Goal: Information Seeking & Learning: Find specific page/section

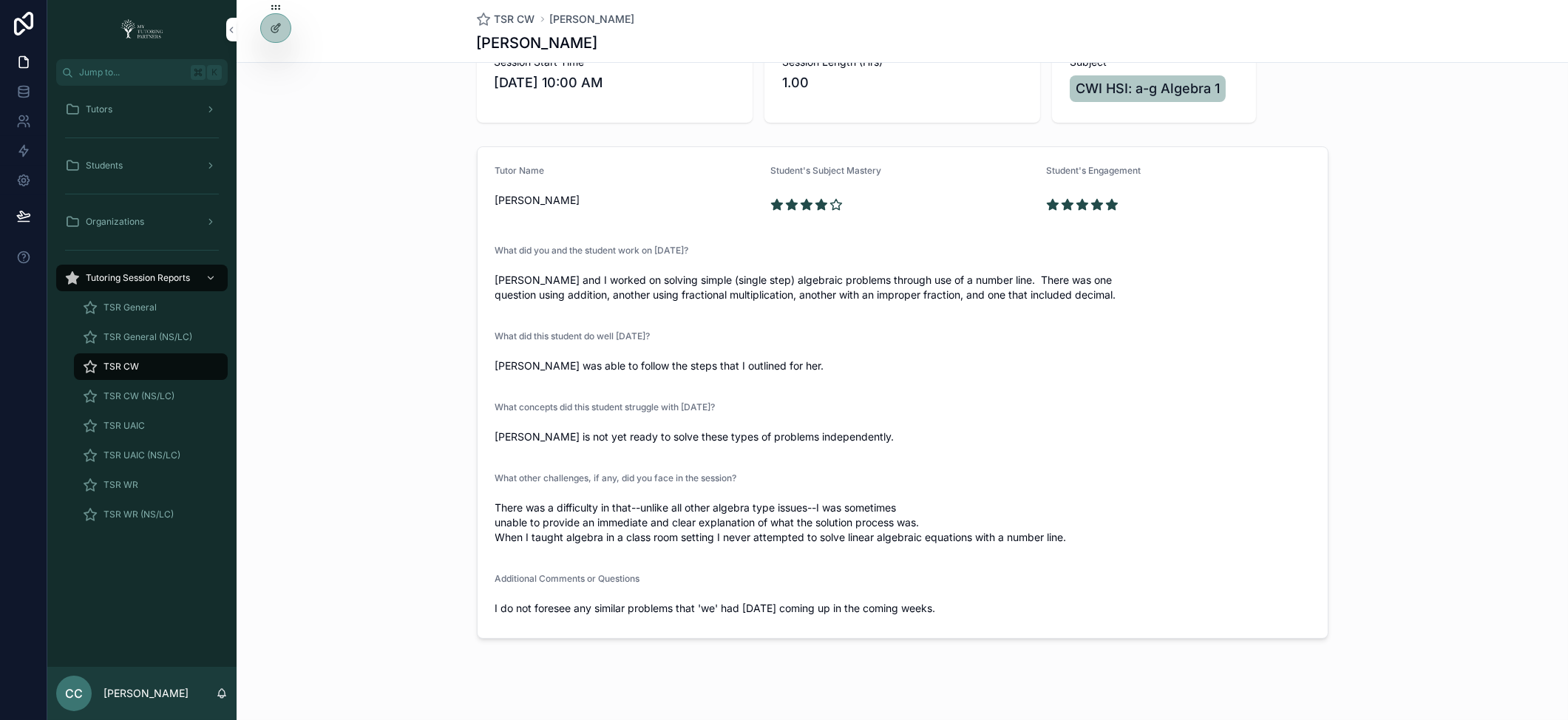
scroll to position [131, 0]
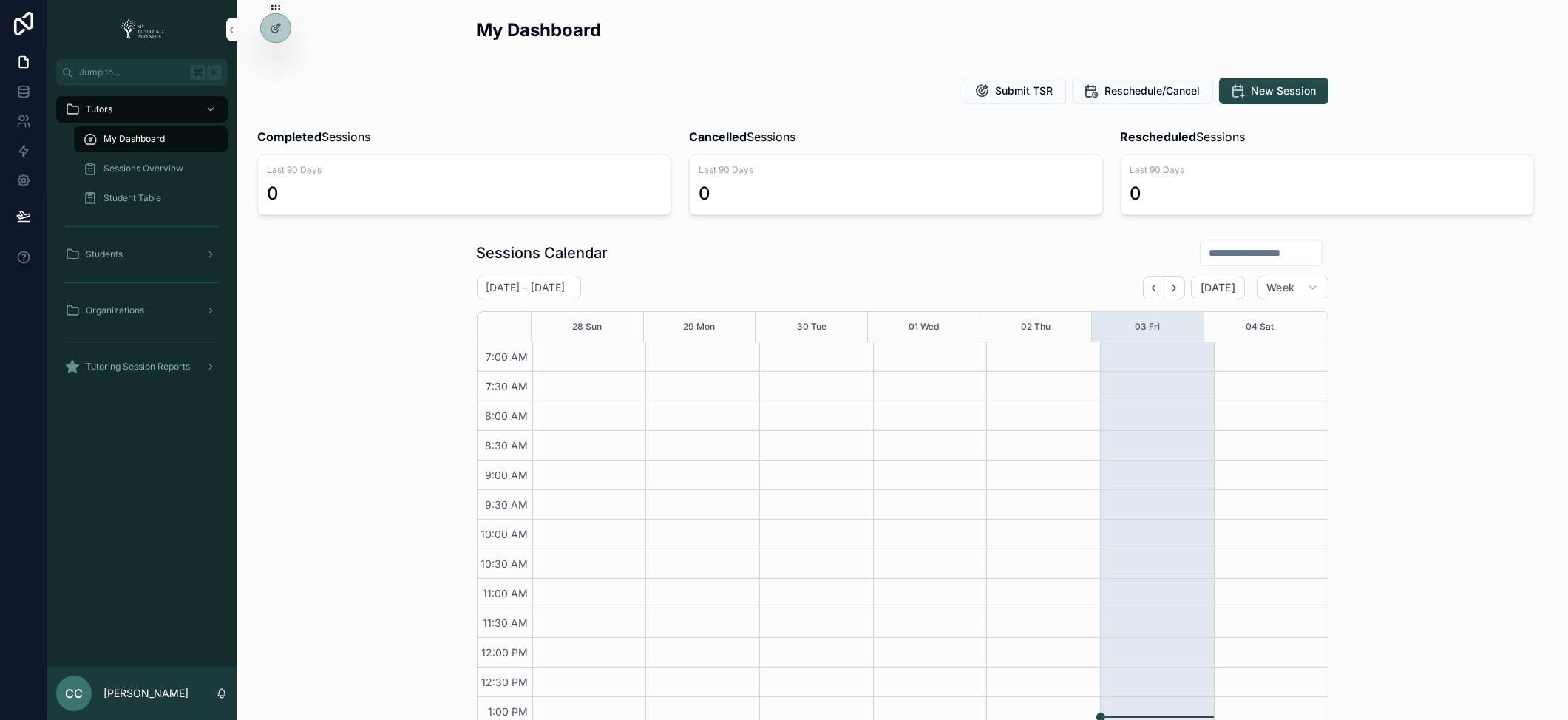
scroll to position [333, 0]
click at [0, 0] on icon at bounding box center [0, 0] width 0 height 0
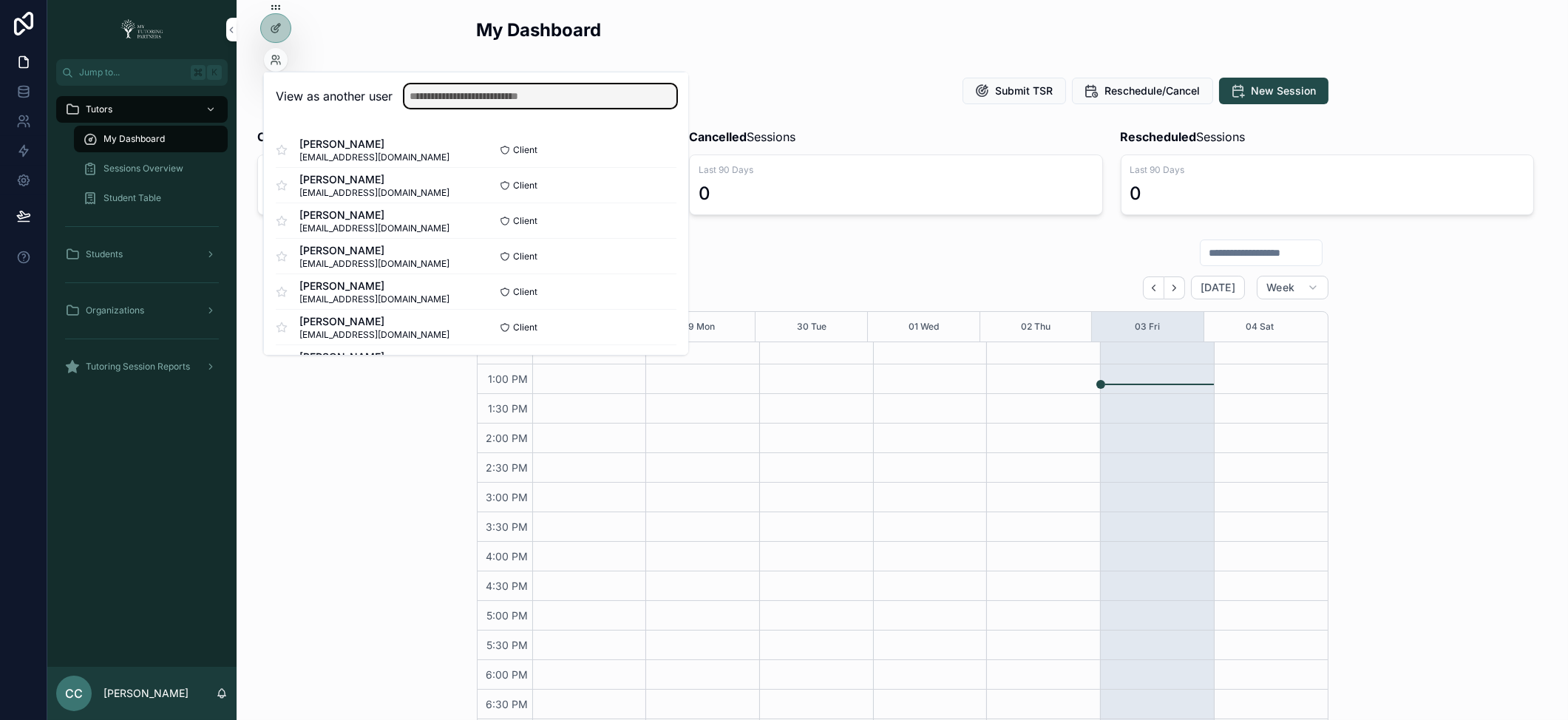
click at [455, 91] on input "text" at bounding box center [540, 96] width 272 height 24
drag, startPoint x: 440, startPoint y: 95, endPoint x: 372, endPoint y: 94, distance: 68.0
click at [372, 94] on div "View as another user *" at bounding box center [475, 96] width 400 height 24
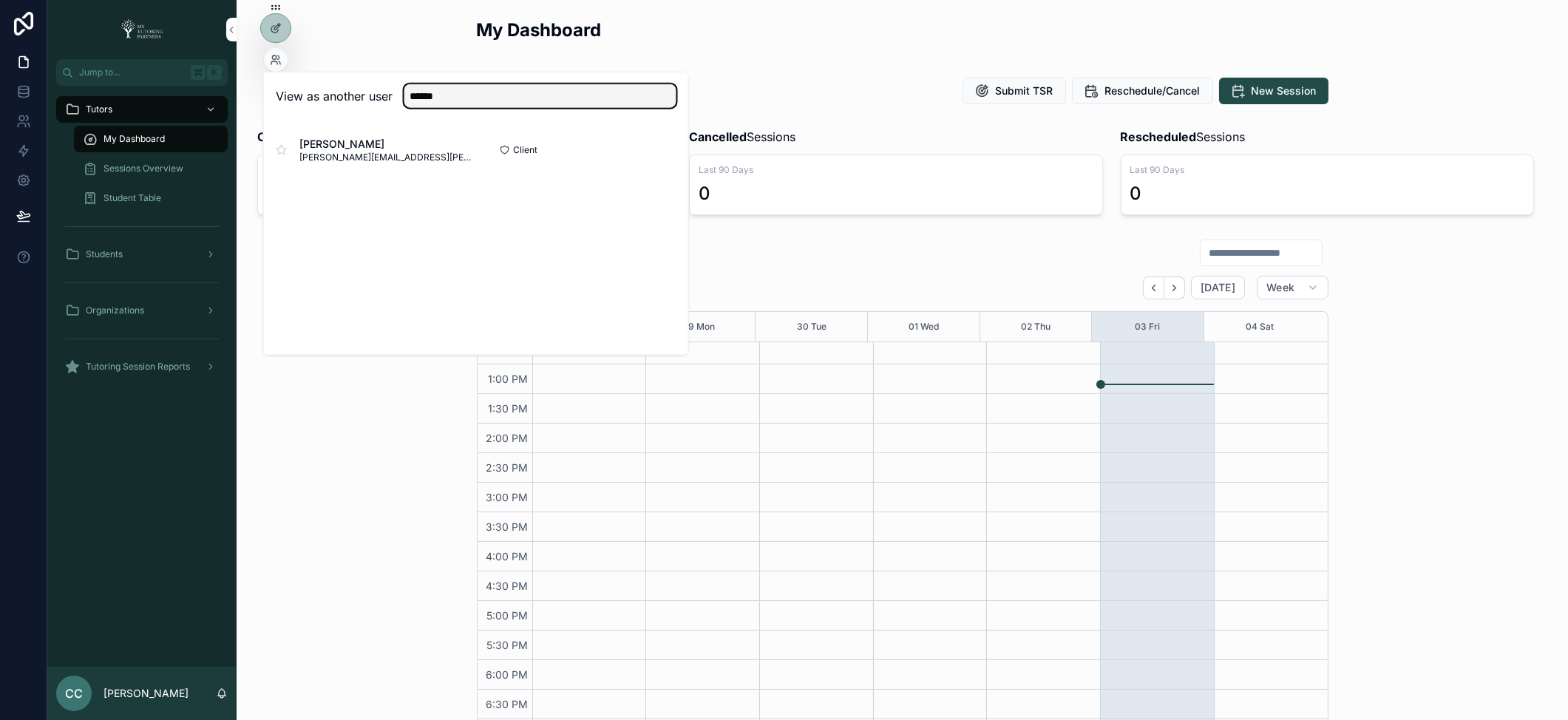
type input "******"
click at [0, 0] on button "Select" at bounding box center [0, 0] width 0 height 0
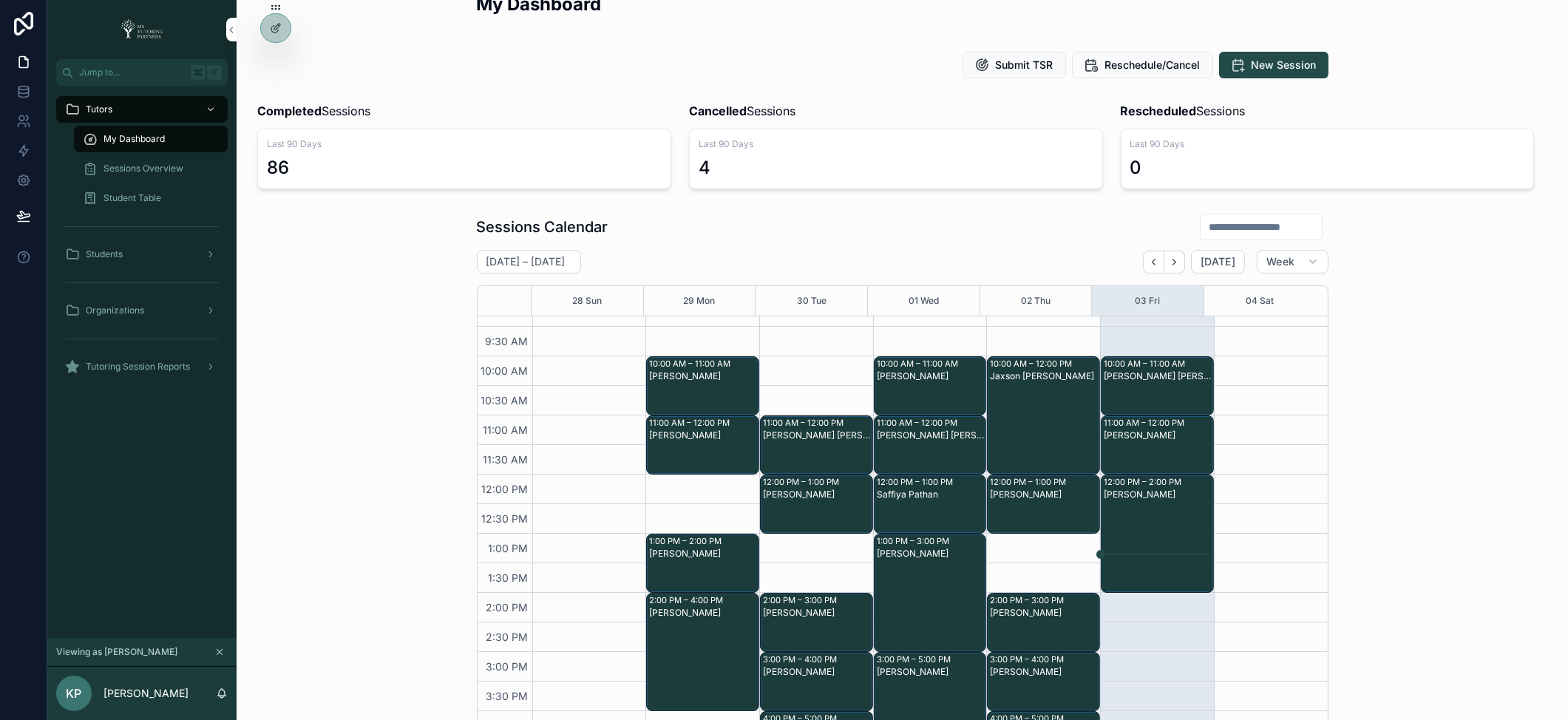
scroll to position [127, 0]
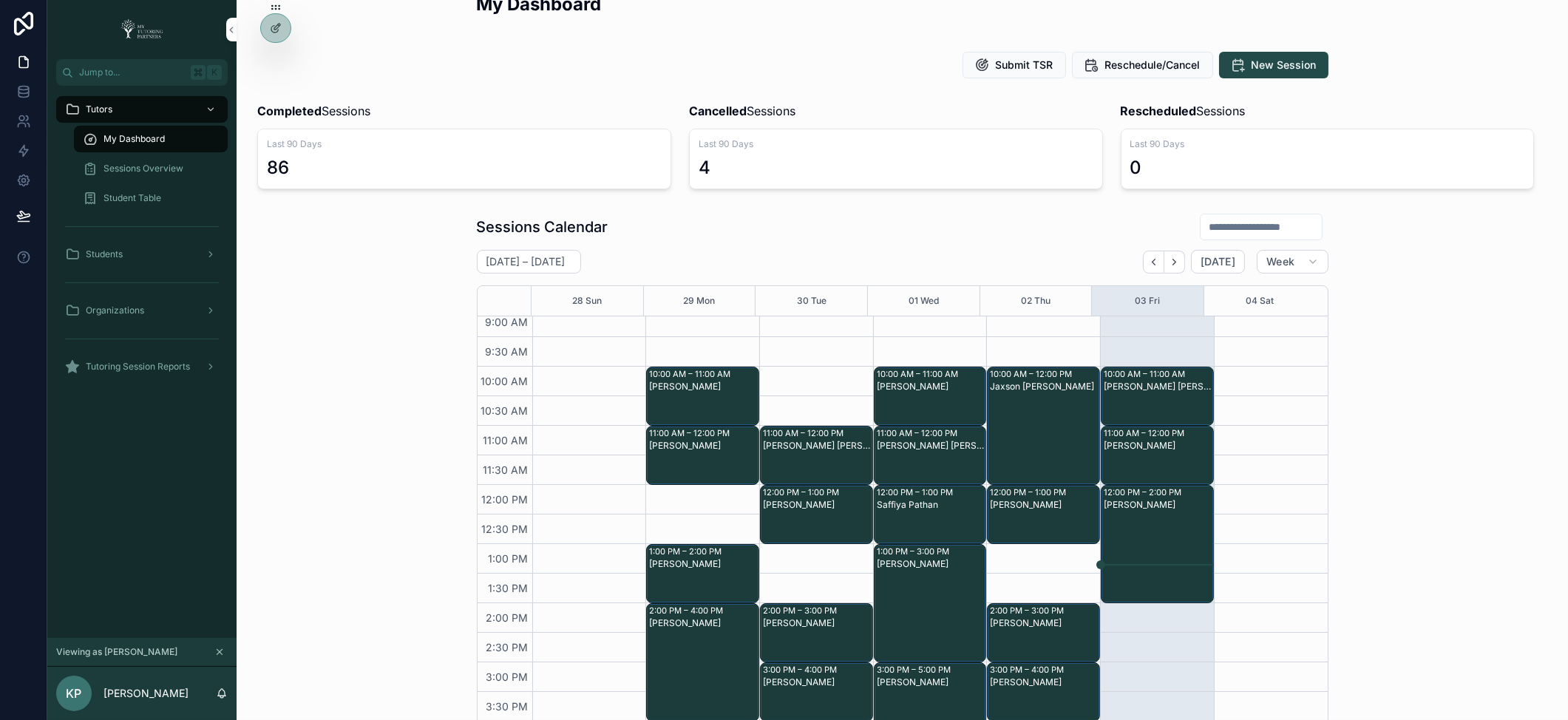
click at [1173, 263] on icon "Next" at bounding box center [1174, 262] width 11 height 11
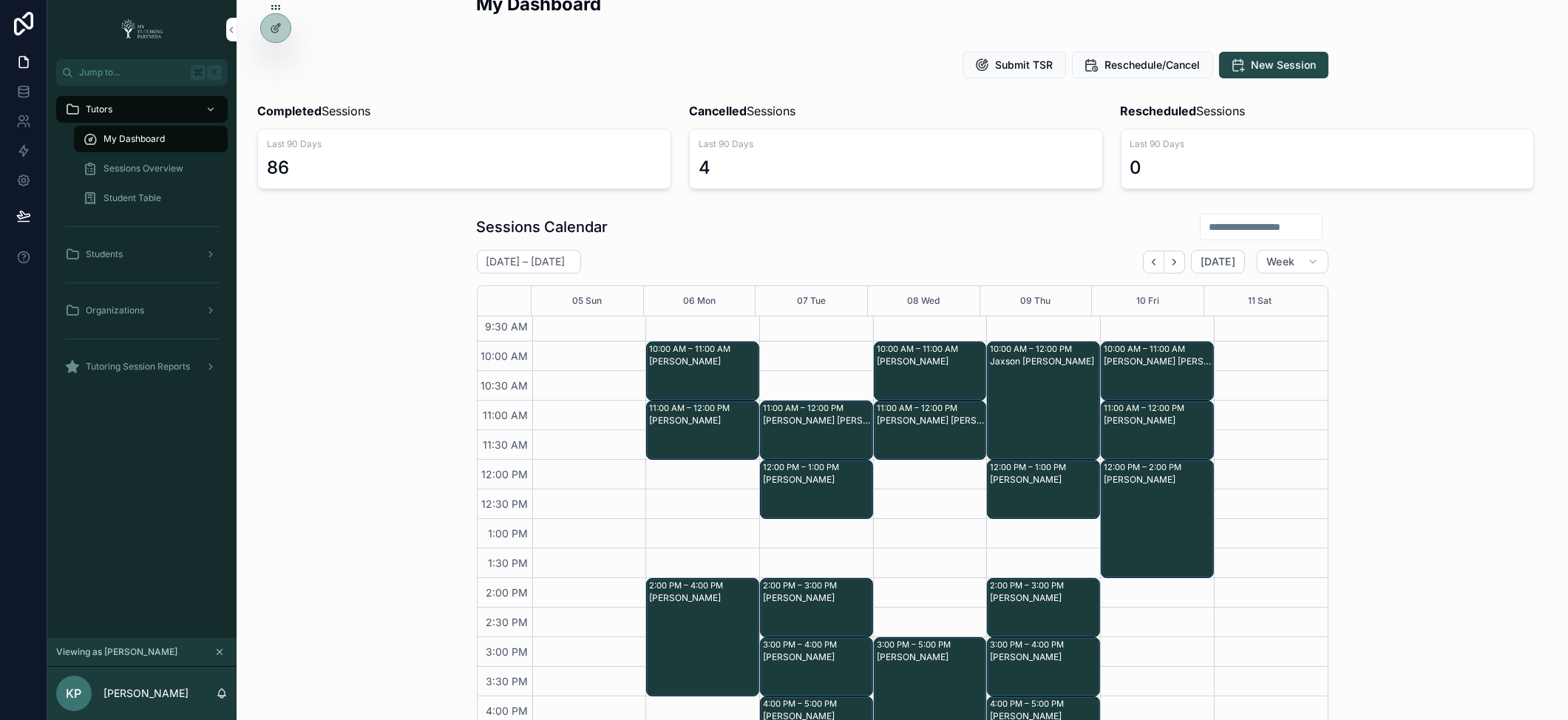
scroll to position [149, 0]
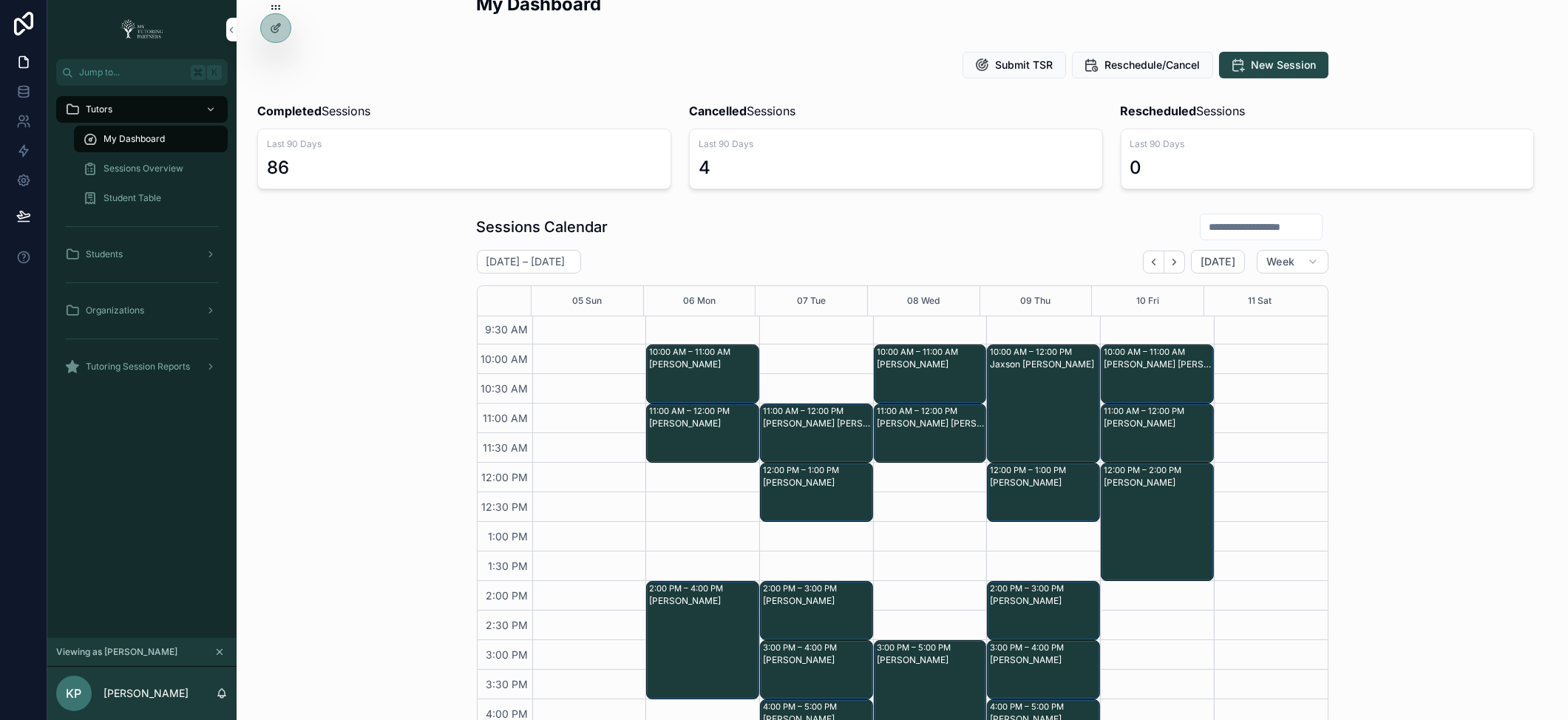
click at [0, 0] on icon at bounding box center [0, 0] width 0 height 0
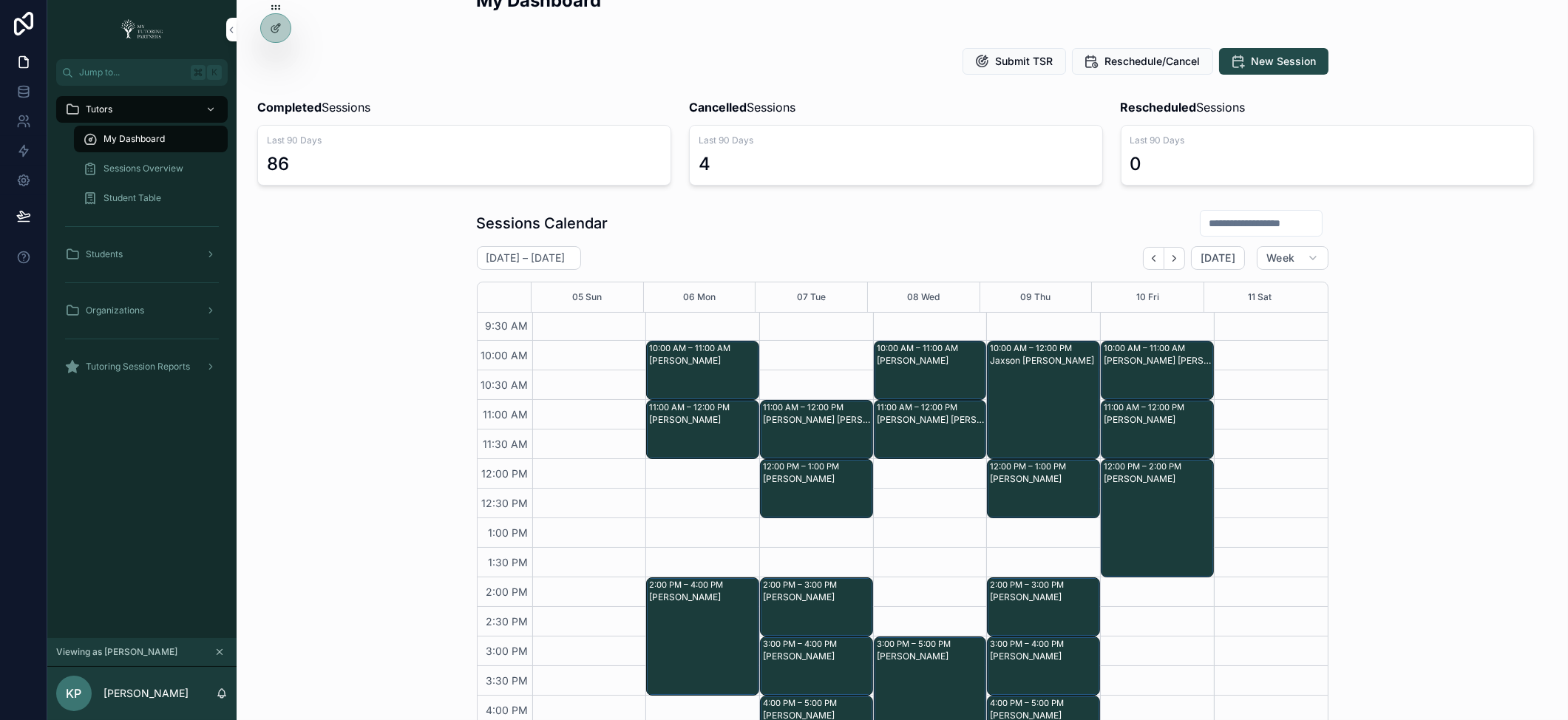
click at [374, 422] on div "Sessions Calendar October 05 – 11 Today Week 05 Sun 06 Mon 07 Tue 08 Wed 09 Thu…" at bounding box center [902, 479] width 1308 height 552
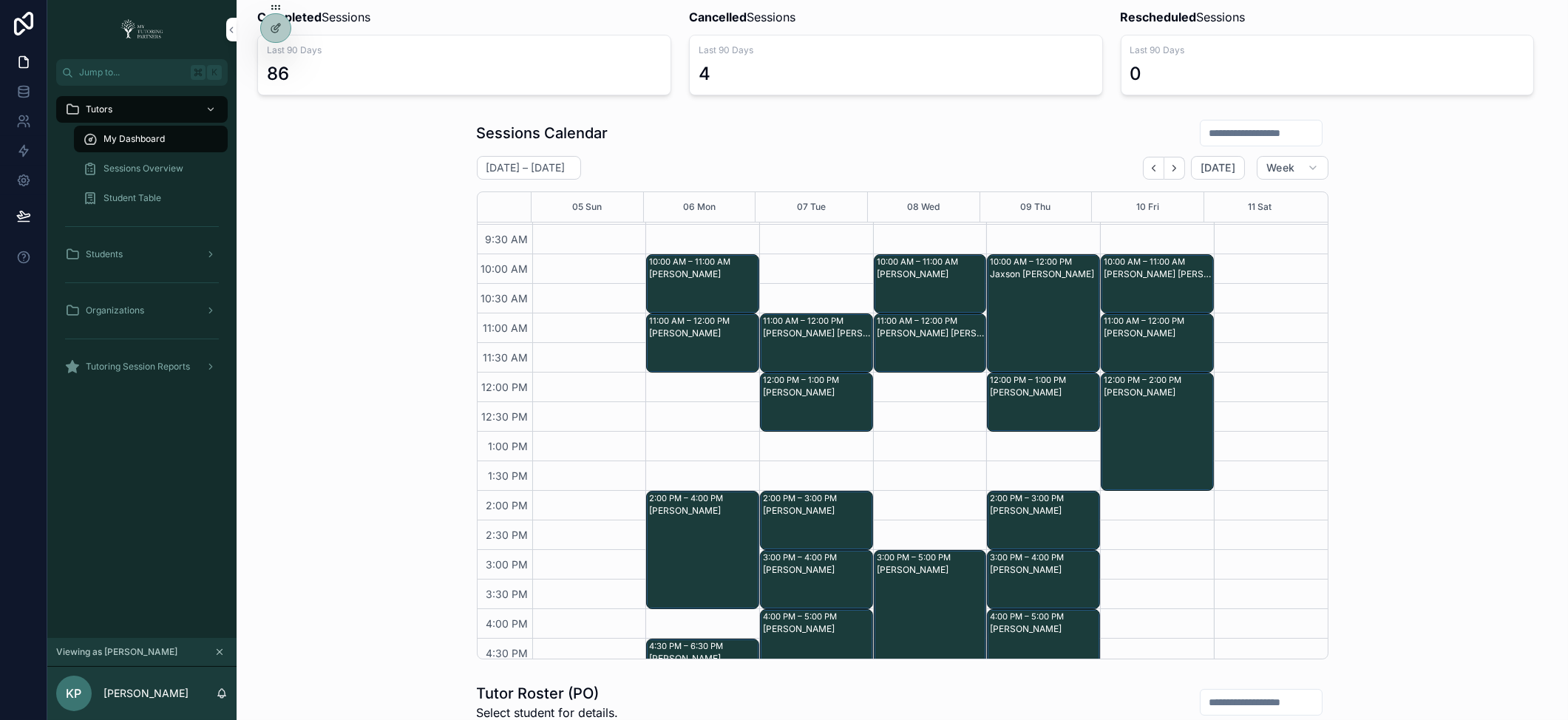
scroll to position [121, 0]
click at [0, 0] on icon at bounding box center [0, 0] width 0 height 0
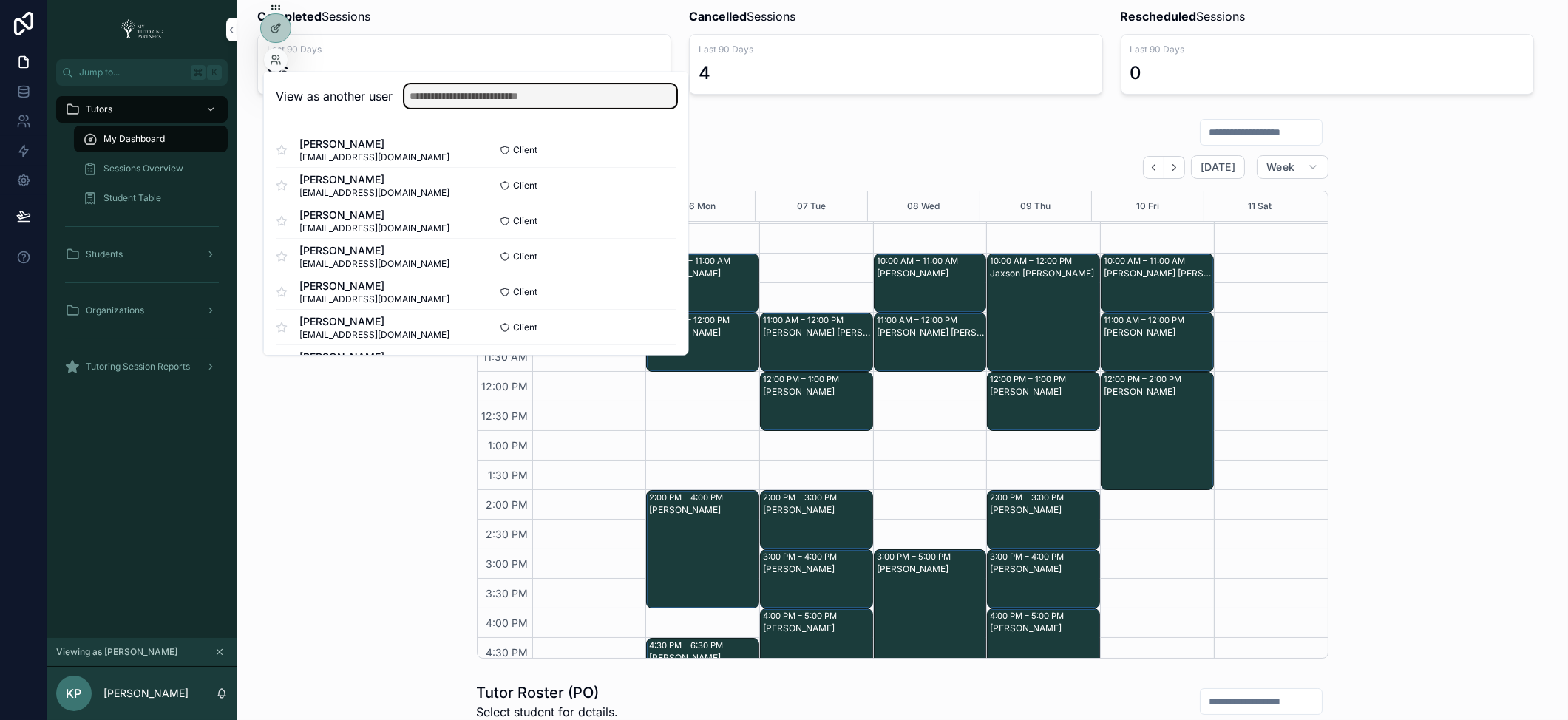
click at [531, 101] on input "text" at bounding box center [540, 96] width 272 height 24
click at [93, 554] on div "Tutors My Dashboard Sessions Overview Student Table Students Organizations Tuto…" at bounding box center [141, 362] width 189 height 552
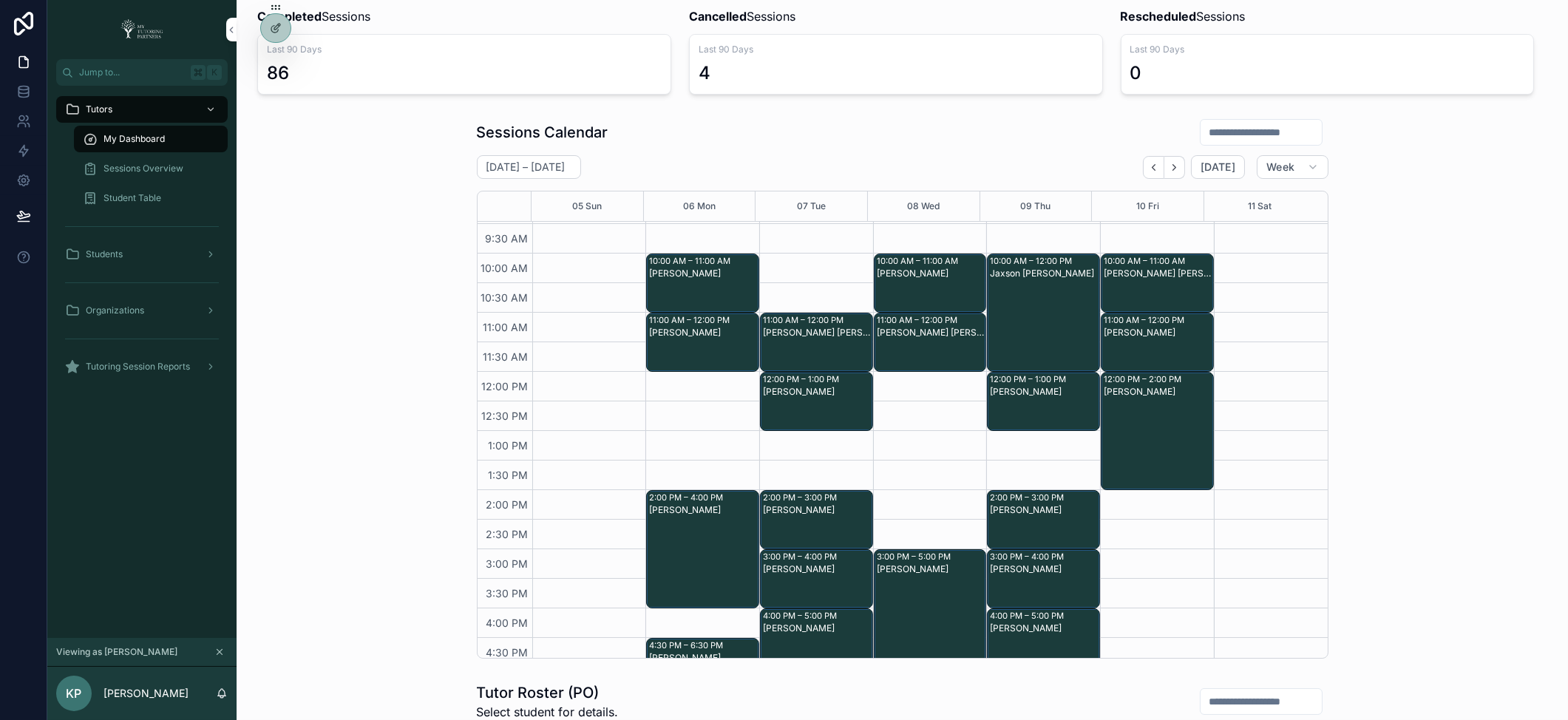
click at [0, 0] on icon at bounding box center [0, 0] width 0 height 0
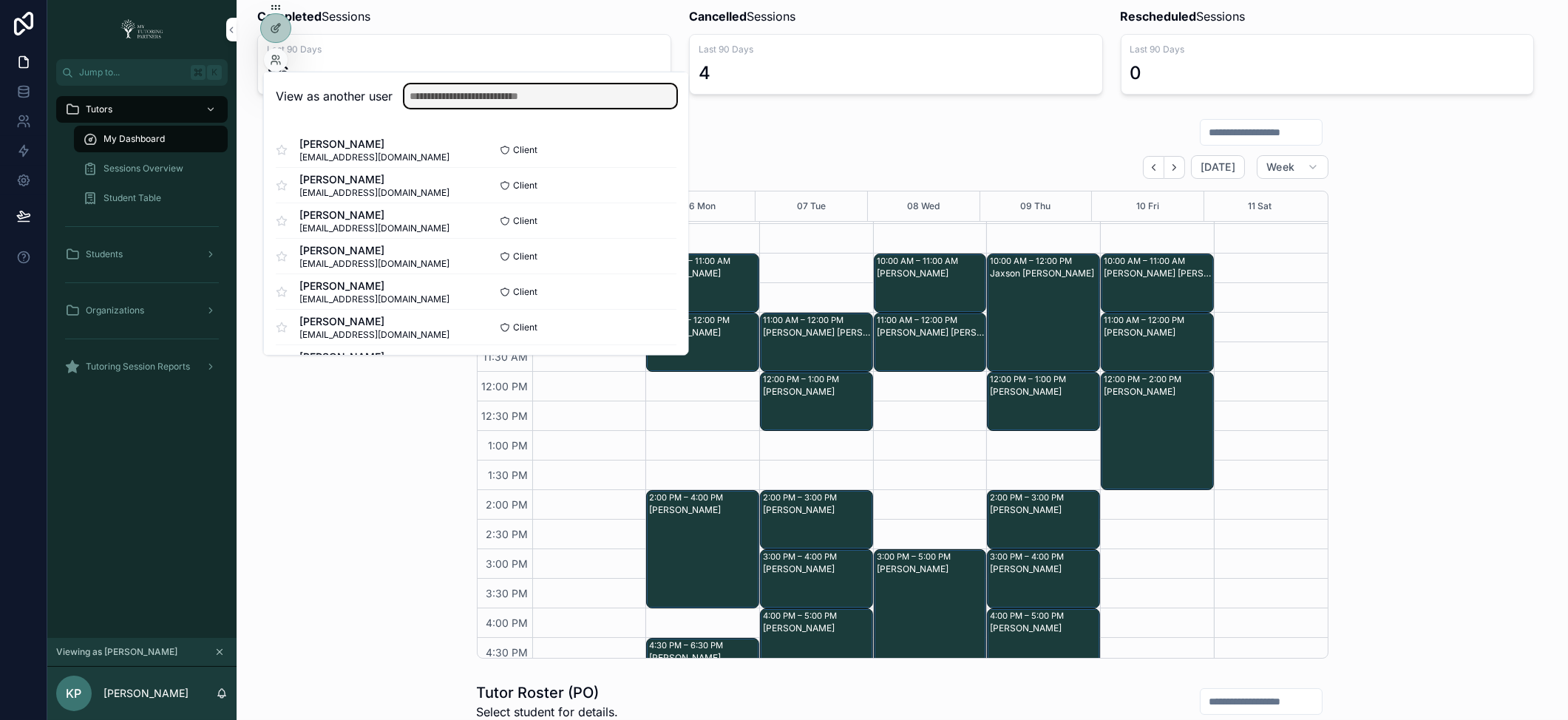
click at [456, 94] on input "text" at bounding box center [540, 96] width 272 height 24
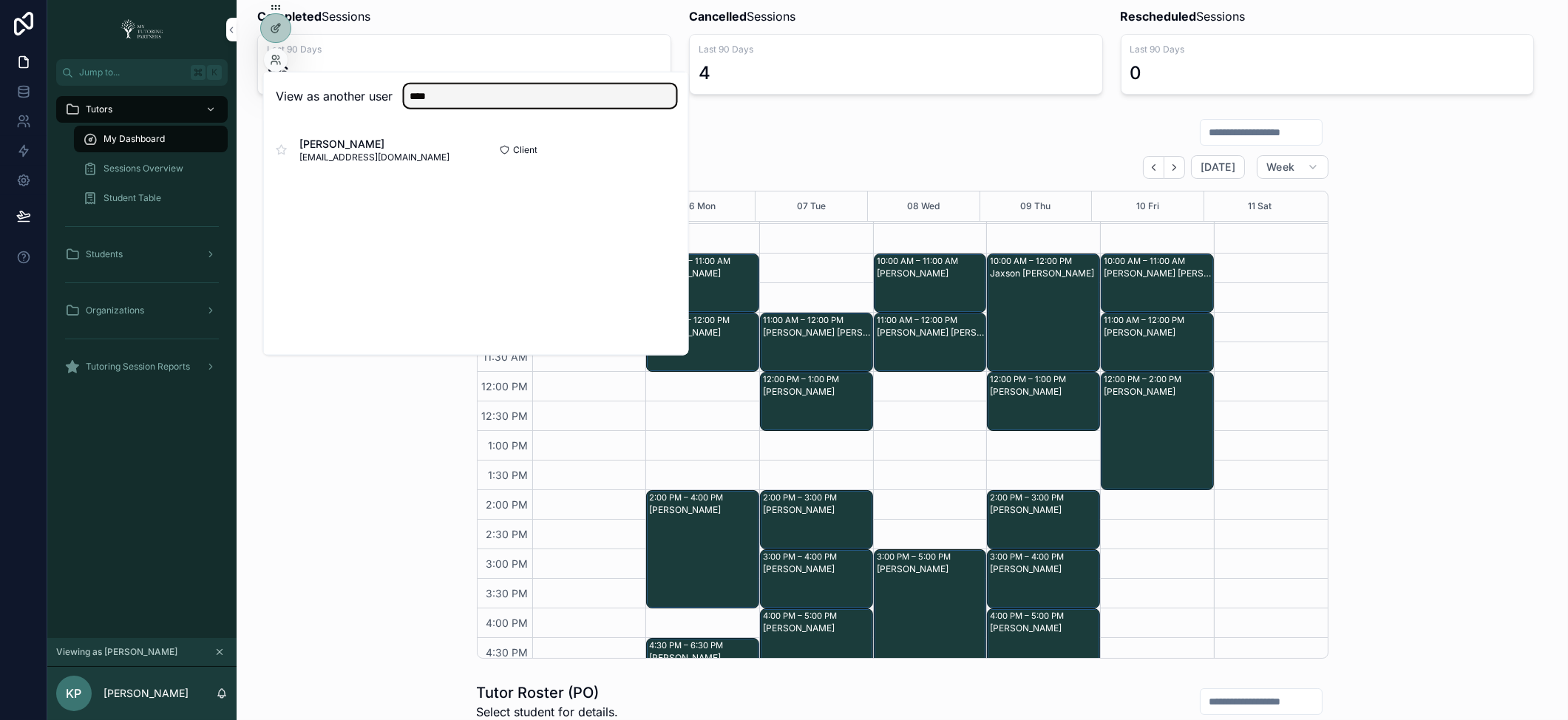
type input "****"
click at [0, 0] on button "Select" at bounding box center [0, 0] width 0 height 0
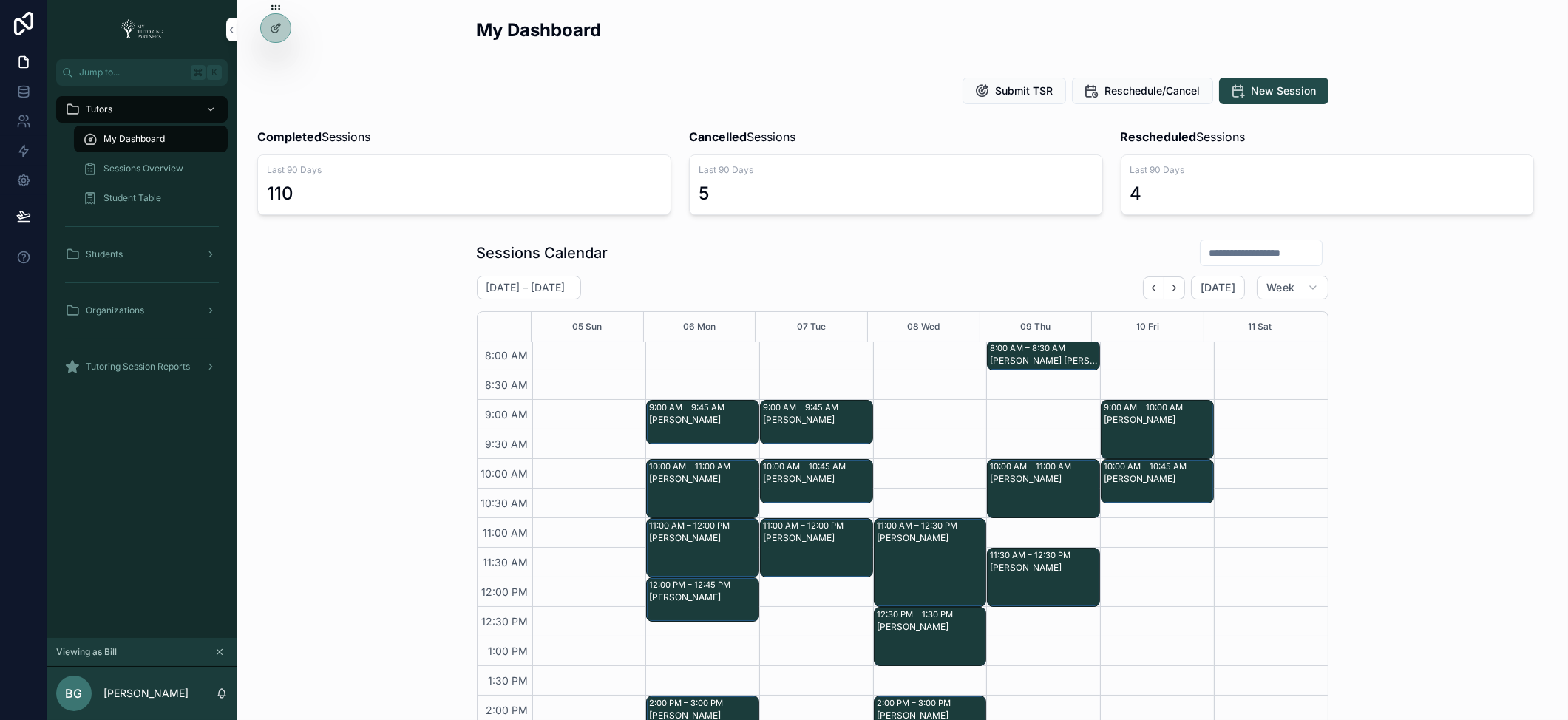
scroll to position [7, 0]
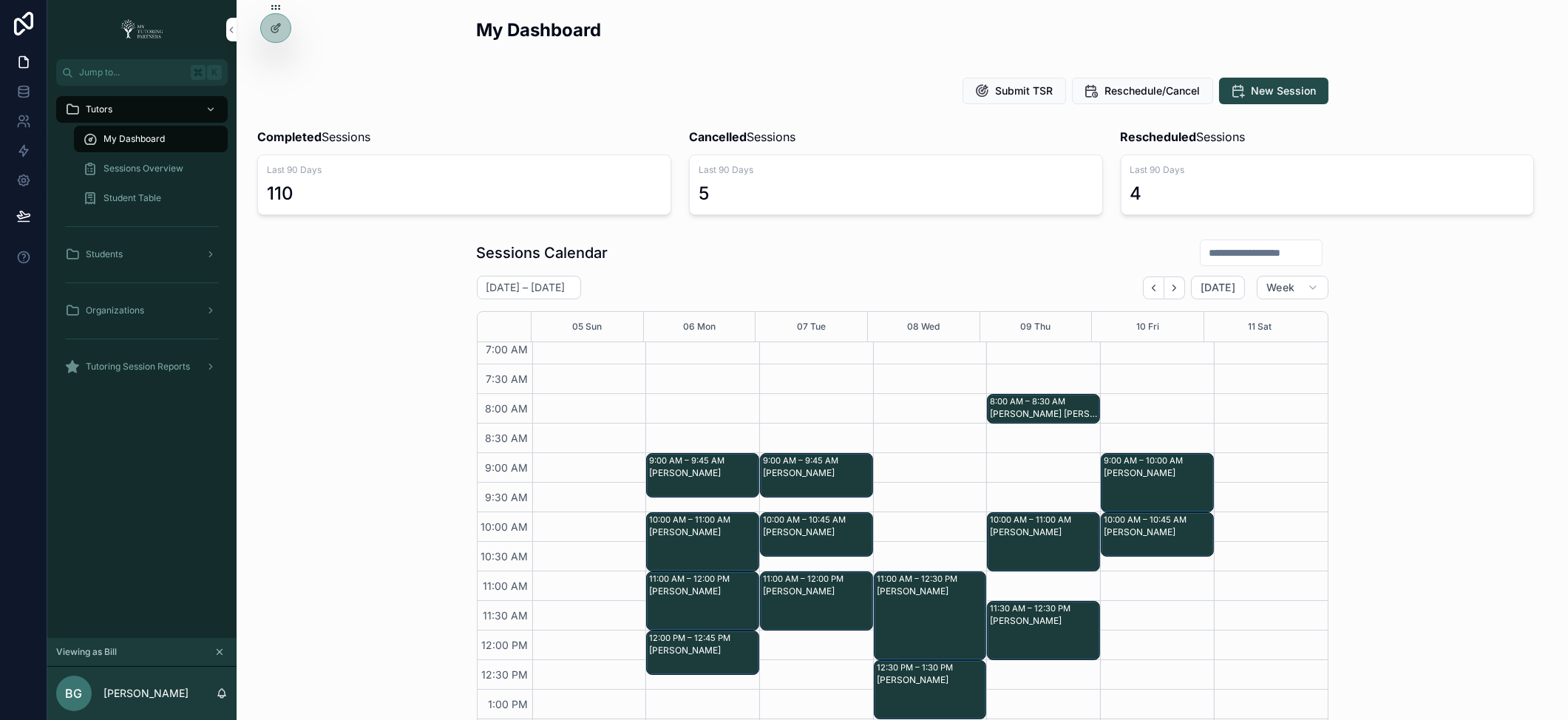
click at [0, 0] on icon at bounding box center [0, 0] width 0 height 0
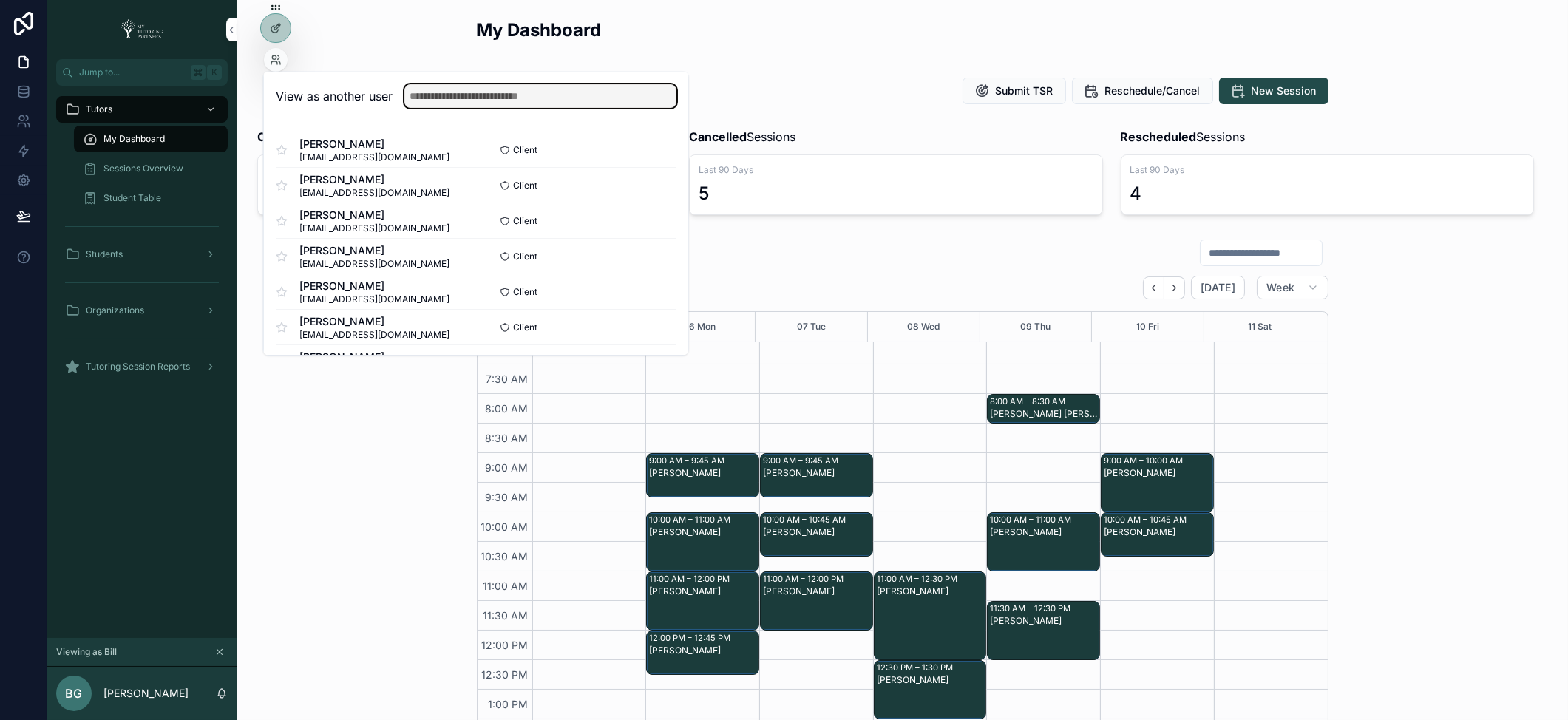
click at [496, 89] on input "text" at bounding box center [540, 96] width 272 height 24
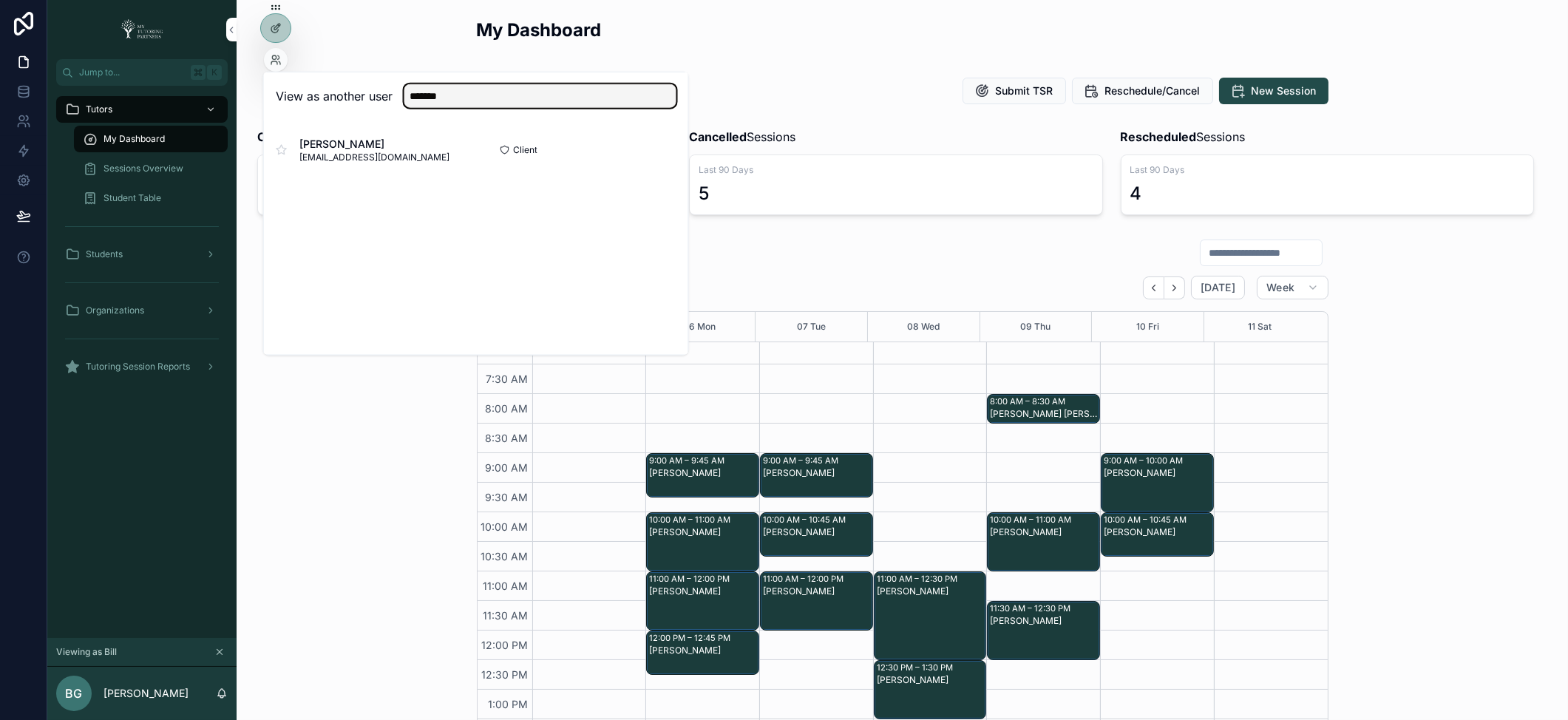
type input "*******"
click at [0, 0] on button "Select" at bounding box center [0, 0] width 0 height 0
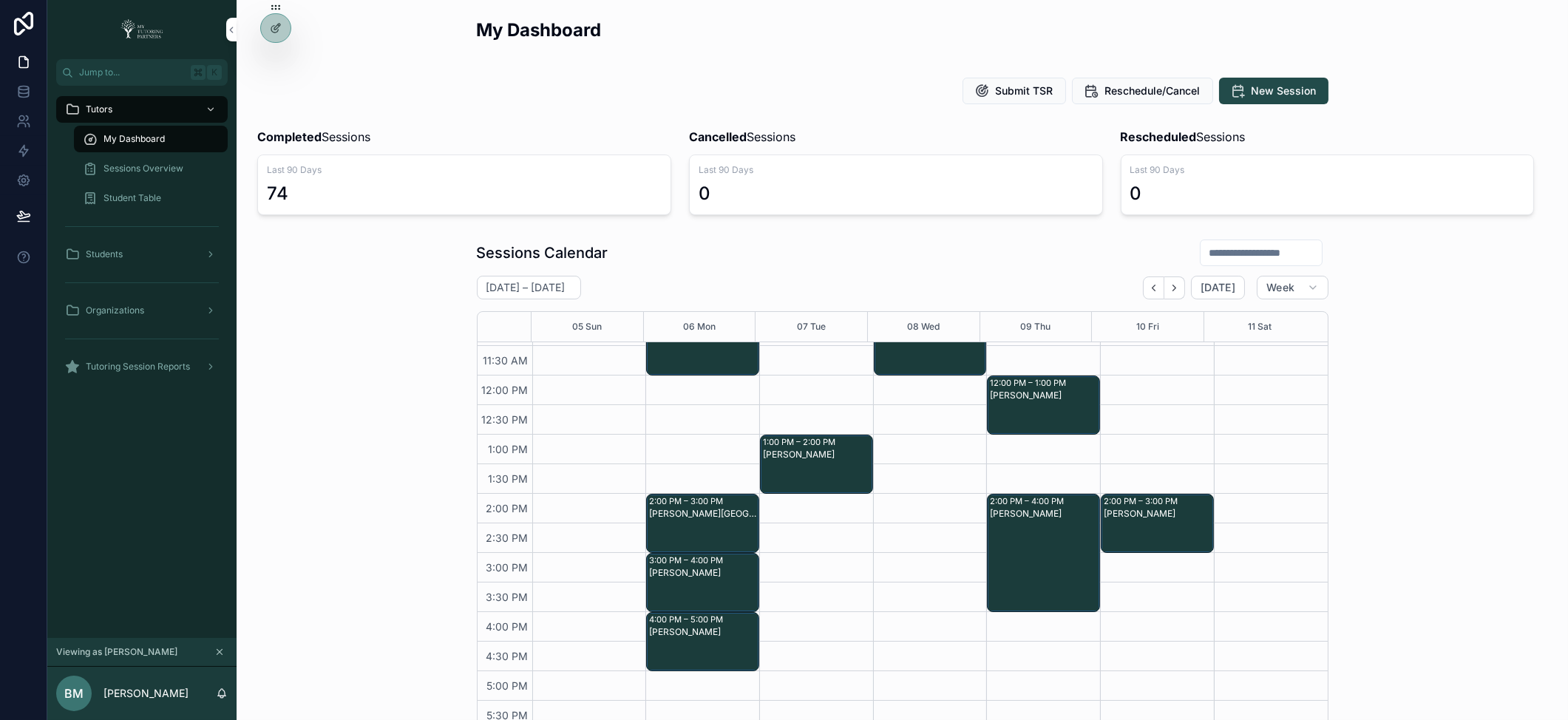
scroll to position [265, 0]
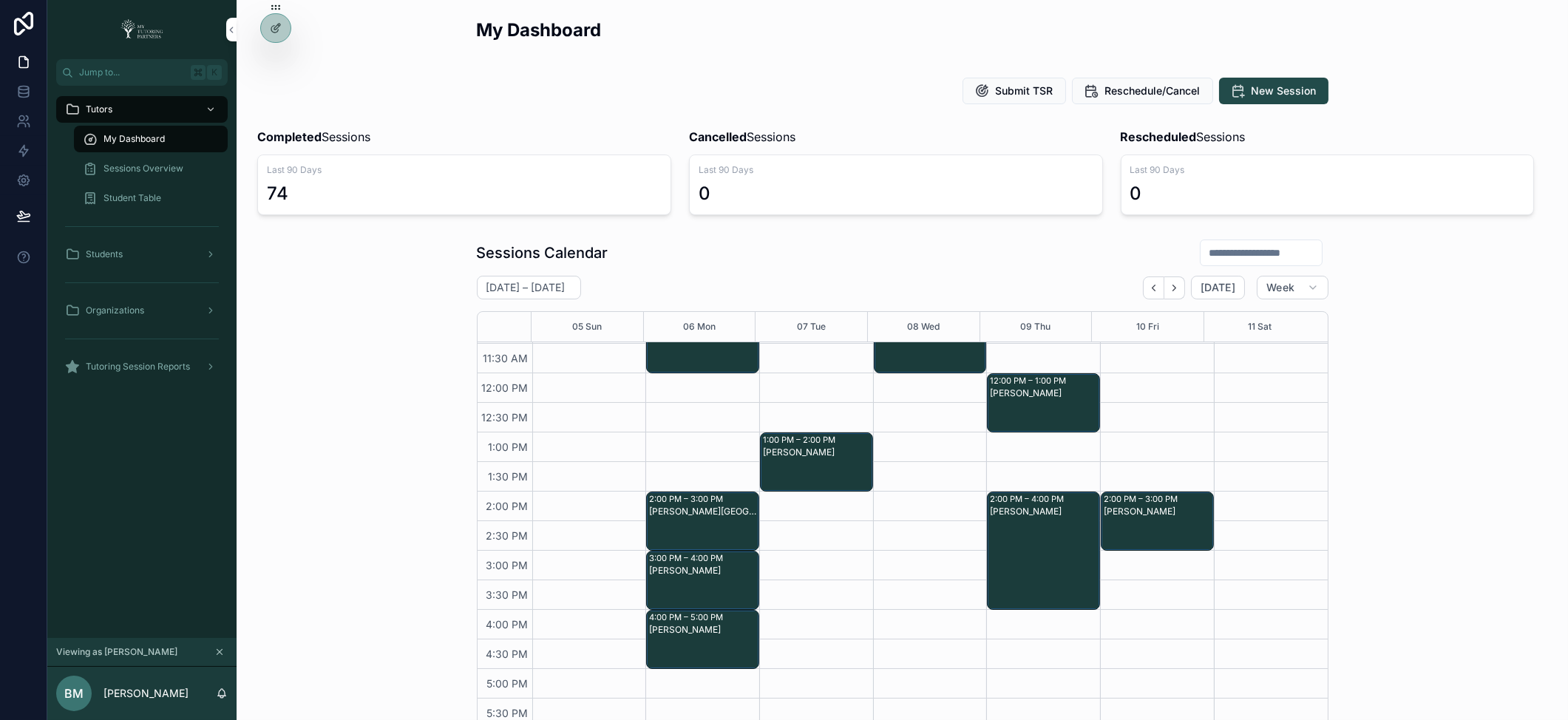
click at [0, 0] on icon at bounding box center [0, 0] width 0 height 0
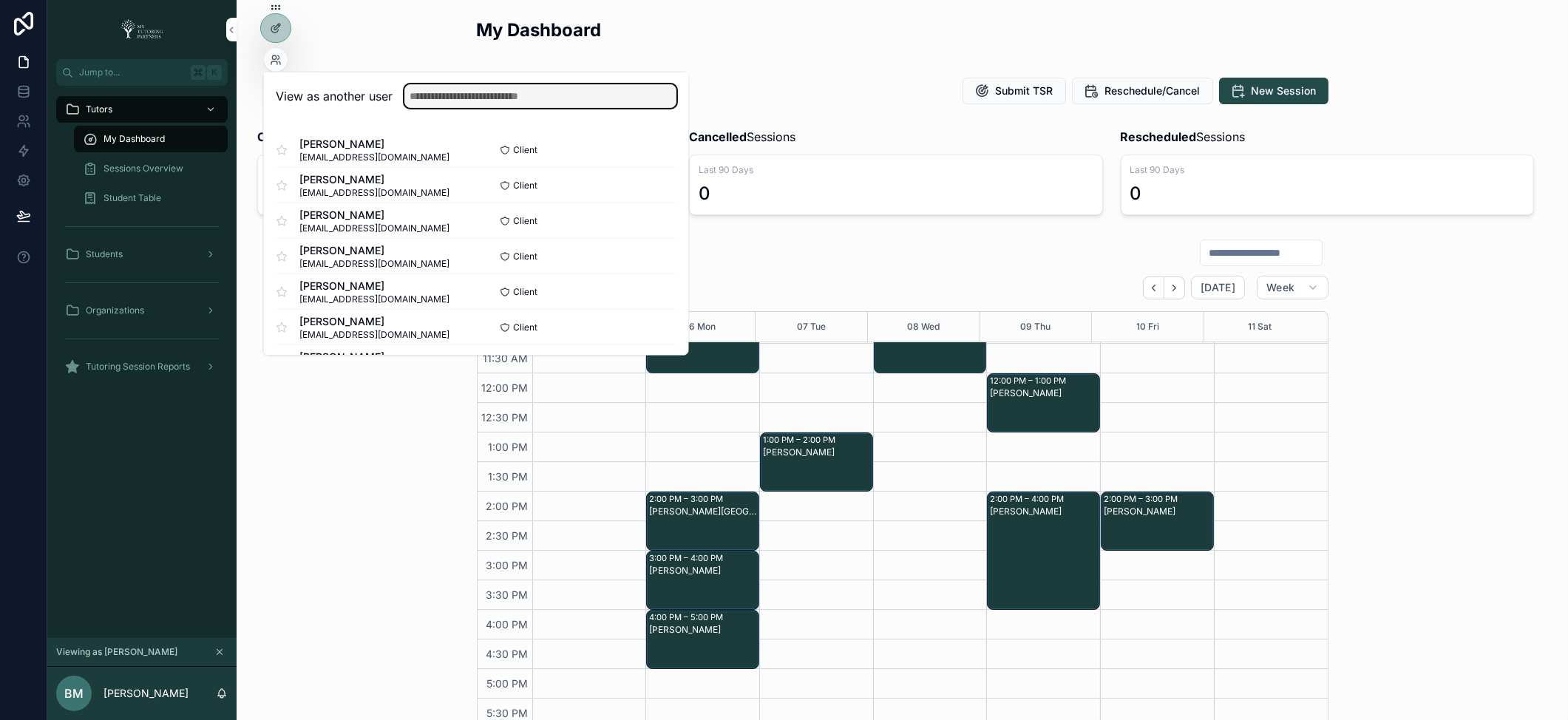
click at [505, 94] on input "text" at bounding box center [540, 96] width 272 height 24
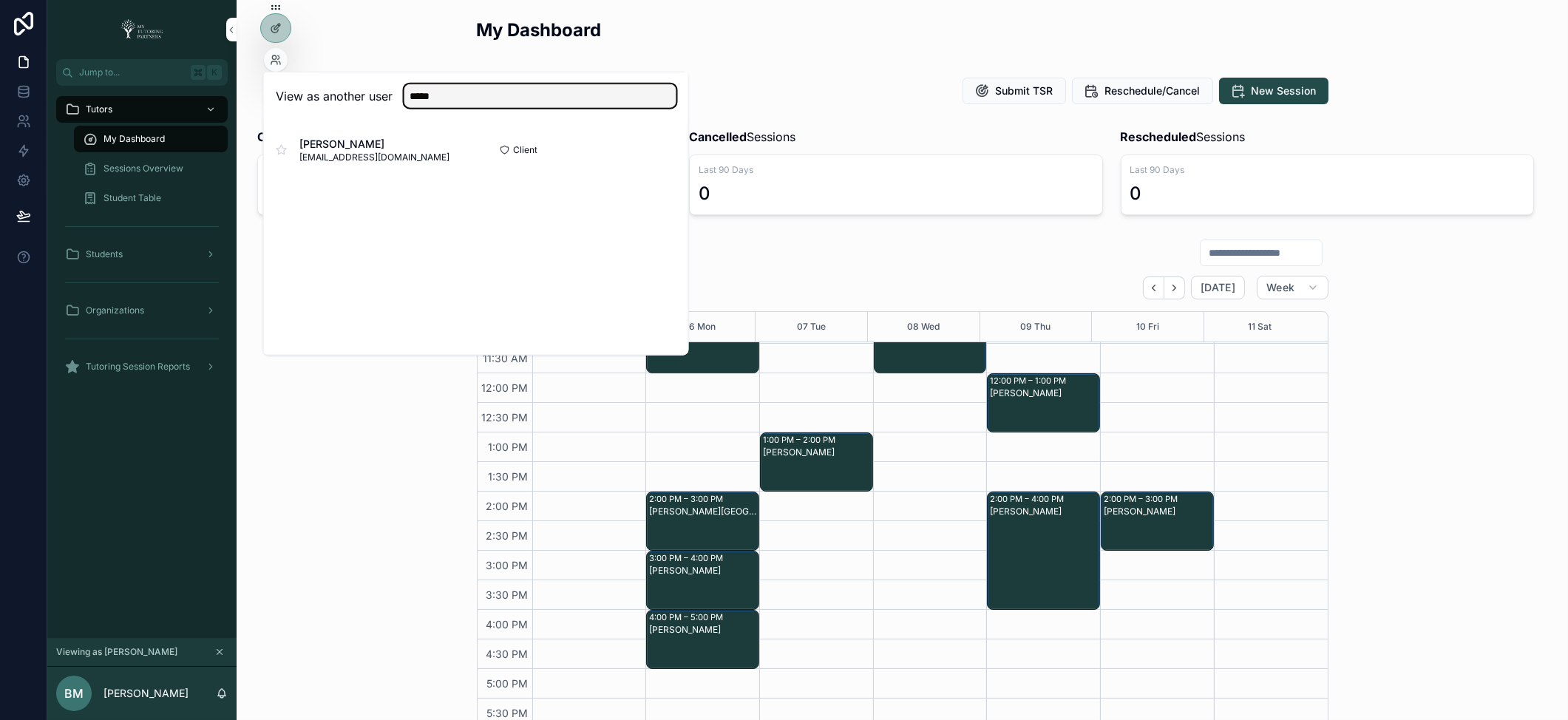
type input "*****"
click at [0, 0] on button "Select" at bounding box center [0, 0] width 0 height 0
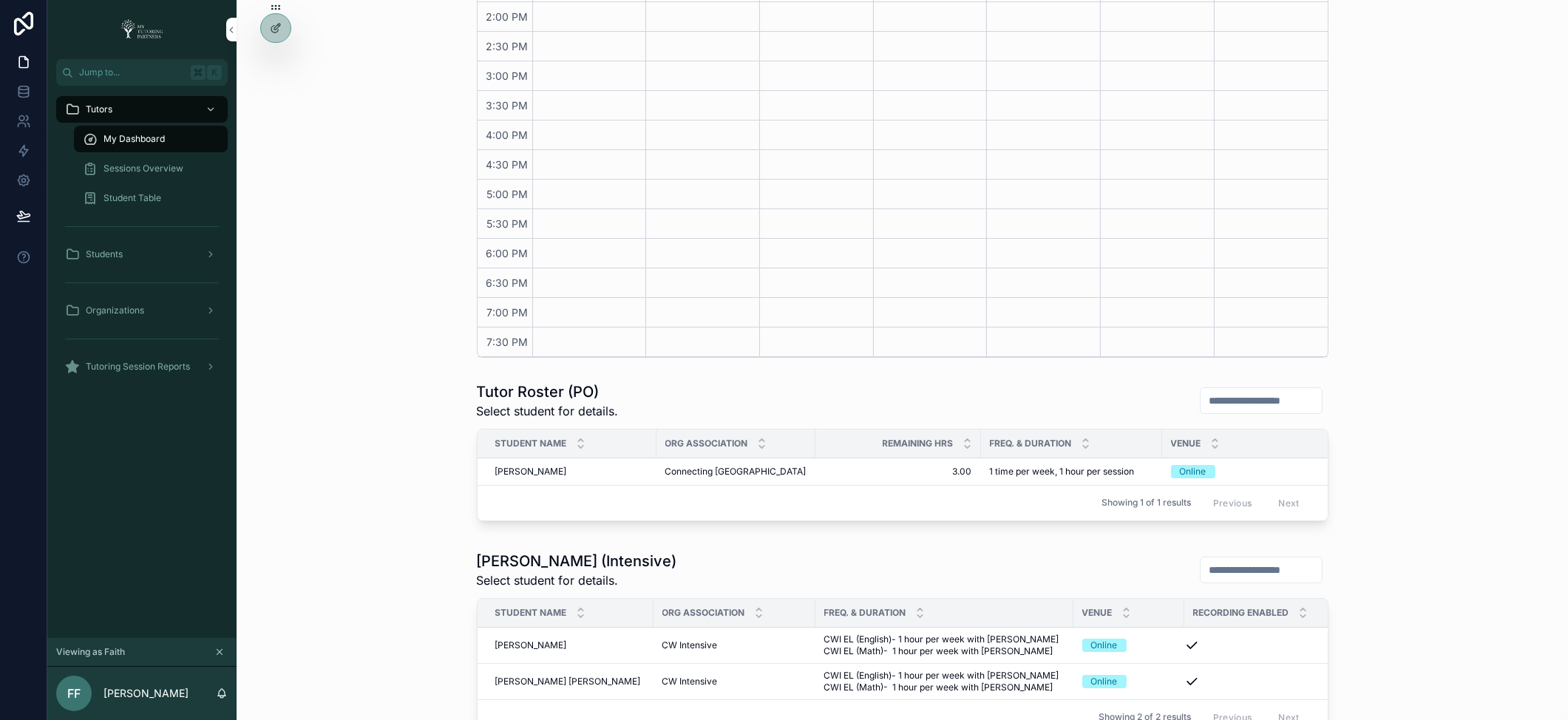
scroll to position [456, 0]
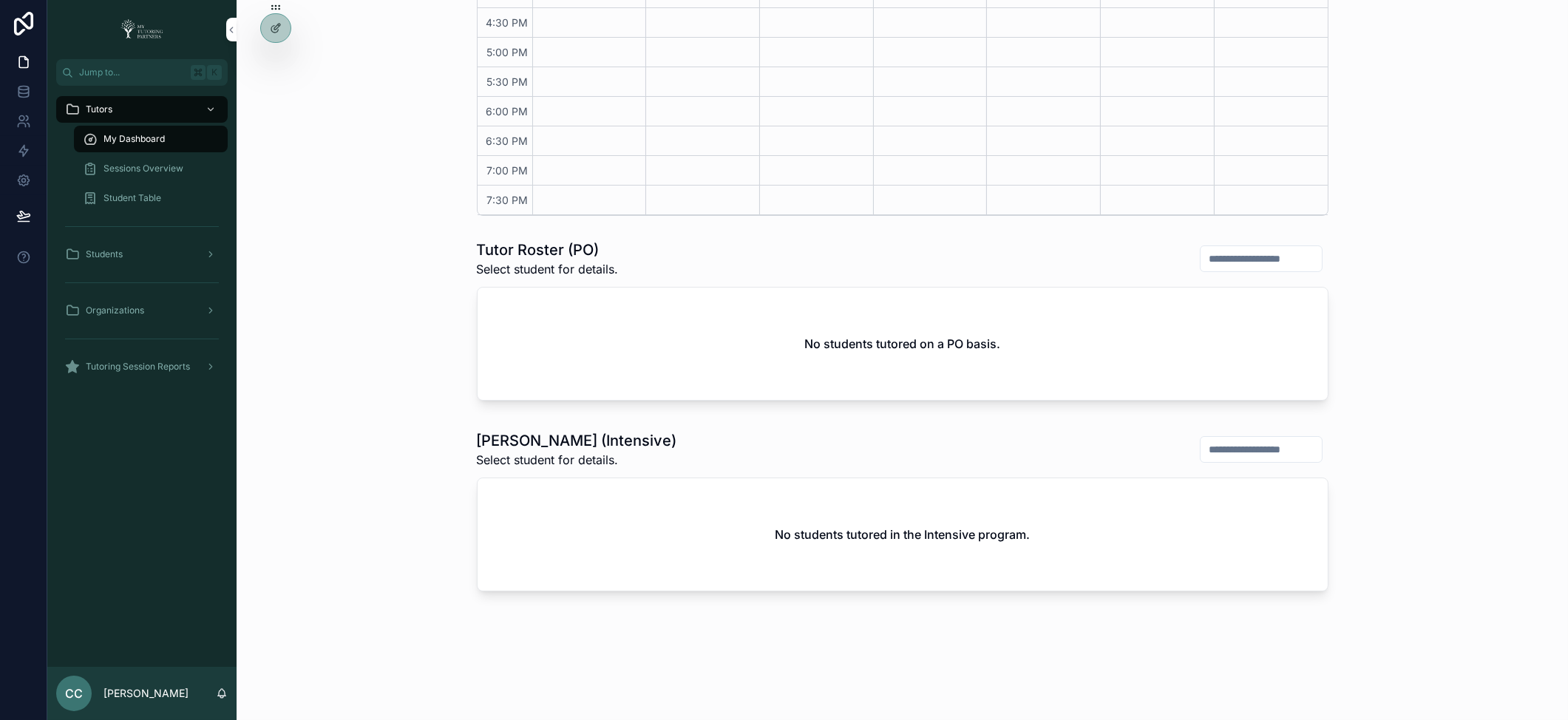
scroll to position [564, 0]
click at [0, 0] on div at bounding box center [0, 0] width 0 height 0
click at [0, 0] on icon at bounding box center [0, 0] width 0 height 0
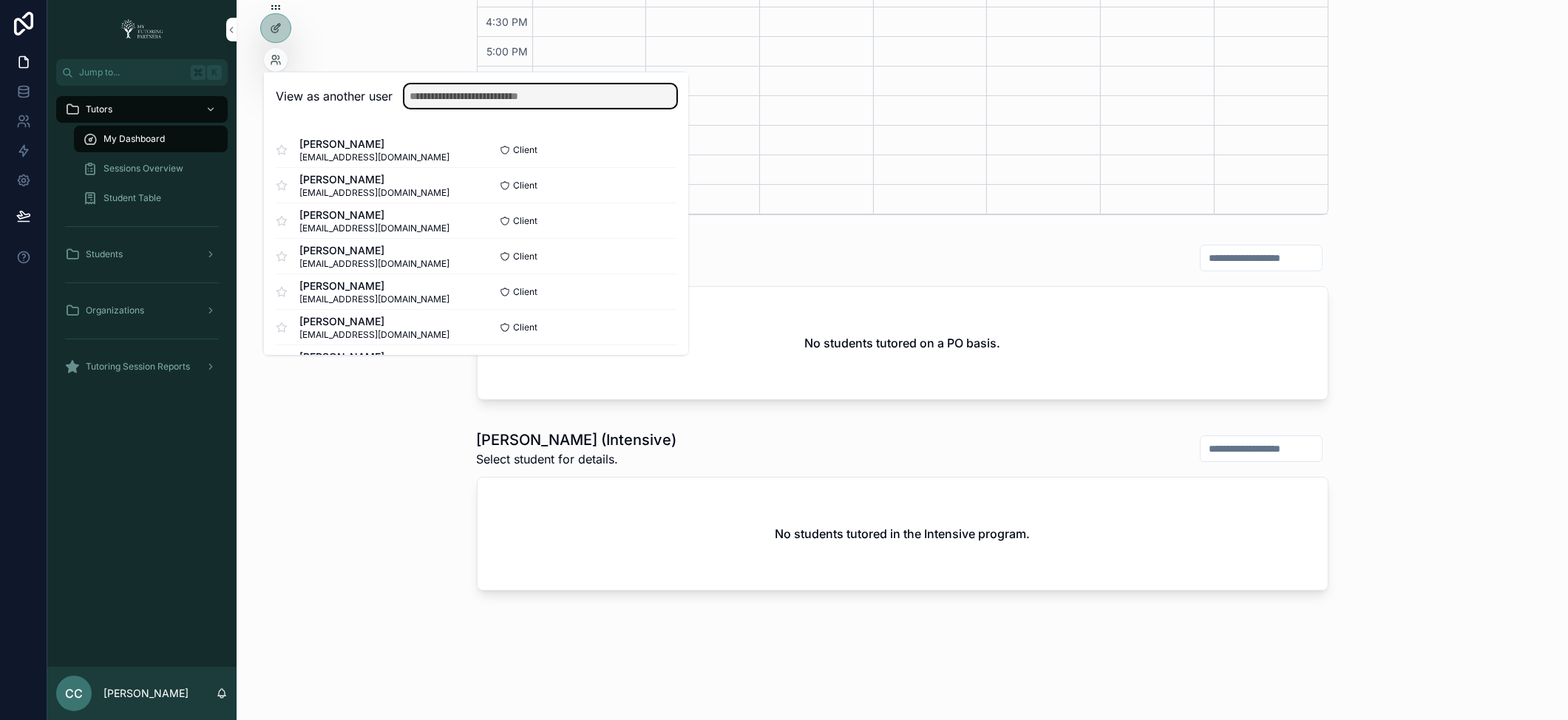
click at [412, 92] on input "text" at bounding box center [540, 96] width 272 height 24
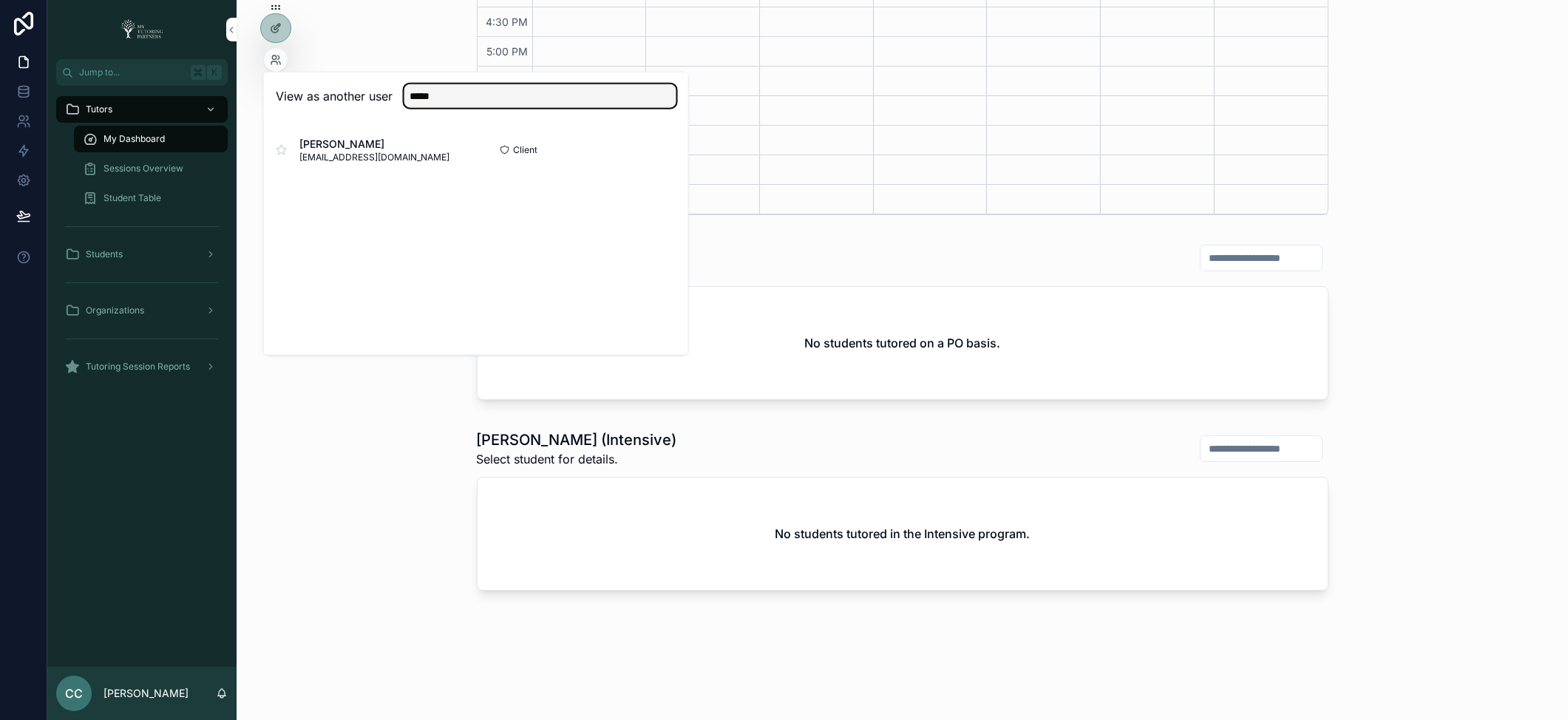
type input "*****"
click at [0, 0] on button "Select" at bounding box center [0, 0] width 0 height 0
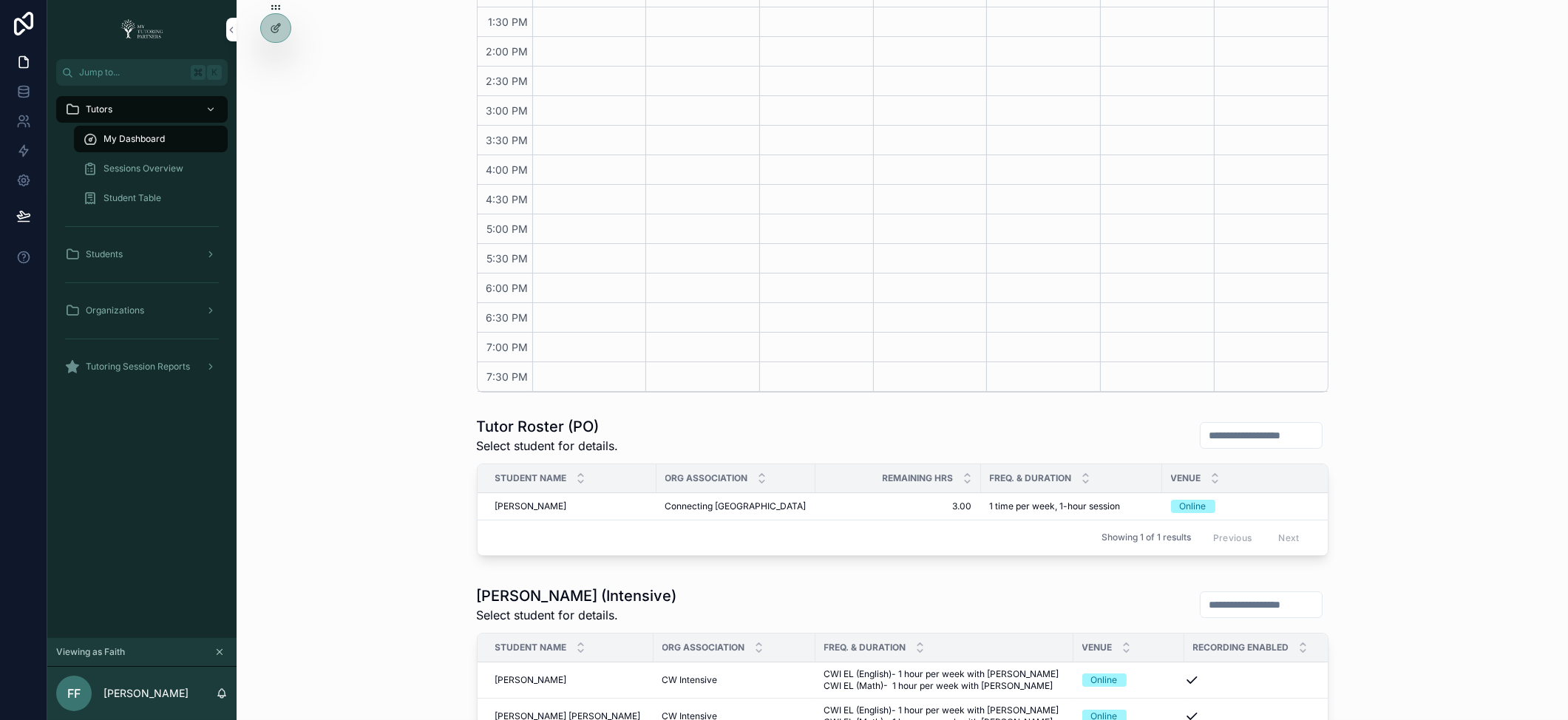
scroll to position [589, 0]
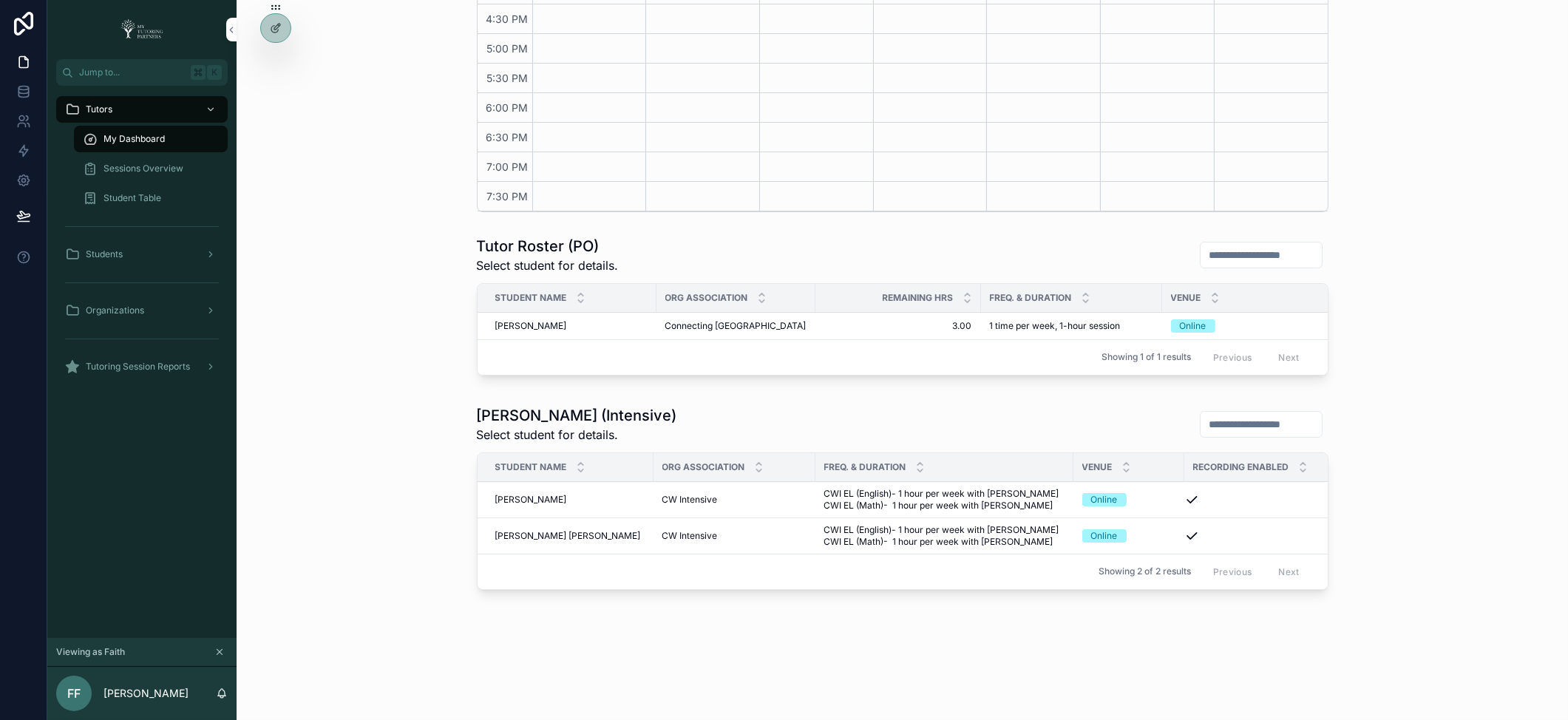
click at [274, 33] on icon at bounding box center [275, 28] width 12 height 12
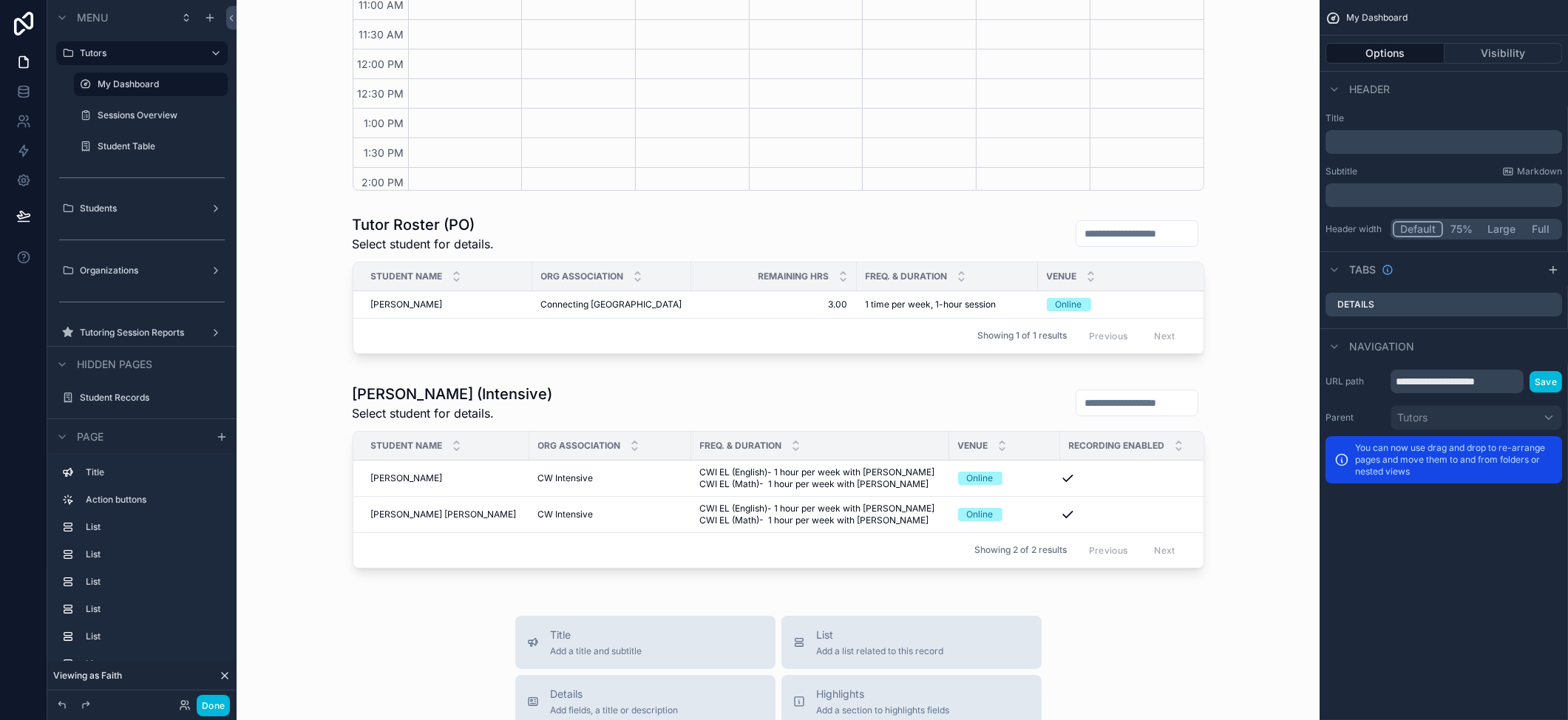
scroll to position [333, 0]
click at [212, 711] on button "Done" at bounding box center [212, 705] width 33 height 21
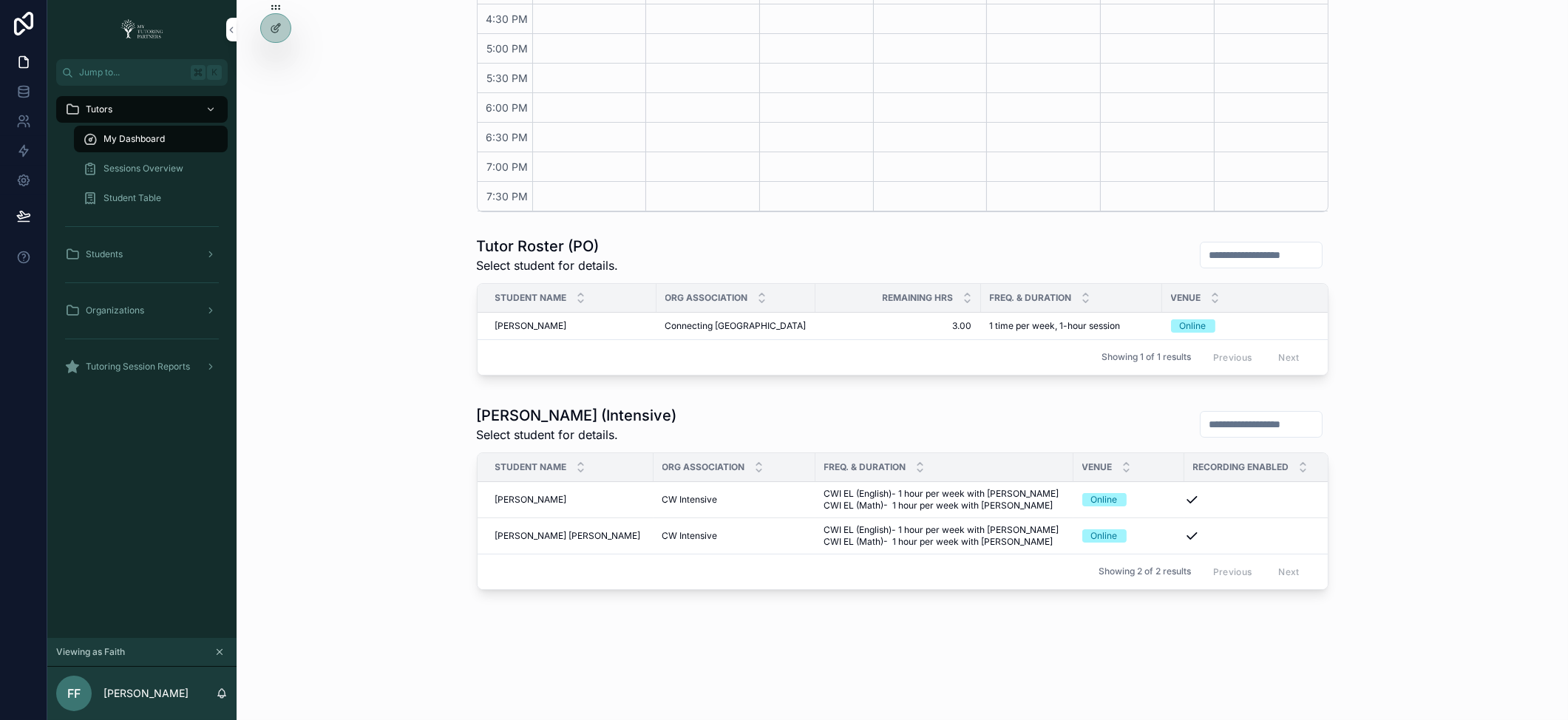
click at [0, 0] on icon at bounding box center [0, 0] width 0 height 0
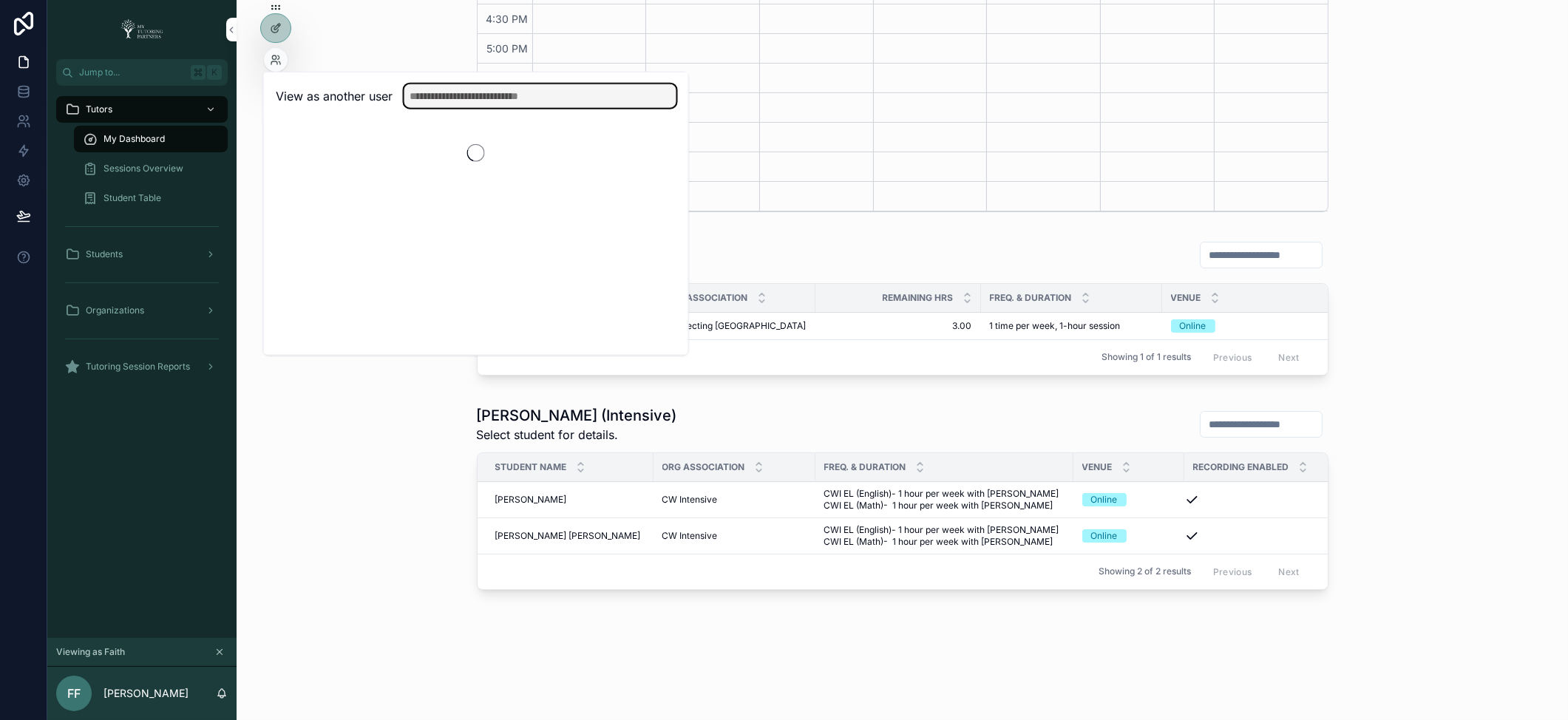
click at [440, 87] on input "text" at bounding box center [540, 96] width 272 height 24
type input "*******"
click at [0, 0] on button "Select" at bounding box center [0, 0] width 0 height 0
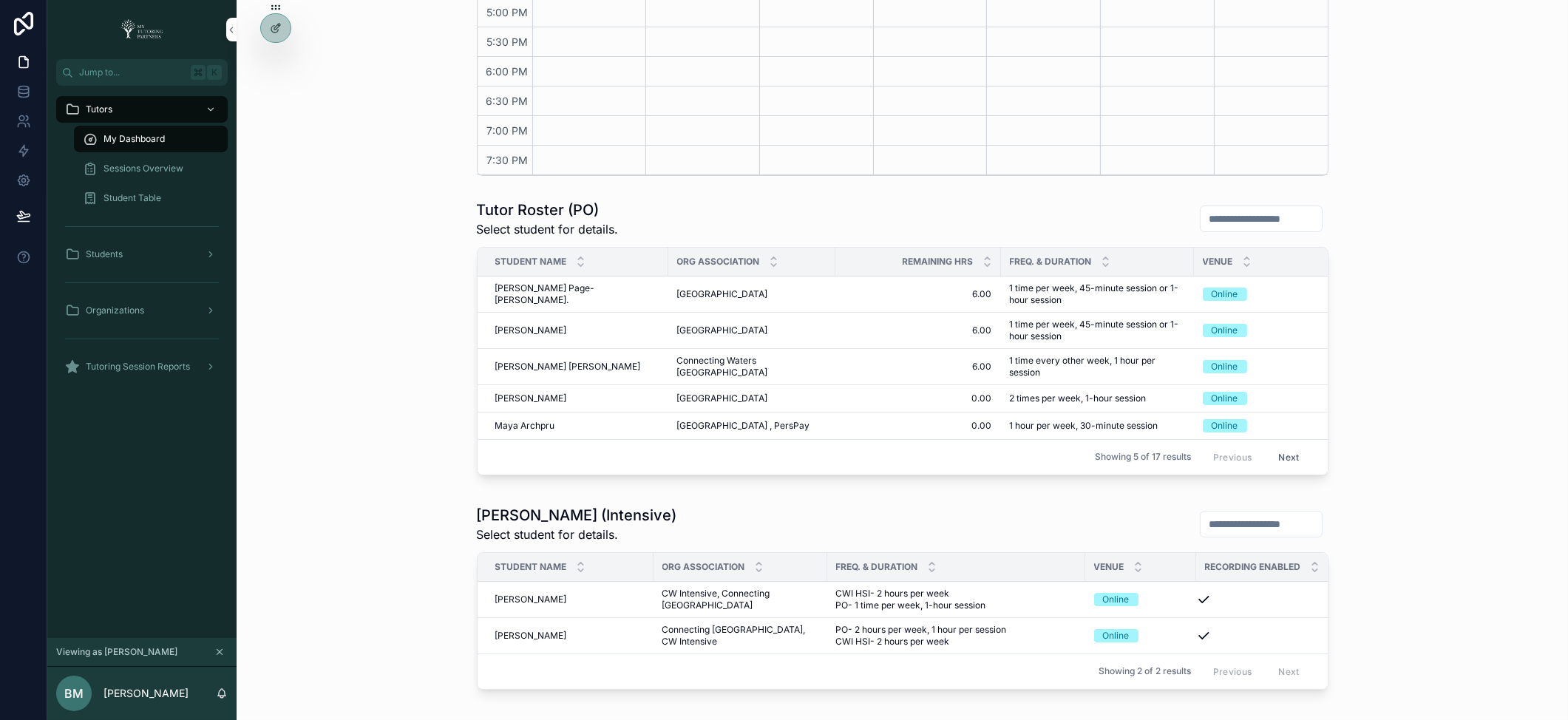
scroll to position [615, 0]
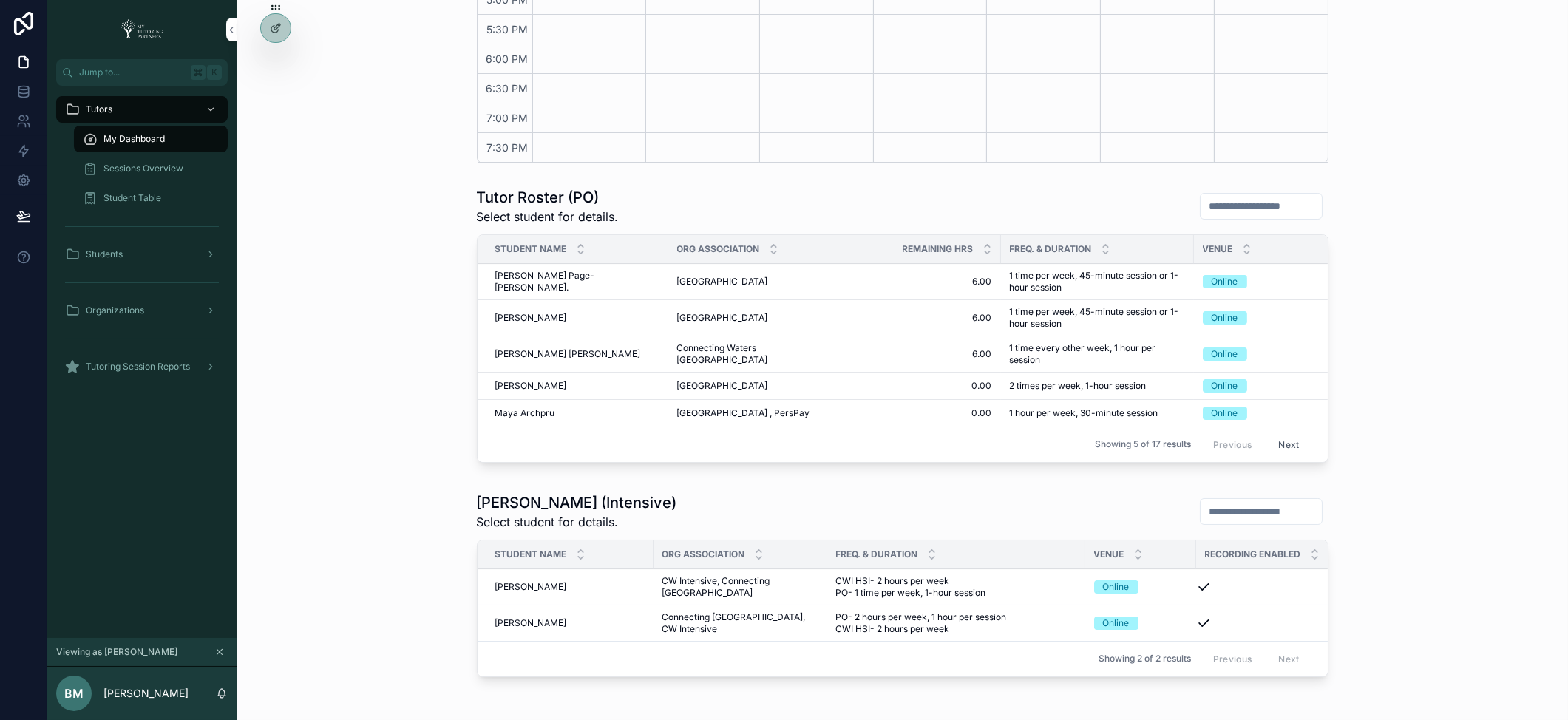
click at [1287, 450] on button "Next" at bounding box center [1288, 445] width 42 height 23
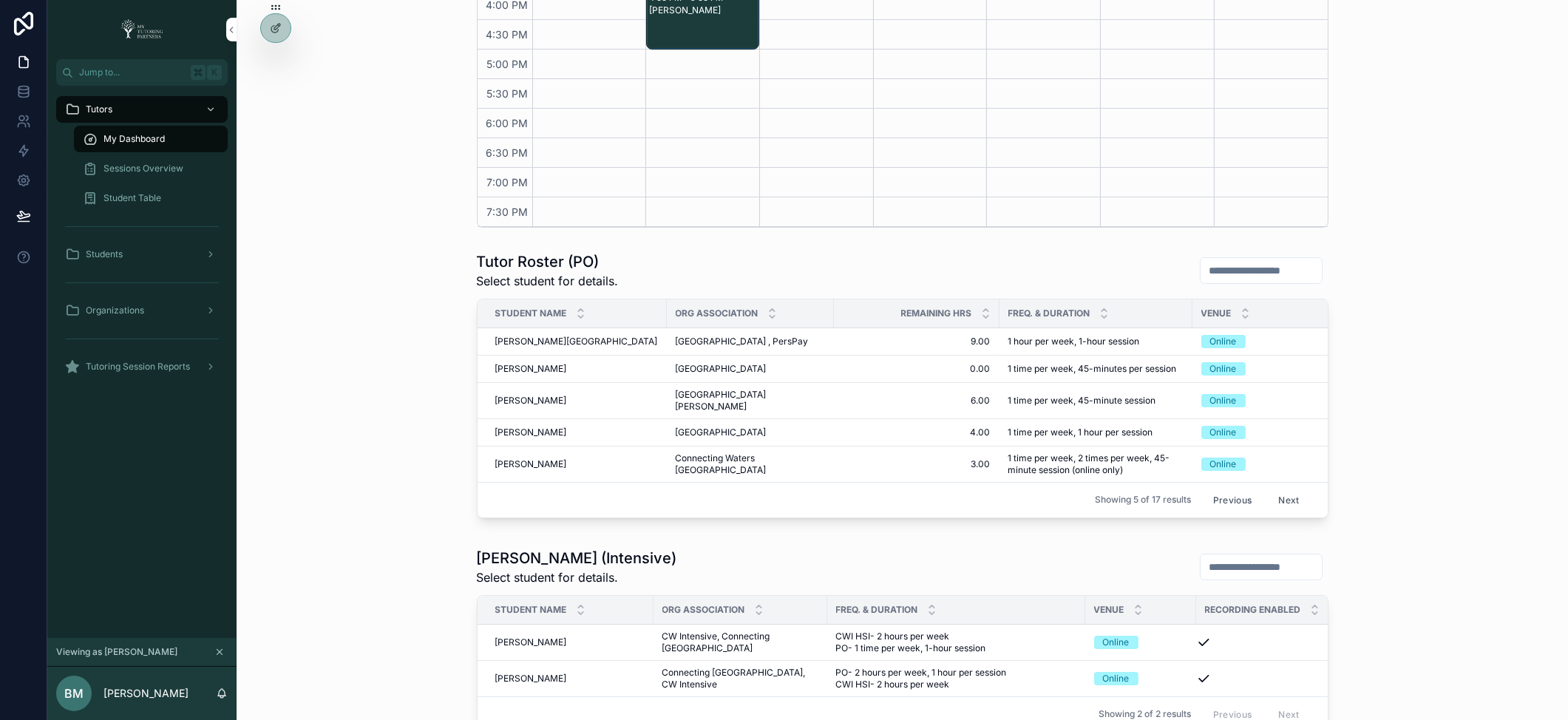
scroll to position [615, 0]
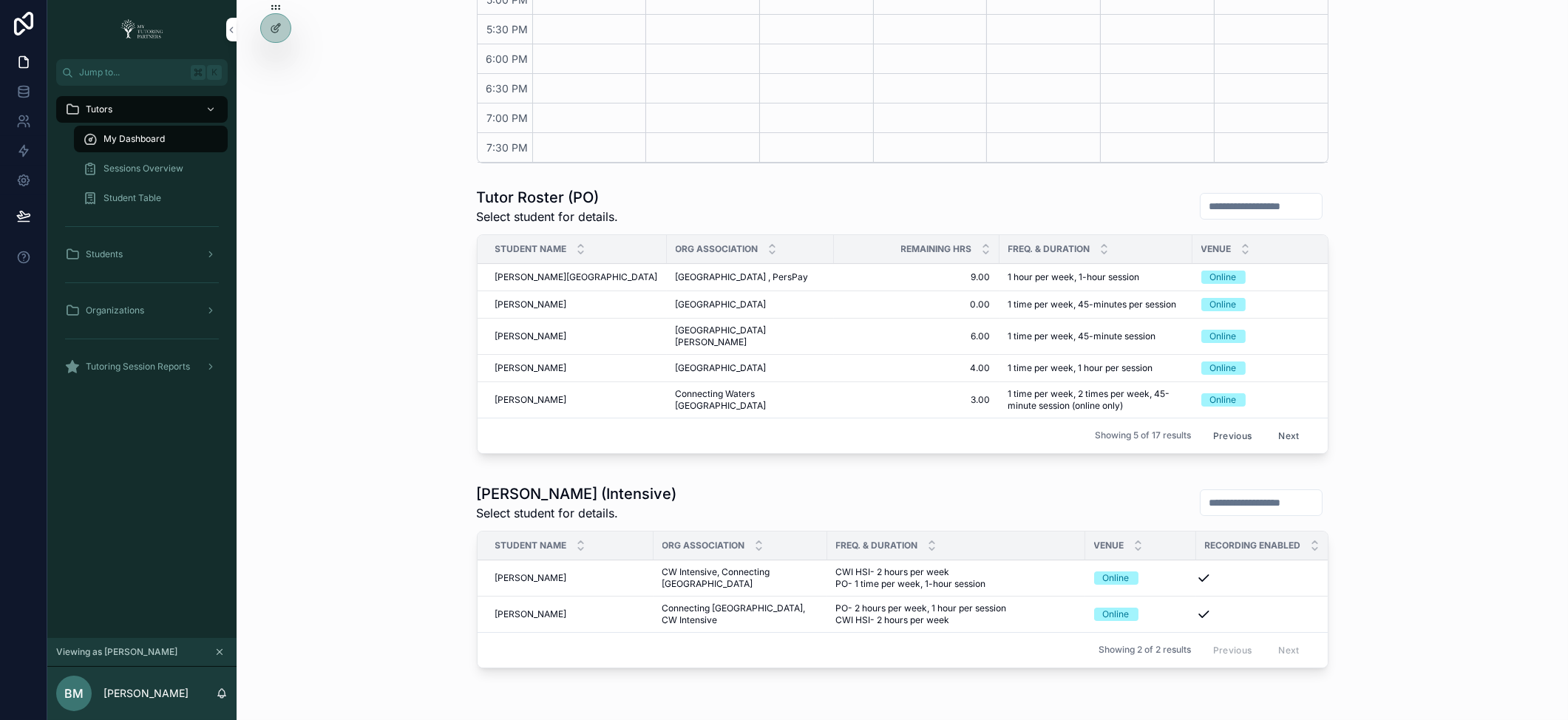
click at [1285, 437] on button "Next" at bounding box center [1288, 436] width 42 height 23
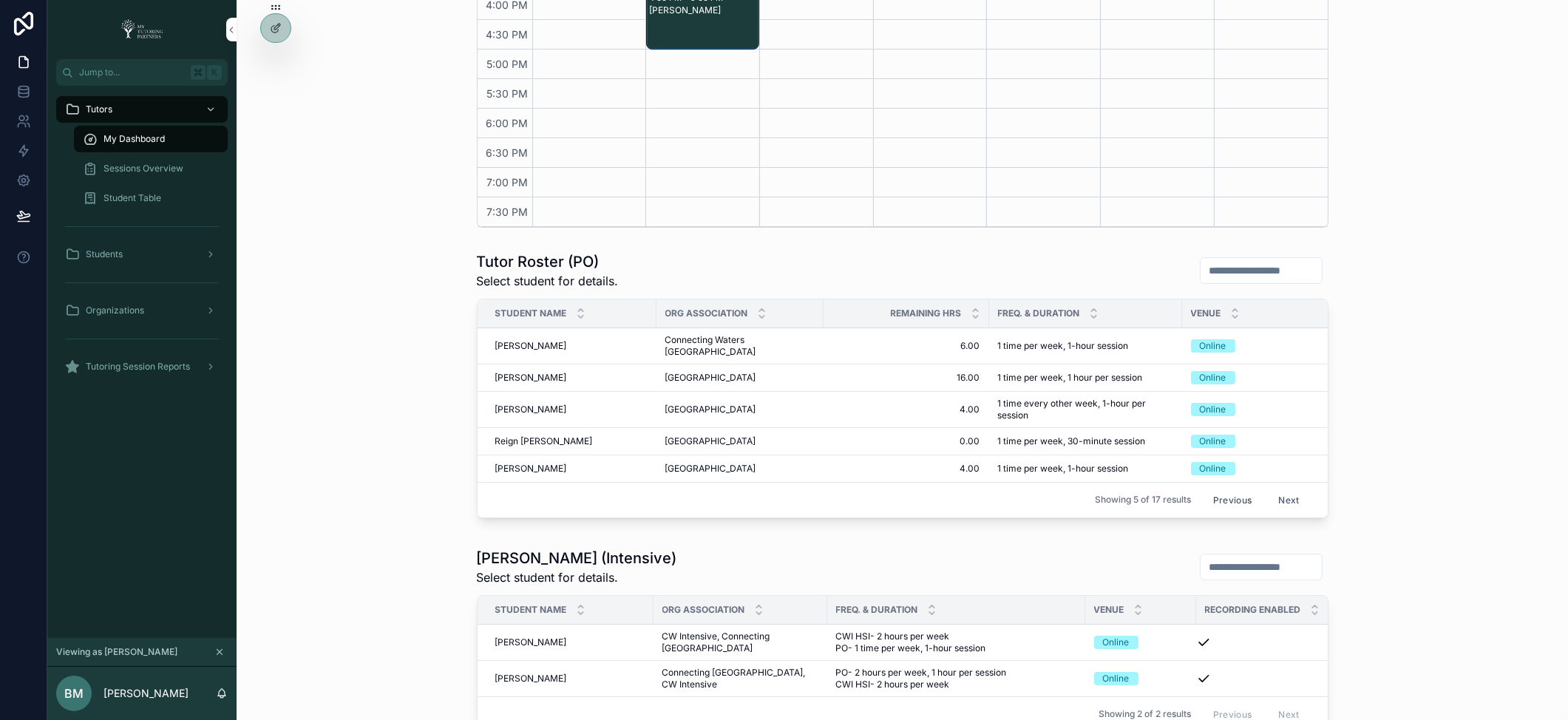
scroll to position [615, 0]
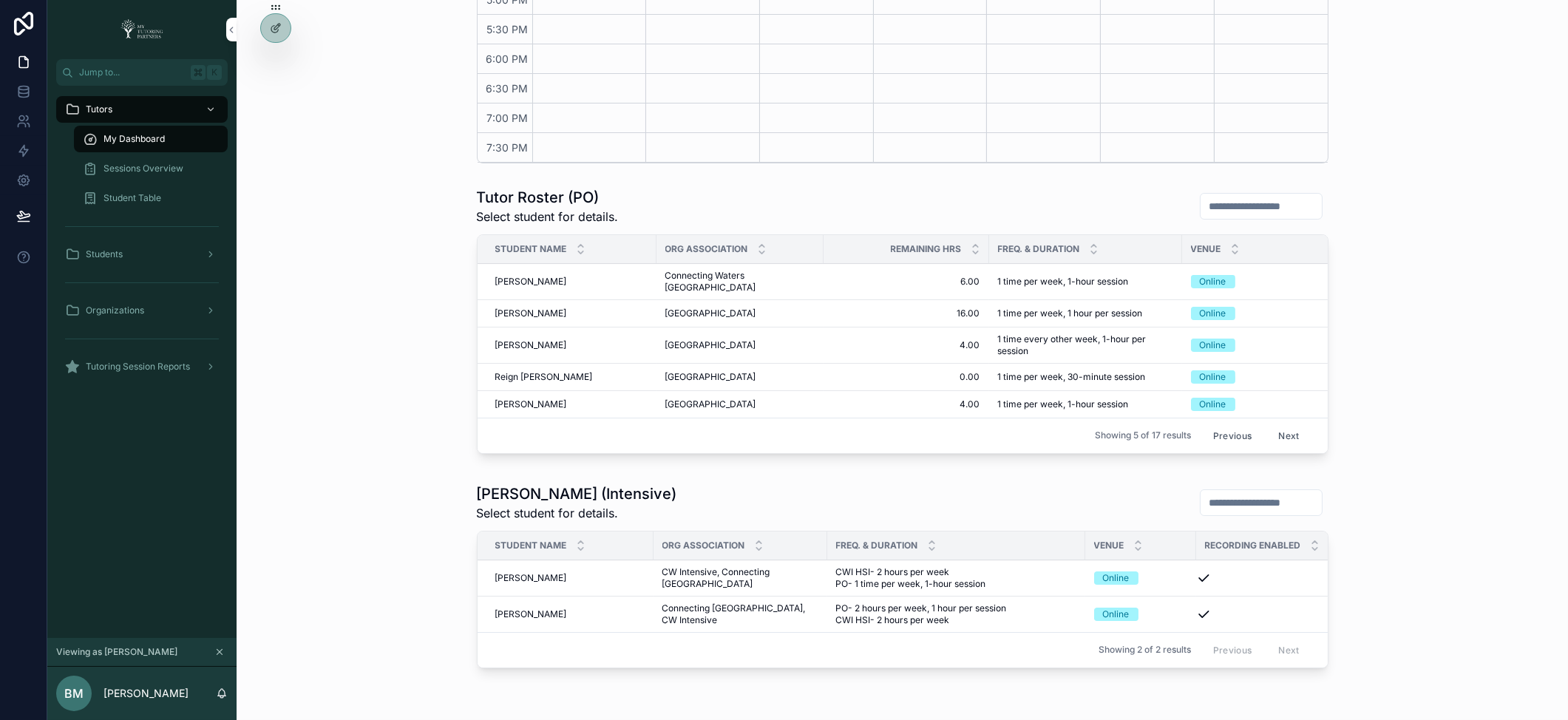
click at [1285, 429] on button "Next" at bounding box center [1288, 436] width 42 height 23
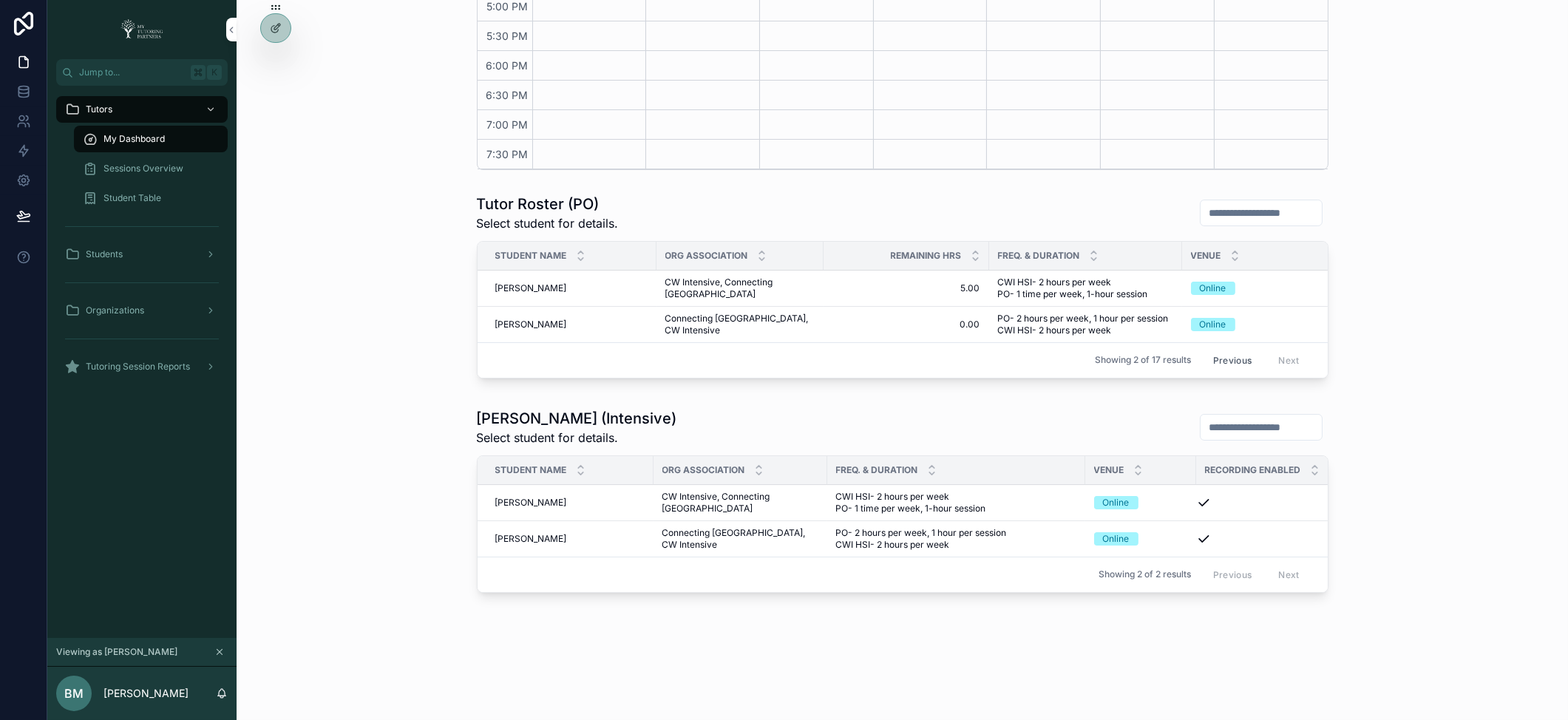
scroll to position [615, 0]
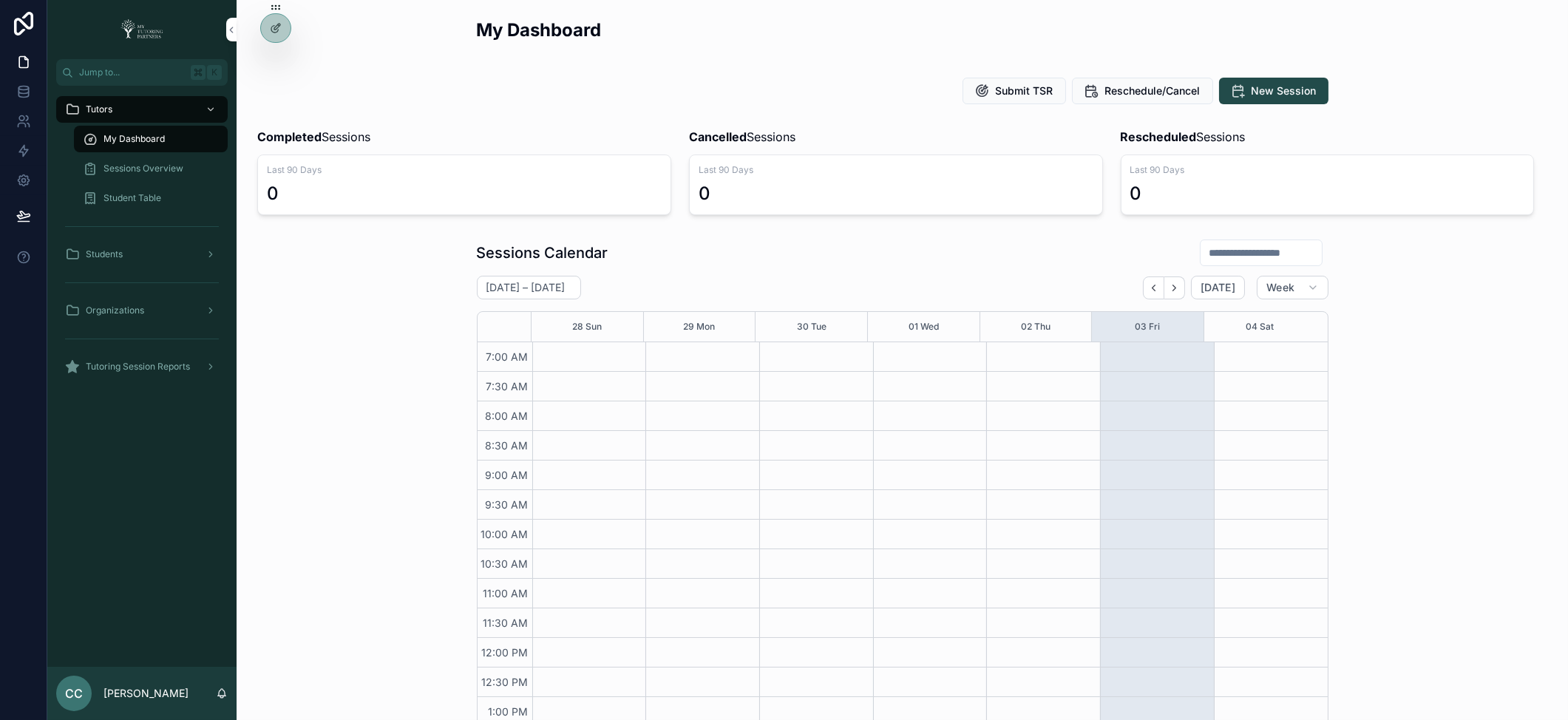
scroll to position [333, 0]
click at [0, 0] on icon at bounding box center [0, 0] width 0 height 0
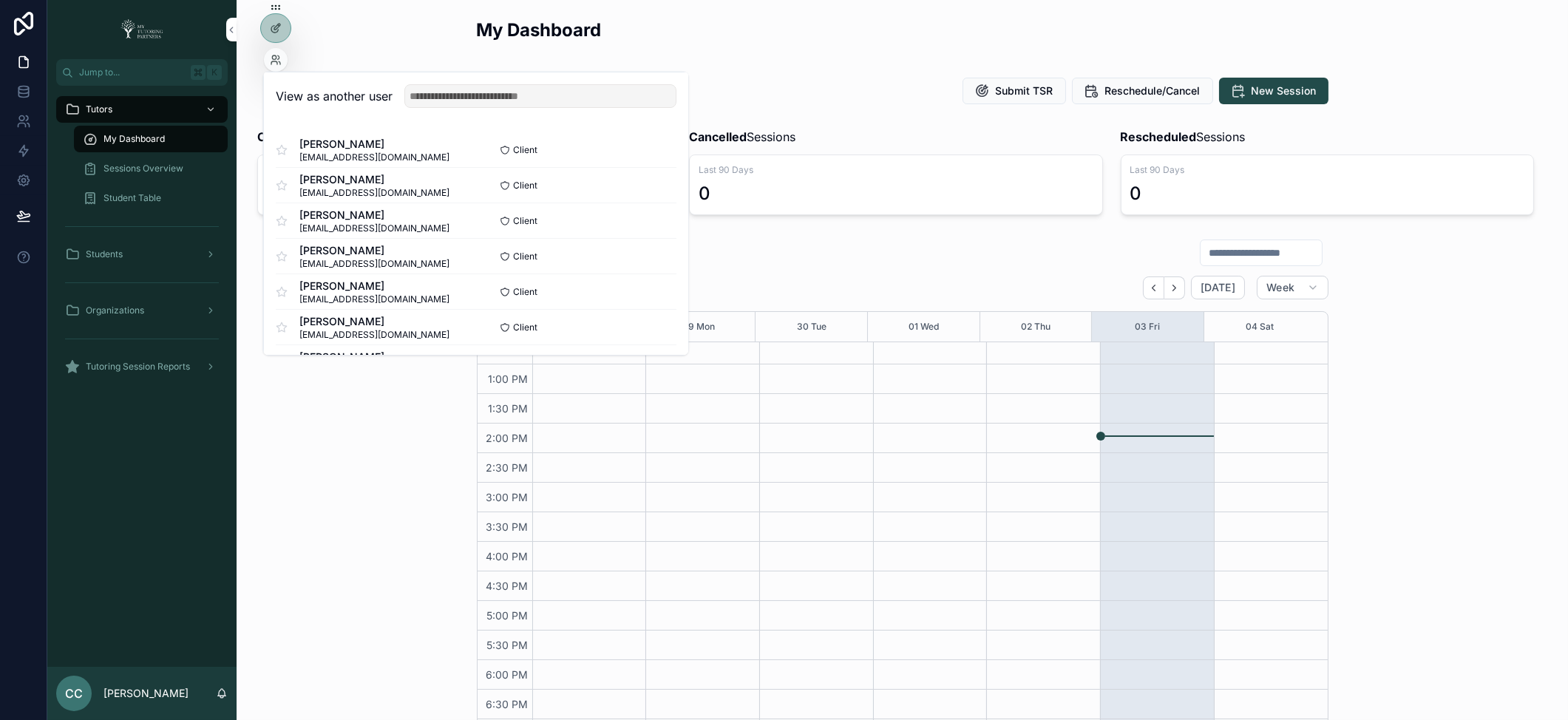
click at [472, 110] on div "View as another user" at bounding box center [476, 97] width 424 height 48
click at [505, 101] on input "text" at bounding box center [540, 96] width 272 height 24
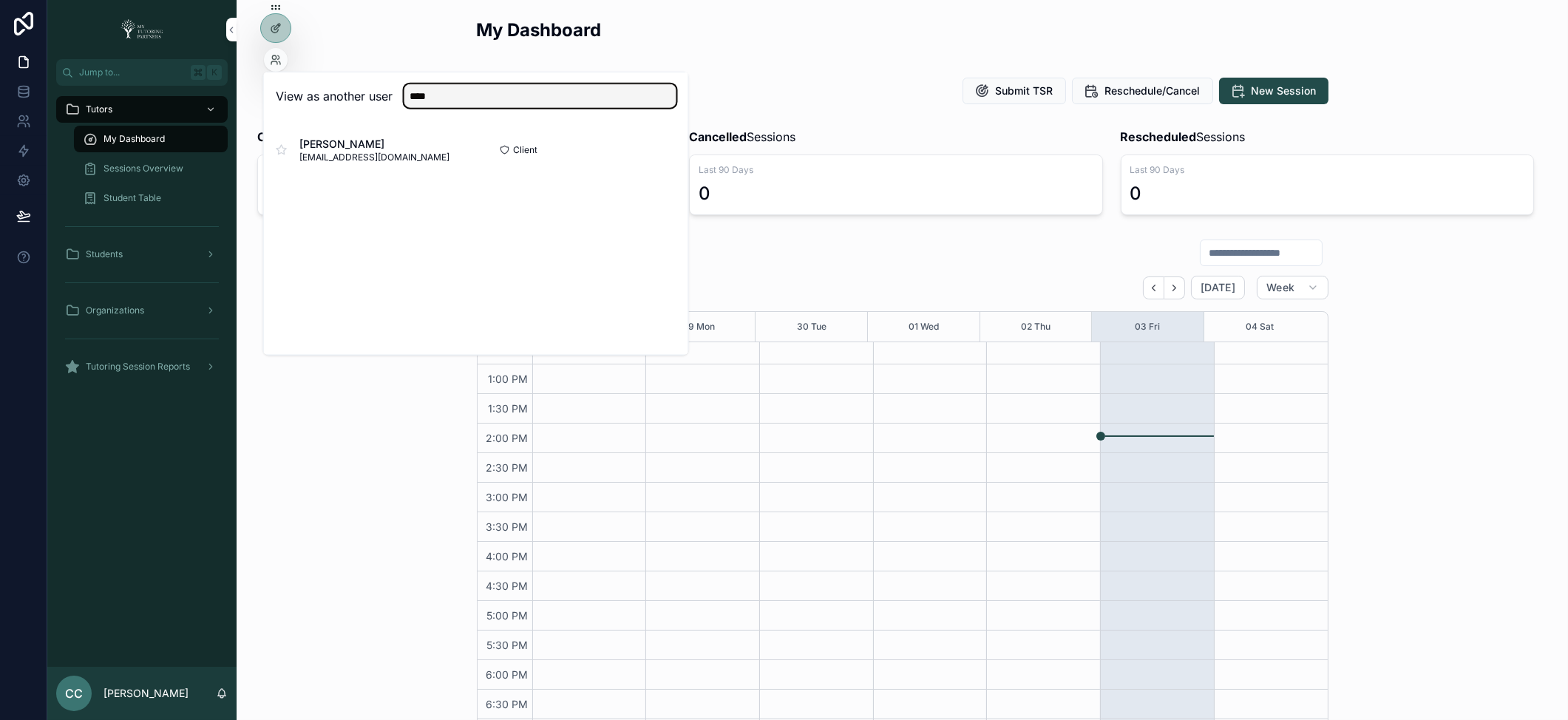
type input "****"
click at [0, 0] on button "Select" at bounding box center [0, 0] width 0 height 0
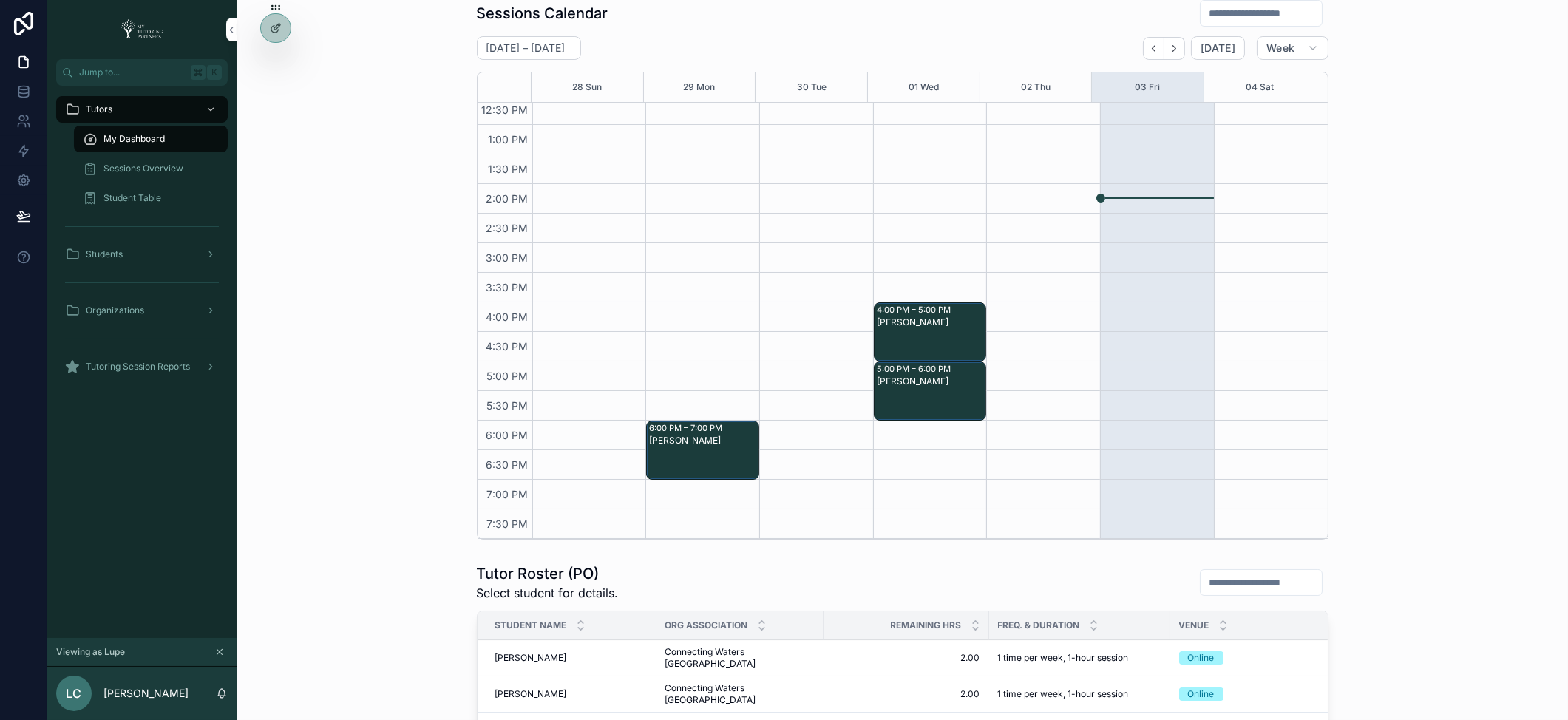
scroll to position [241, 0]
click at [165, 363] on span "Tutoring Session Reports" at bounding box center [138, 366] width 104 height 12
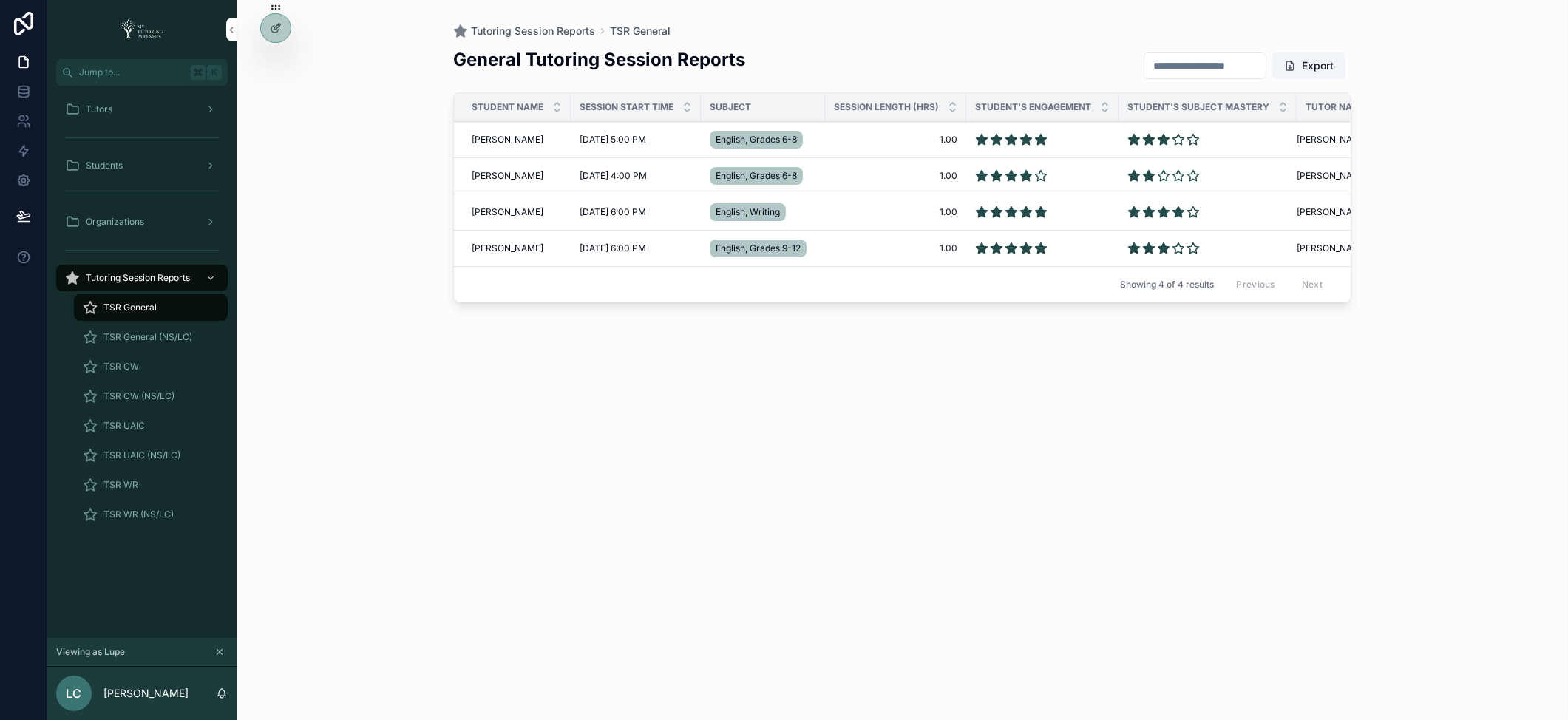
click at [116, 483] on span "TSR WR" at bounding box center [121, 484] width 35 height 12
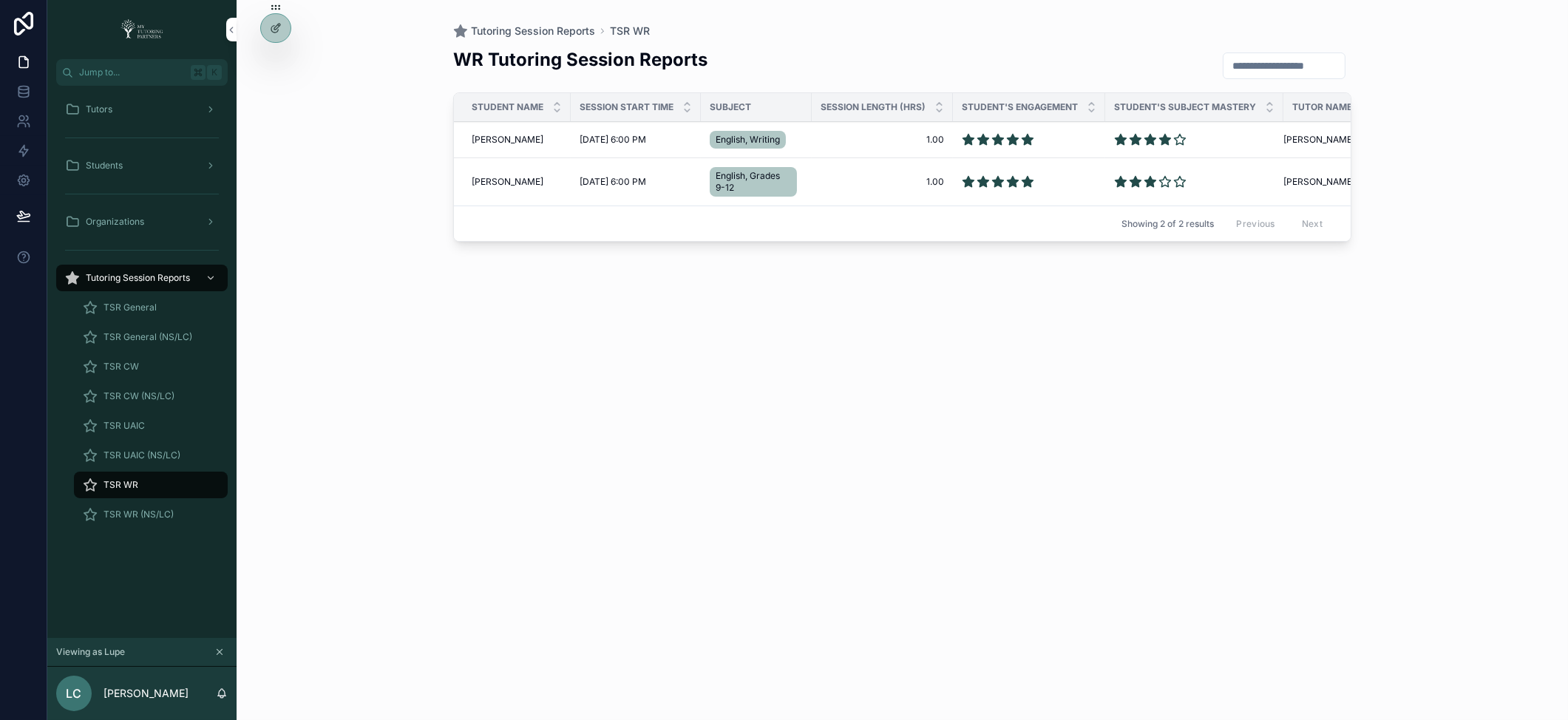
click at [148, 358] on div "TSR CW" at bounding box center [150, 367] width 136 height 24
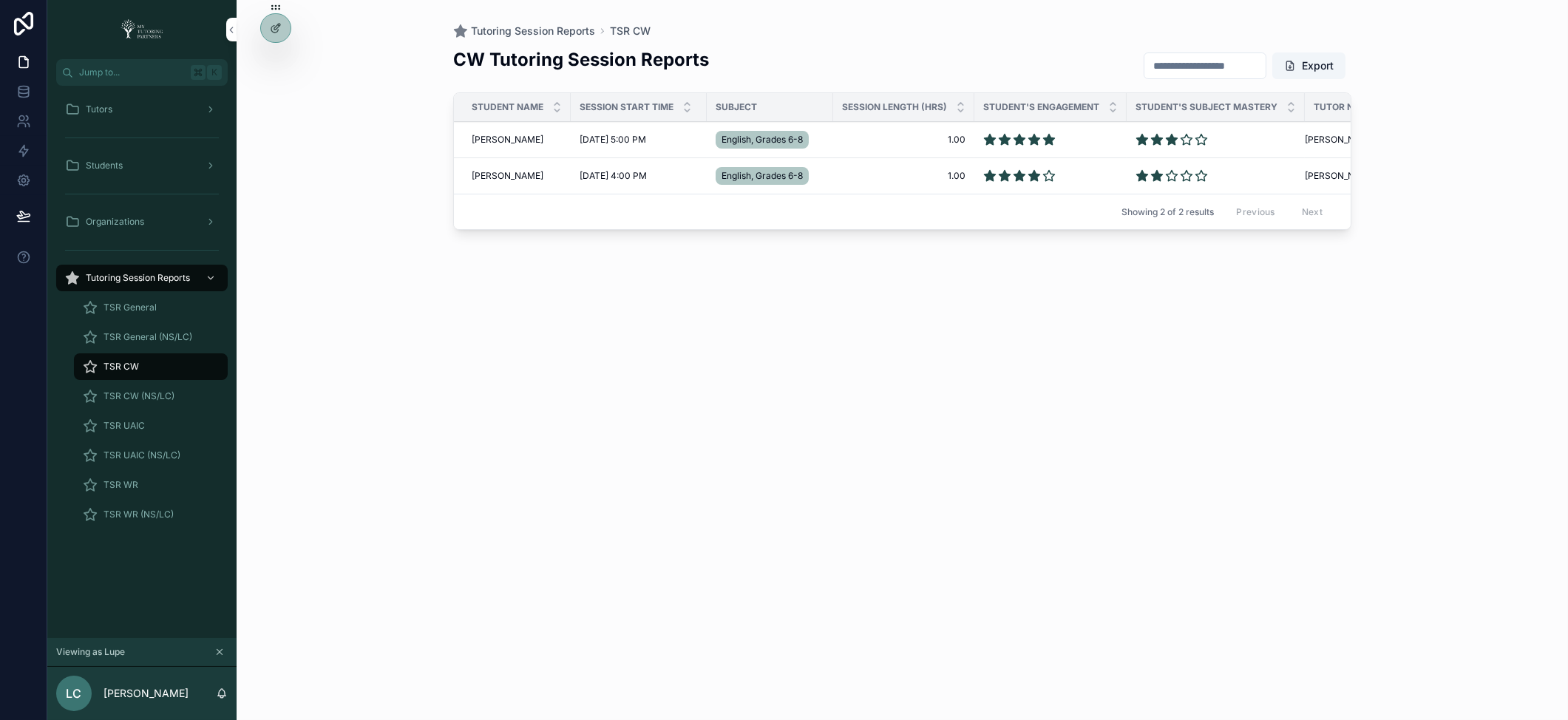
click at [139, 302] on span "TSR General" at bounding box center [131, 307] width 53 height 12
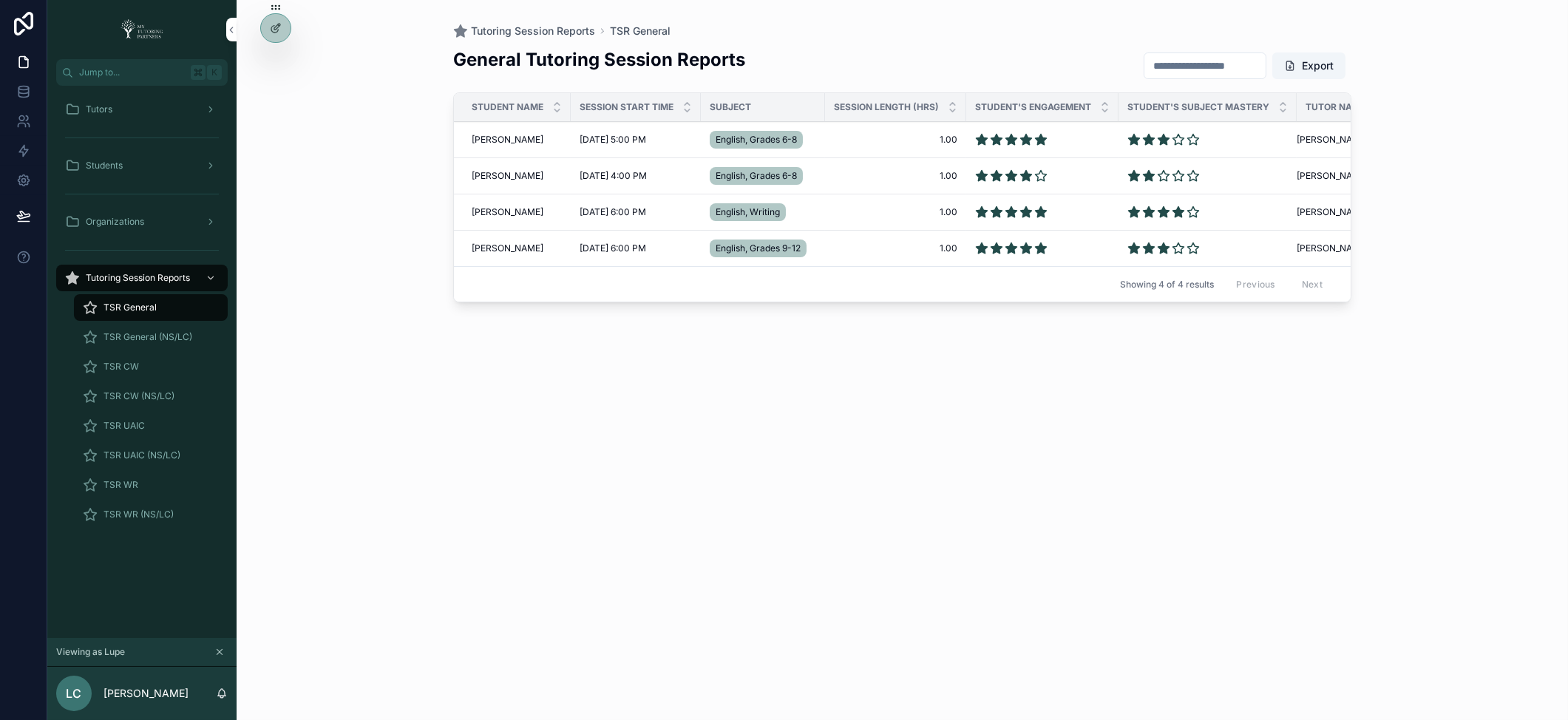
click at [0, 0] on div at bounding box center [0, 0] width 0 height 0
click at [0, 0] on icon at bounding box center [0, 0] width 0 height 0
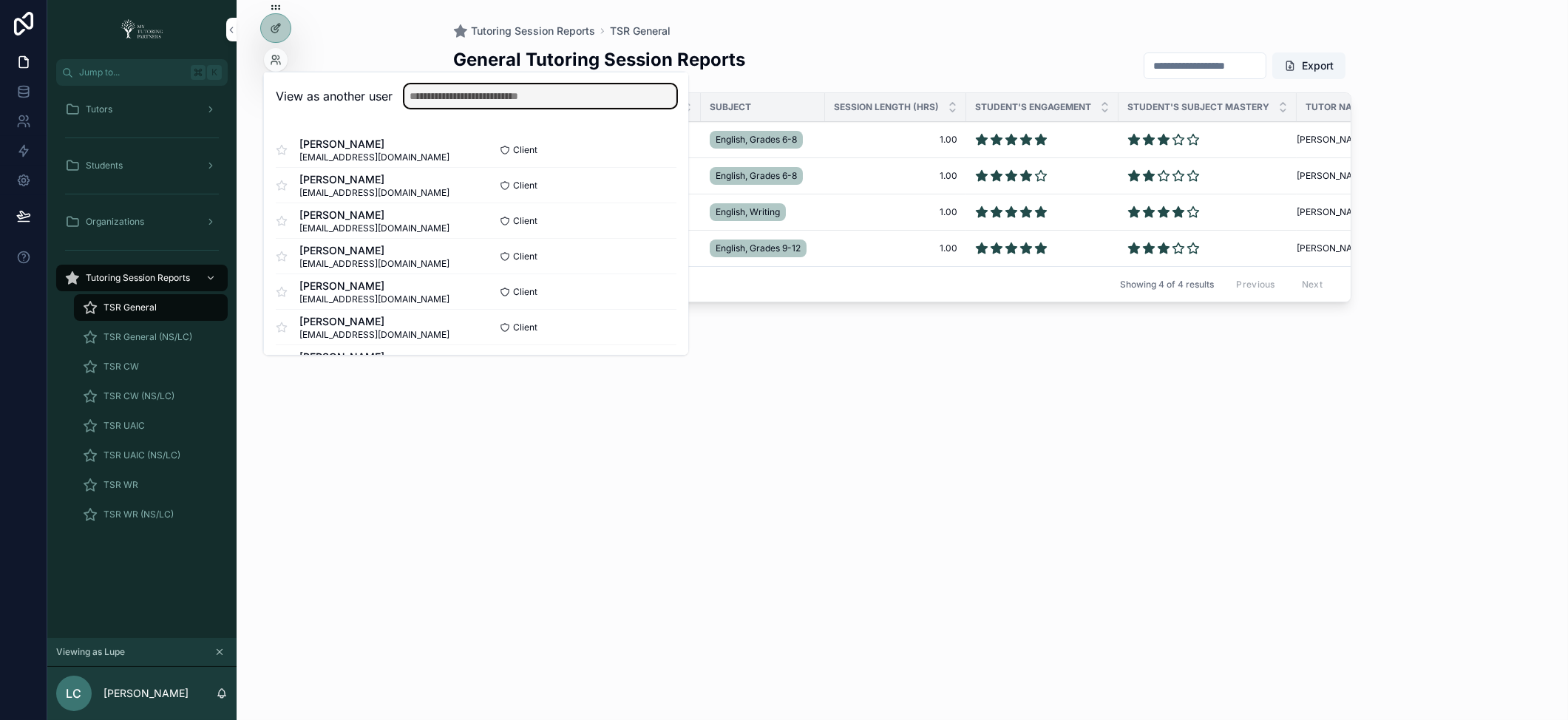
click at [523, 91] on input "text" at bounding box center [540, 96] width 272 height 24
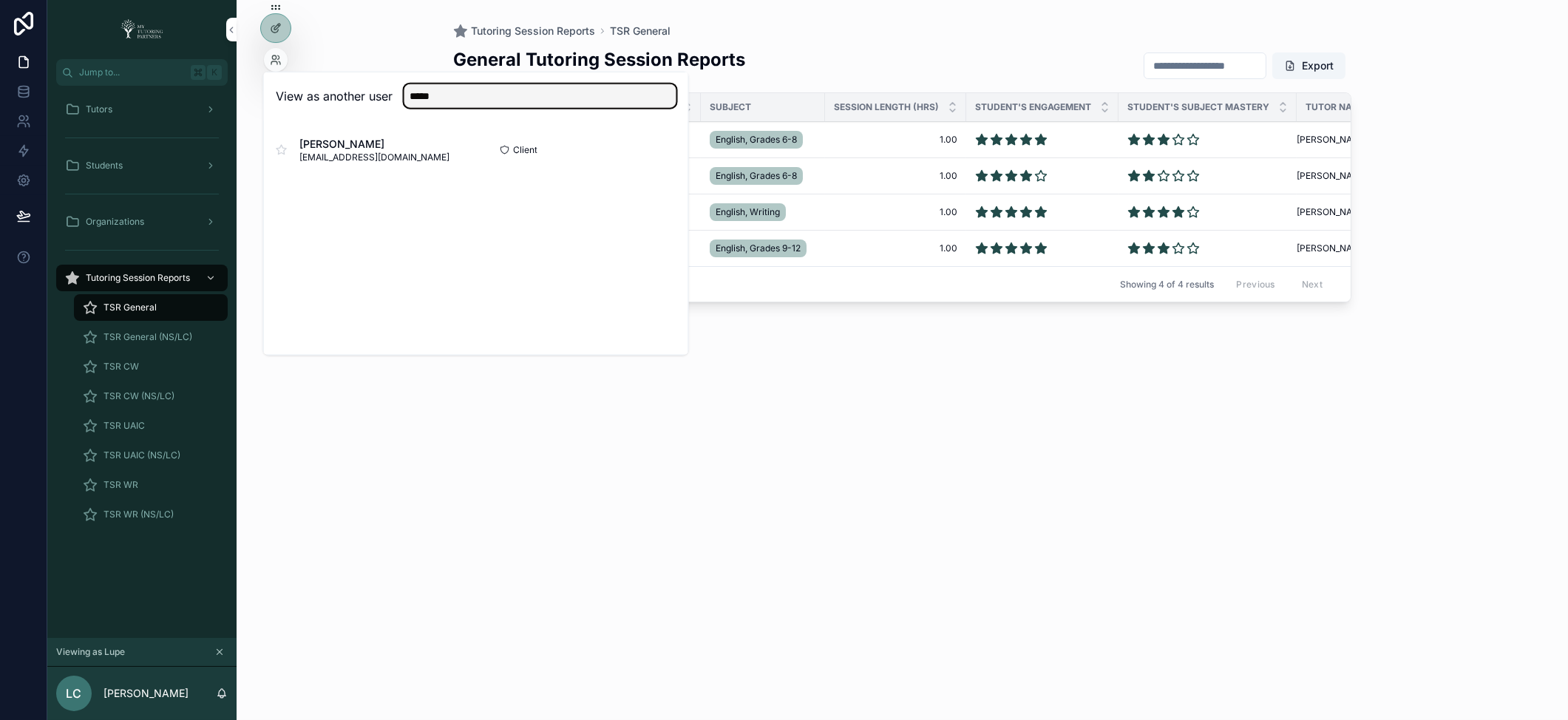
type input "*****"
click at [0, 0] on button "Select" at bounding box center [0, 0] width 0 height 0
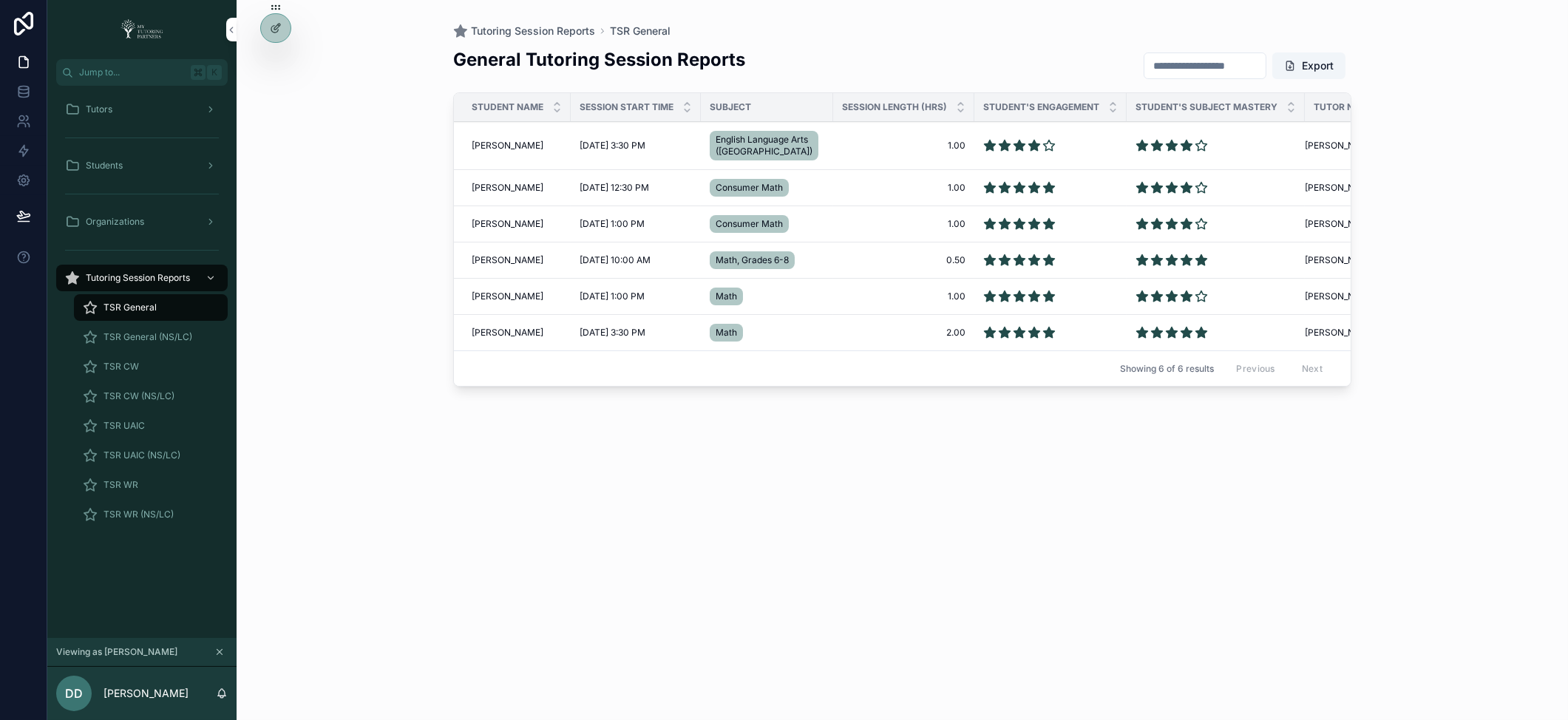
click at [154, 228] on div "Organizations" at bounding box center [141, 221] width 154 height 24
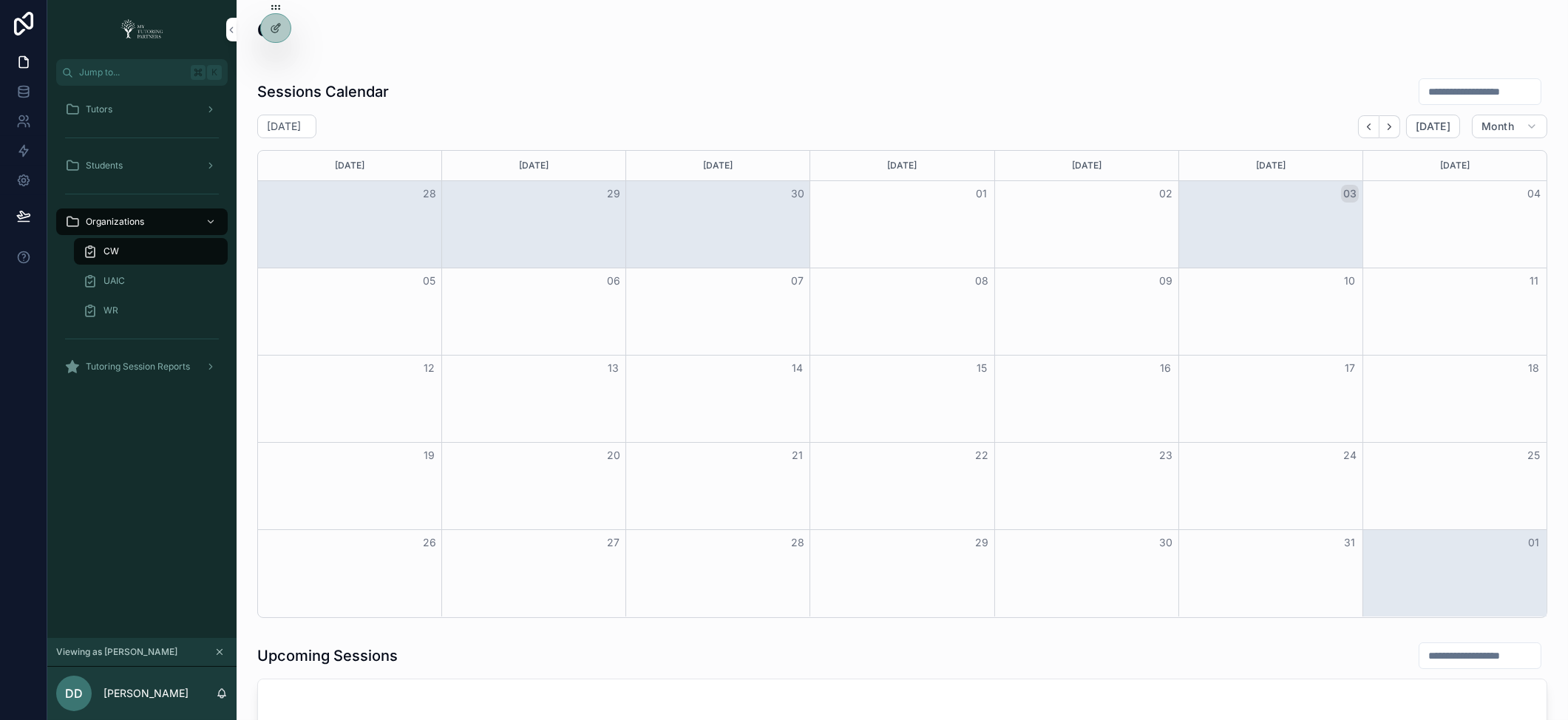
click at [131, 308] on div "WR" at bounding box center [150, 310] width 136 height 24
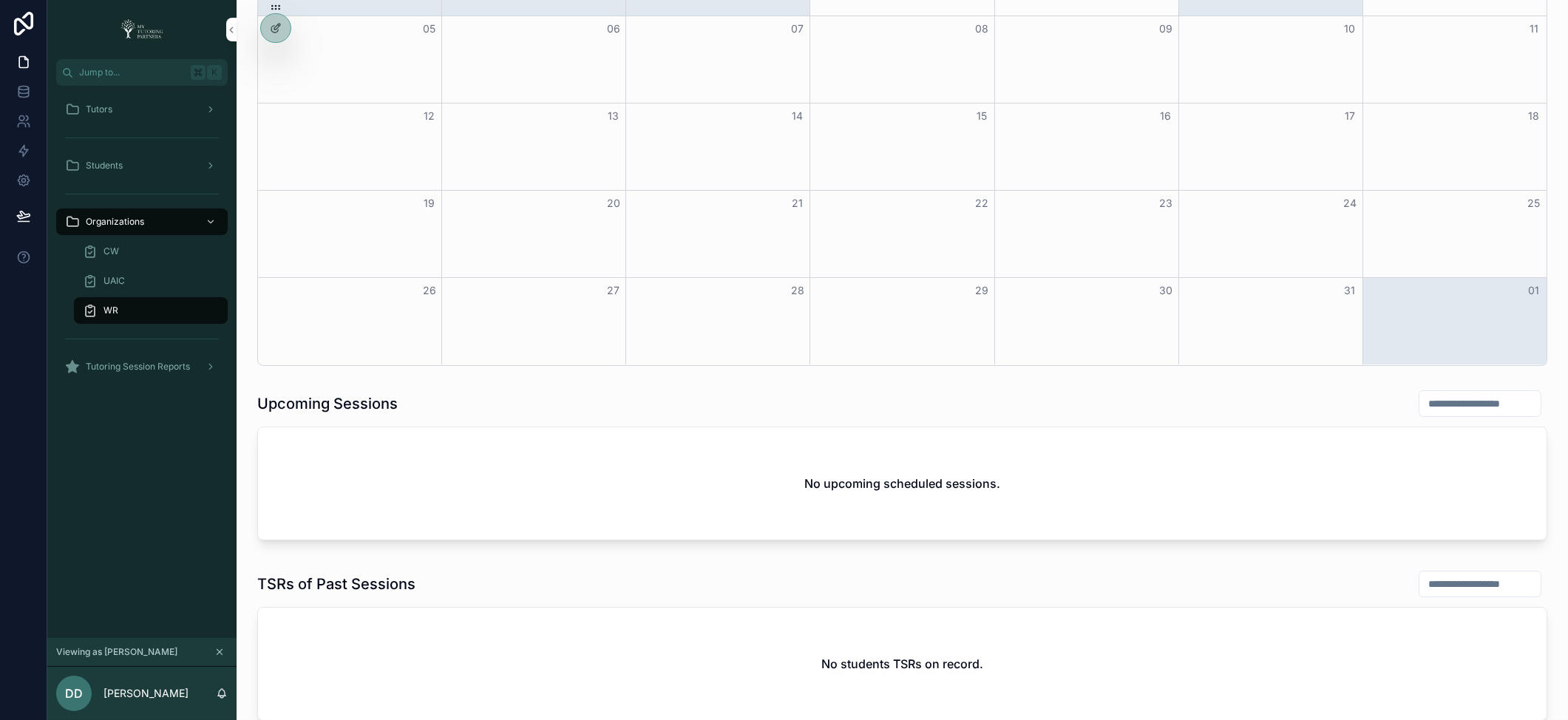
scroll to position [660, 0]
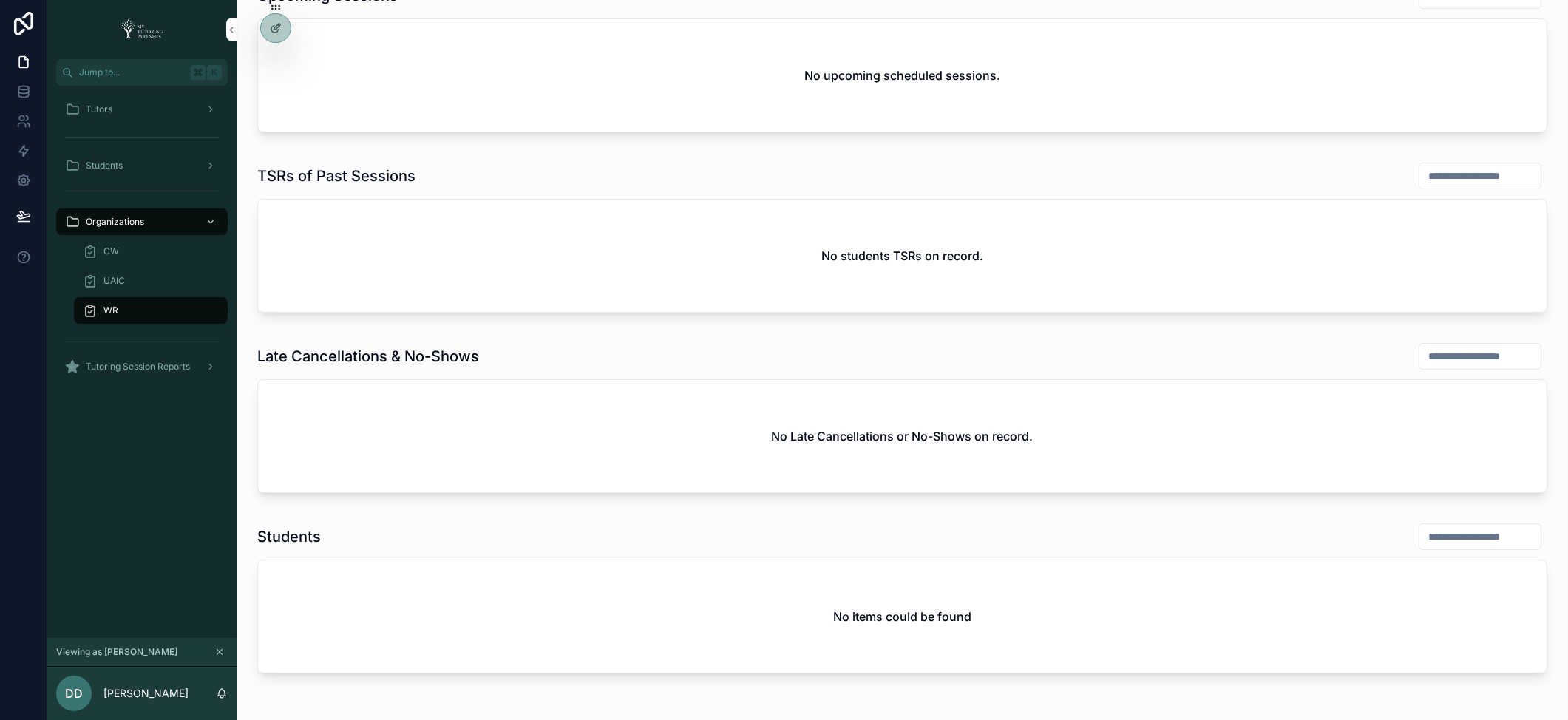
click at [0, 0] on icon at bounding box center [0, 0] width 0 height 0
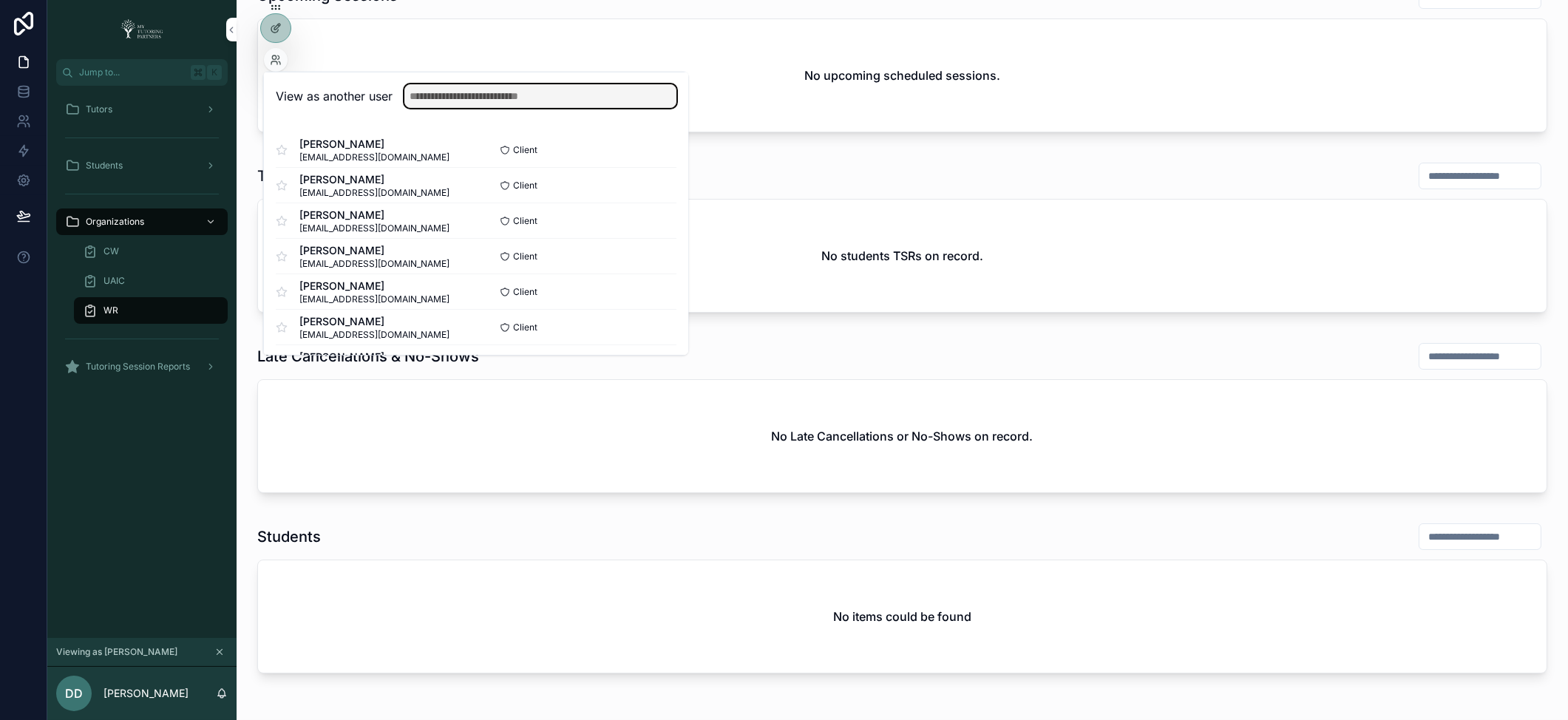
click at [500, 85] on input "text" at bounding box center [540, 96] width 272 height 24
type input "*****"
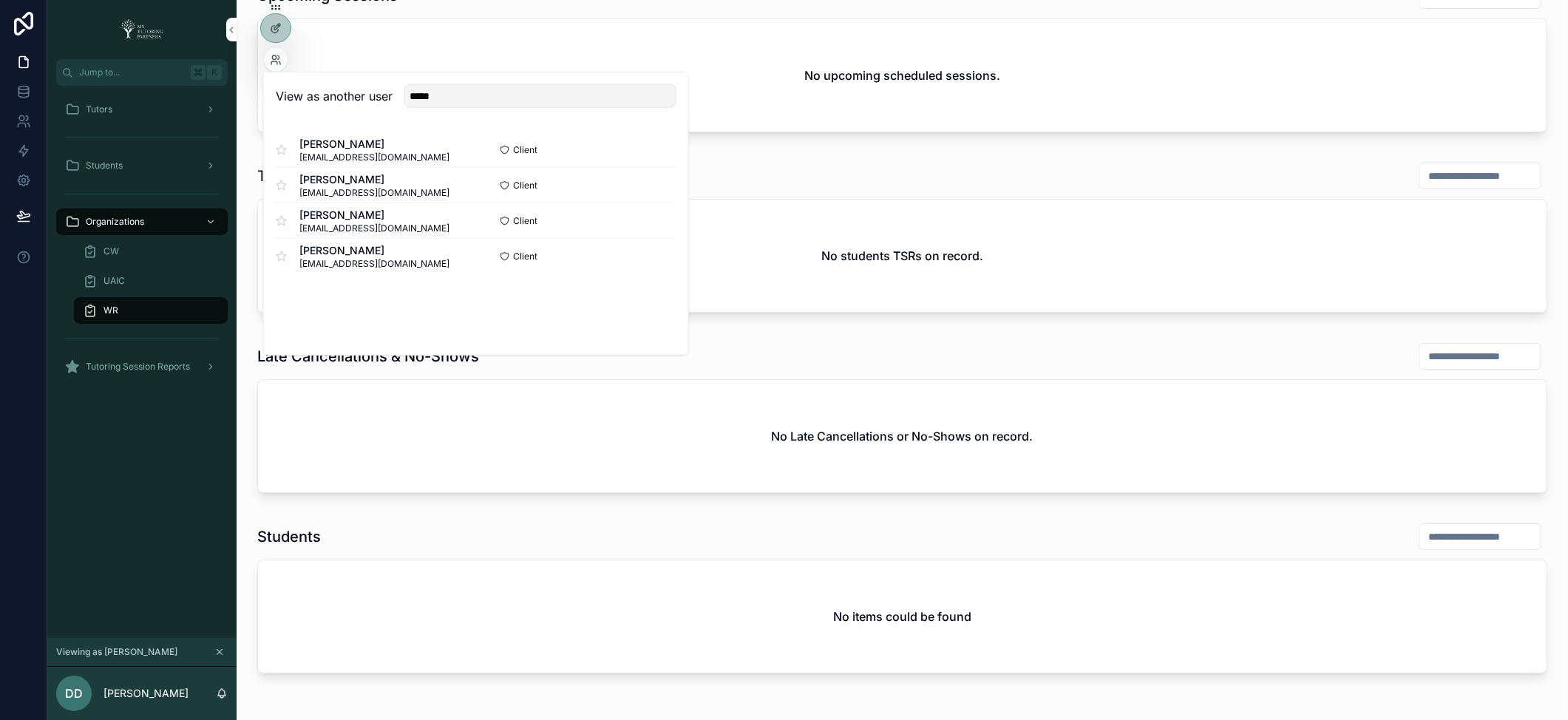
click at [0, 0] on button "Select" at bounding box center [0, 0] width 0 height 0
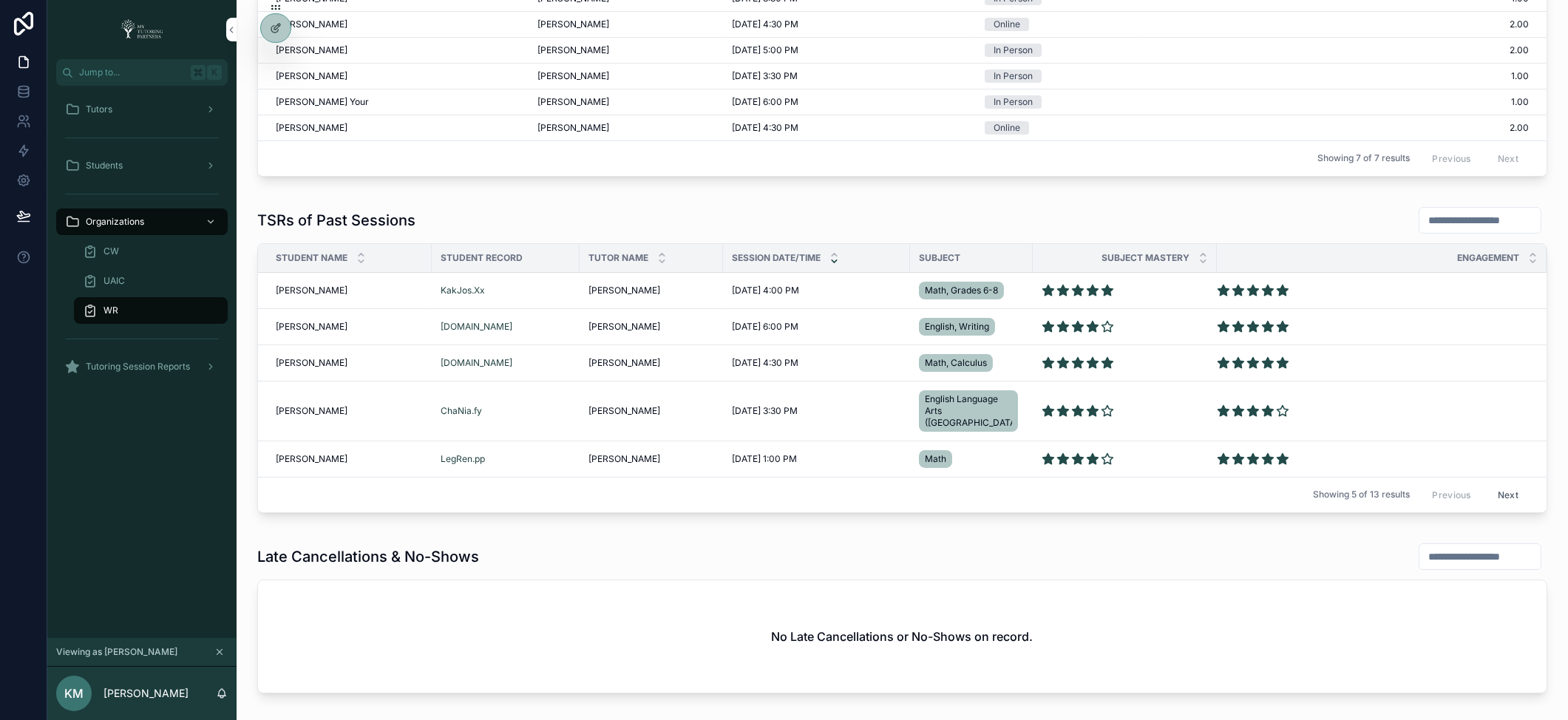
scroll to position [748, 0]
click at [1495, 483] on button "Next" at bounding box center [1508, 495] width 42 height 23
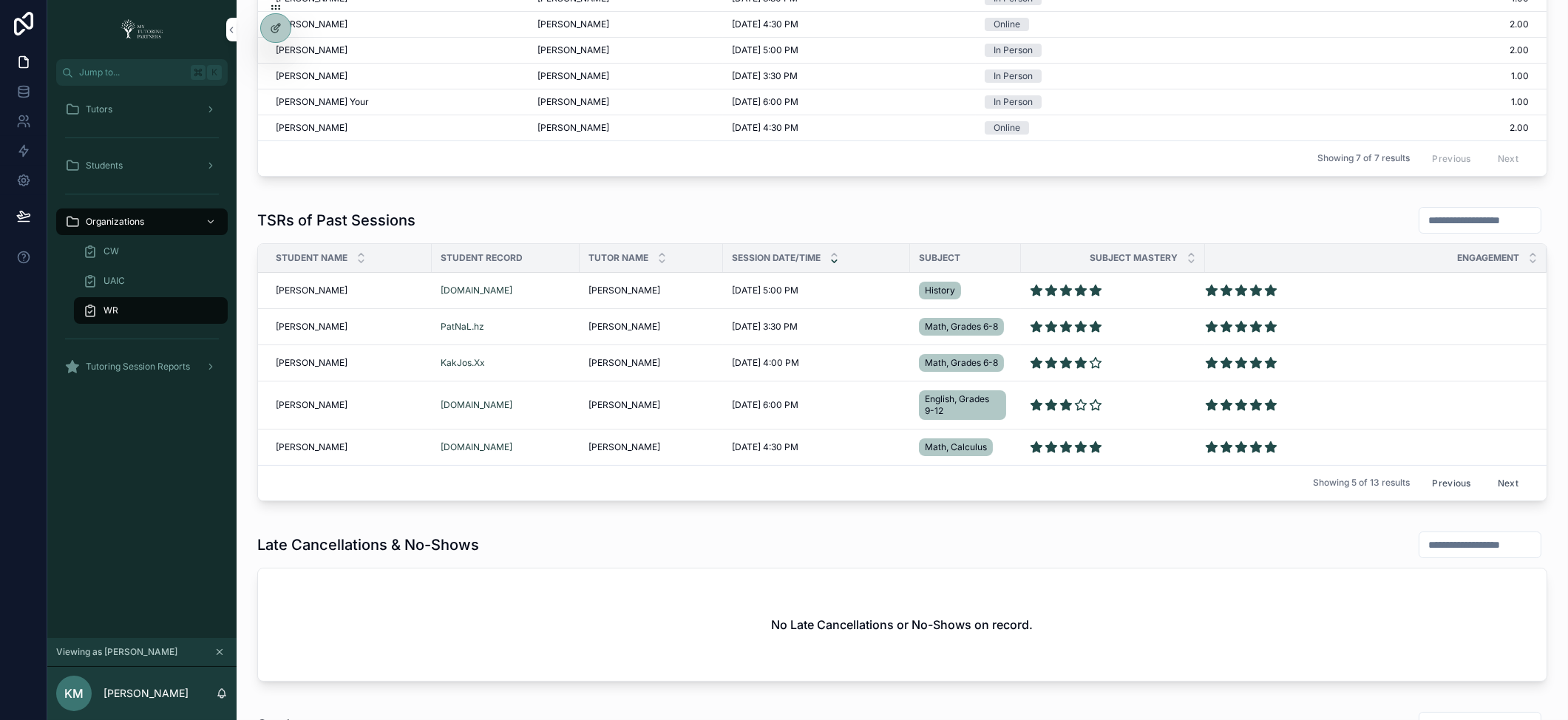
click at [1453, 479] on button "Previous" at bounding box center [1451, 483] width 59 height 23
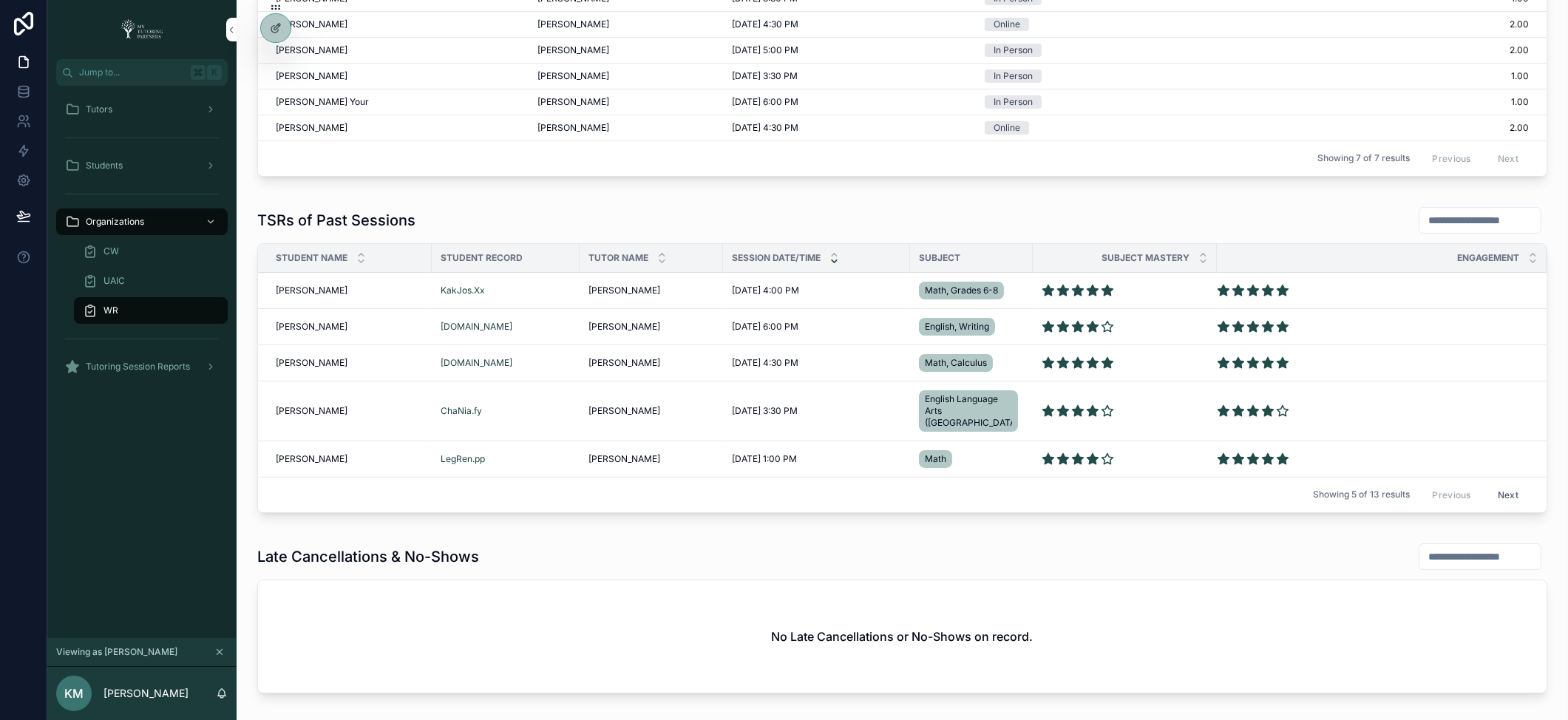
click at [1501, 483] on button "Next" at bounding box center [1508, 495] width 42 height 23
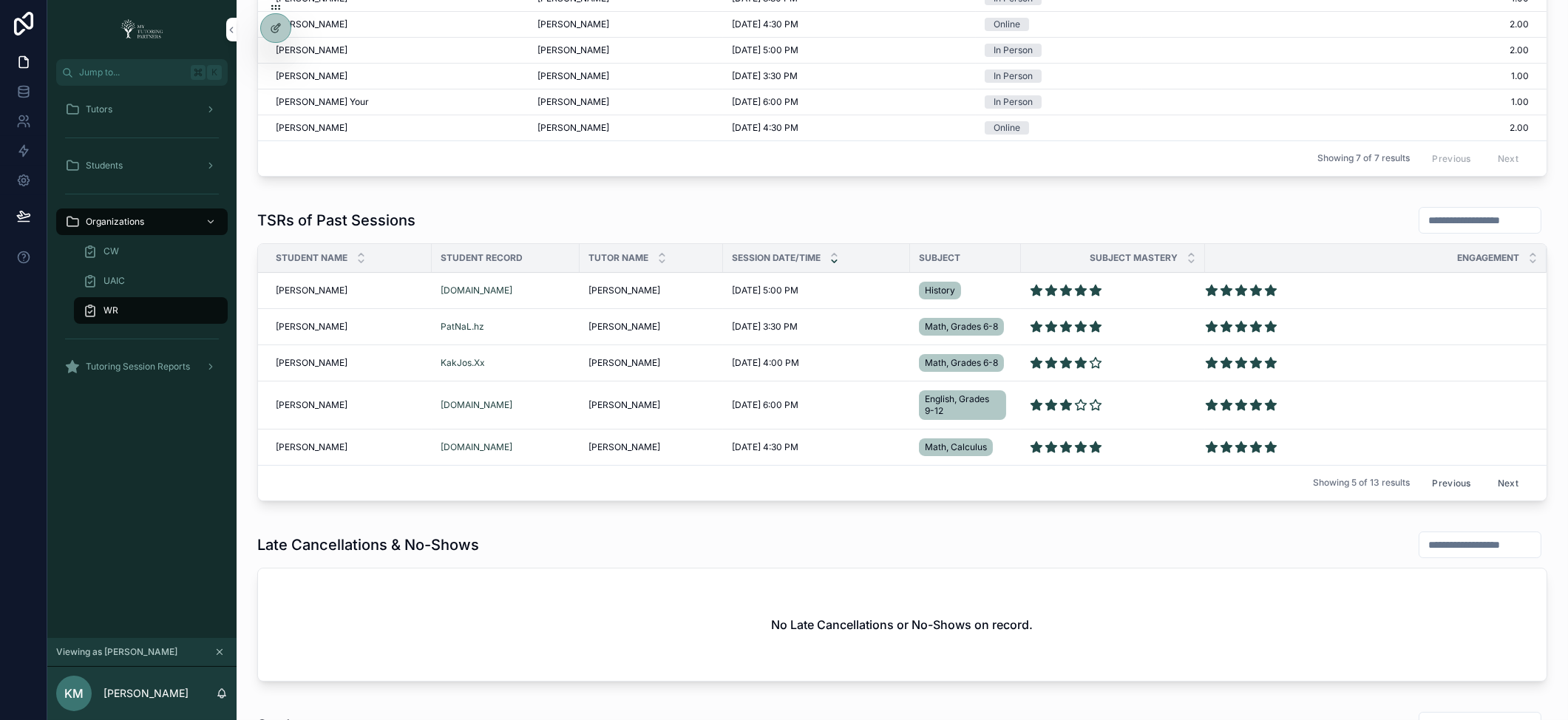
click at [1495, 479] on button "Next" at bounding box center [1508, 483] width 42 height 23
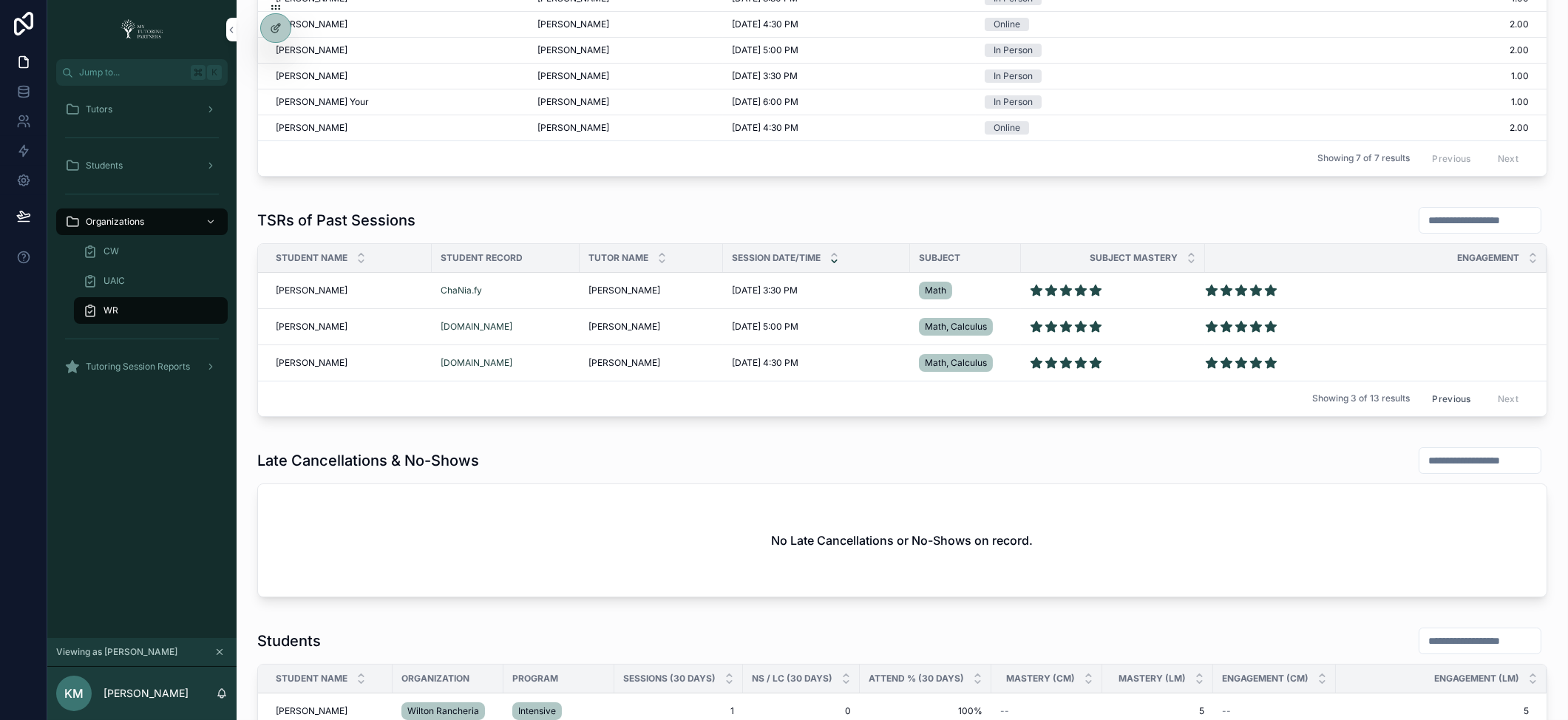
click at [1419, 214] on input "scrollable content" at bounding box center [1479, 219] width 122 height 20
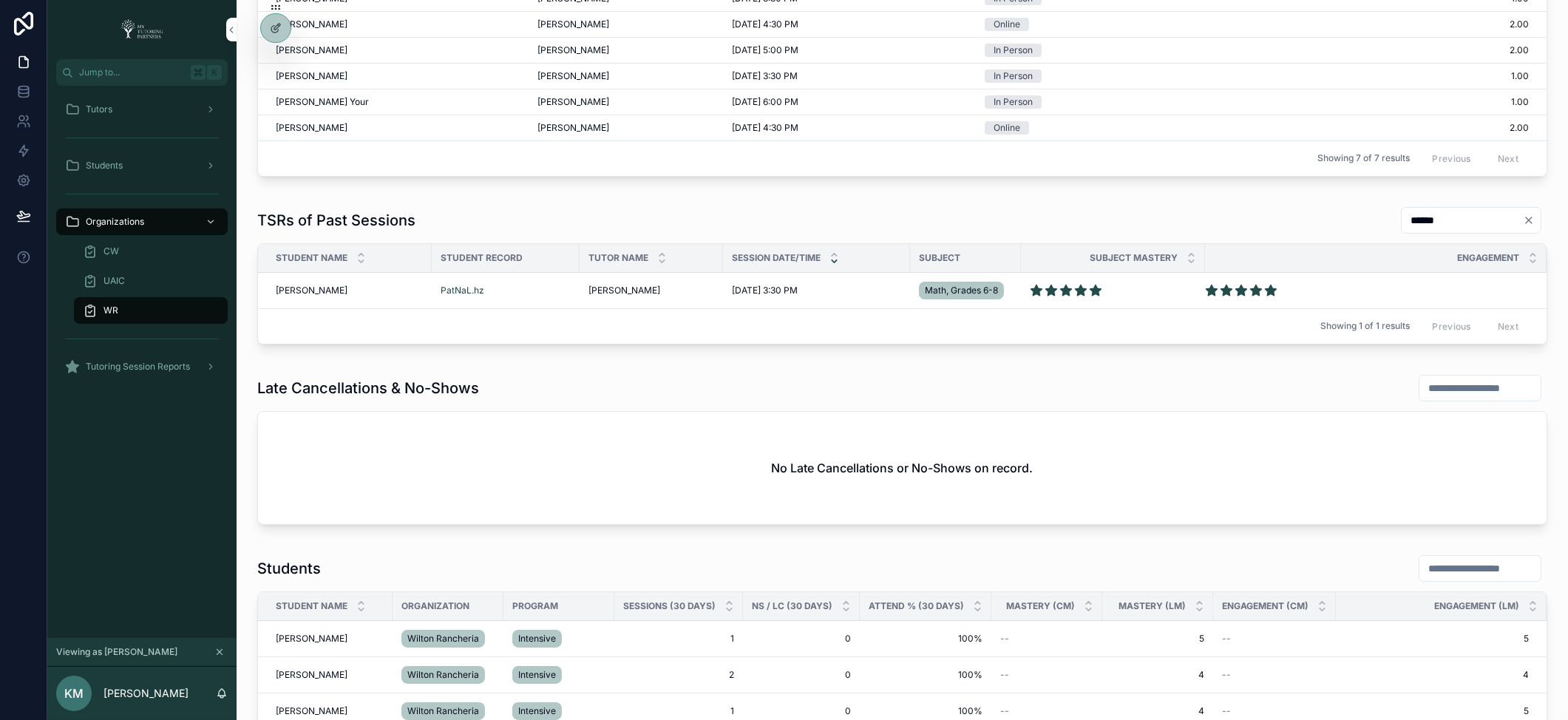
drag, startPoint x: 1421, startPoint y: 216, endPoint x: 1356, endPoint y: 209, distance: 65.4
click at [1356, 209] on div "TSRs of Past Sessions ******" at bounding box center [902, 220] width 1290 height 28
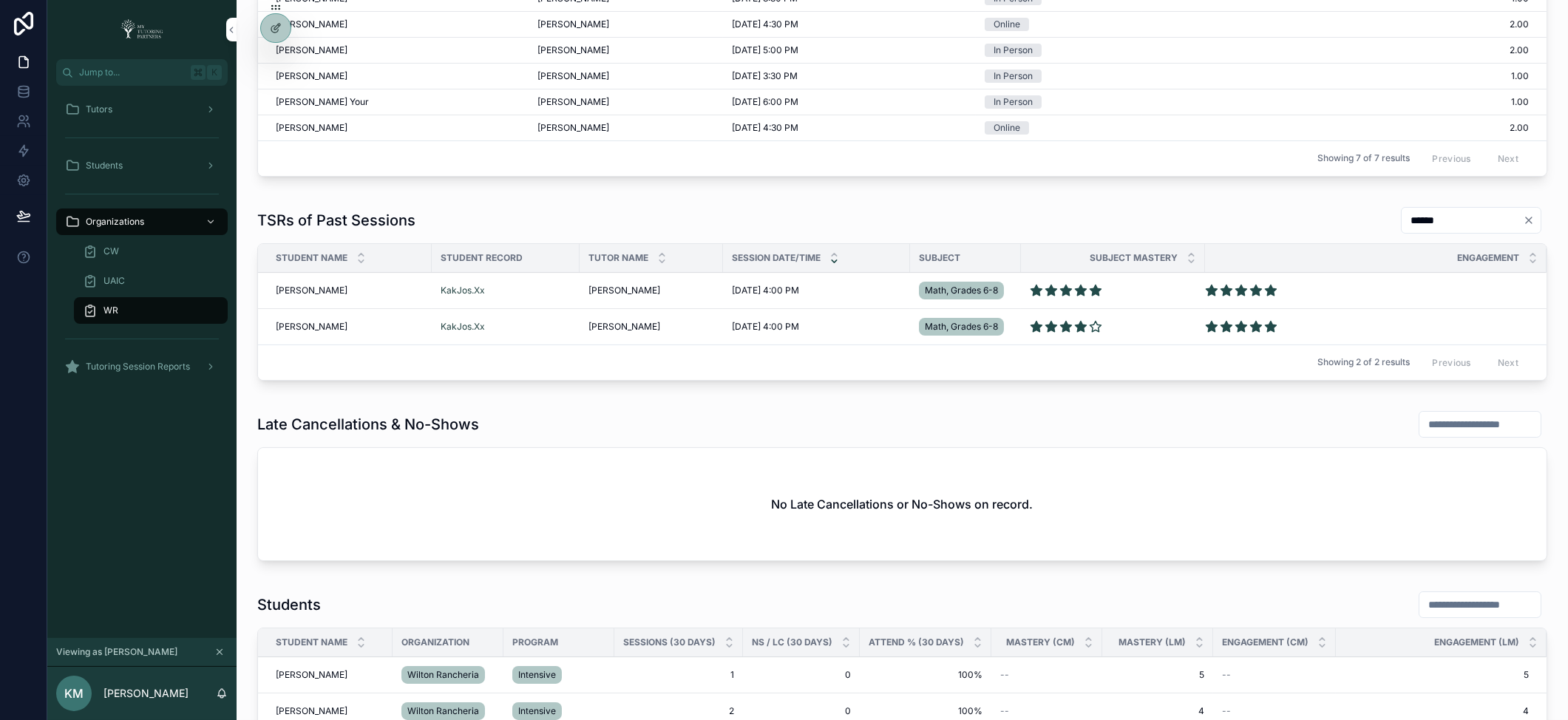
type input "******"
click at [0, 0] on icon at bounding box center [0, 0] width 0 height 0
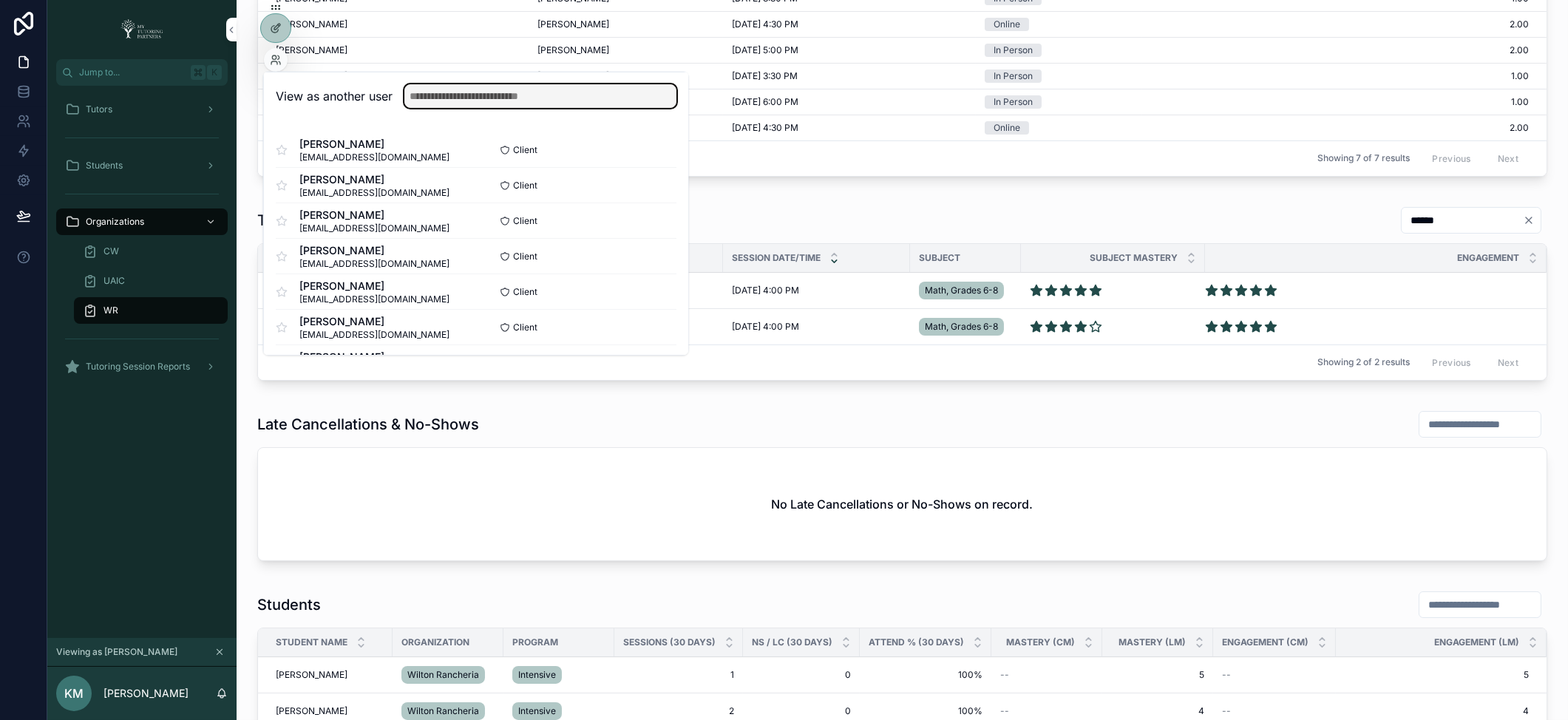
click at [460, 95] on input "text" at bounding box center [540, 96] width 272 height 24
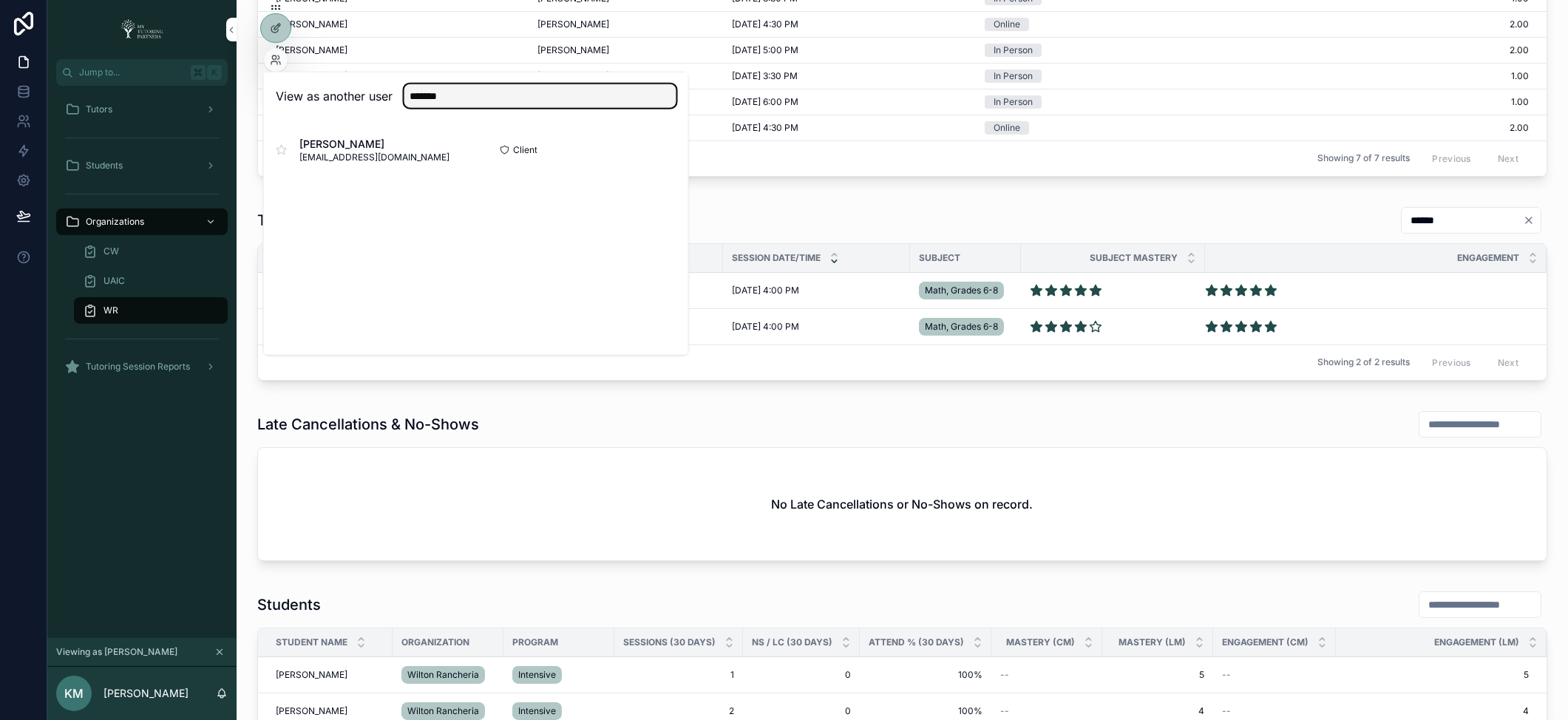
type input "*******"
click at [0, 0] on button "Select" at bounding box center [0, 0] width 0 height 0
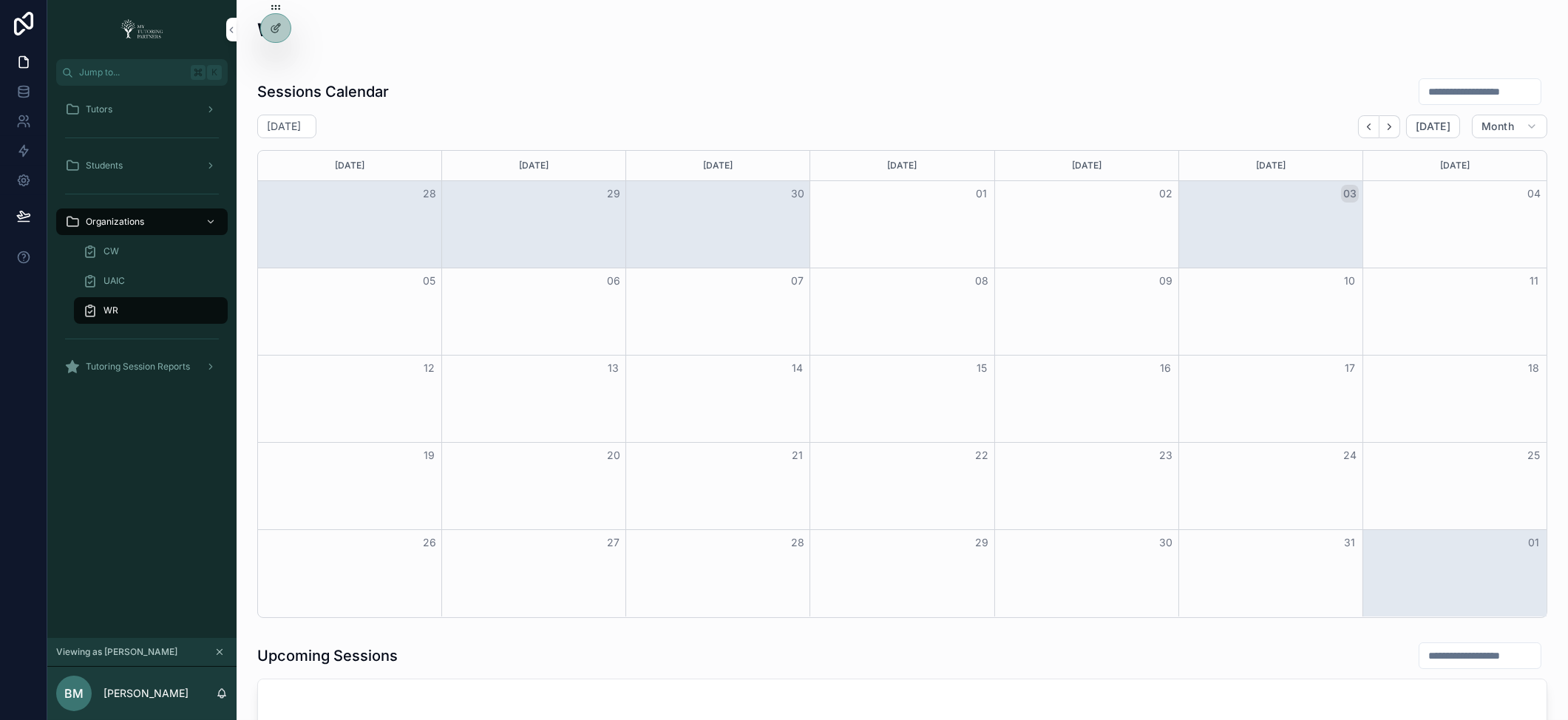
click at [154, 116] on div "Tutors" at bounding box center [141, 109] width 154 height 24
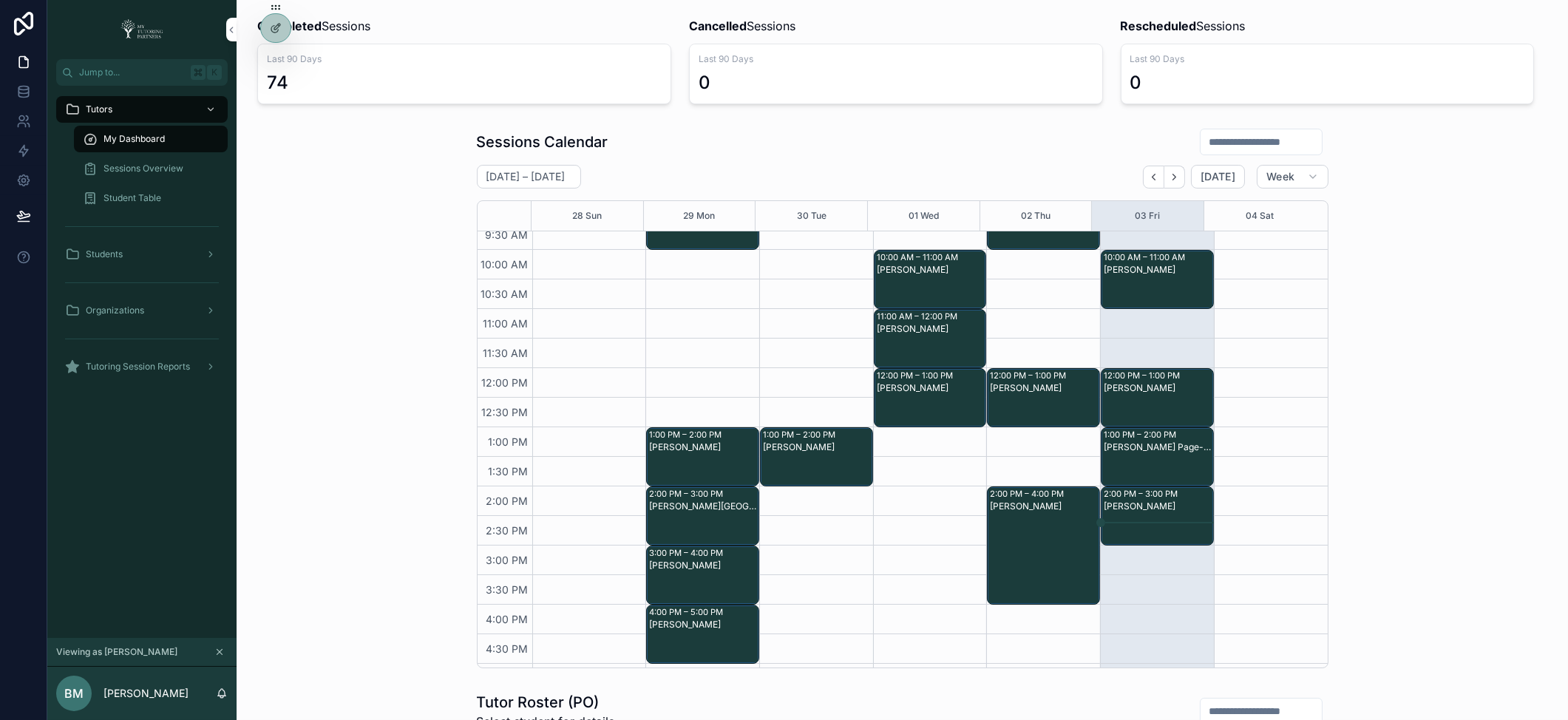
scroll to position [109, 0]
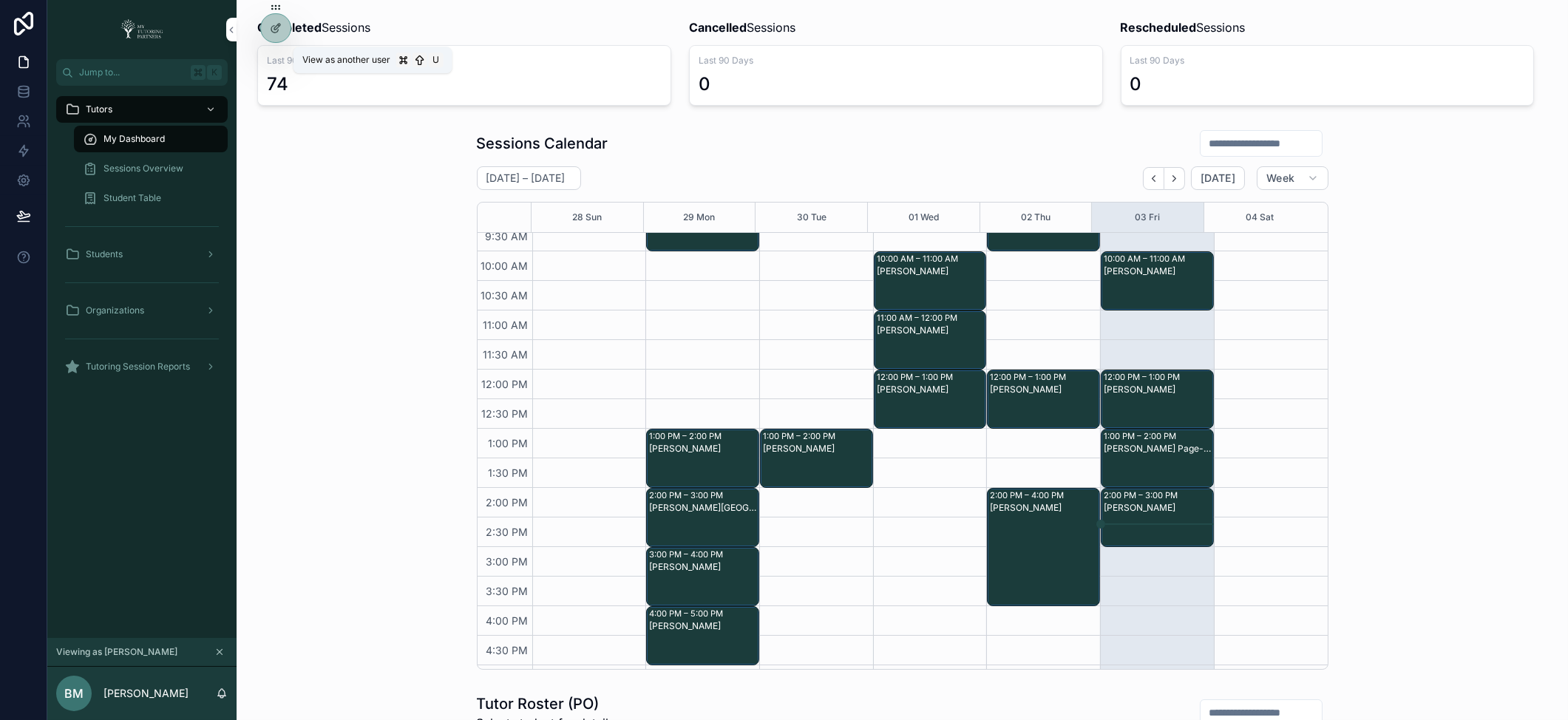
click at [0, 0] on icon at bounding box center [0, 0] width 0 height 0
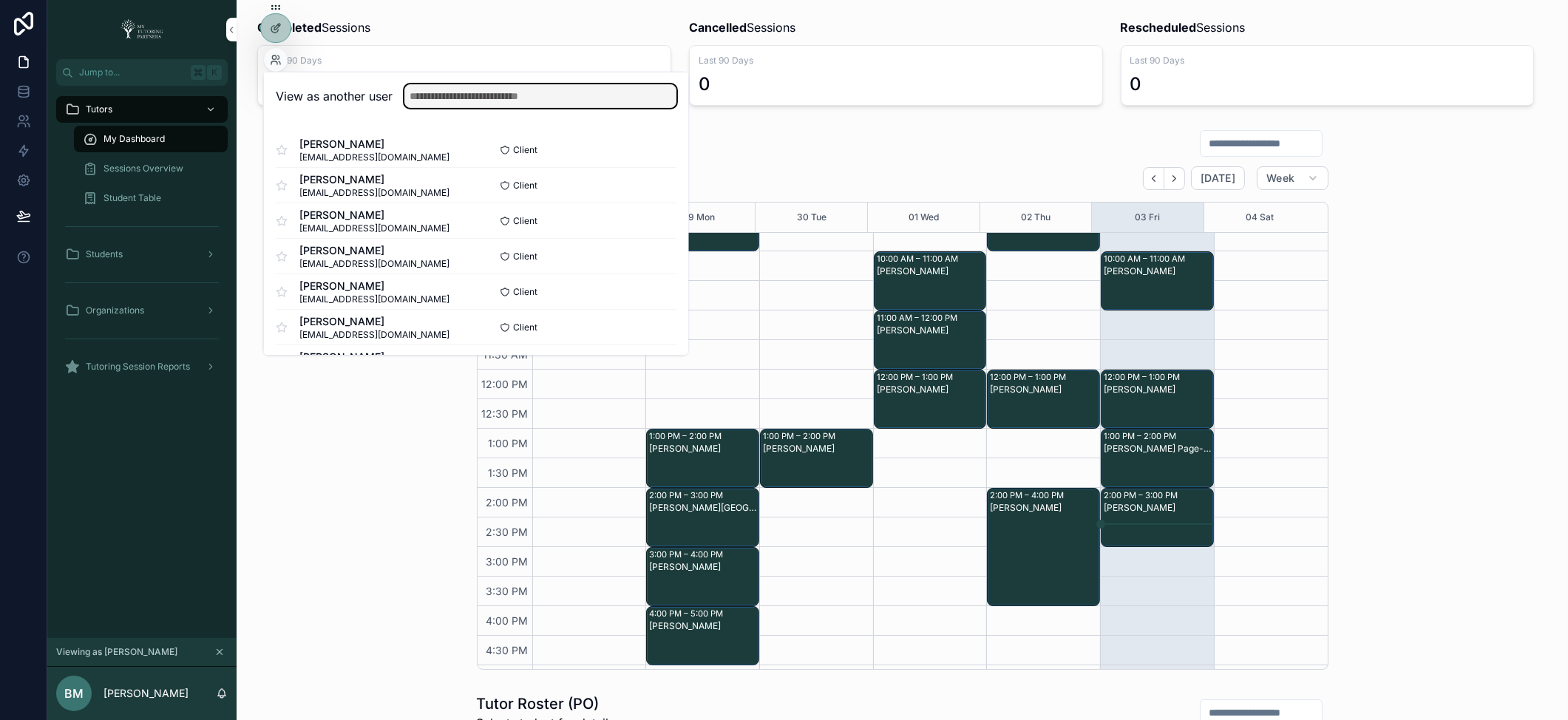
click at [442, 91] on input "text" at bounding box center [540, 96] width 272 height 24
type input "****"
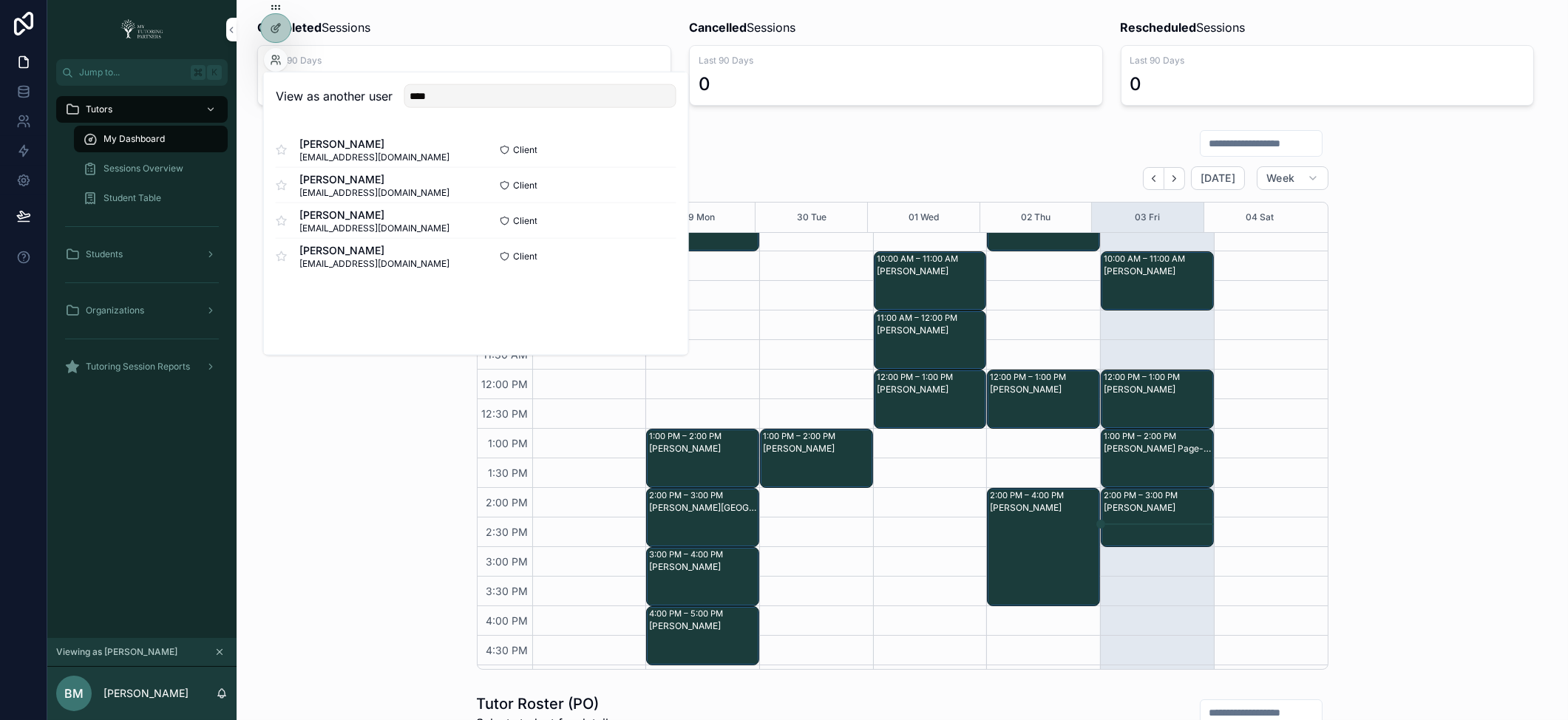
click at [0, 0] on button "Select" at bounding box center [0, 0] width 0 height 0
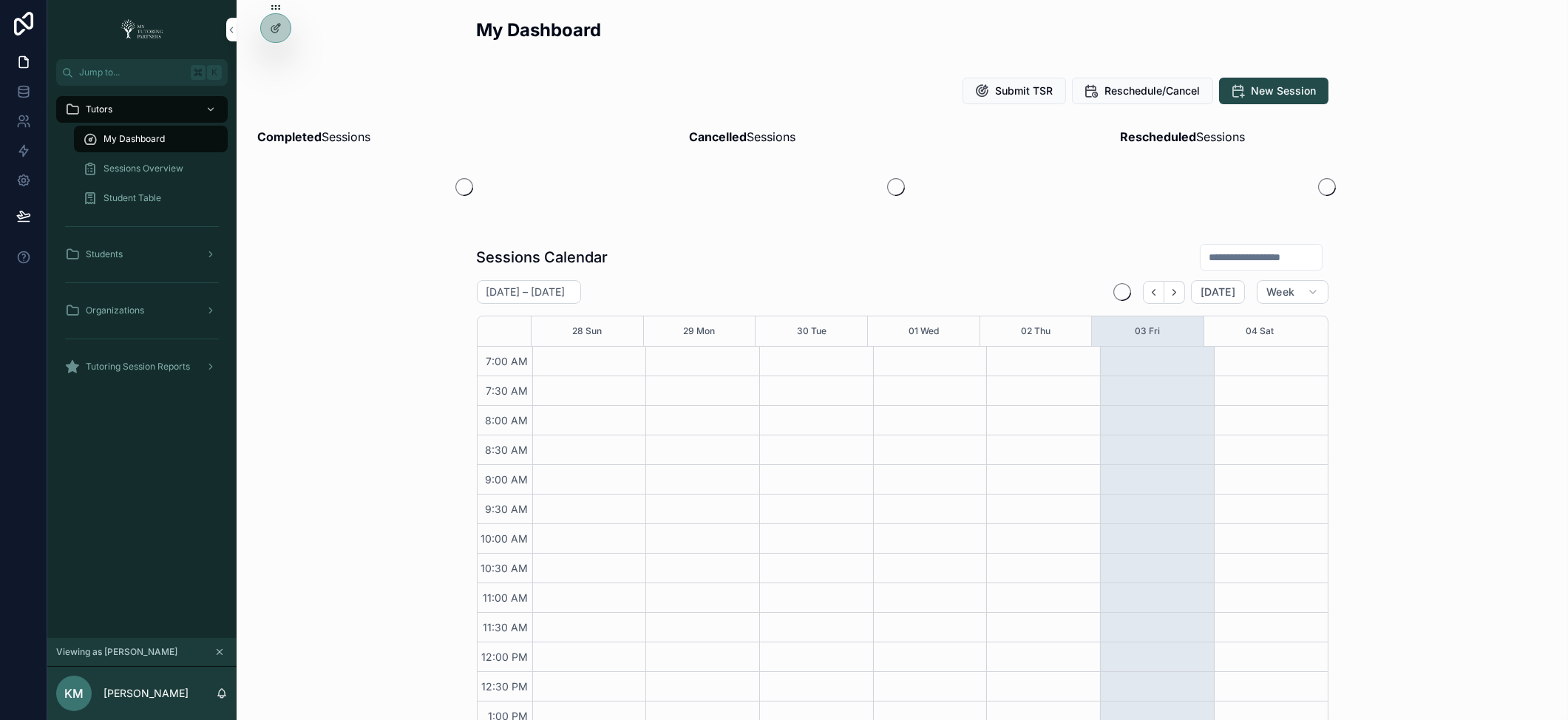
scroll to position [333, 0]
click at [168, 310] on div "Organizations" at bounding box center [141, 310] width 154 height 24
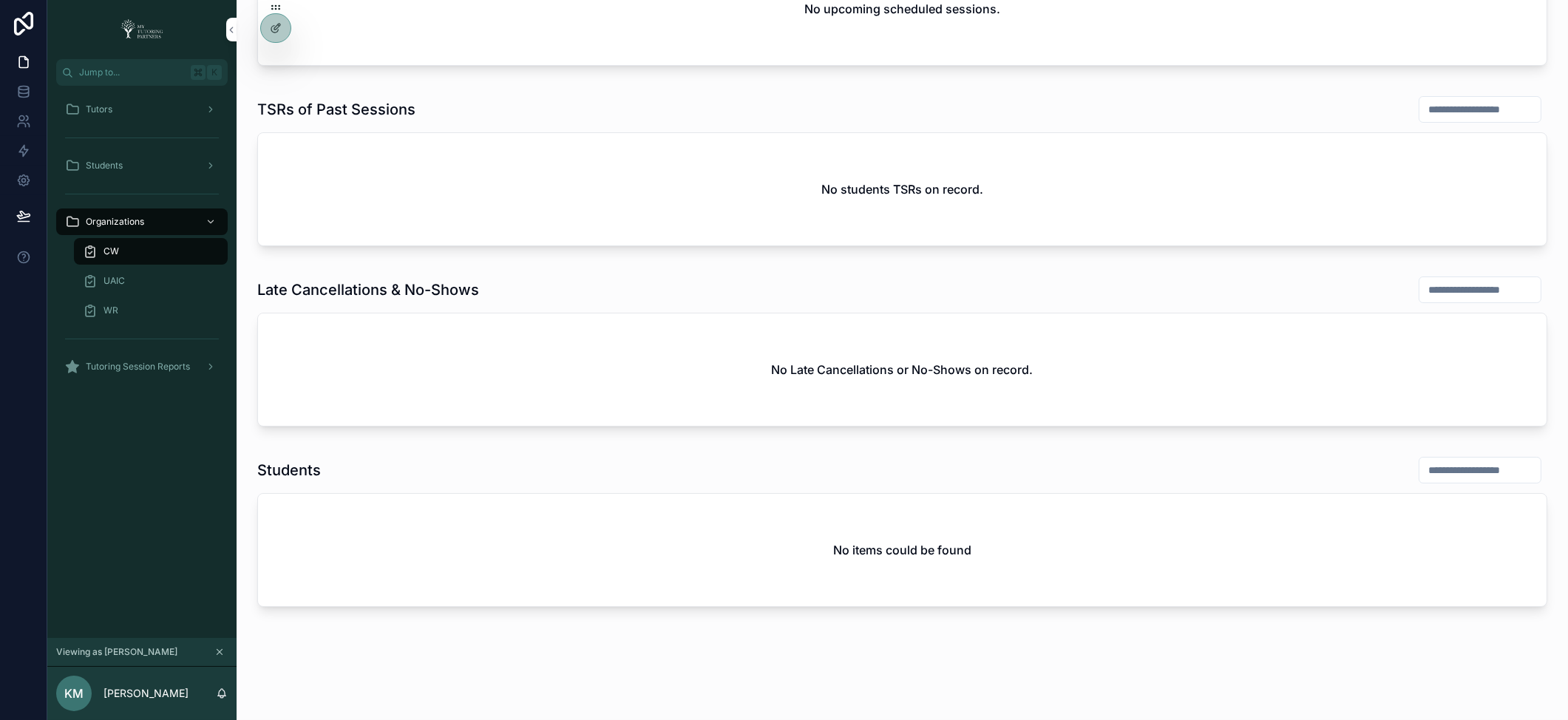
scroll to position [743, 0]
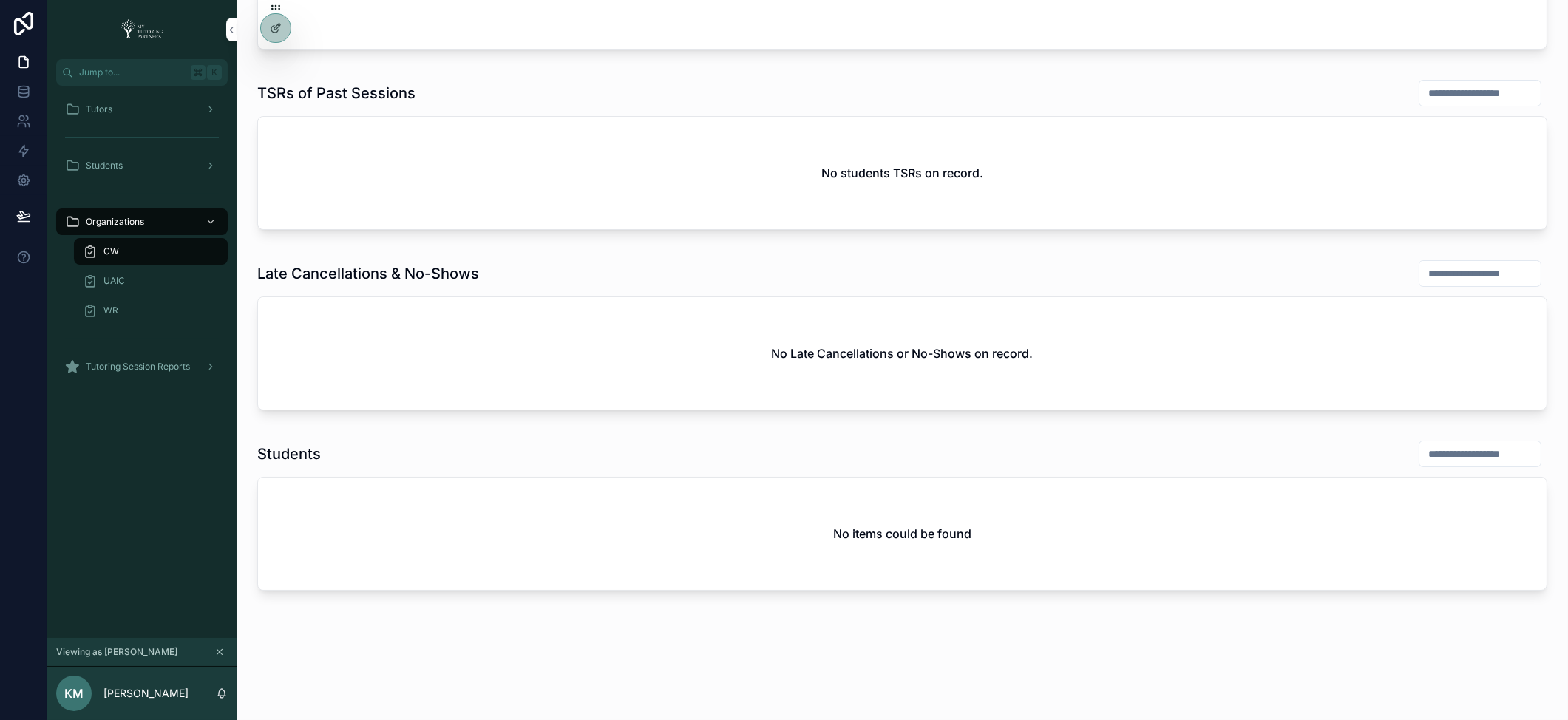
click at [123, 308] on div "WR" at bounding box center [150, 310] width 136 height 24
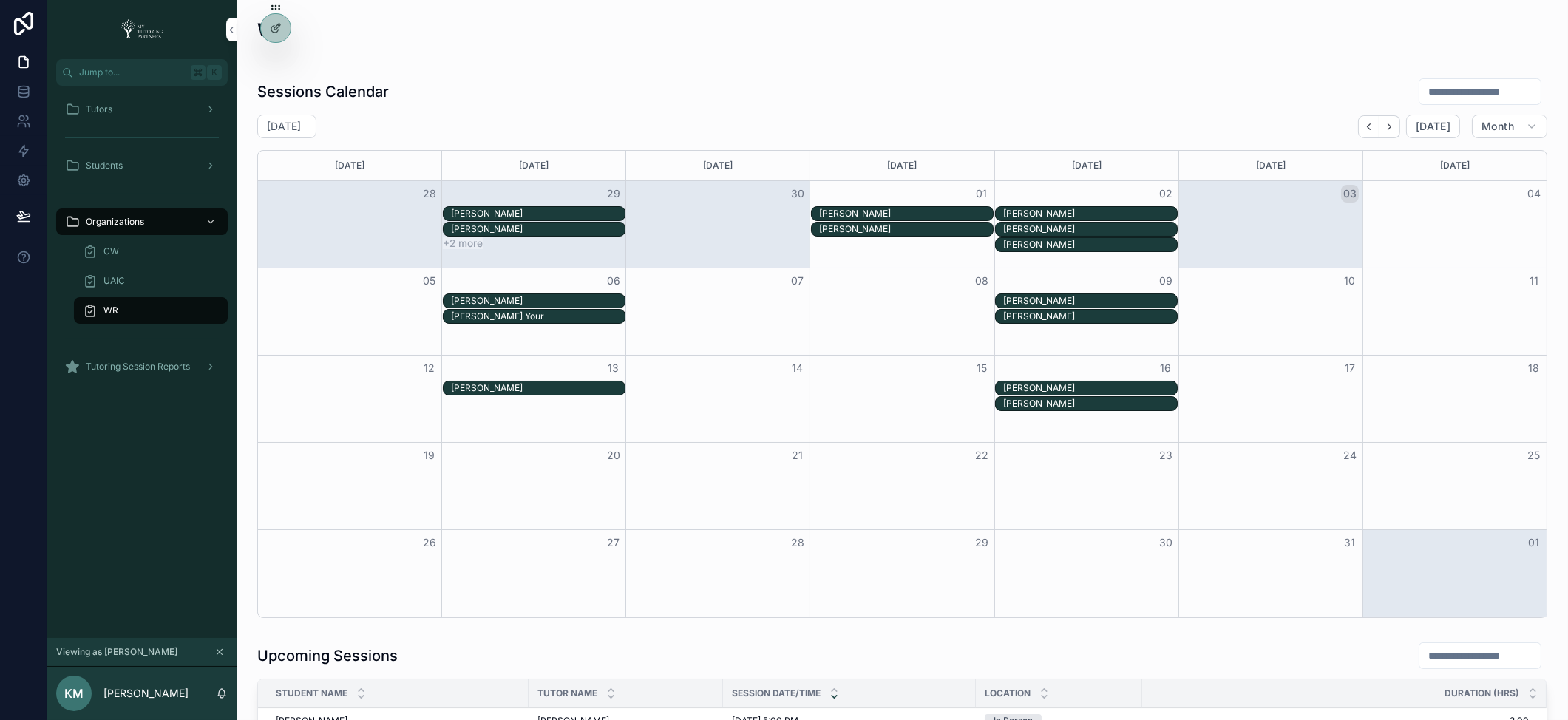
click at [111, 160] on span "Students" at bounding box center [105, 165] width 37 height 12
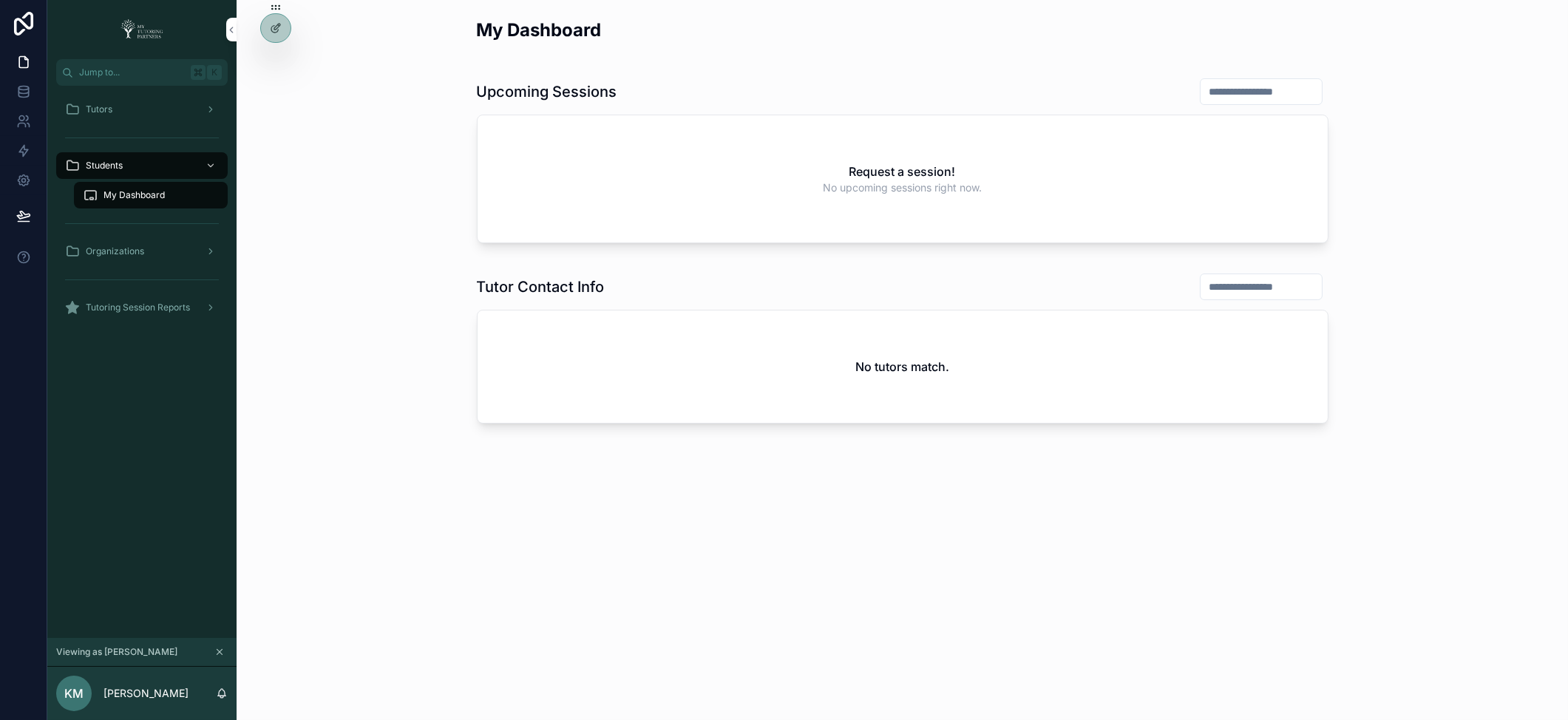
click at [454, 447] on div "My Dashboard Upcoming Sessions Request a session! No upcoming sessions right no…" at bounding box center [901, 265] width 1331 height 530
click at [166, 251] on div "Organizations" at bounding box center [141, 251] width 154 height 24
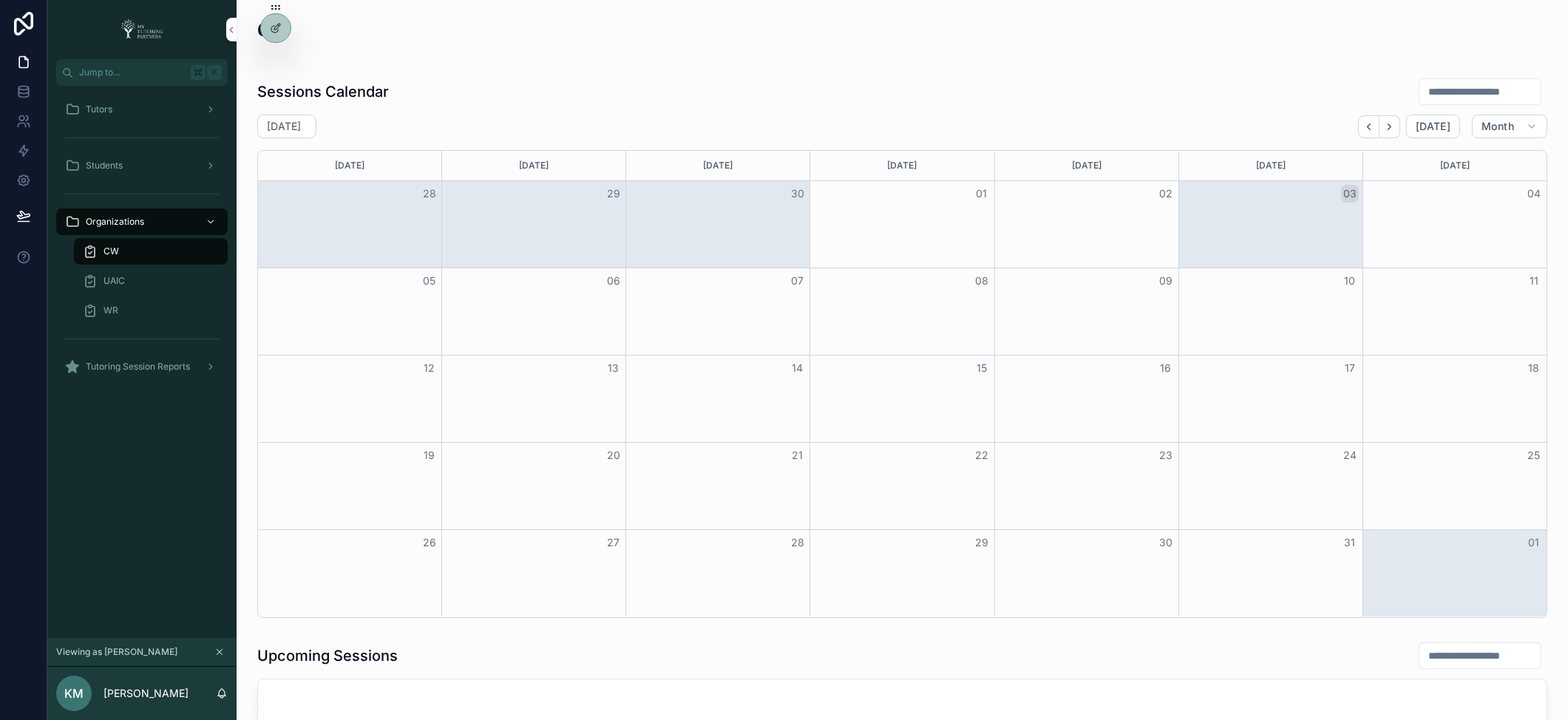
click at [148, 311] on div "WR" at bounding box center [150, 310] width 136 height 24
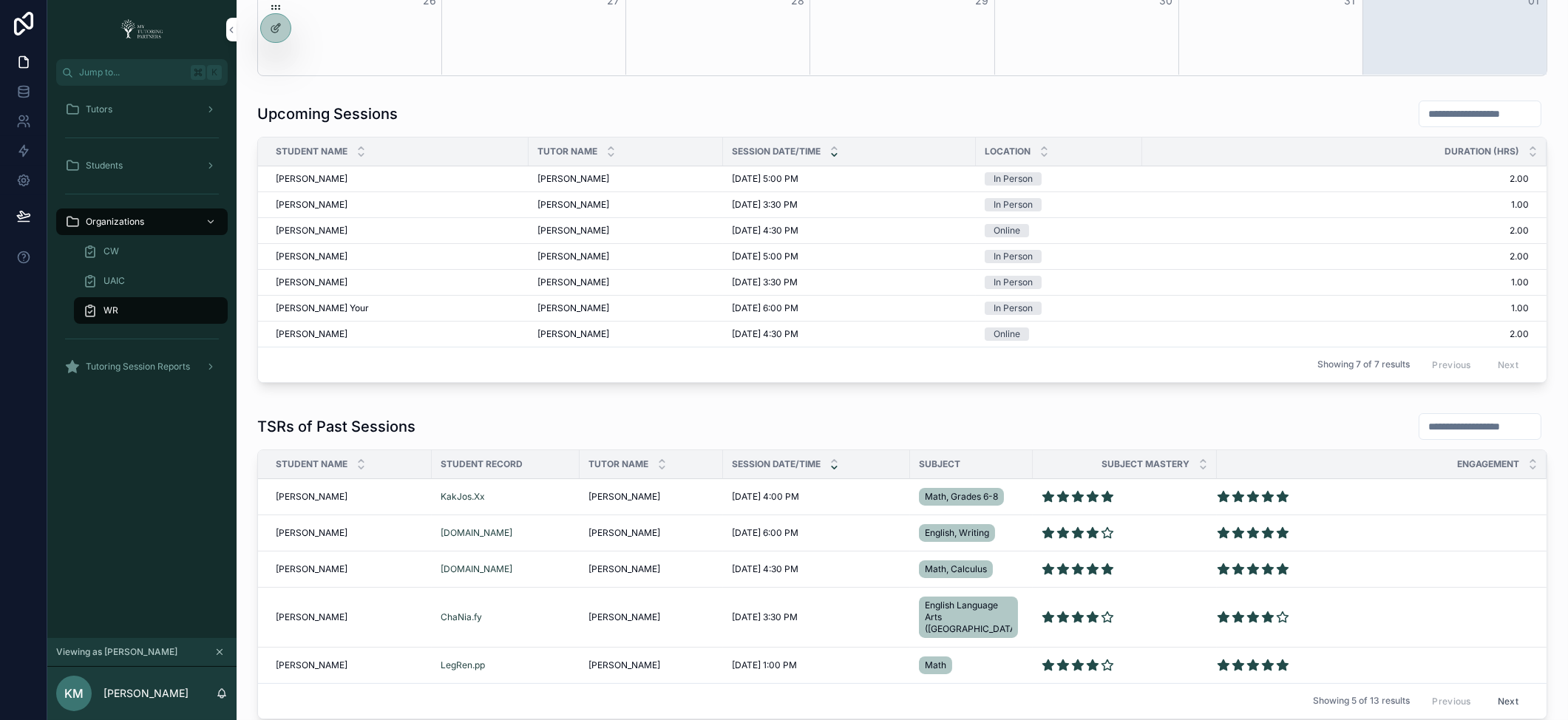
scroll to position [536, 0]
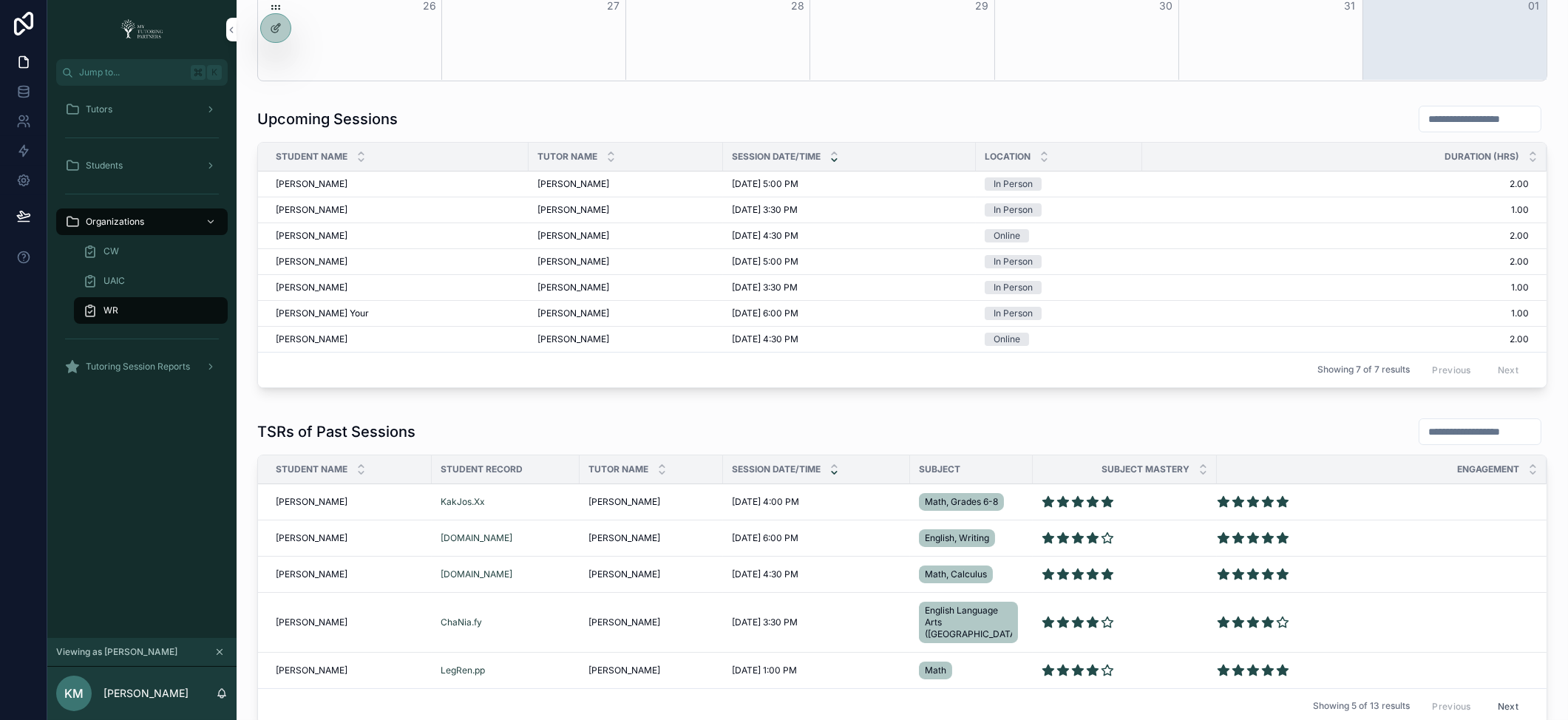
click at [1041, 158] on icon "scrollable content" at bounding box center [1044, 159] width 5 height 2
click at [831, 159] on icon "scrollable content" at bounding box center [834, 160] width 10 height 10
click at [832, 156] on div "scrollable content" at bounding box center [834, 156] width 10 height 16
click at [835, 152] on icon "scrollable content" at bounding box center [834, 153] width 5 height 2
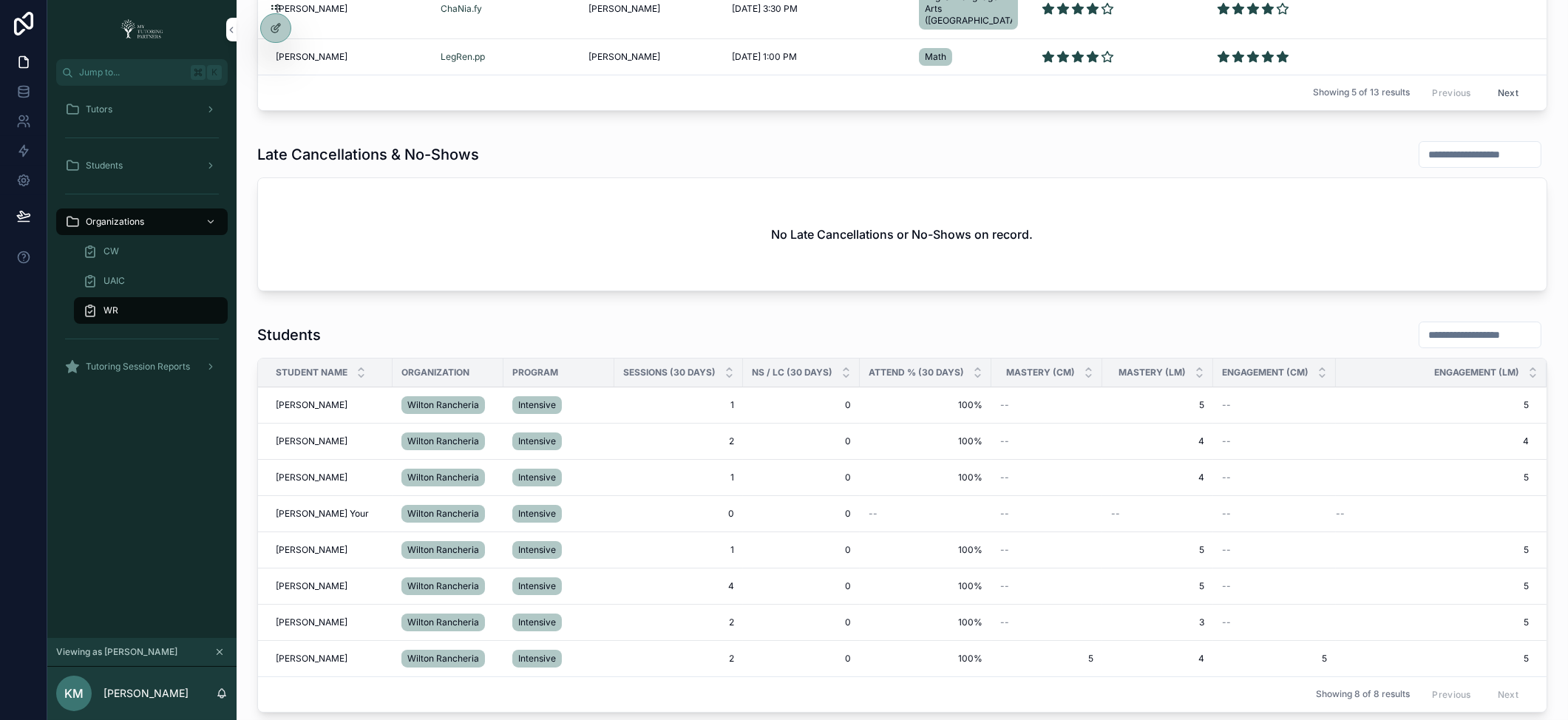
scroll to position [1151, 0]
click at [0, 0] on icon at bounding box center [0, 0] width 0 height 0
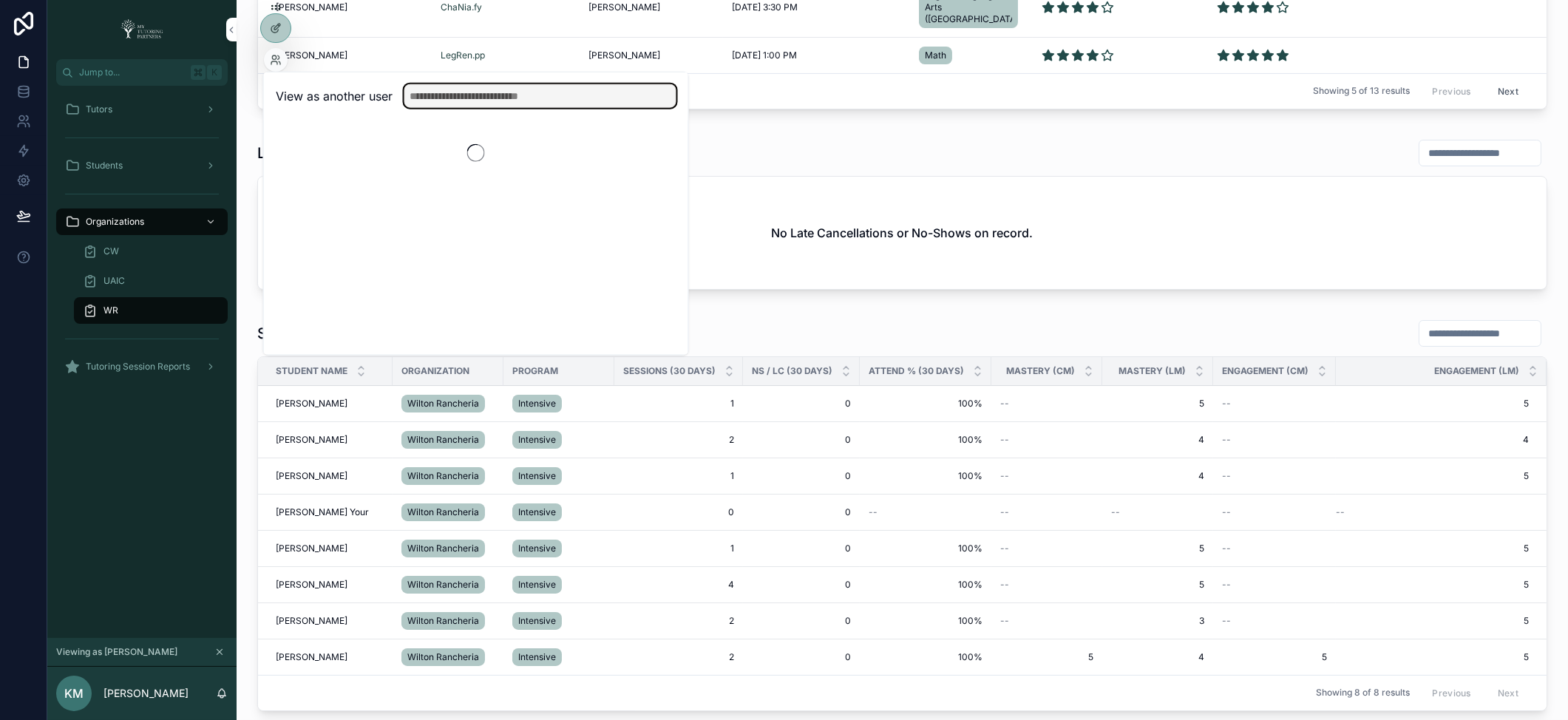
click at [455, 95] on input "text" at bounding box center [540, 96] width 272 height 24
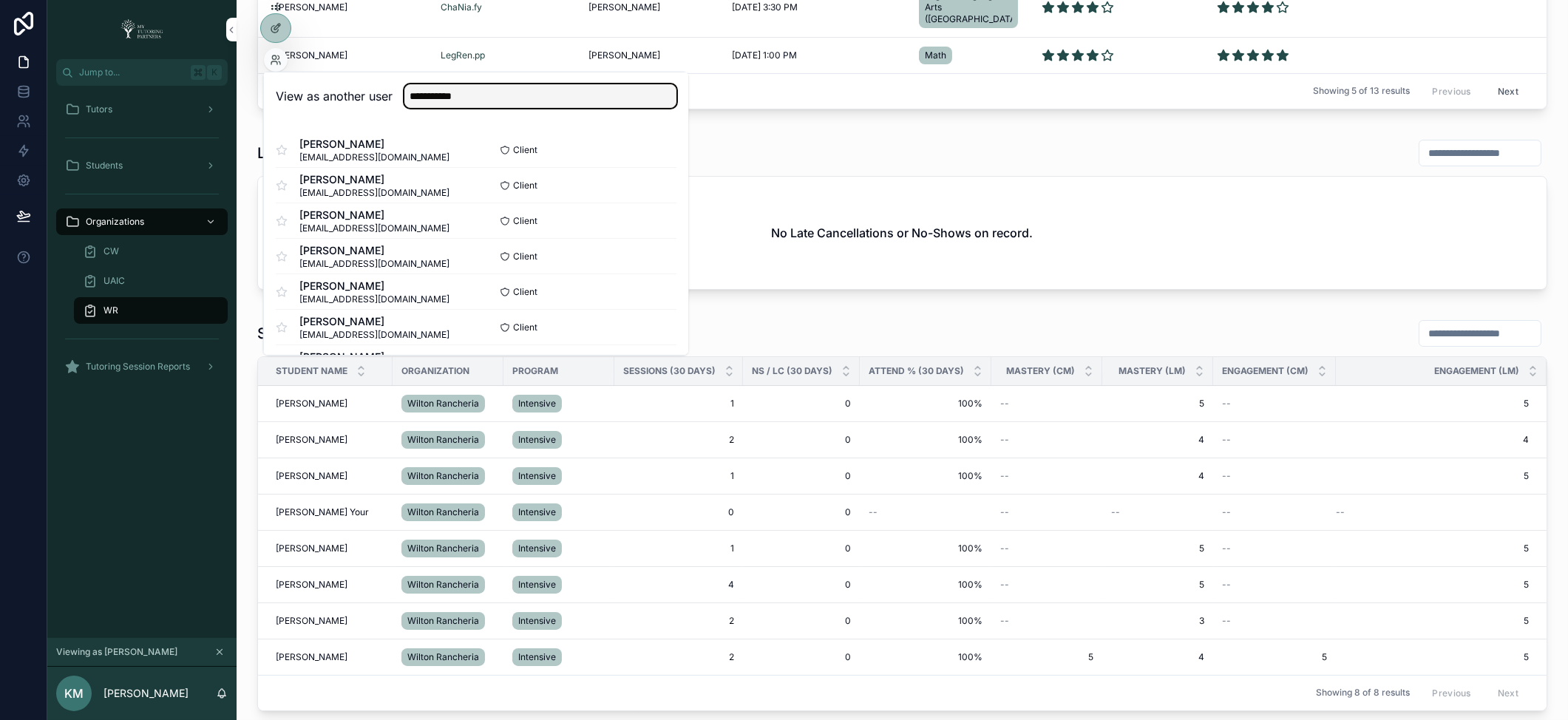
type input "**********"
click at [0, 0] on button "Select" at bounding box center [0, 0] width 0 height 0
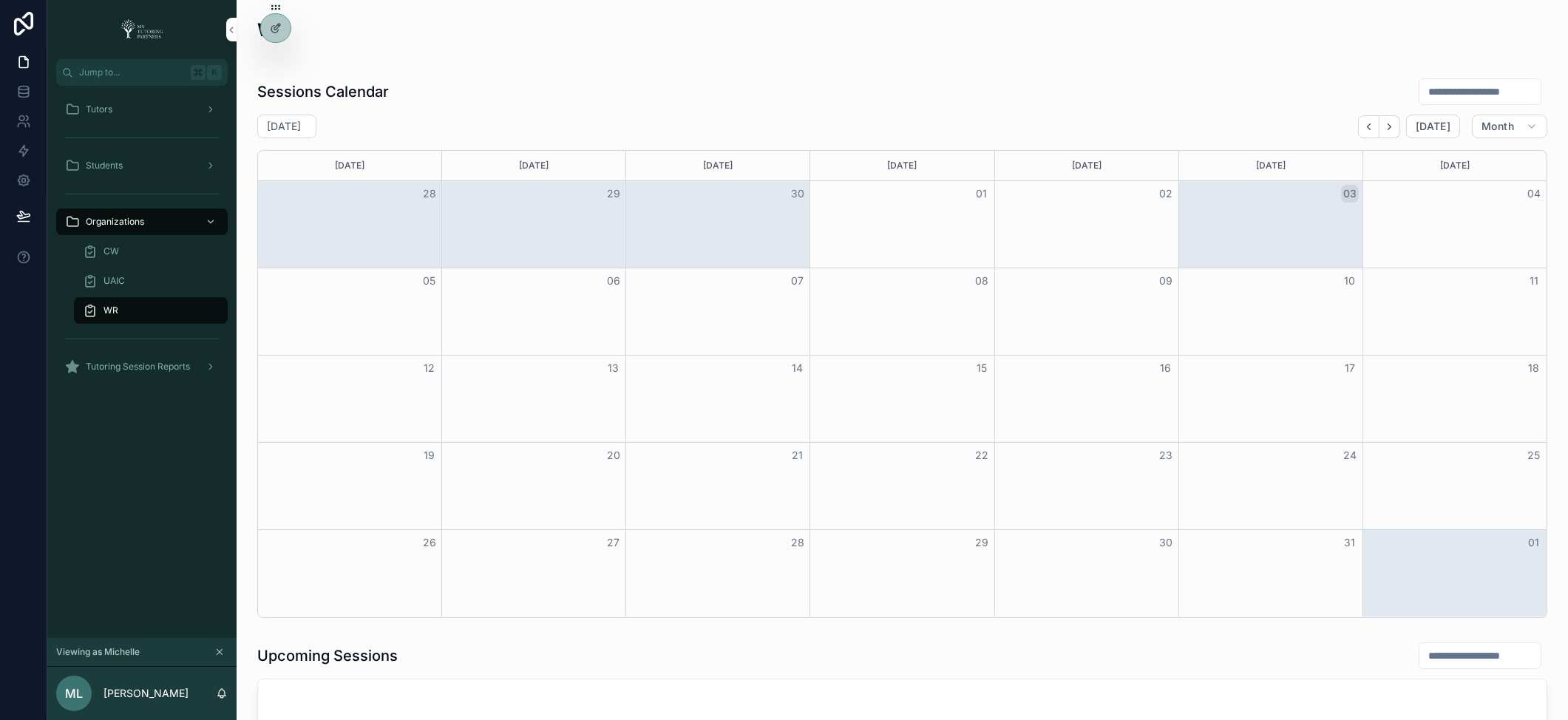
click at [0, 0] on icon at bounding box center [0, 0] width 0 height 0
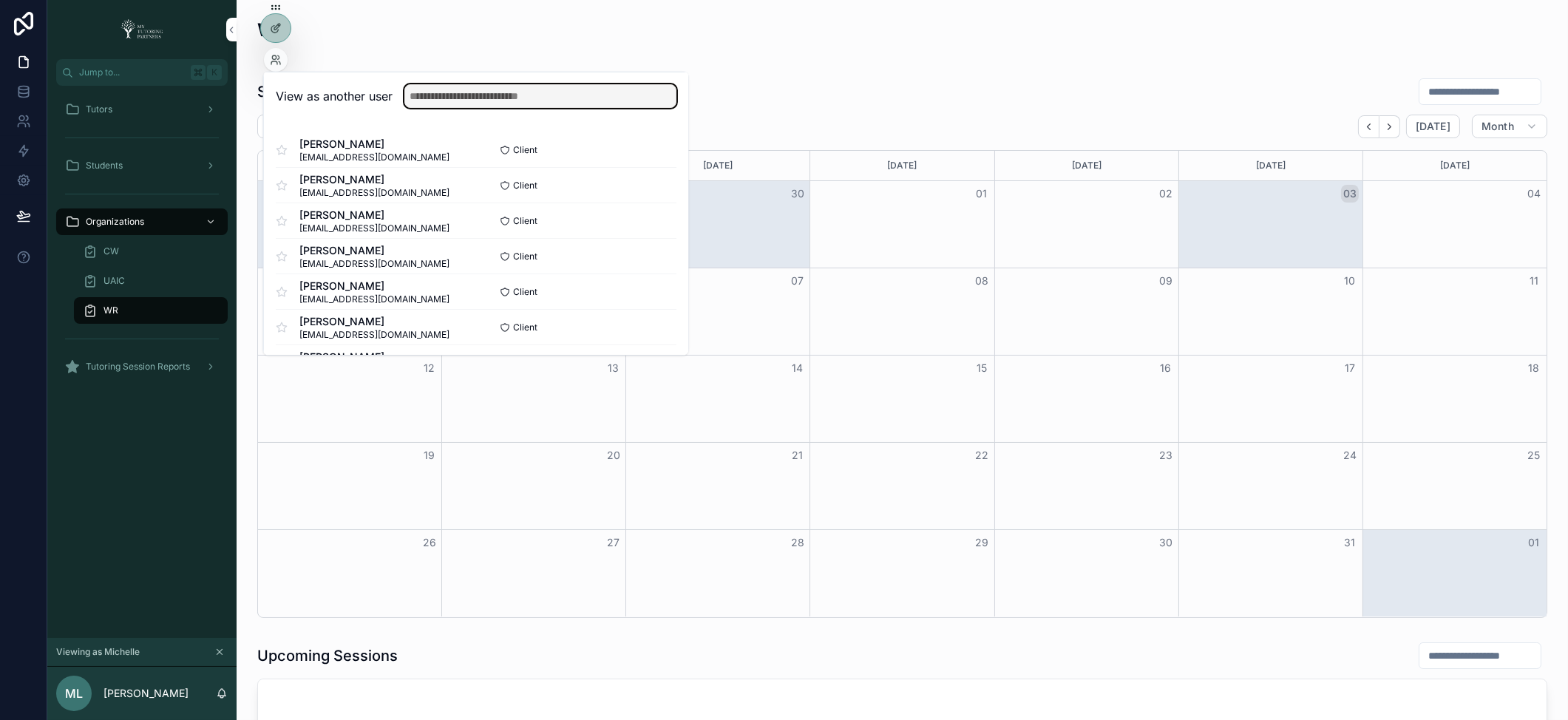
click at [519, 95] on input "text" at bounding box center [540, 96] width 272 height 24
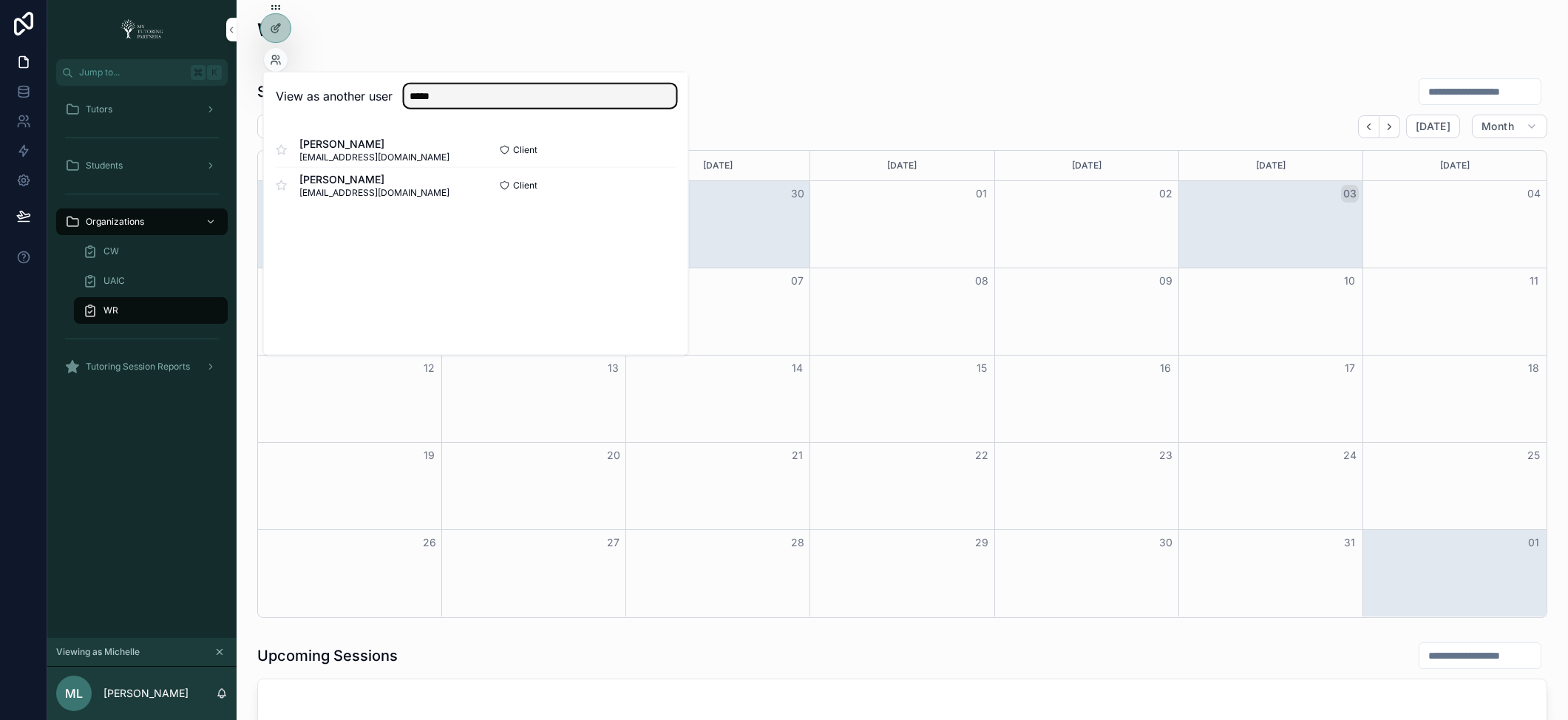
type input "*****"
click at [0, 0] on button "Select" at bounding box center [0, 0] width 0 height 0
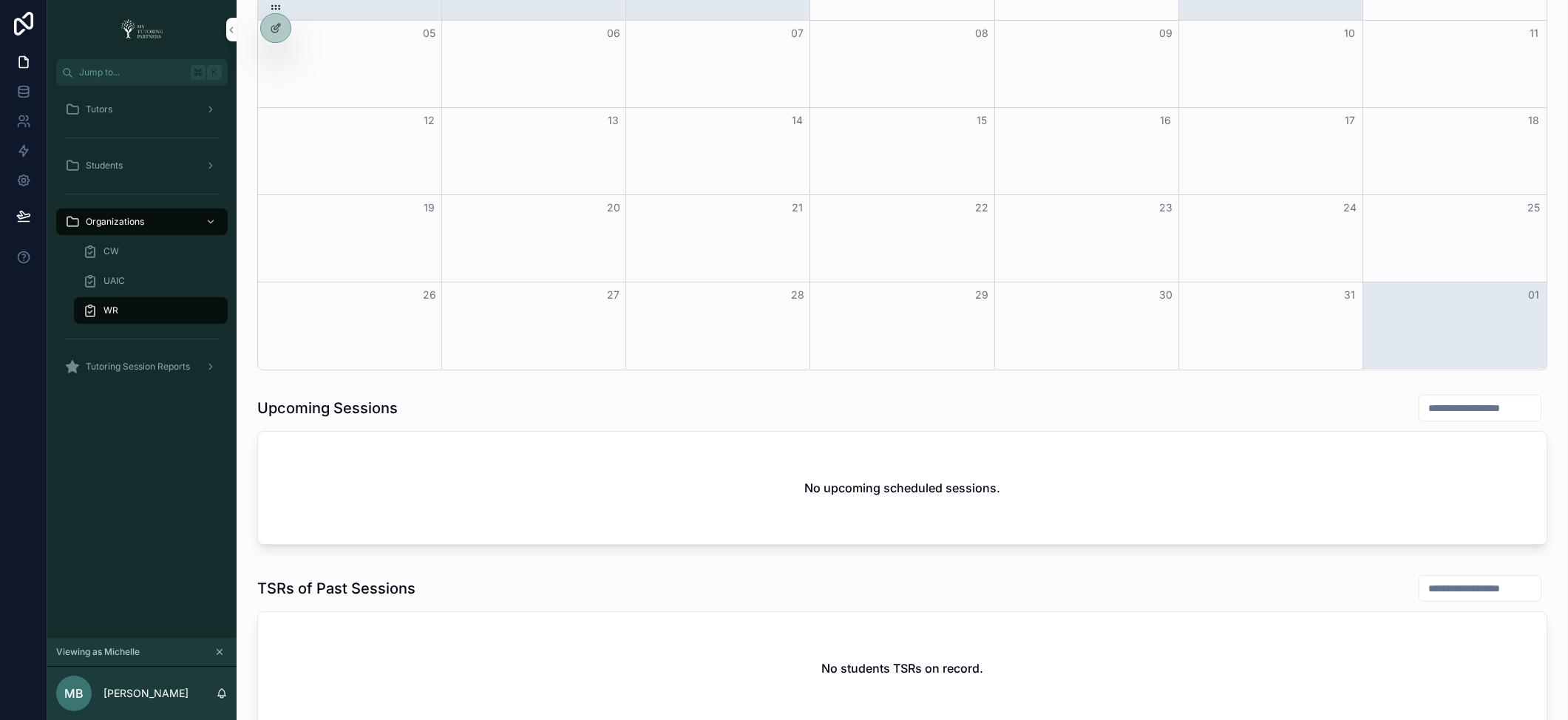
scroll to position [638, 0]
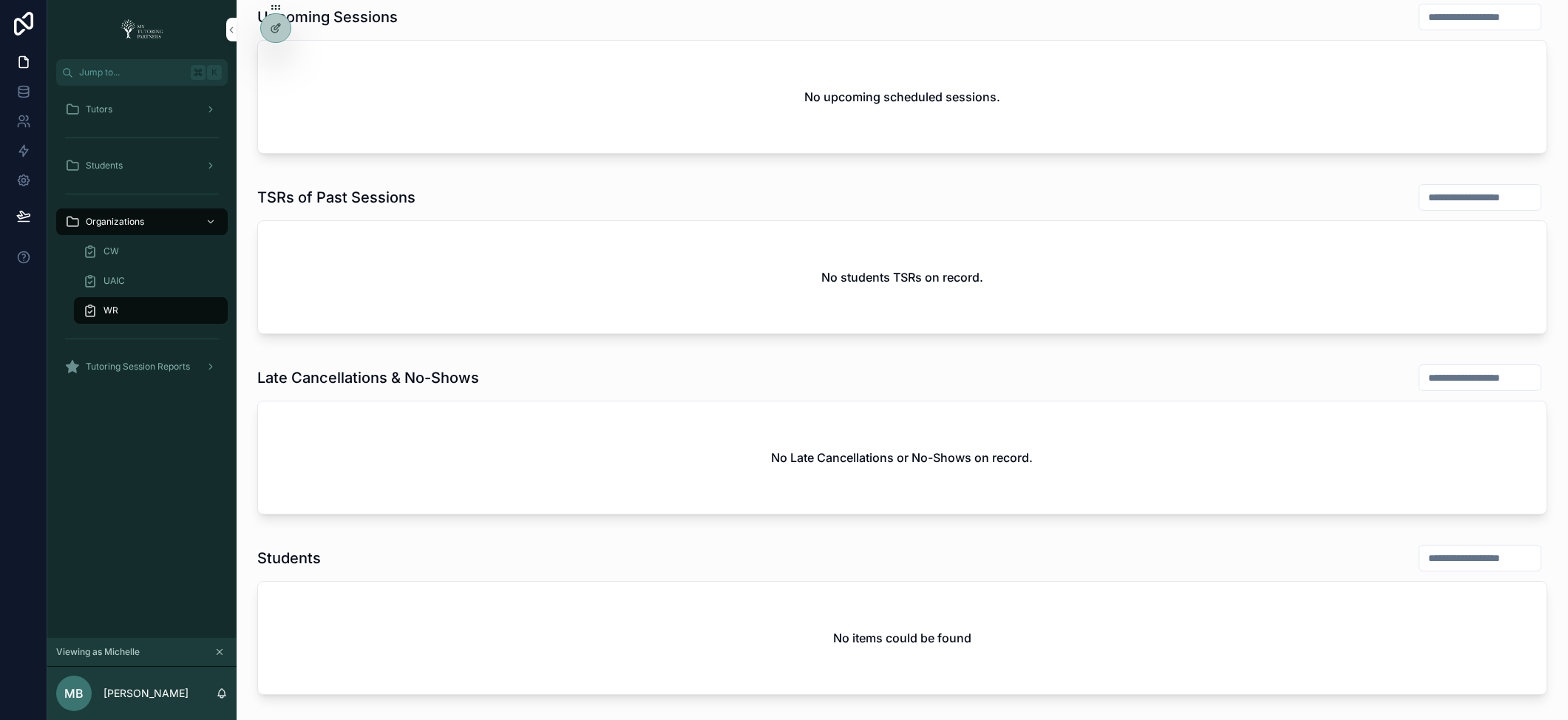
click at [147, 247] on div "CW" at bounding box center [150, 251] width 136 height 24
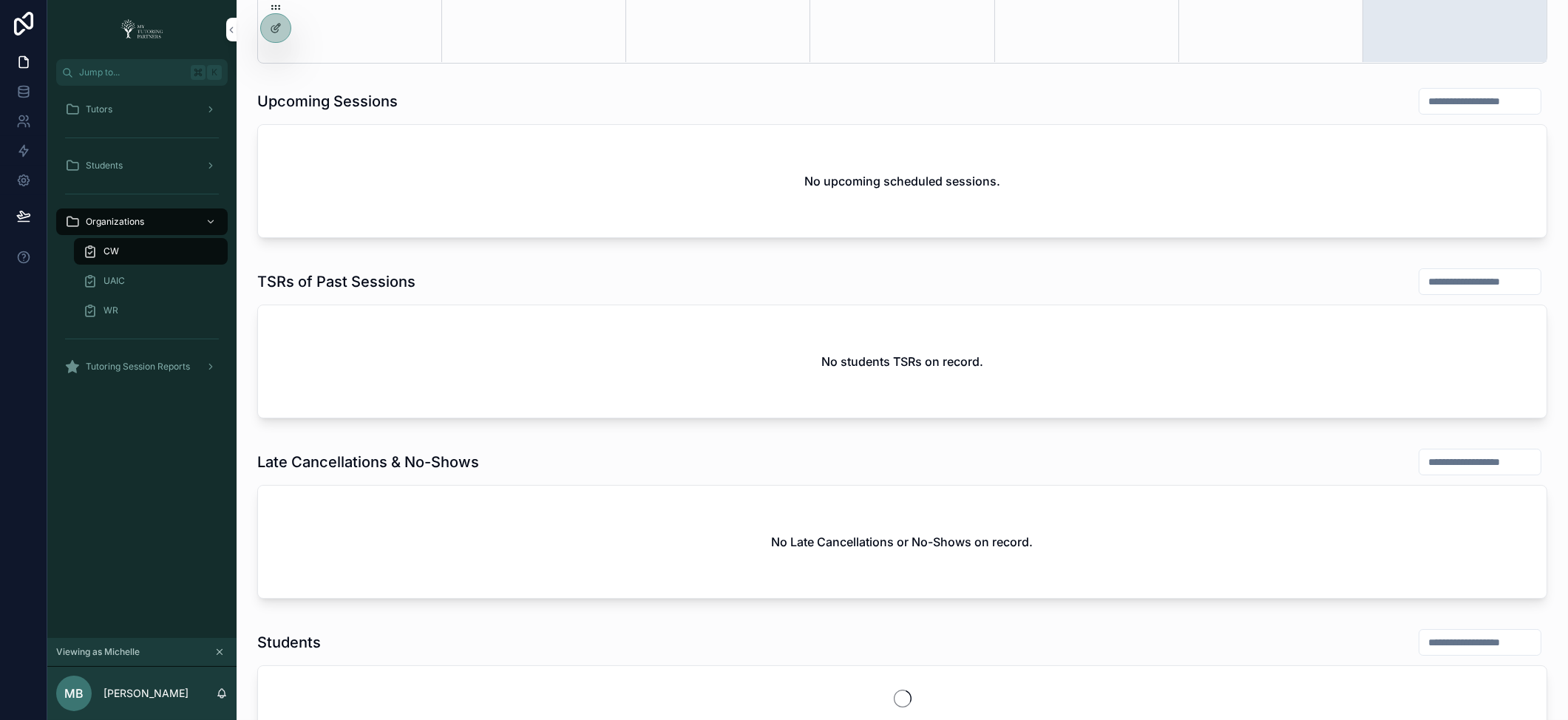
scroll to position [638, 0]
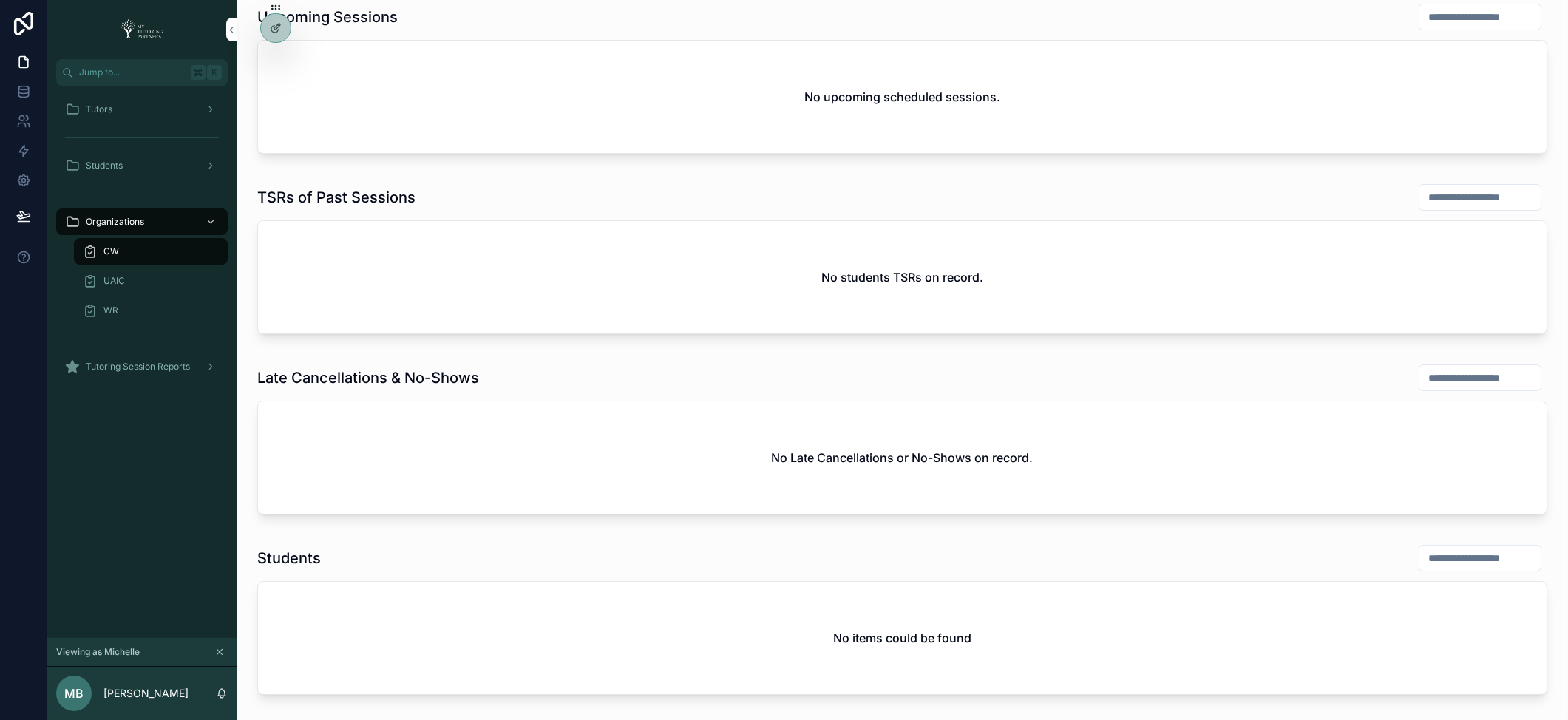
click at [148, 364] on span "Tutoring Session Reports" at bounding box center [138, 366] width 104 height 12
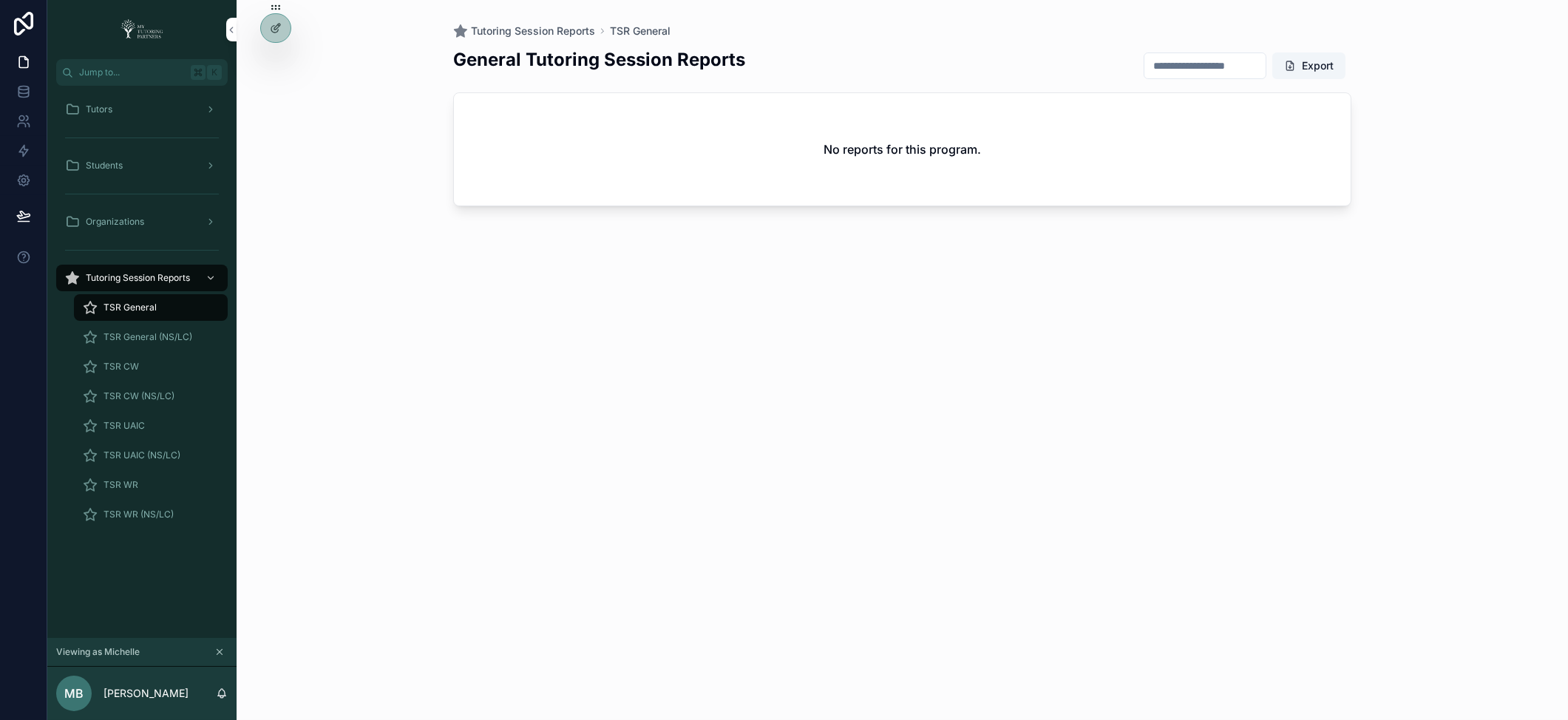
click at [137, 363] on span "TSR CW" at bounding box center [122, 366] width 36 height 12
click at [132, 306] on span "TSR General" at bounding box center [131, 307] width 53 height 12
click at [91, 109] on span "Tutors" at bounding box center [99, 109] width 27 height 12
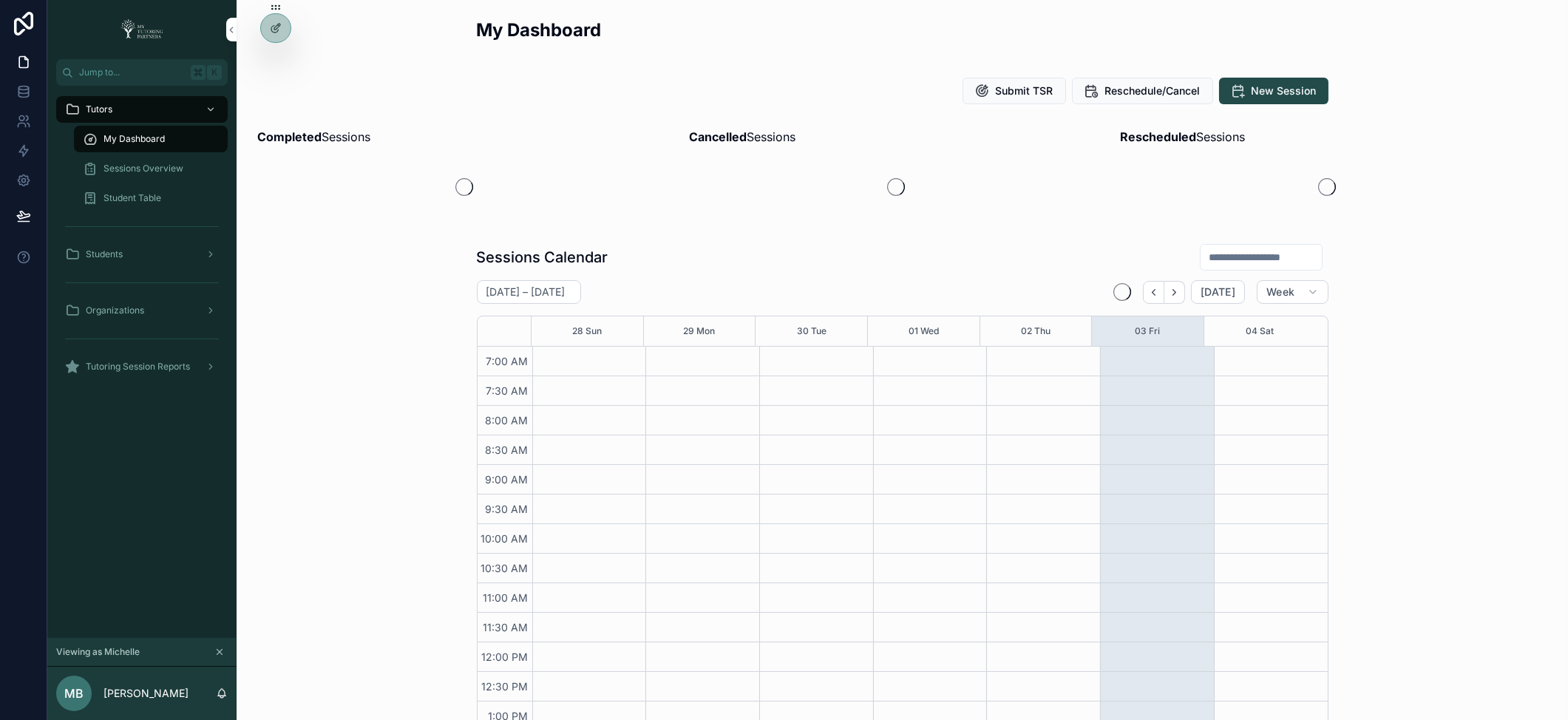
scroll to position [333, 0]
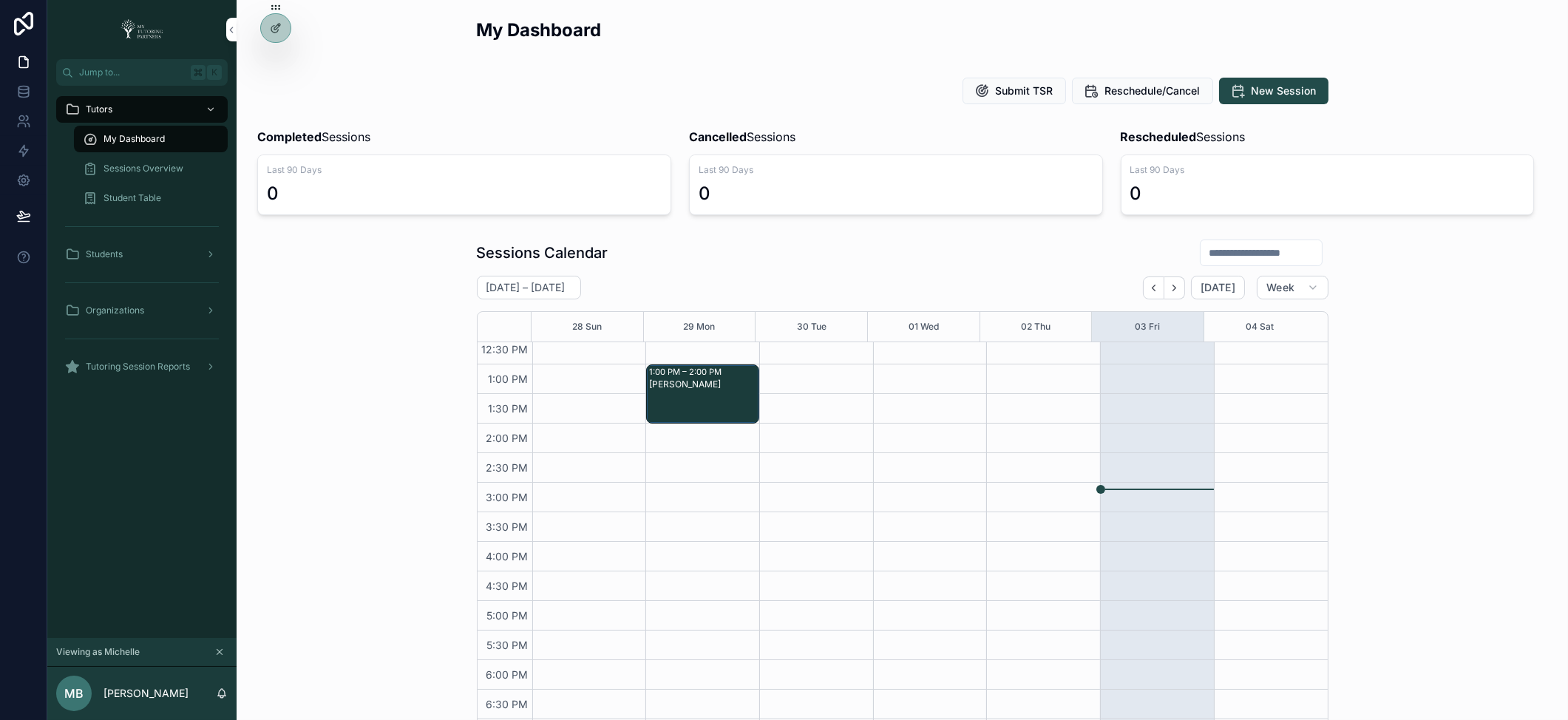
click at [152, 161] on div "Sessions Overview" at bounding box center [150, 168] width 136 height 24
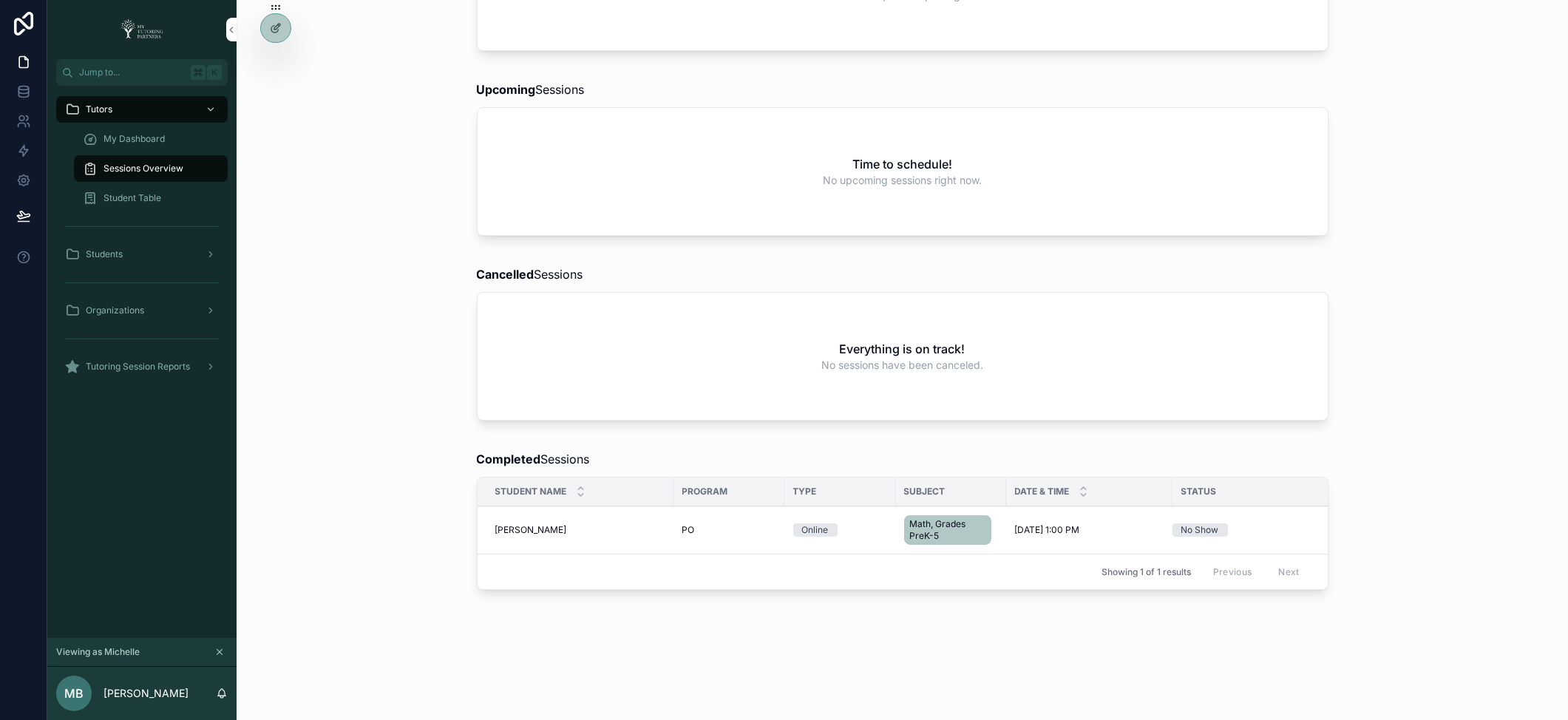
scroll to position [242, 0]
click at [511, 524] on span "[PERSON_NAME]" at bounding box center [531, 529] width 72 height 12
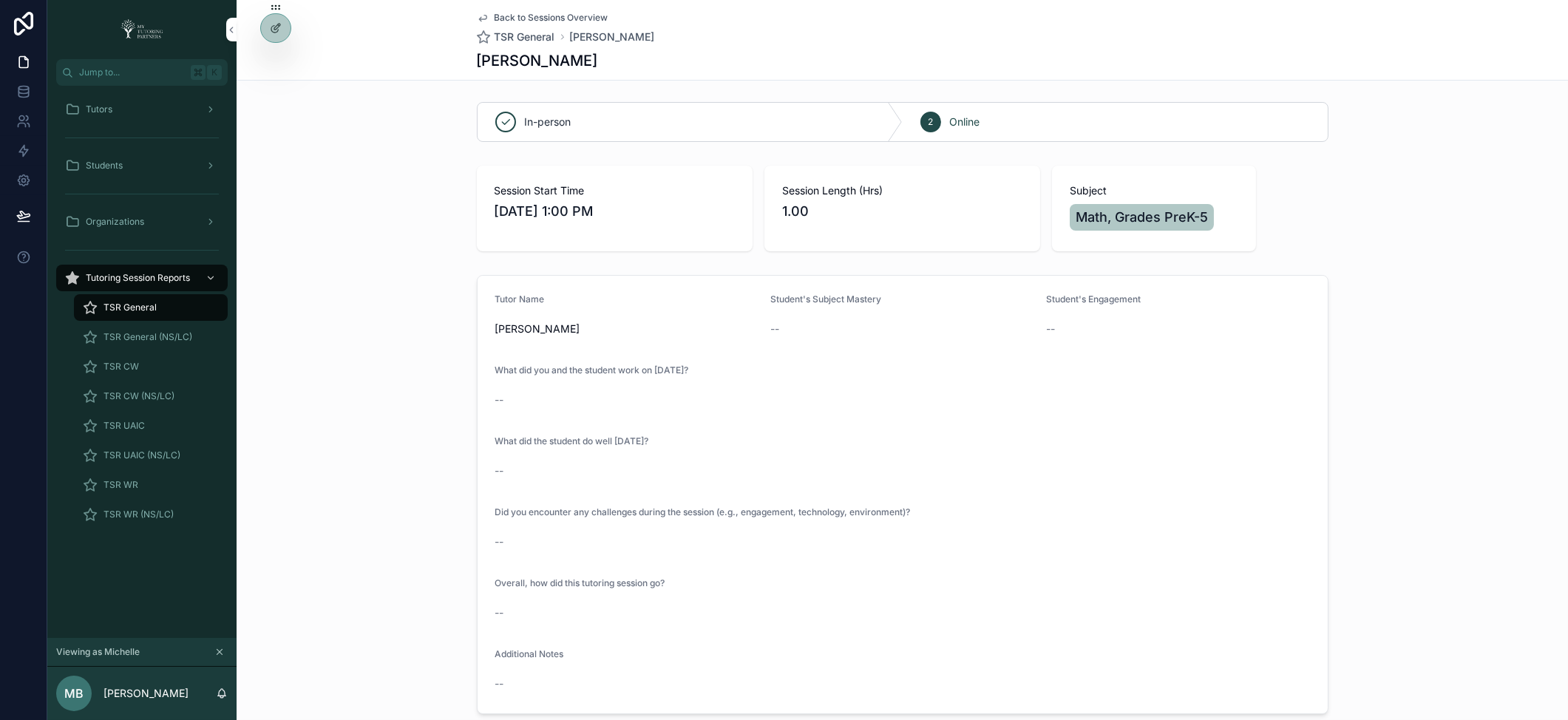
scroll to position [3, 0]
click at [124, 110] on div "Tutors" at bounding box center [141, 109] width 154 height 24
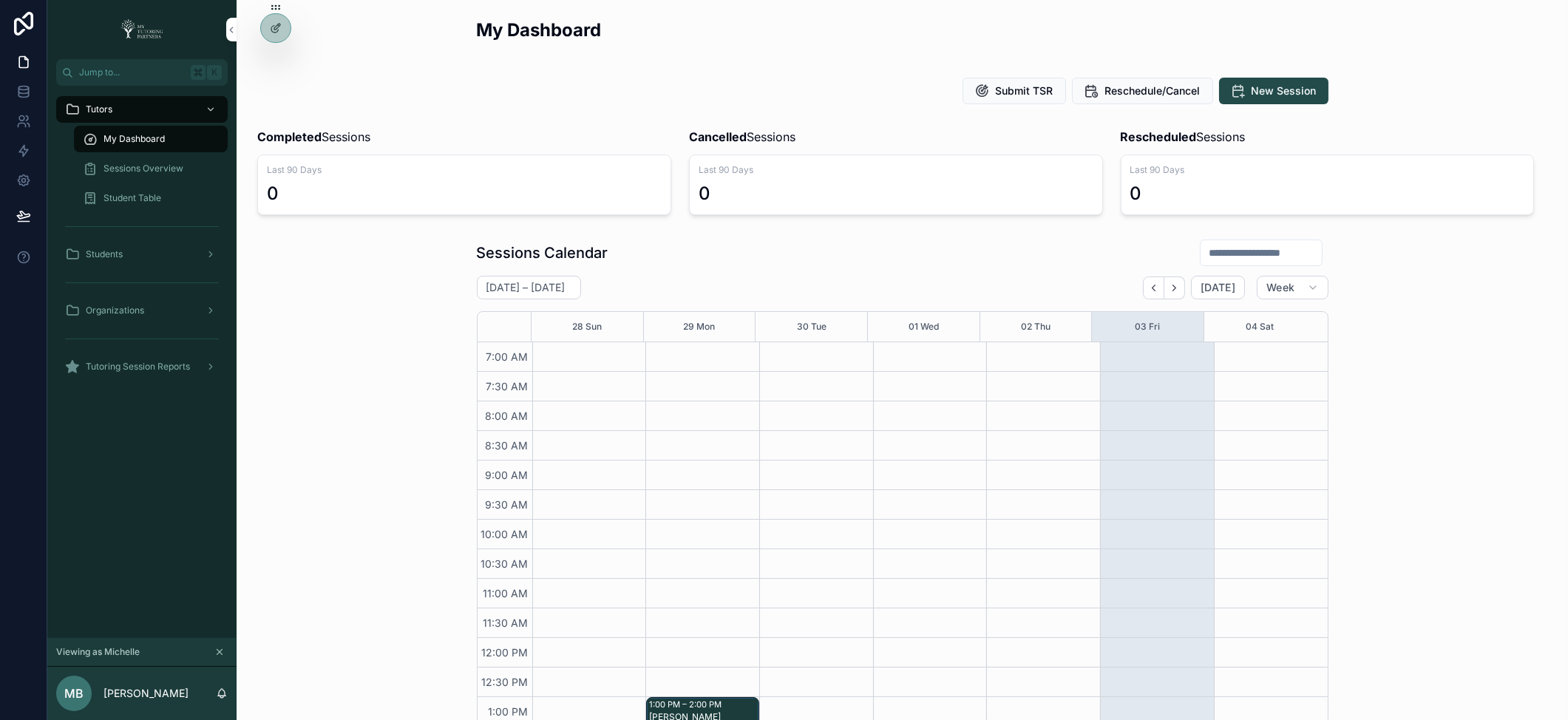
scroll to position [333, 0]
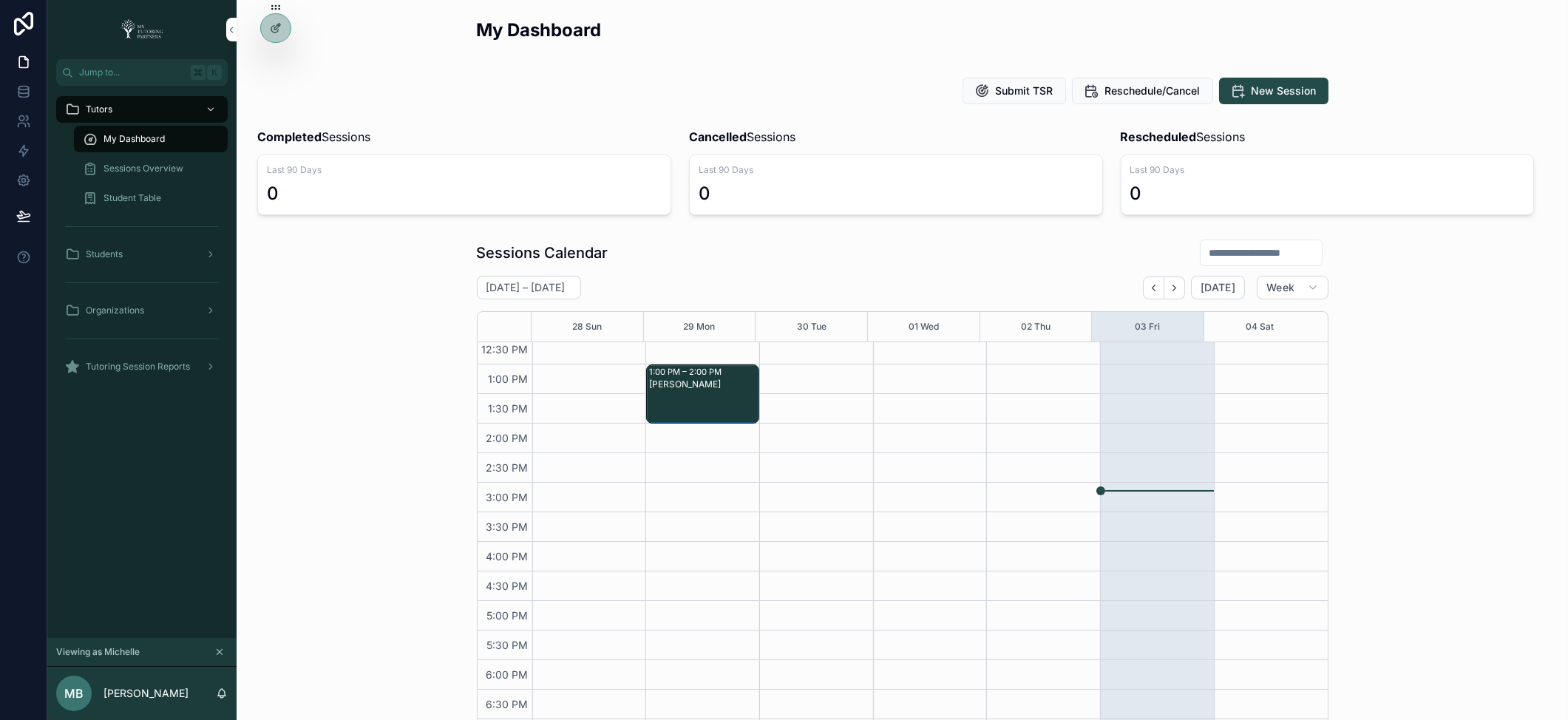
click at [149, 183] on div "Student Table" at bounding box center [150, 197] width 171 height 29
click at [151, 193] on span "Student Table" at bounding box center [132, 197] width 58 height 12
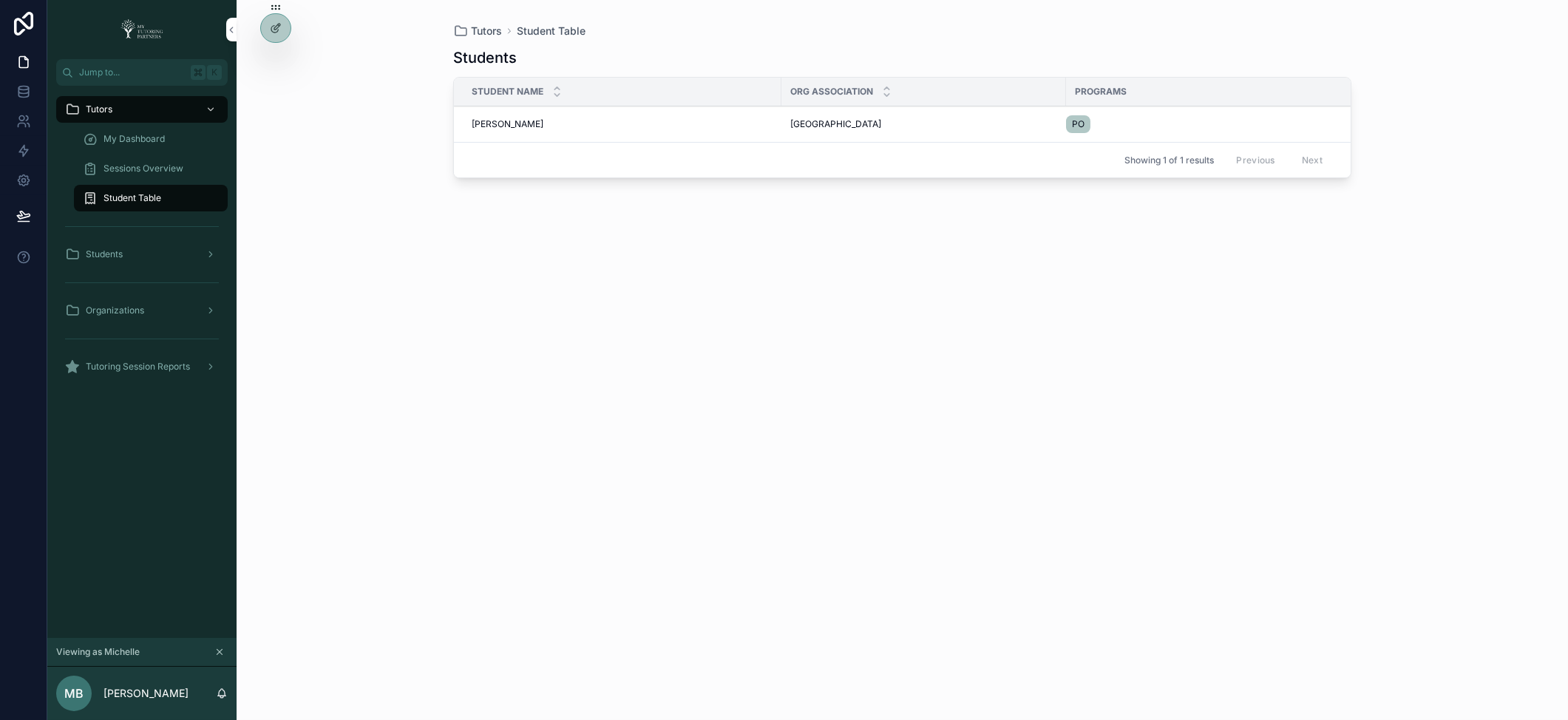
click at [485, 124] on span "[PERSON_NAME]" at bounding box center [507, 123] width 72 height 12
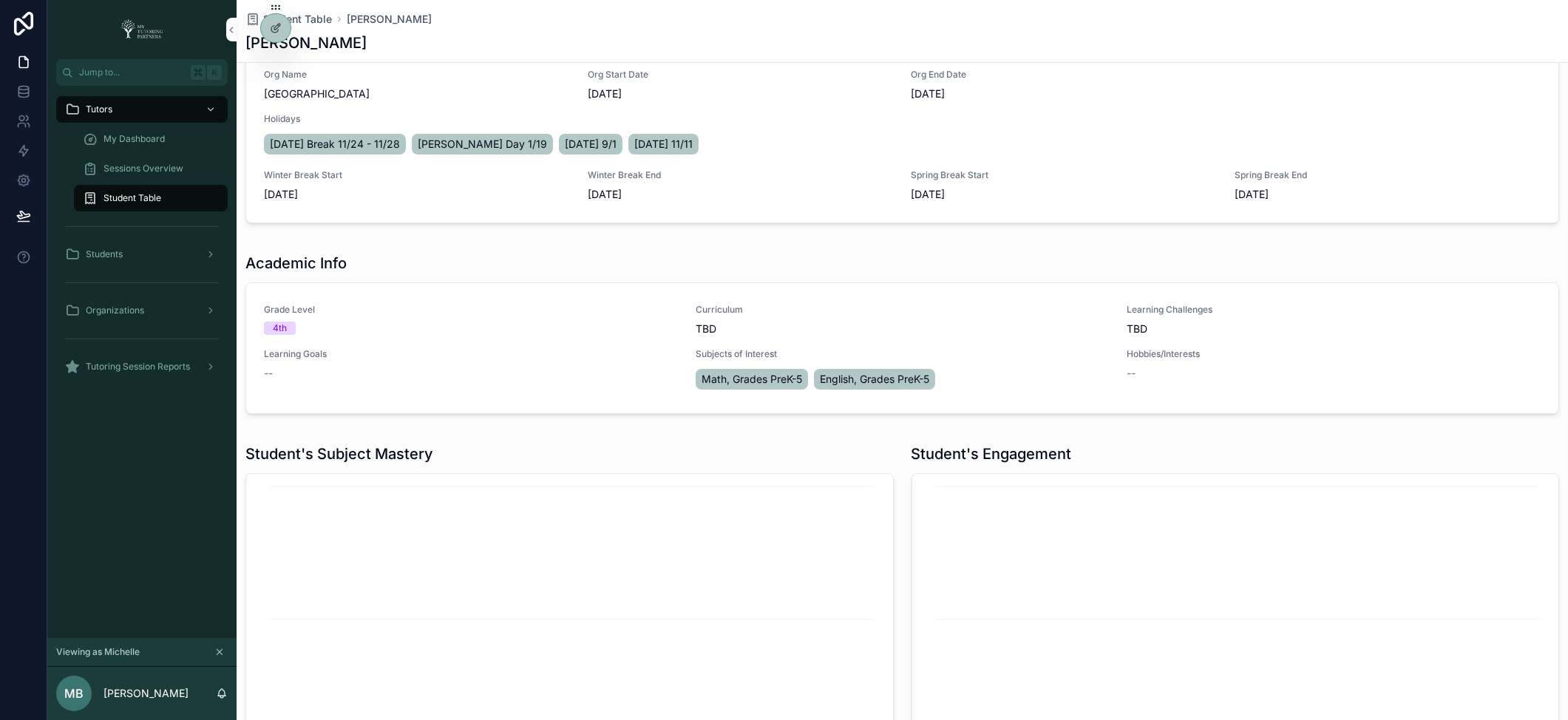
scroll to position [611, 0]
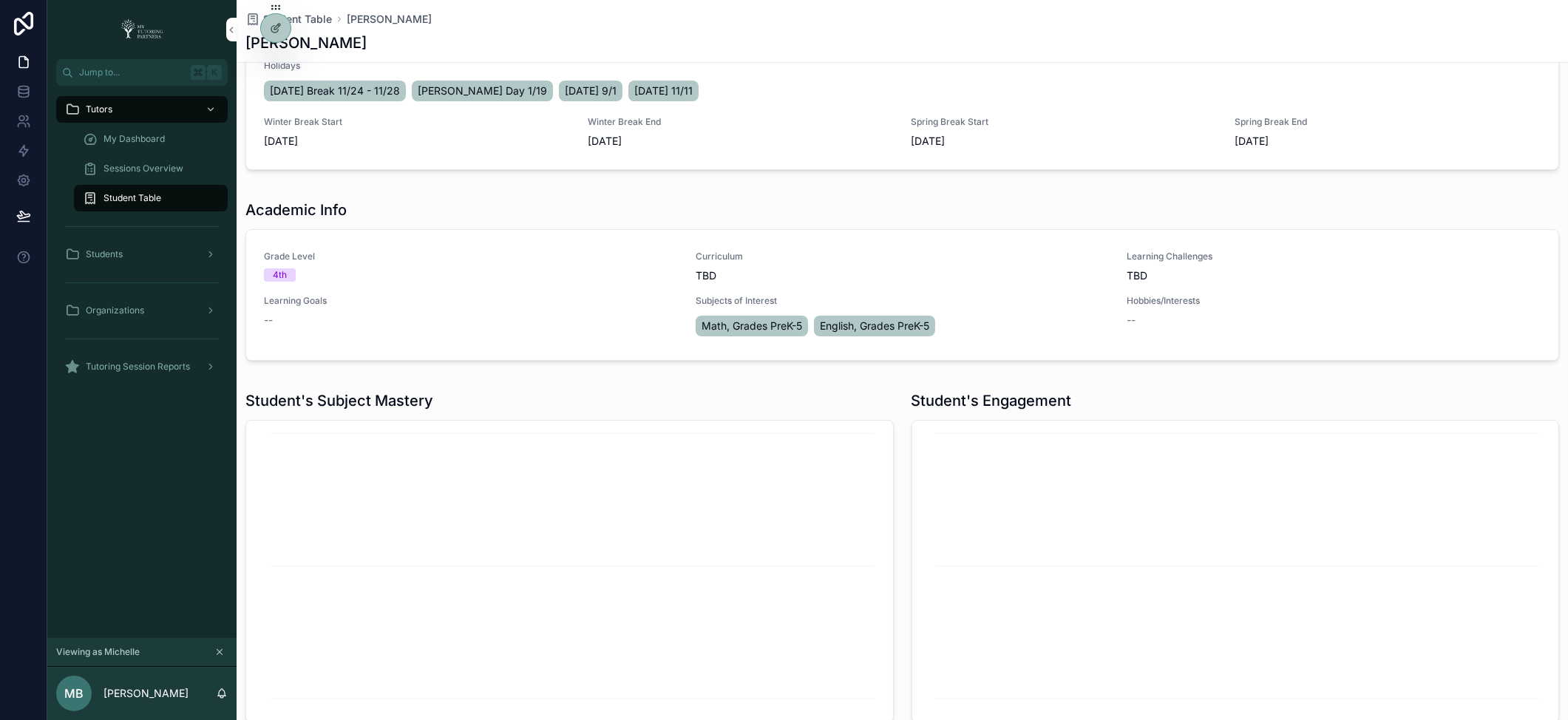
click at [107, 359] on div "Tutoring Session Reports" at bounding box center [141, 367] width 154 height 24
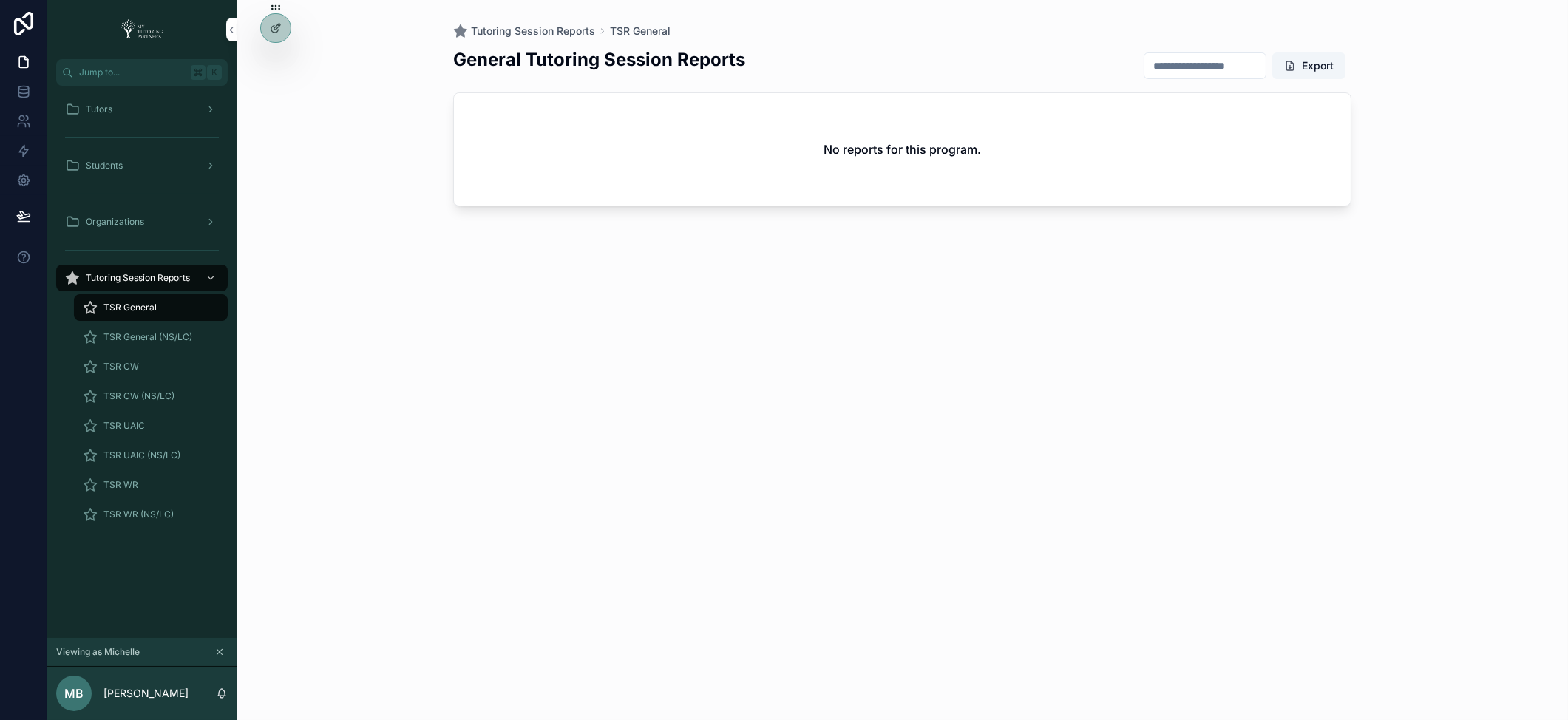
click at [148, 299] on div "TSR General" at bounding box center [150, 307] width 136 height 24
click at [0, 0] on icon at bounding box center [0, 0] width 0 height 0
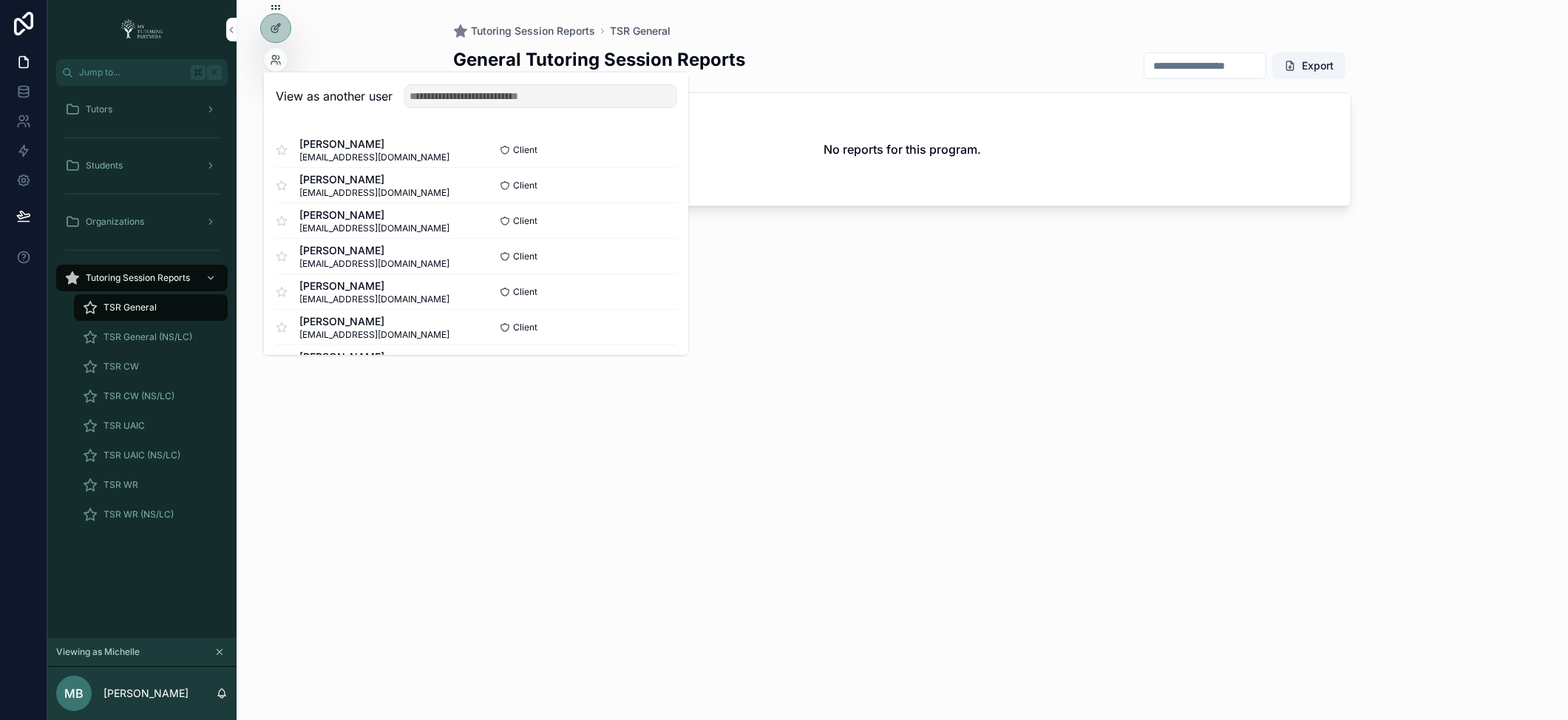
click at [280, 64] on icon at bounding box center [280, 62] width 2 height 3
click at [440, 96] on input "text" at bounding box center [540, 96] width 272 height 24
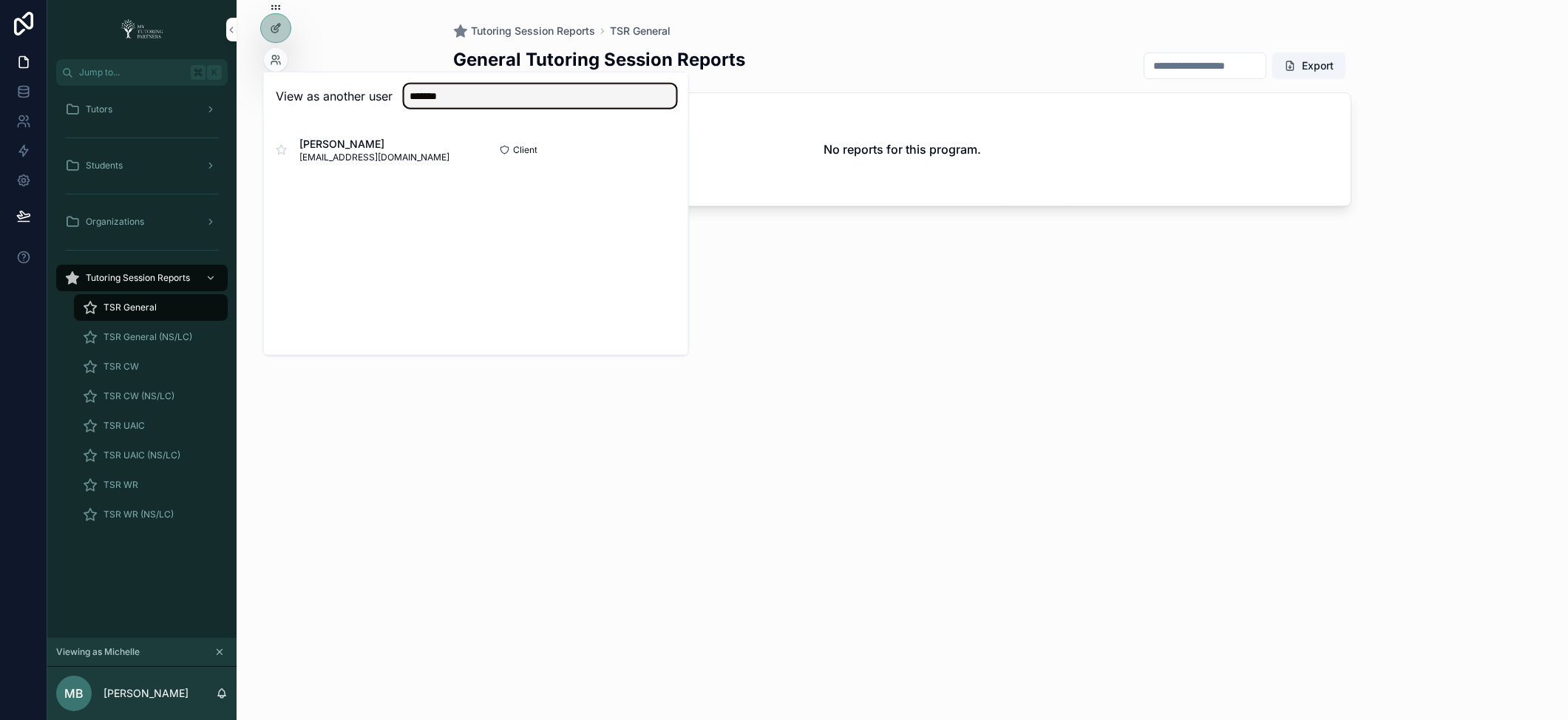
type input "*******"
click at [0, 0] on button "Select" at bounding box center [0, 0] width 0 height 0
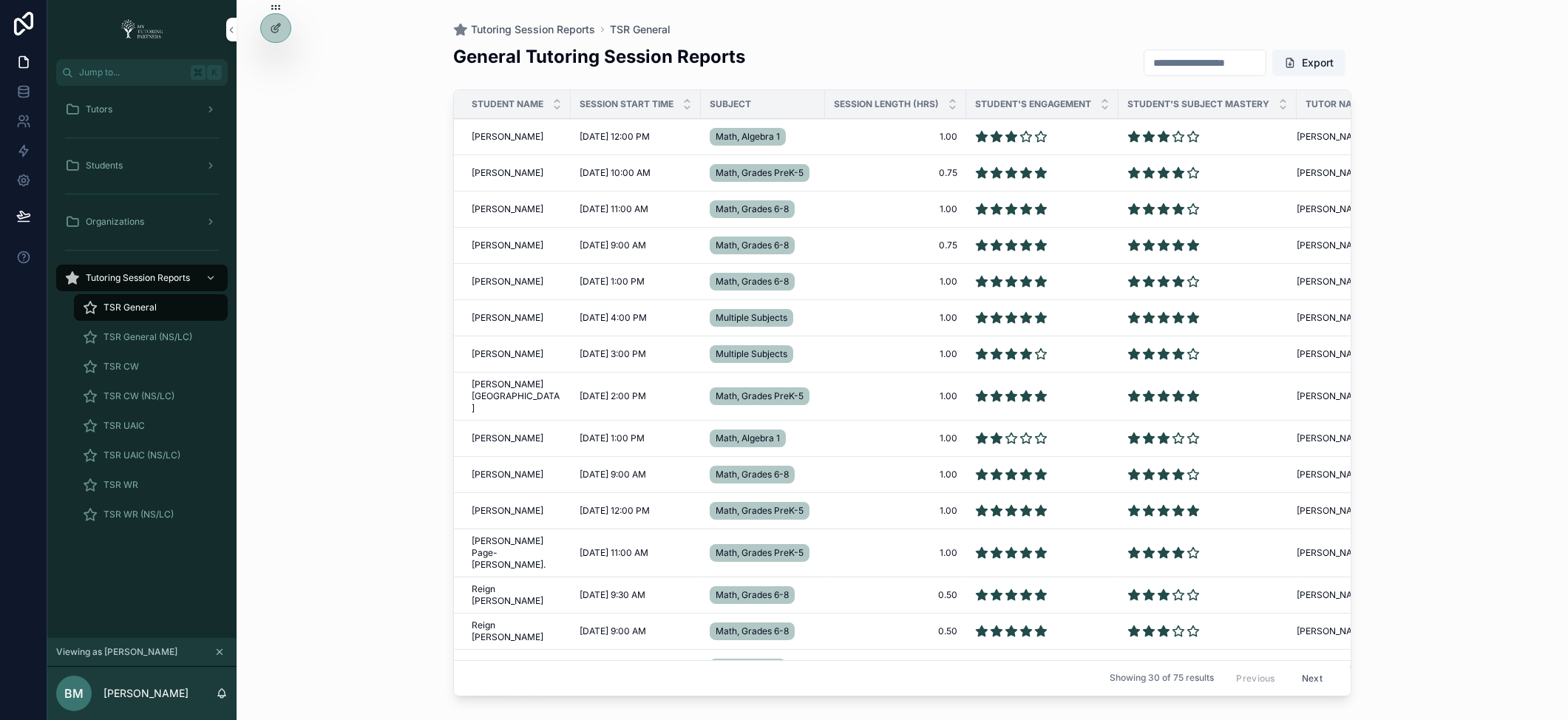
click at [130, 104] on div "Tutors" at bounding box center [141, 109] width 154 height 24
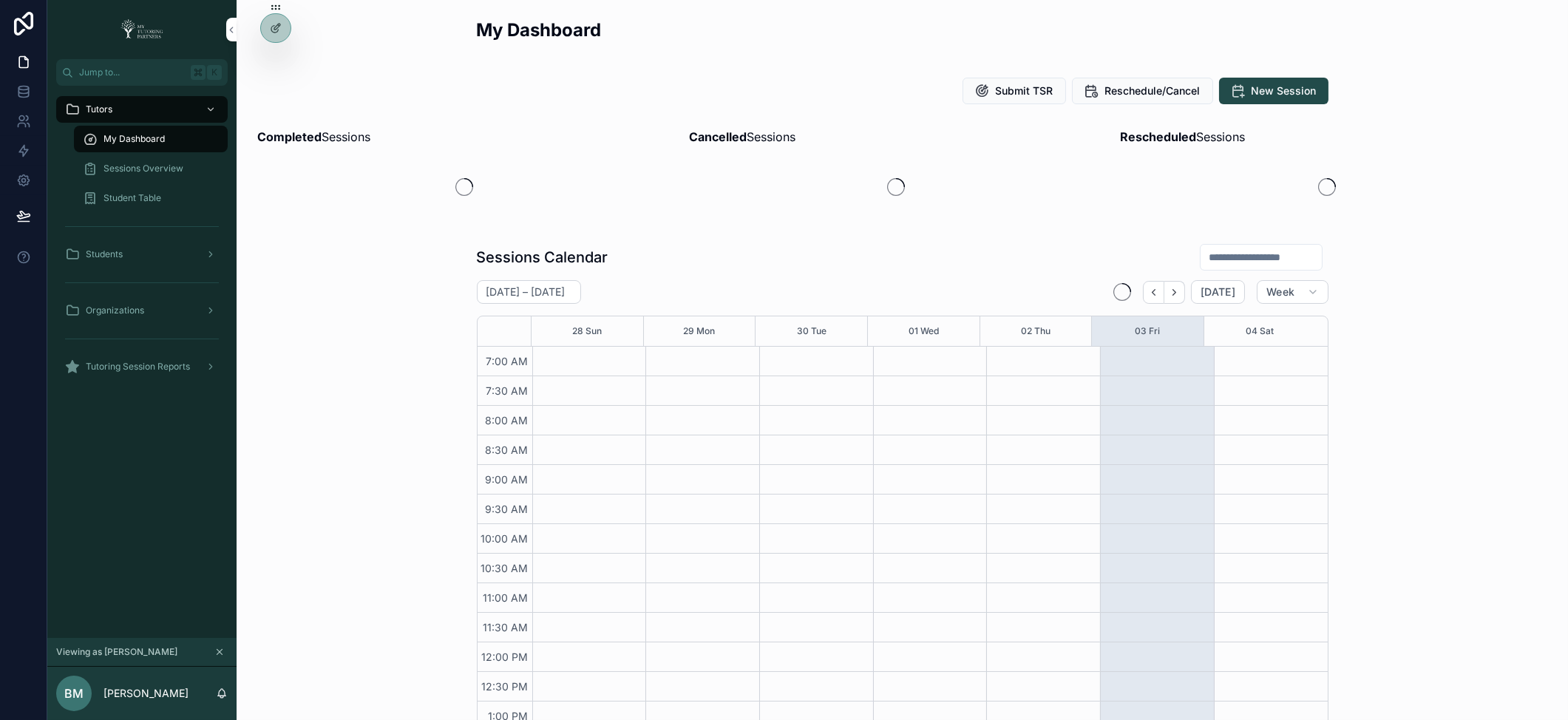
scroll to position [333, 0]
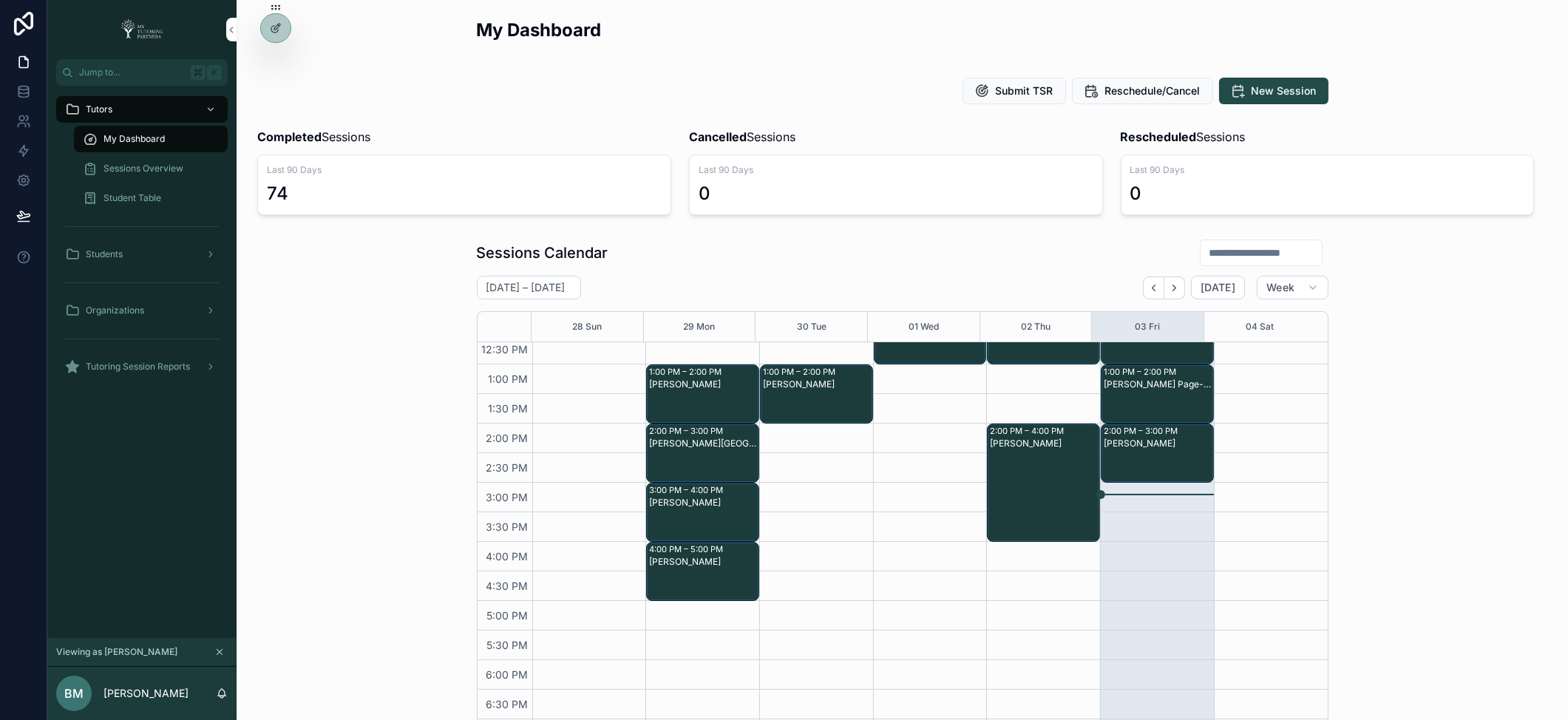
click at [133, 164] on span "Sessions Overview" at bounding box center [144, 168] width 80 height 12
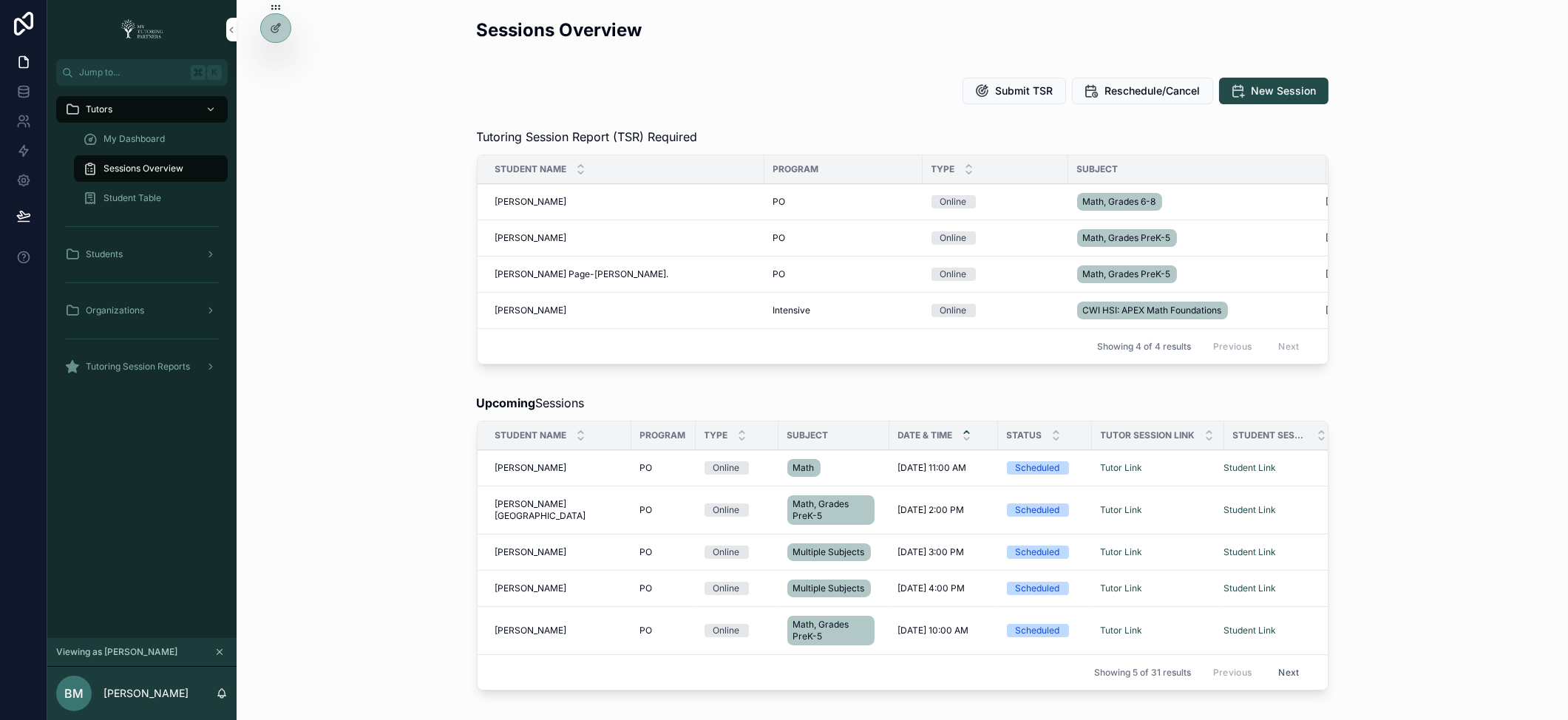
click at [1100, 636] on link "Tutor Link" at bounding box center [1121, 629] width 42 height 11
click at [1108, 636] on link "Tutor Link" at bounding box center [1121, 629] width 42 height 11
click at [360, 311] on div "Tutoring Session Report (TSR) Required Student Name Program Type Subject Sessio…" at bounding box center [902, 249] width 1308 height 254
click at [272, 31] on icon at bounding box center [273, 28] width 6 height 6
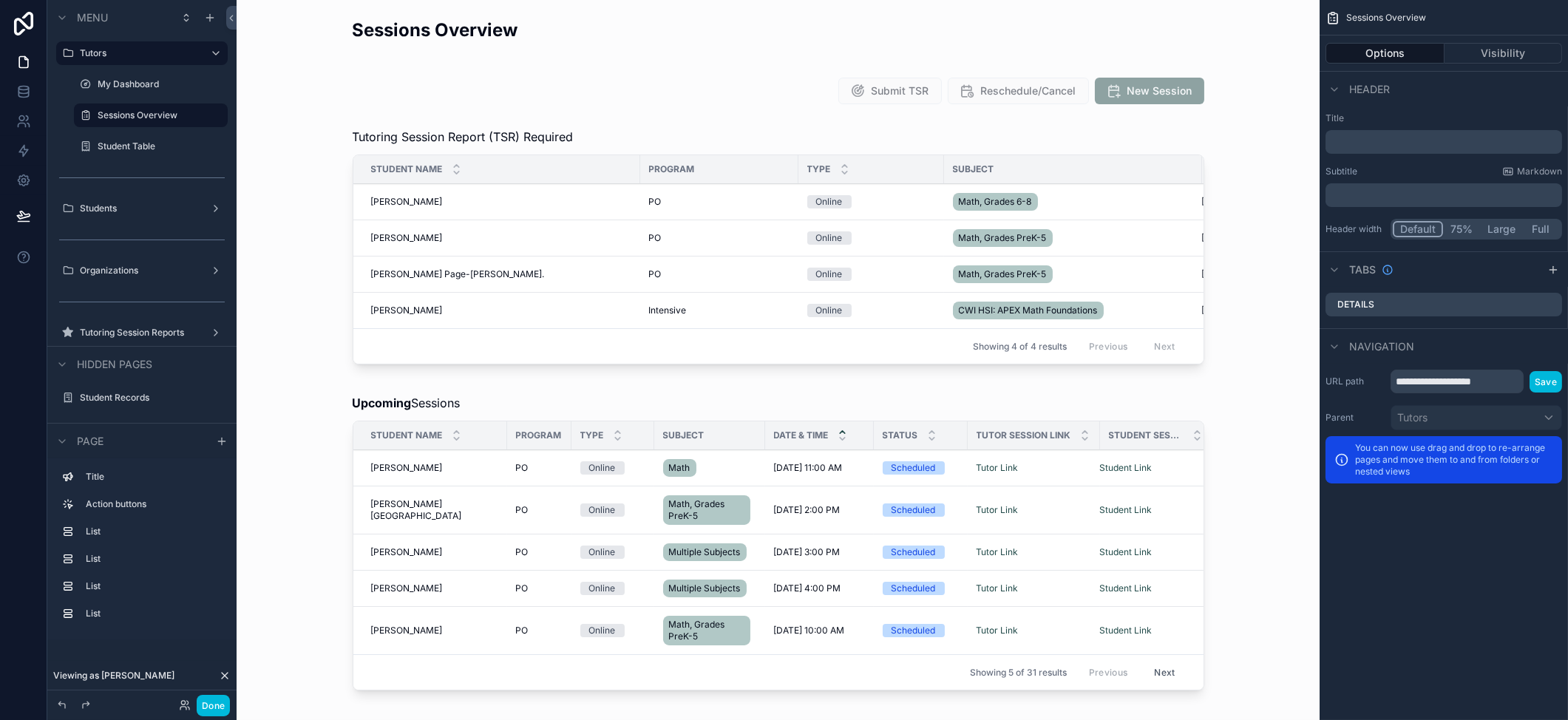
click at [218, 708] on button "Done" at bounding box center [212, 705] width 33 height 21
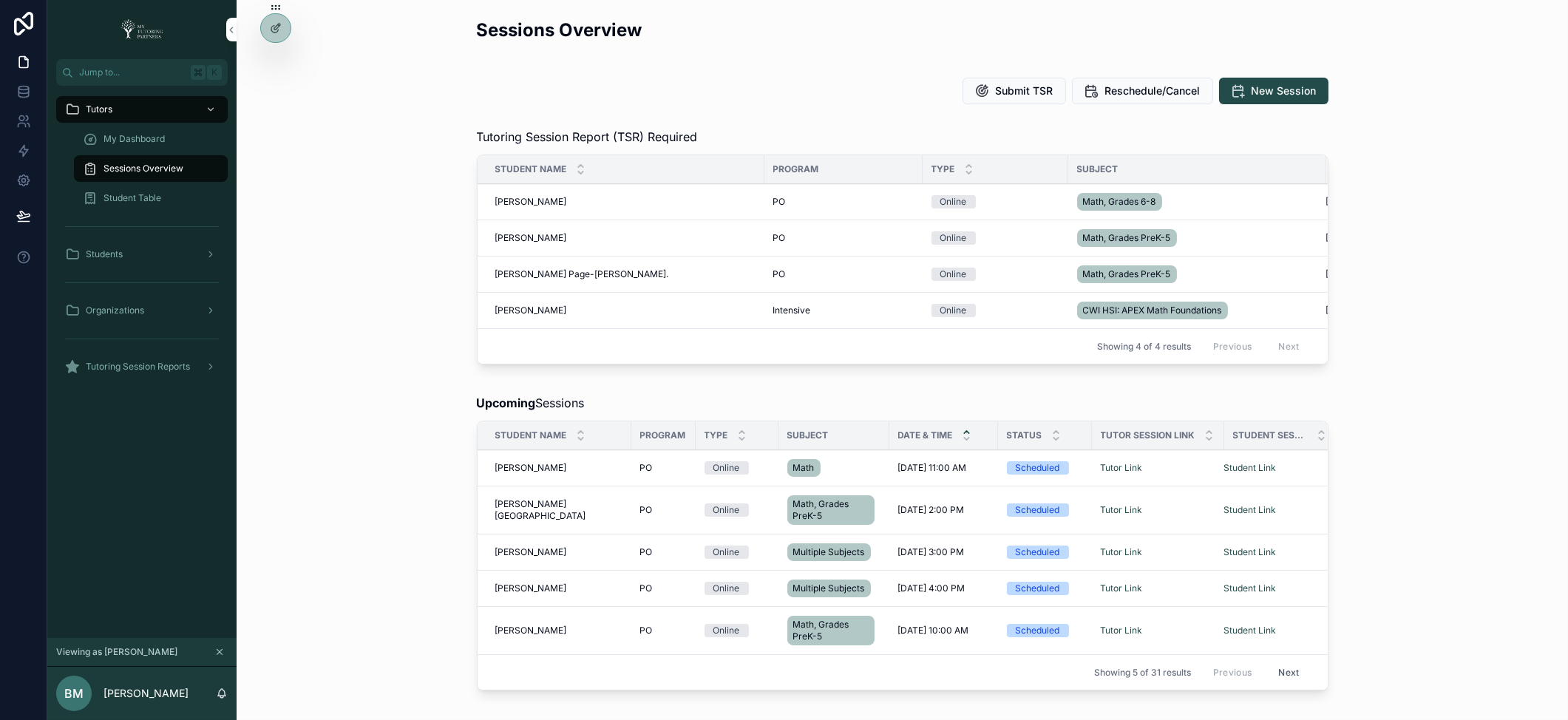
click at [0, 0] on icon at bounding box center [0, 0] width 0 height 0
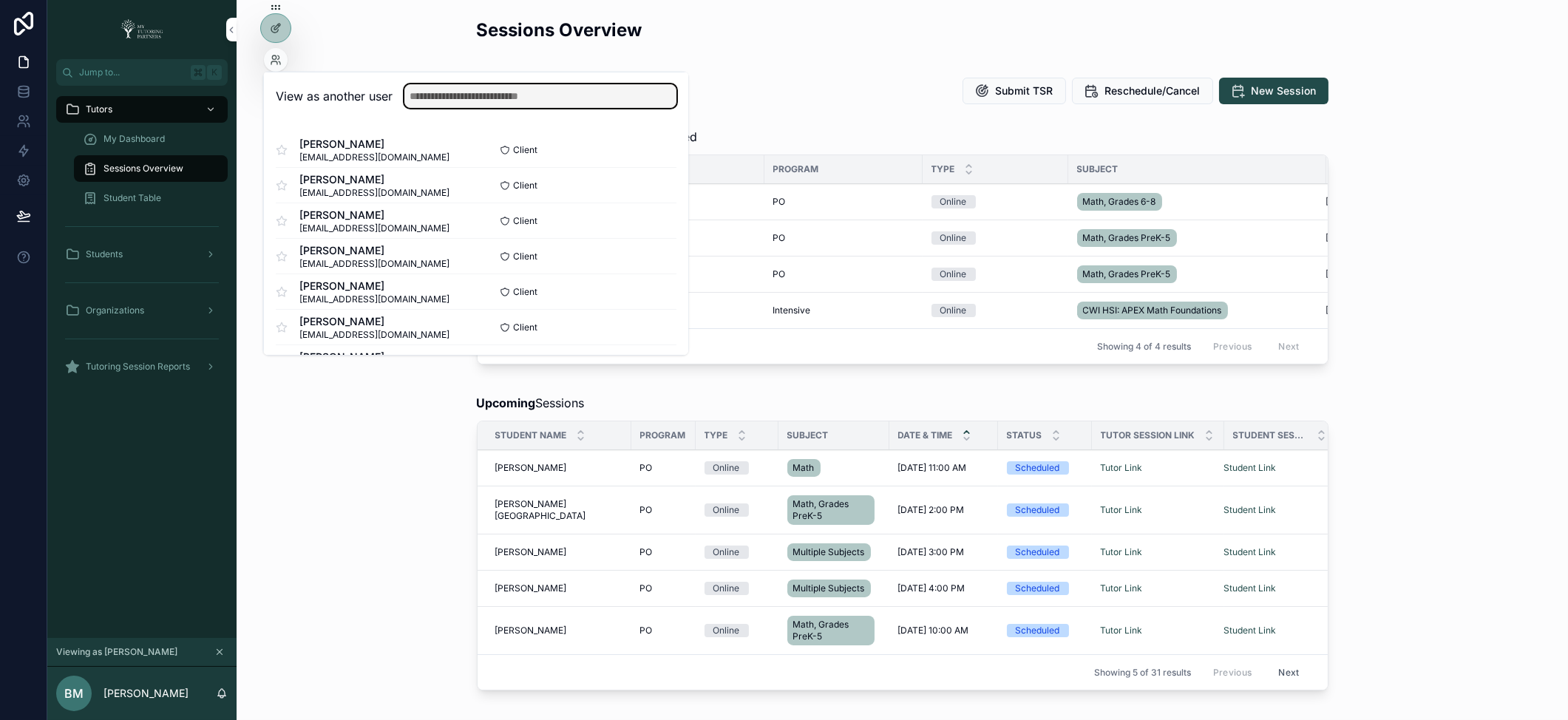
click at [473, 94] on input "text" at bounding box center [540, 96] width 272 height 24
type input "*******"
click at [0, 0] on button "Select" at bounding box center [0, 0] width 0 height 0
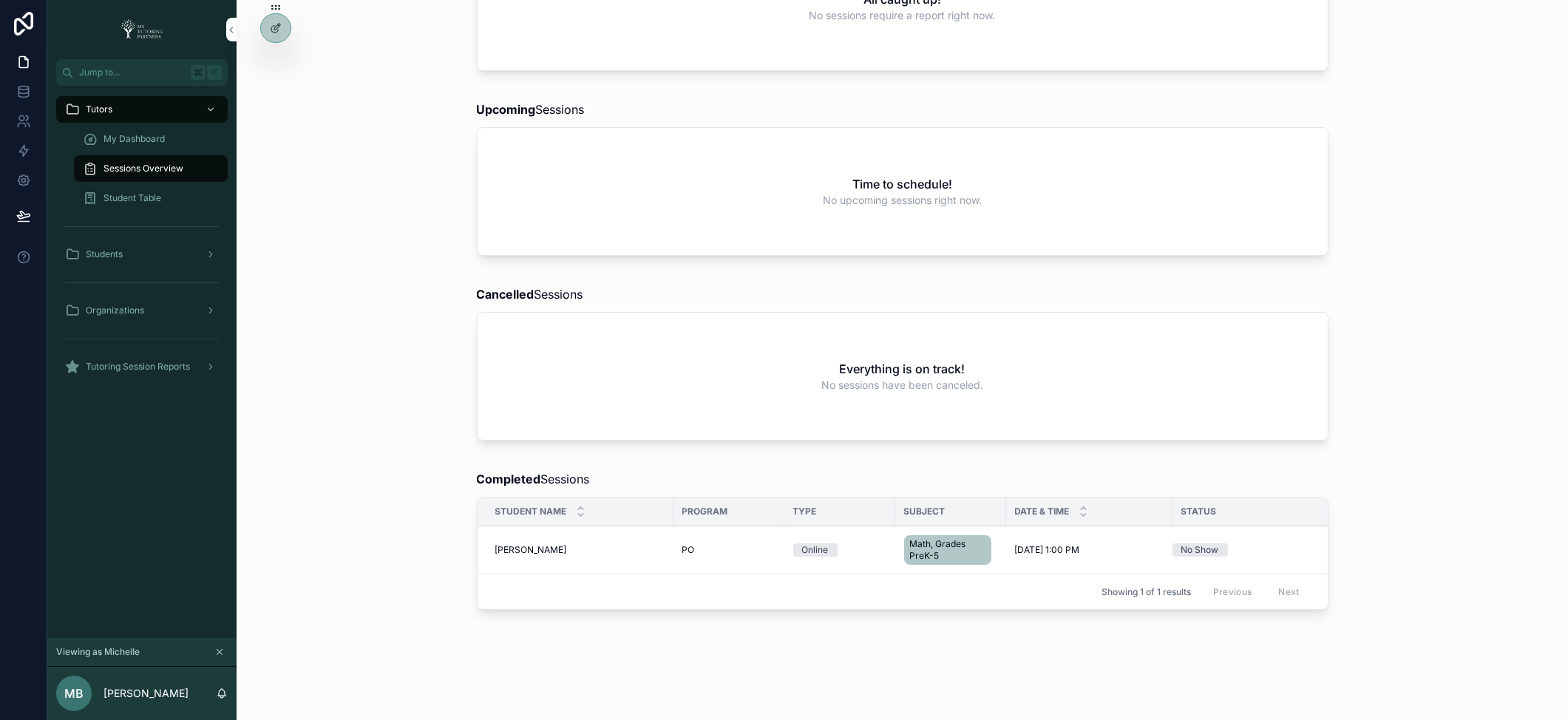
scroll to position [230, 0]
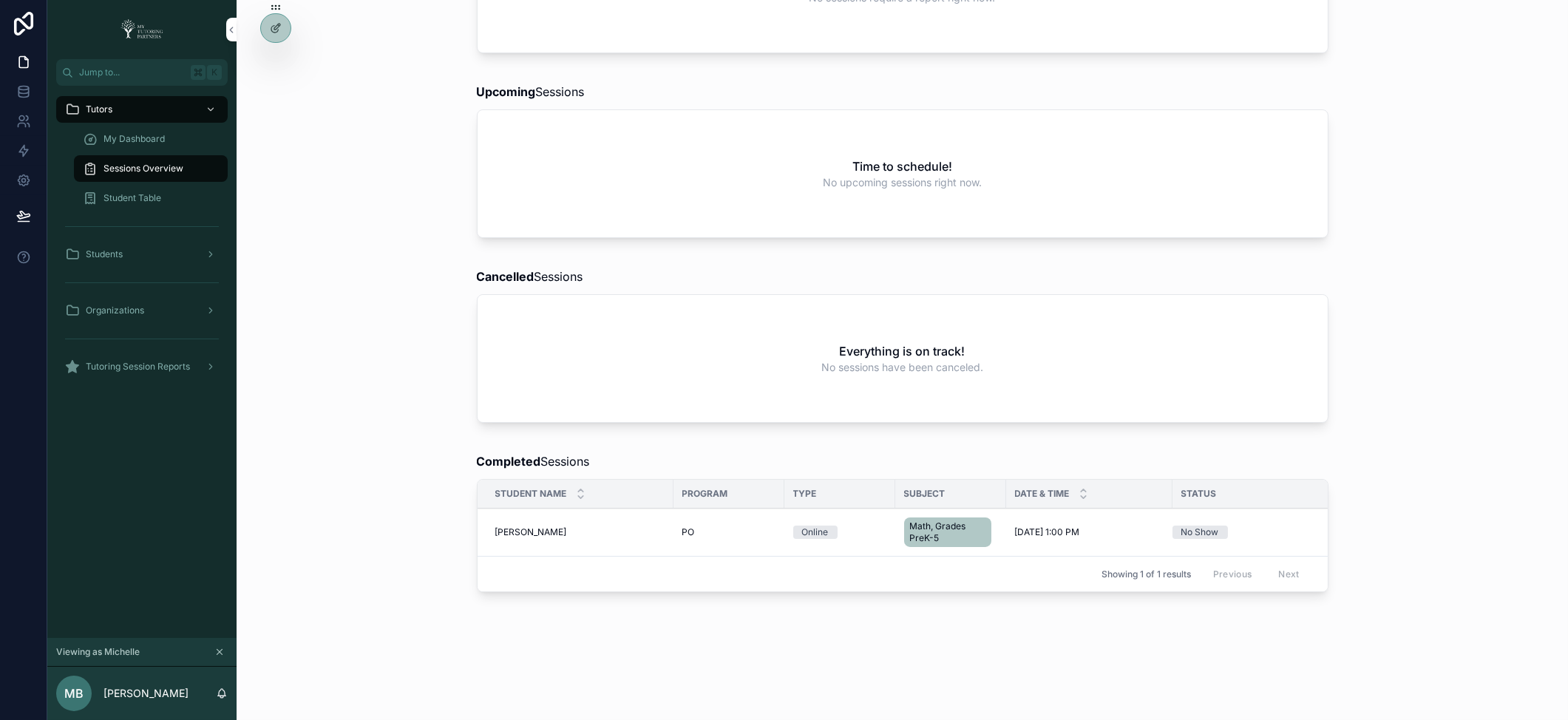
click at [0, 0] on icon at bounding box center [0, 0] width 0 height 0
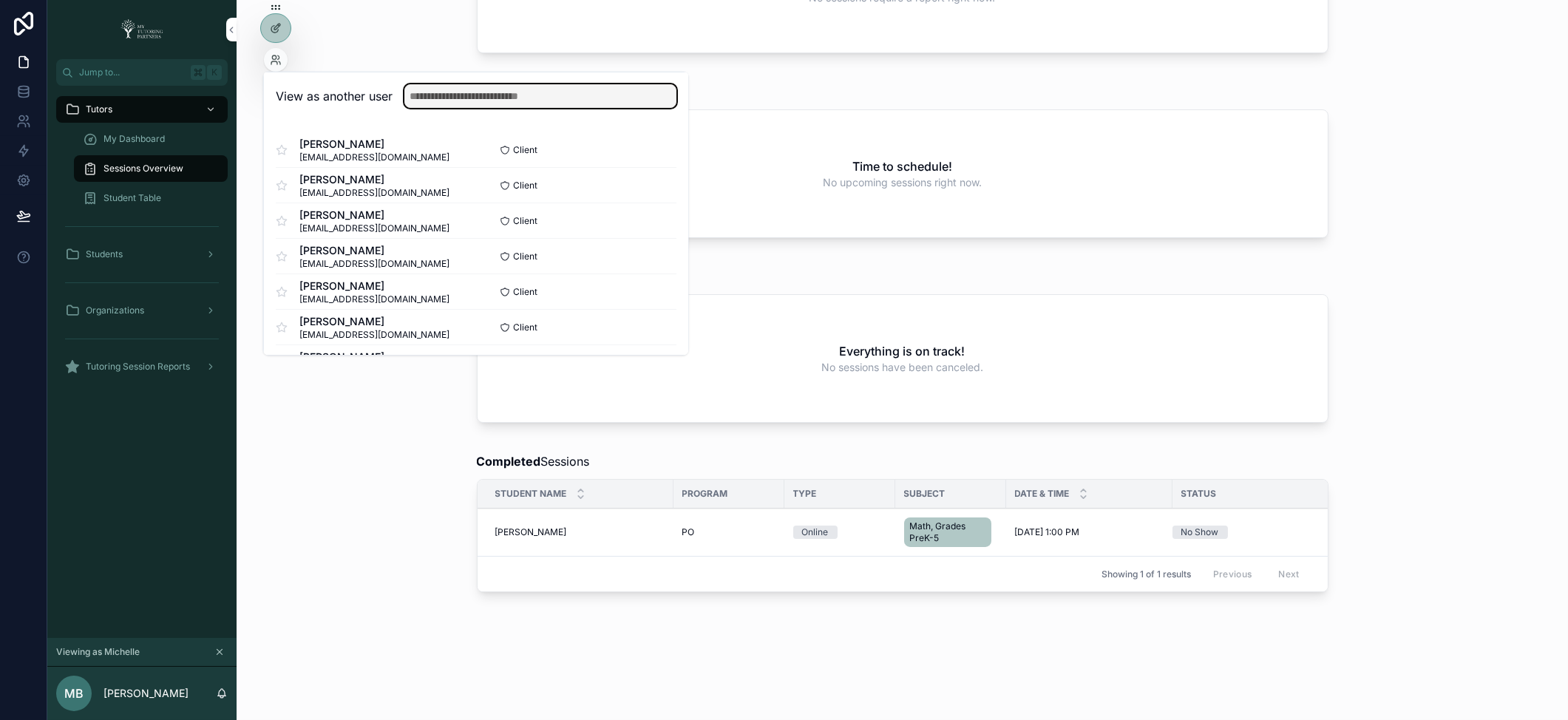
click at [421, 99] on input "text" at bounding box center [540, 96] width 272 height 24
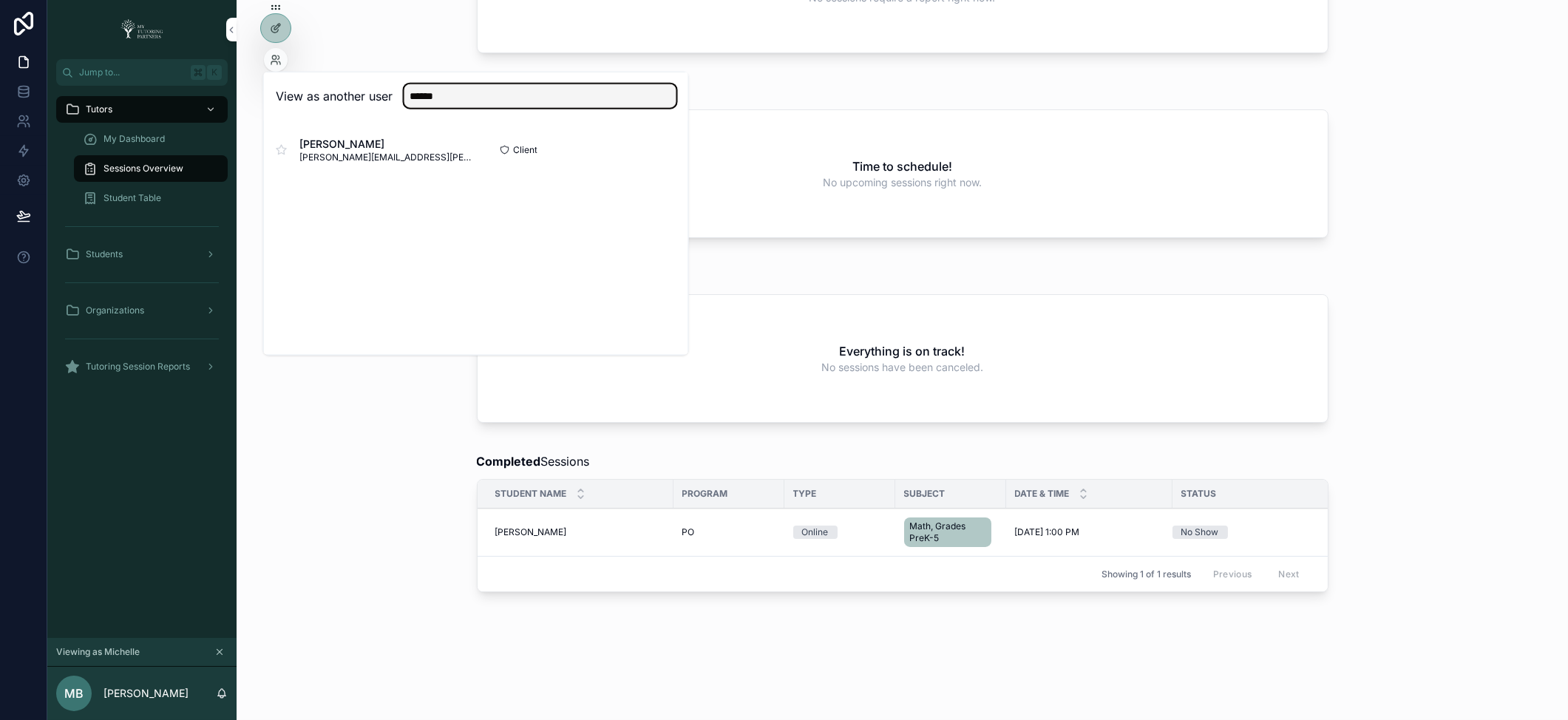
type input "******"
click at [0, 0] on button "Select" at bounding box center [0, 0] width 0 height 0
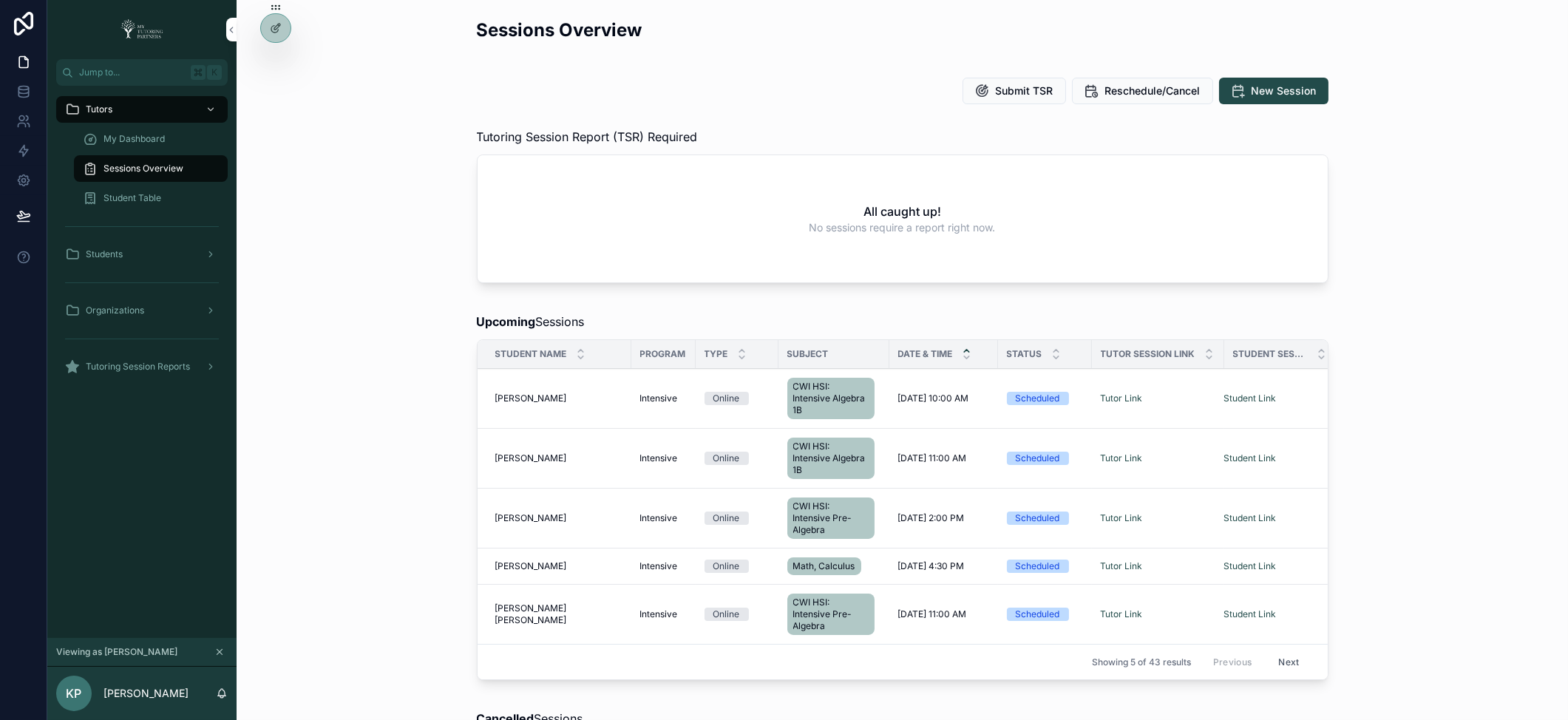
click at [168, 135] on div "My Dashboard" at bounding box center [150, 138] width 136 height 24
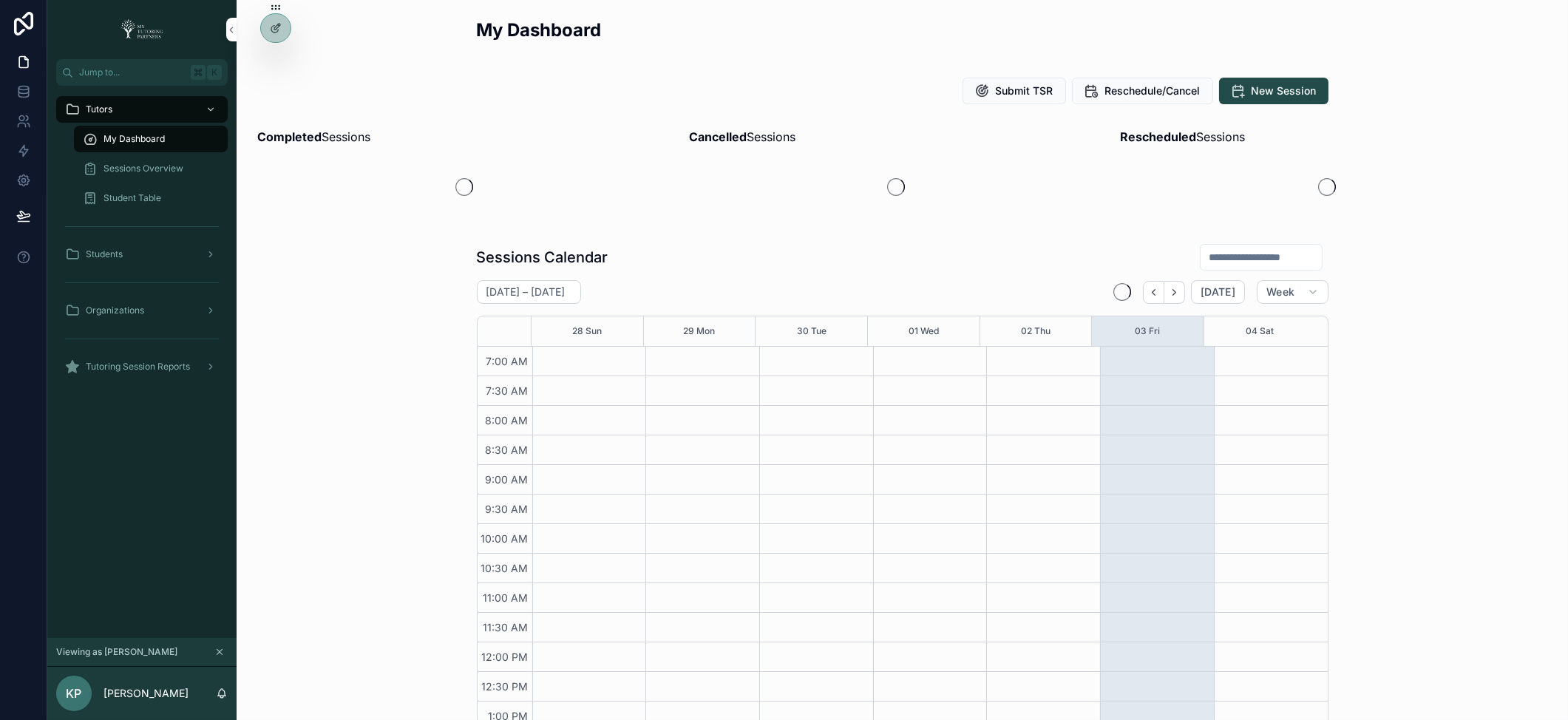
scroll to position [333, 0]
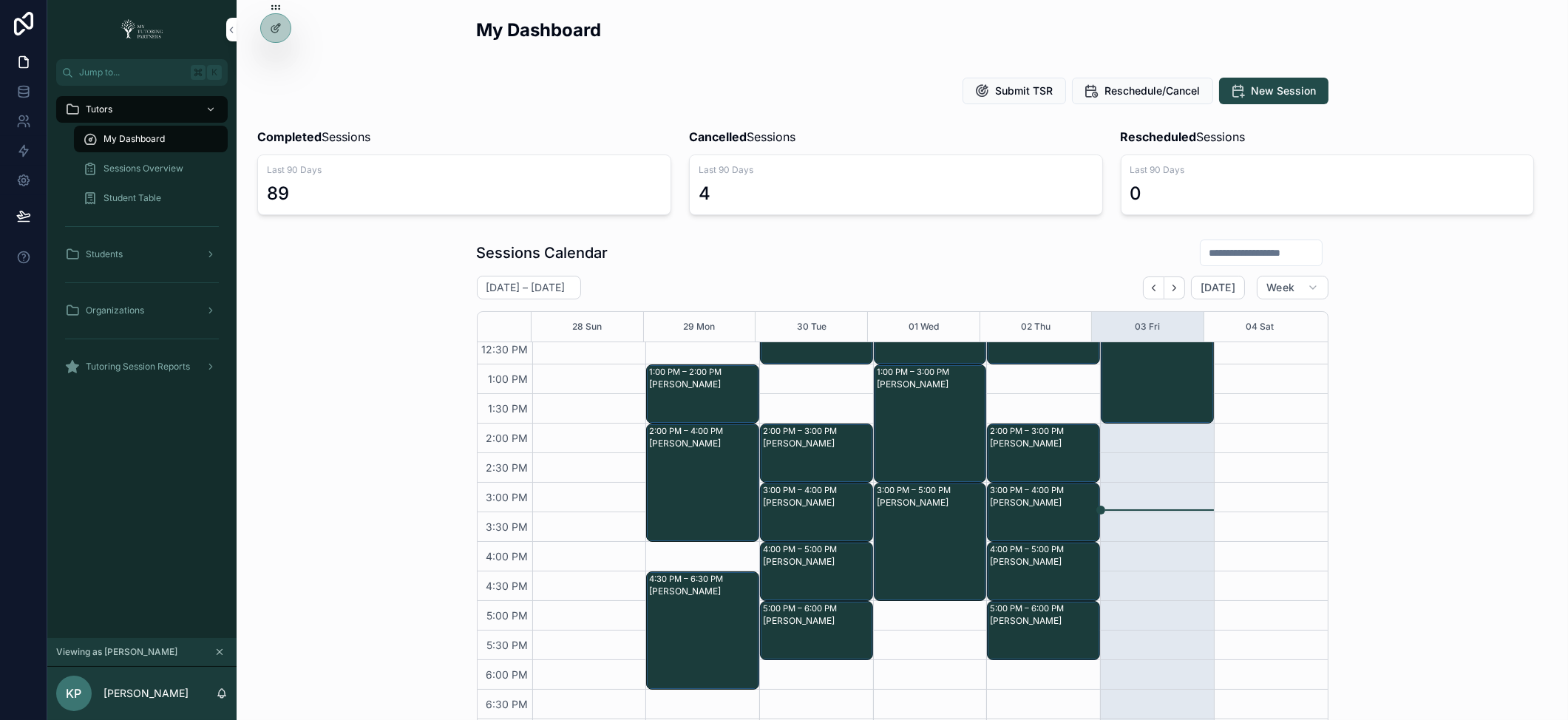
click at [1227, 256] on input "scrollable content" at bounding box center [1261, 252] width 122 height 20
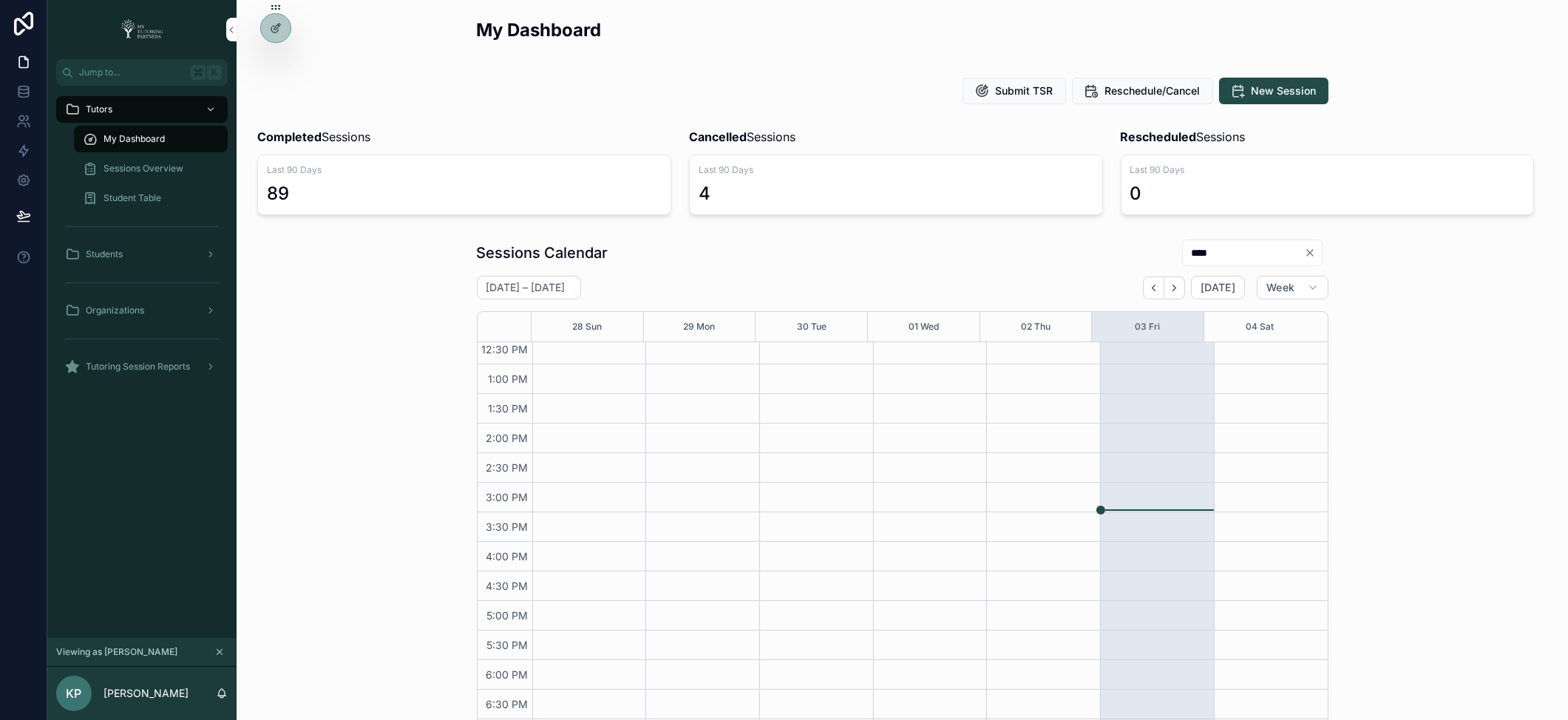
drag, startPoint x: 1182, startPoint y: 253, endPoint x: 1136, endPoint y: 249, distance: 46.2
click at [1136, 249] on div "Sessions Calendar ****" at bounding box center [902, 253] width 851 height 28
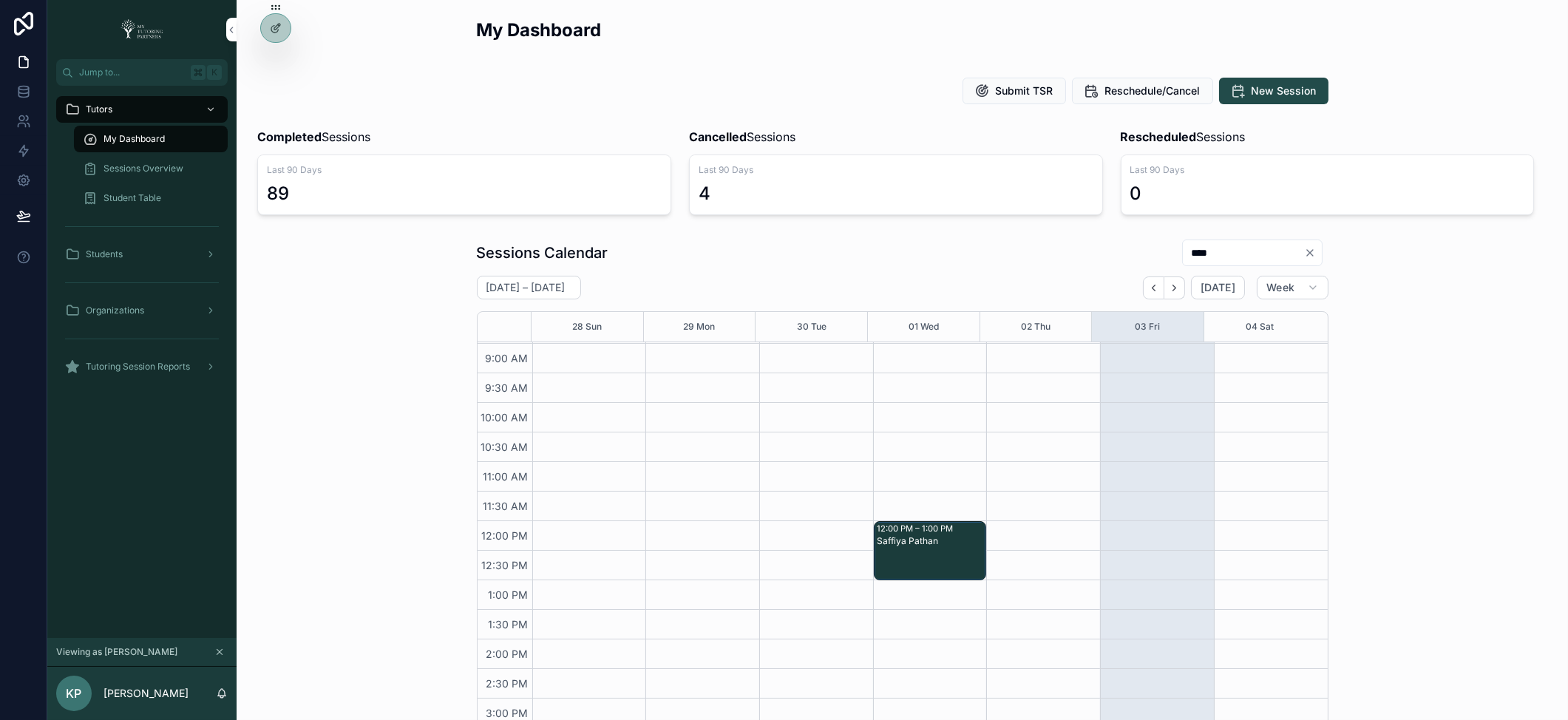
scroll to position [98, 0]
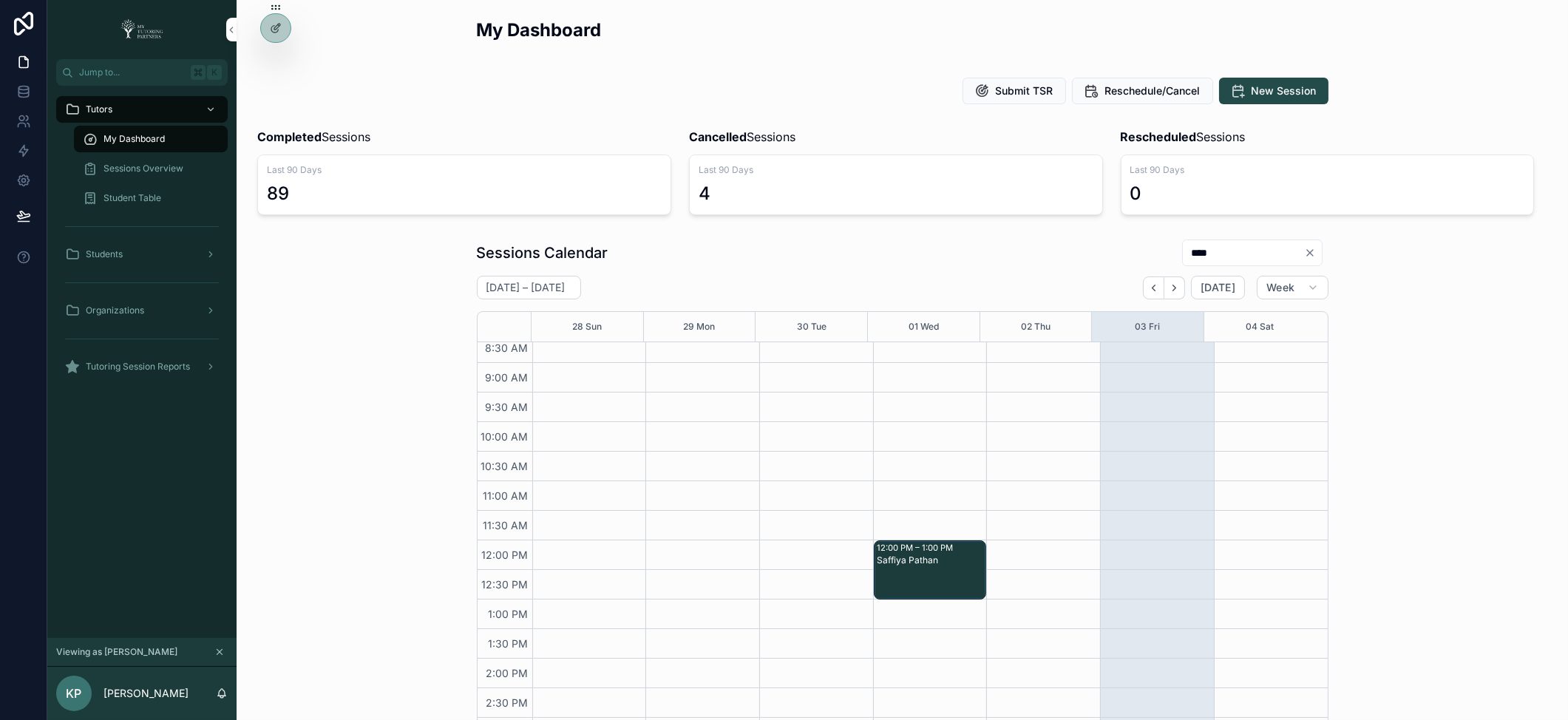
type input "****"
click at [1307, 289] on icon "scrollable content" at bounding box center [1312, 287] width 12 height 12
click at [1255, 317] on button "Month" at bounding box center [1255, 324] width 107 height 27
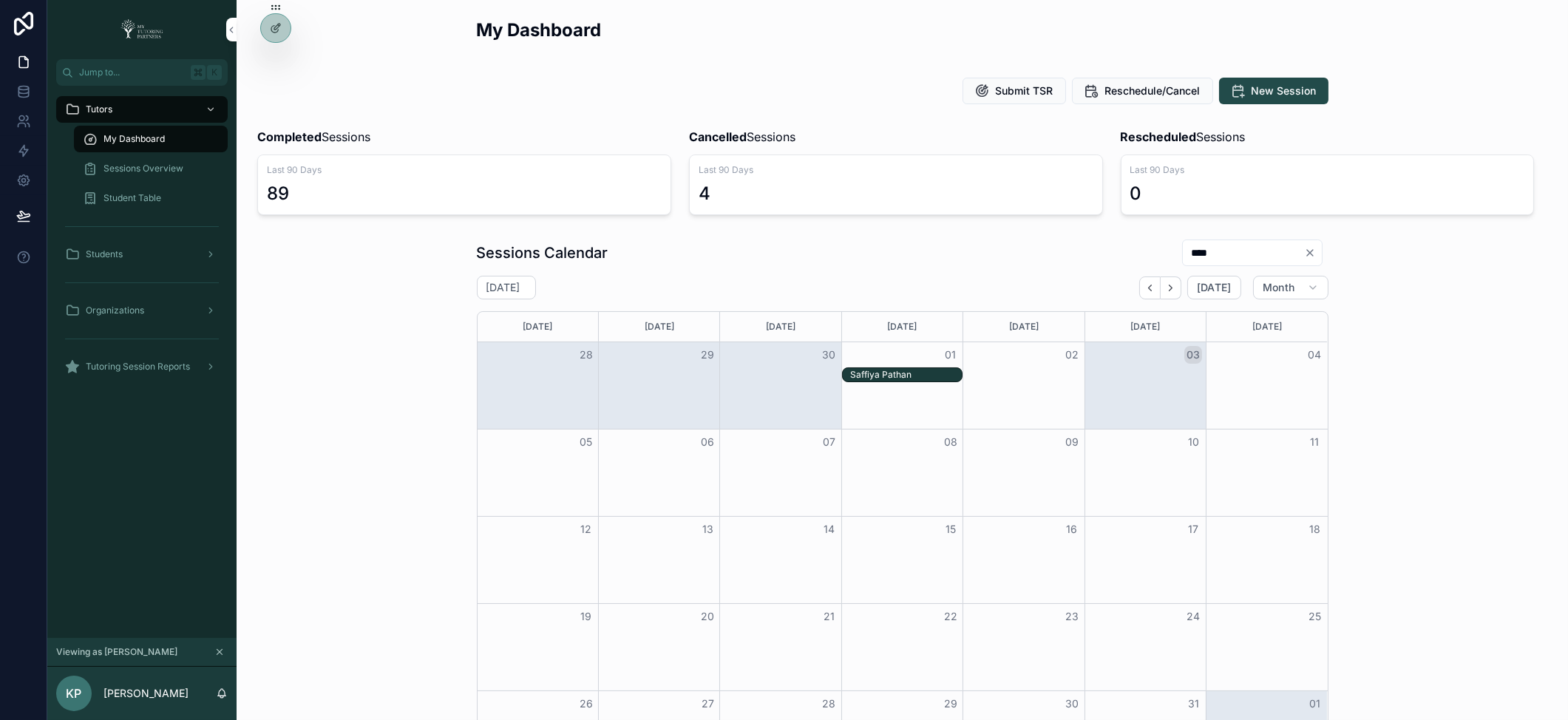
click at [1148, 290] on icon "Back" at bounding box center [1150, 288] width 11 height 11
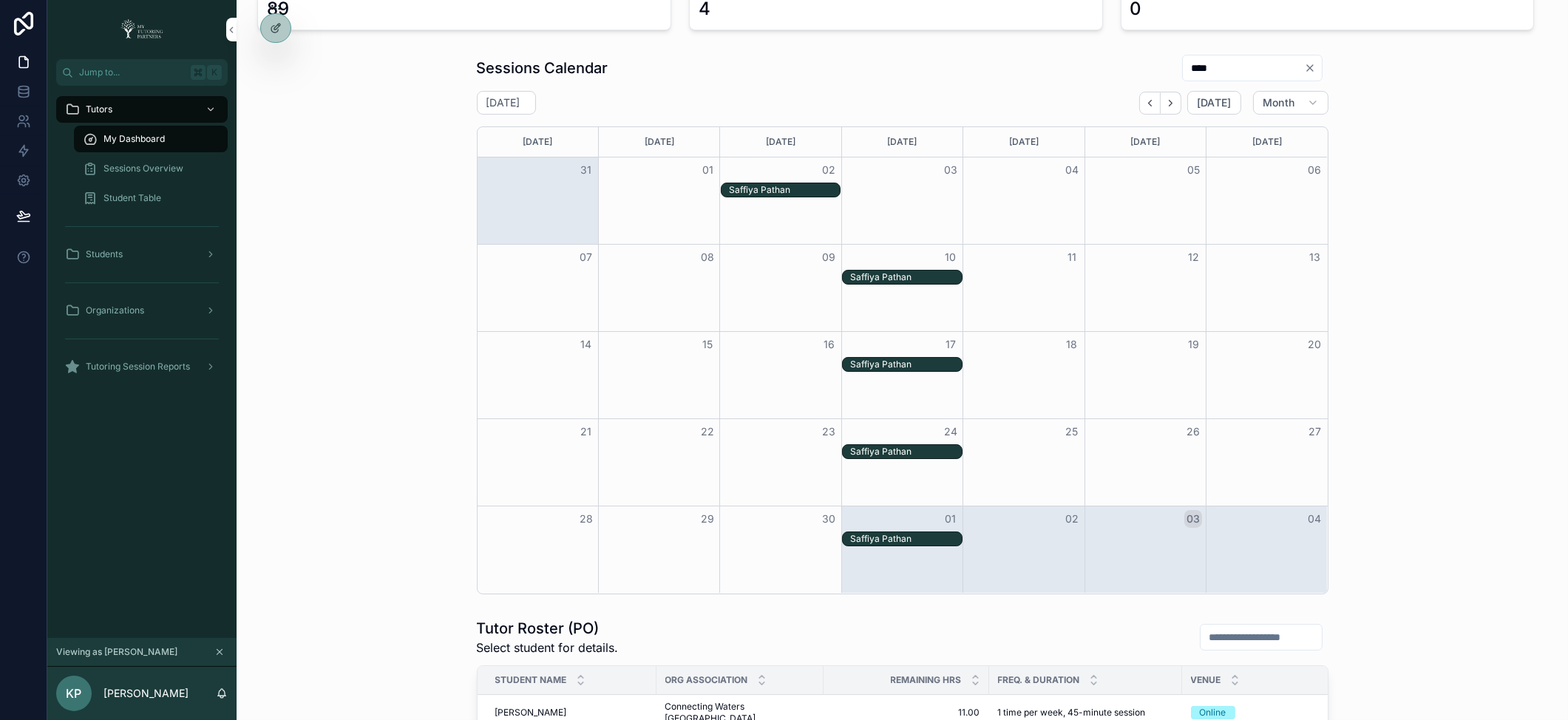
scroll to position [186, 0]
click at [126, 364] on span "Tutoring Session Reports" at bounding box center [138, 366] width 104 height 12
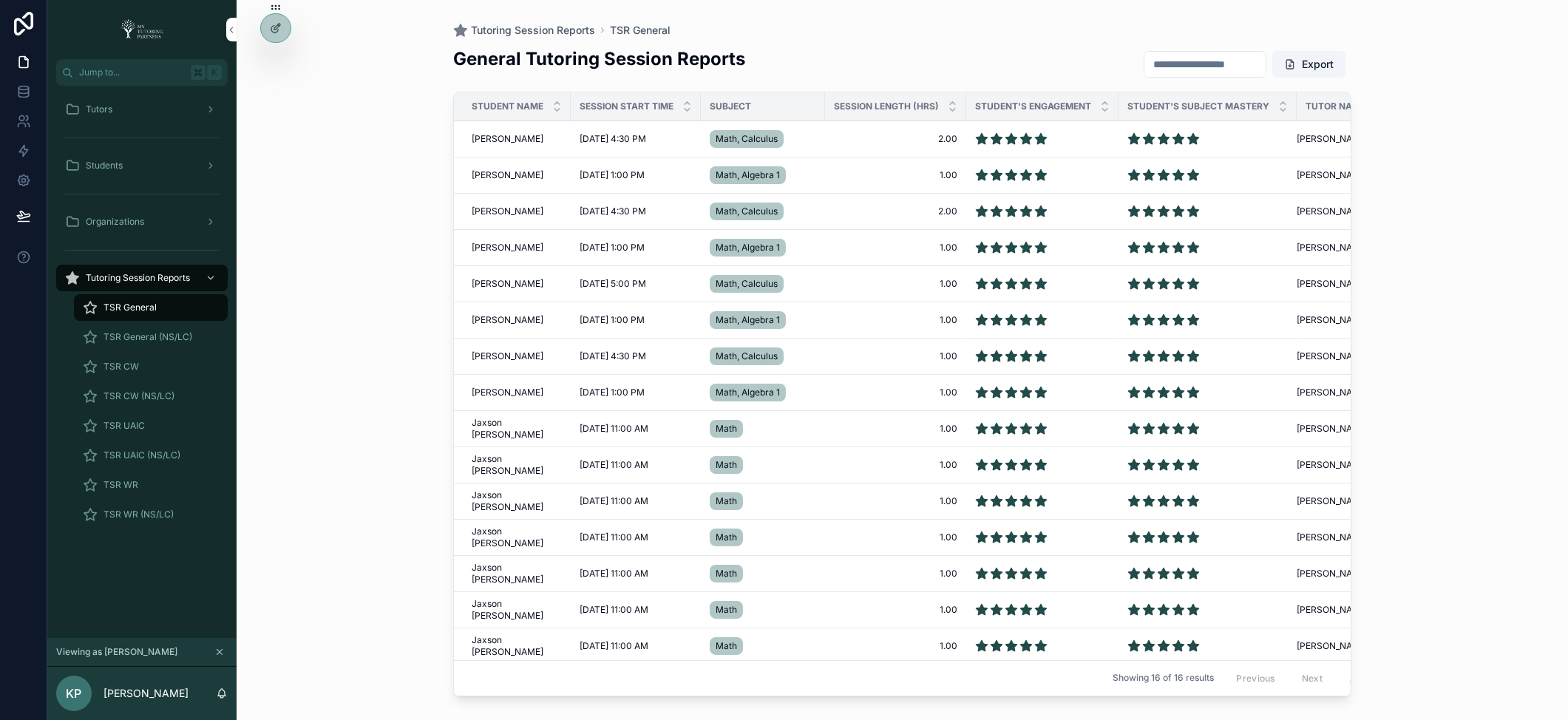
click at [135, 360] on span "TSR CW" at bounding box center [122, 366] width 36 height 12
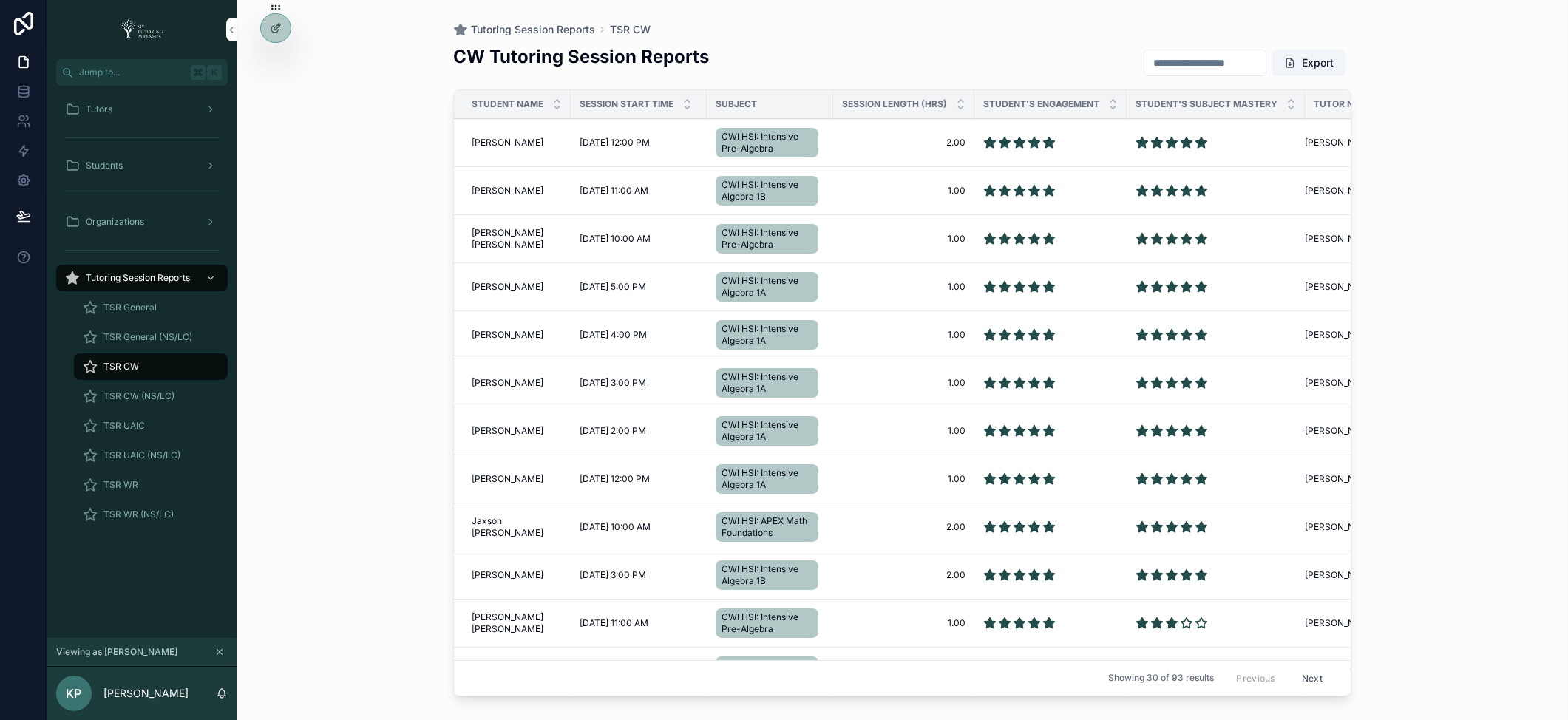
click at [1188, 59] on input "scrollable content" at bounding box center [1205, 62] width 122 height 20
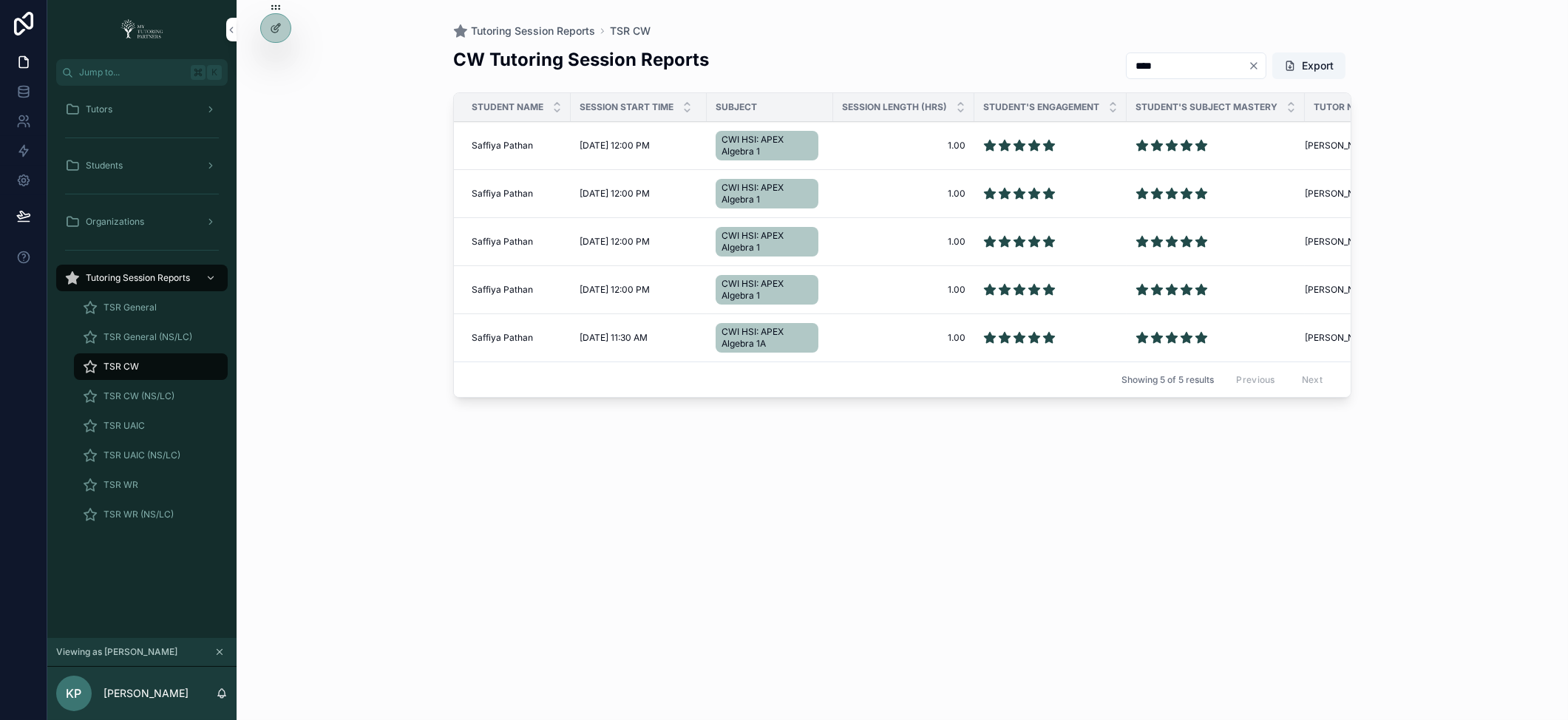
type input "****"
click at [504, 336] on span "Saffiya Pathan" at bounding box center [502, 337] width 61 height 12
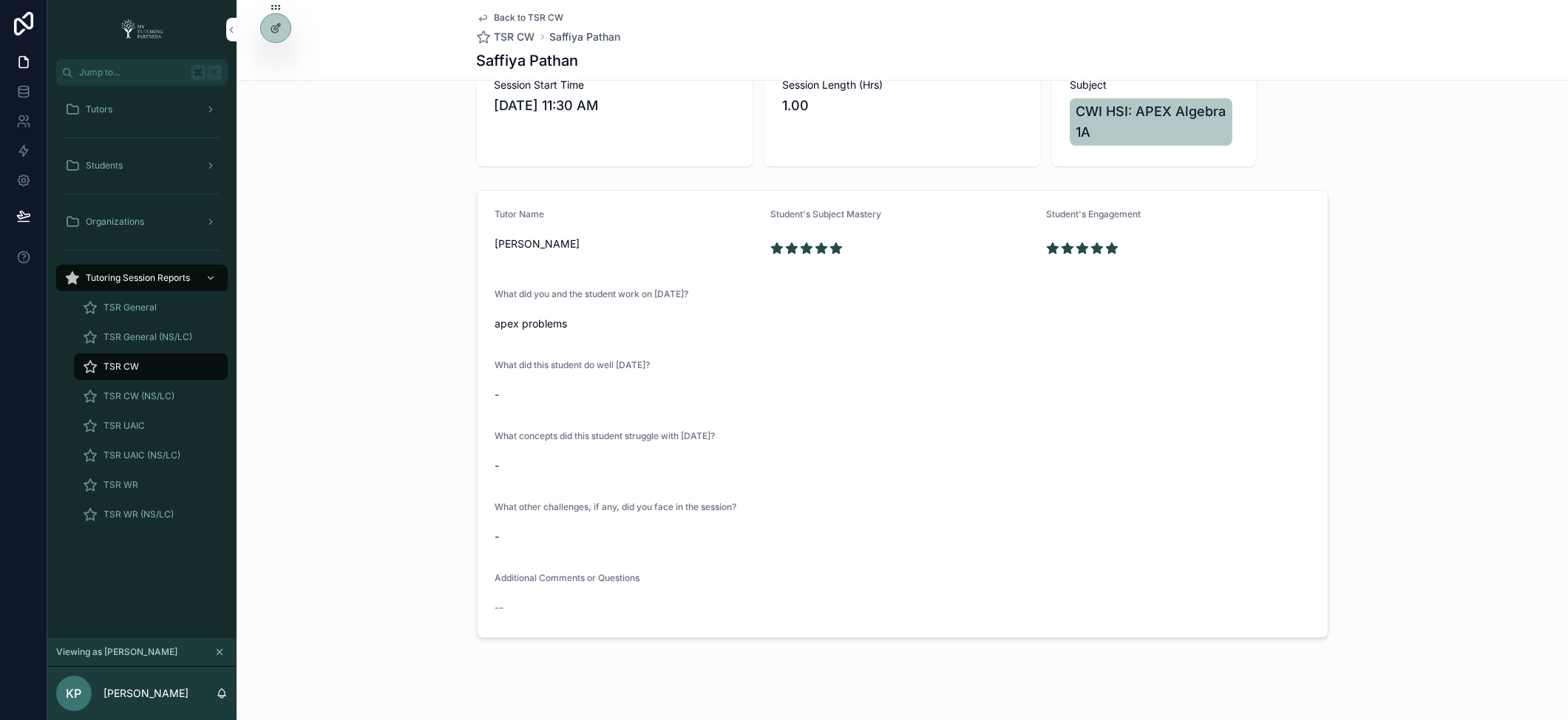
scroll to position [126, 0]
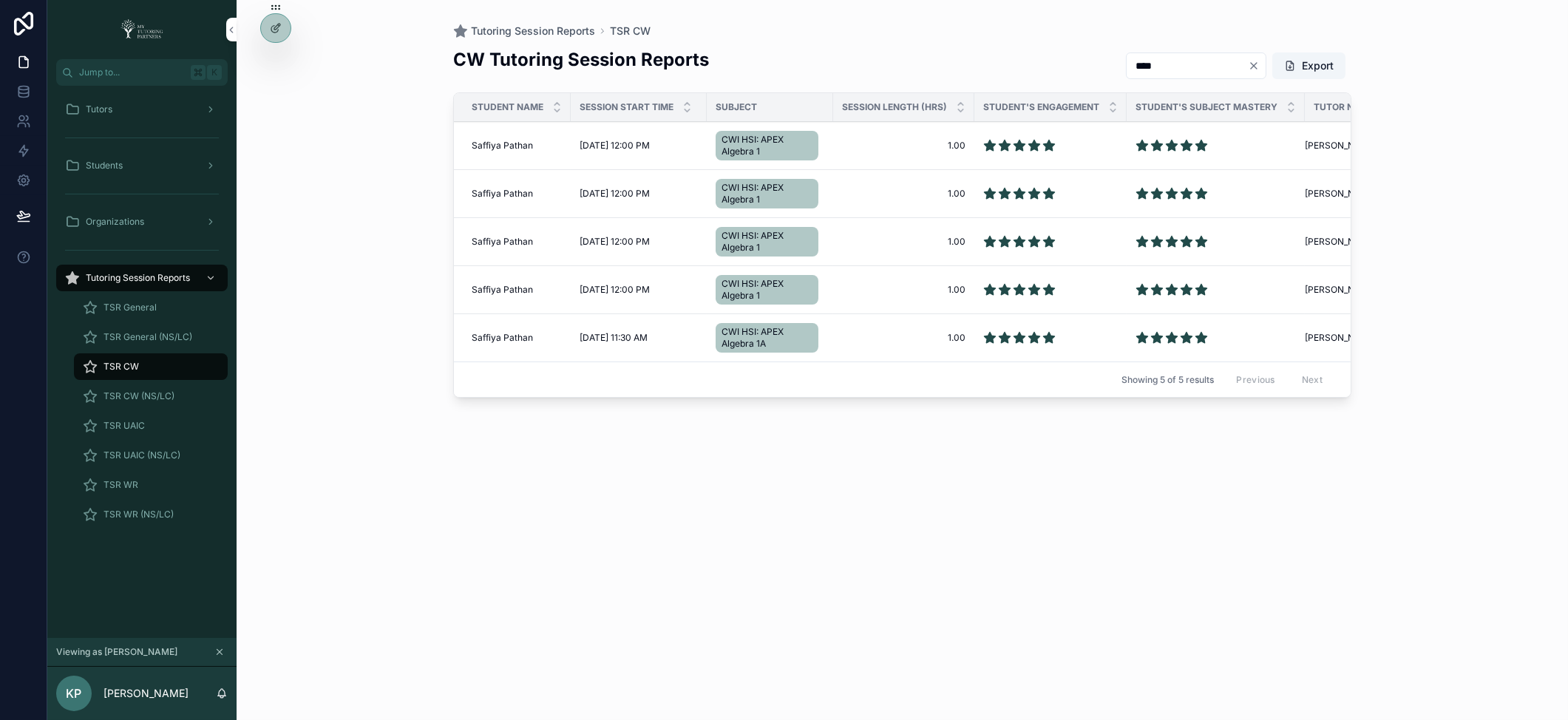
click at [492, 286] on span "Saffiya Pathan" at bounding box center [502, 289] width 61 height 12
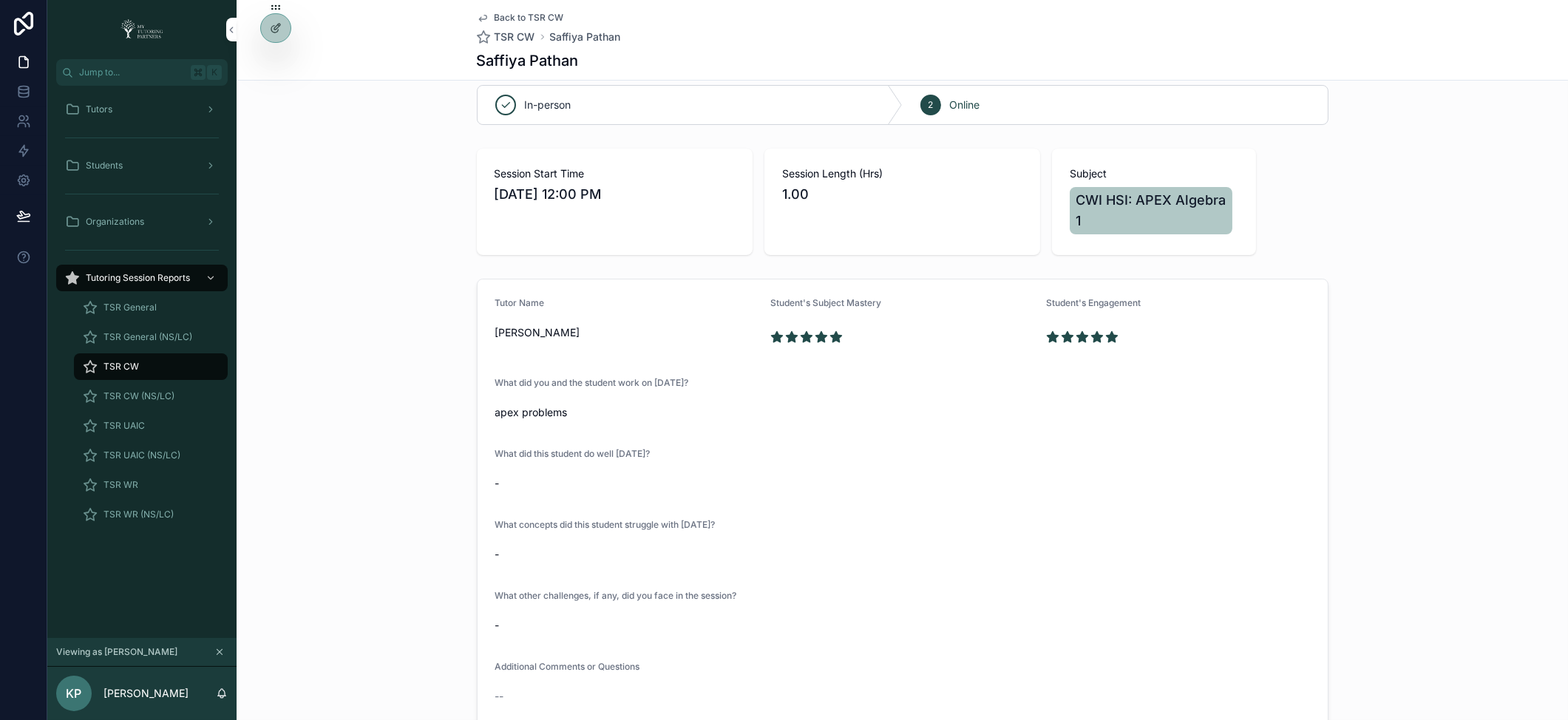
scroll to position [97, 0]
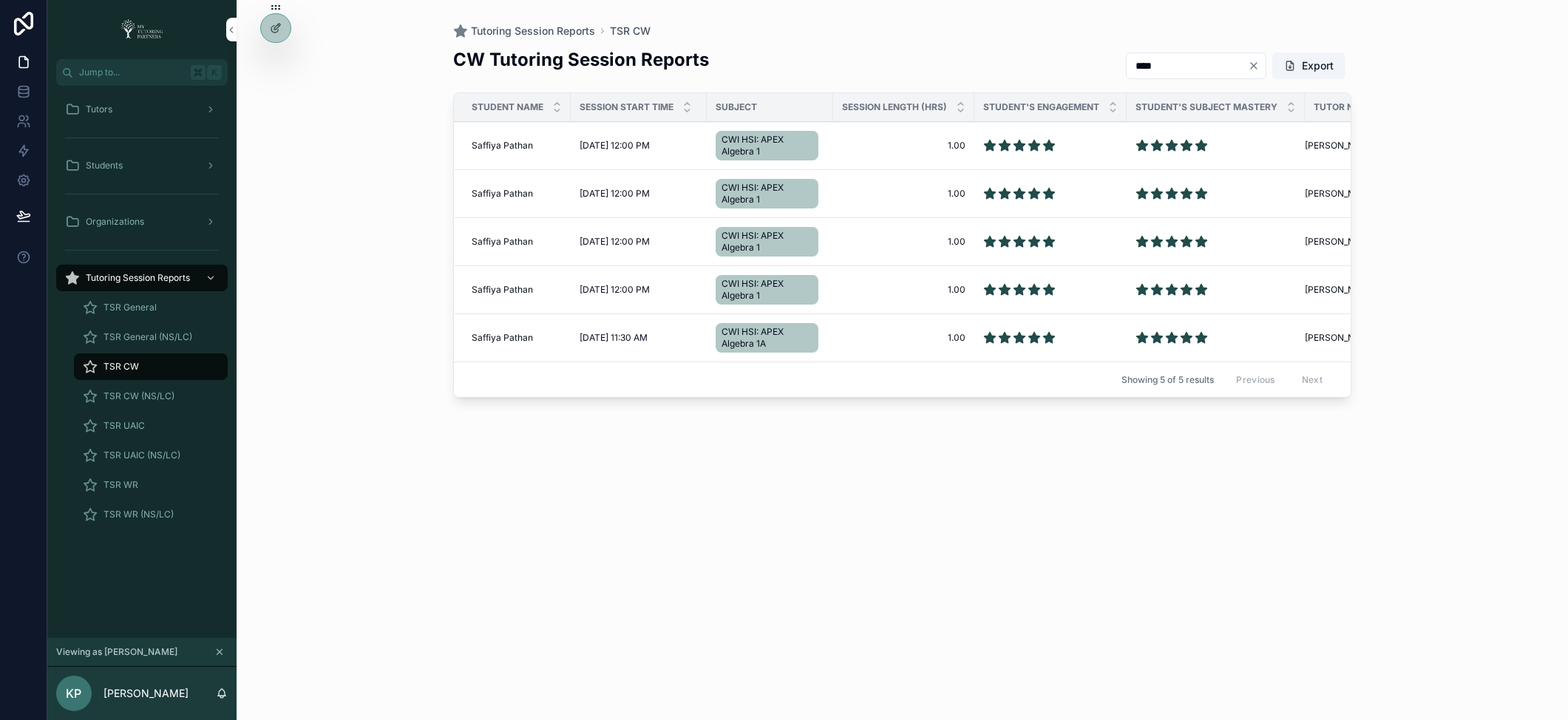
click at [479, 241] on span "Saffiya Pathan" at bounding box center [502, 241] width 61 height 12
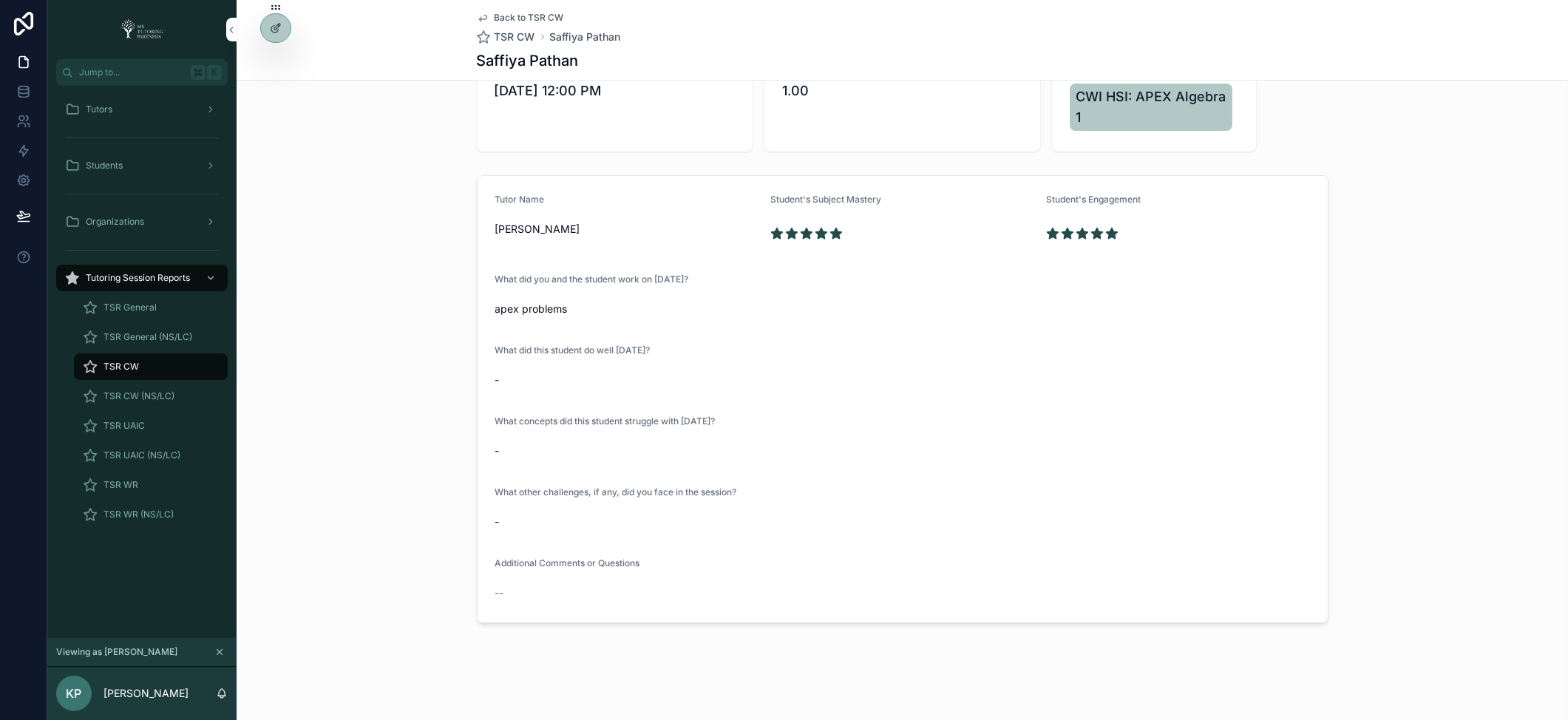
scroll to position [126, 0]
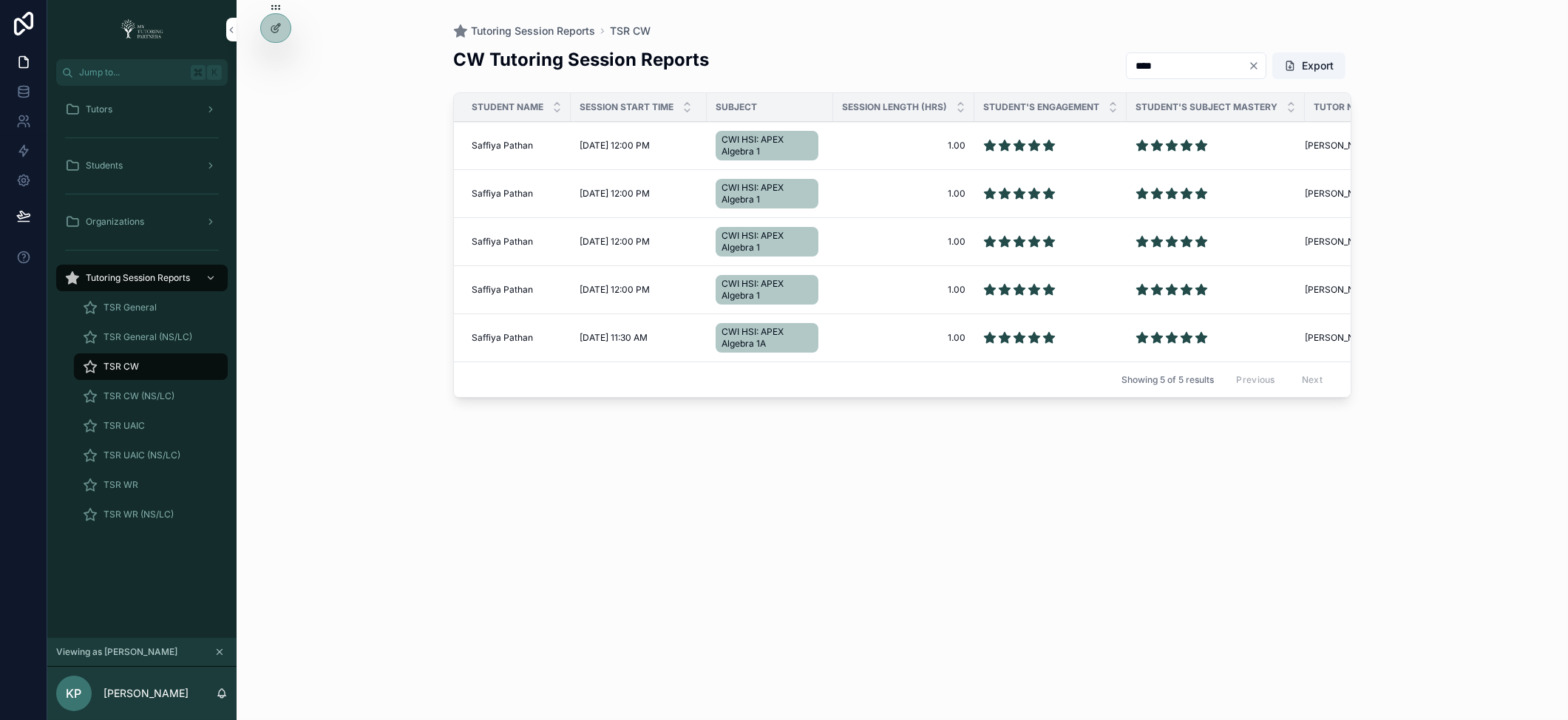
click at [503, 189] on span "Saffiya Pathan" at bounding box center [502, 193] width 61 height 12
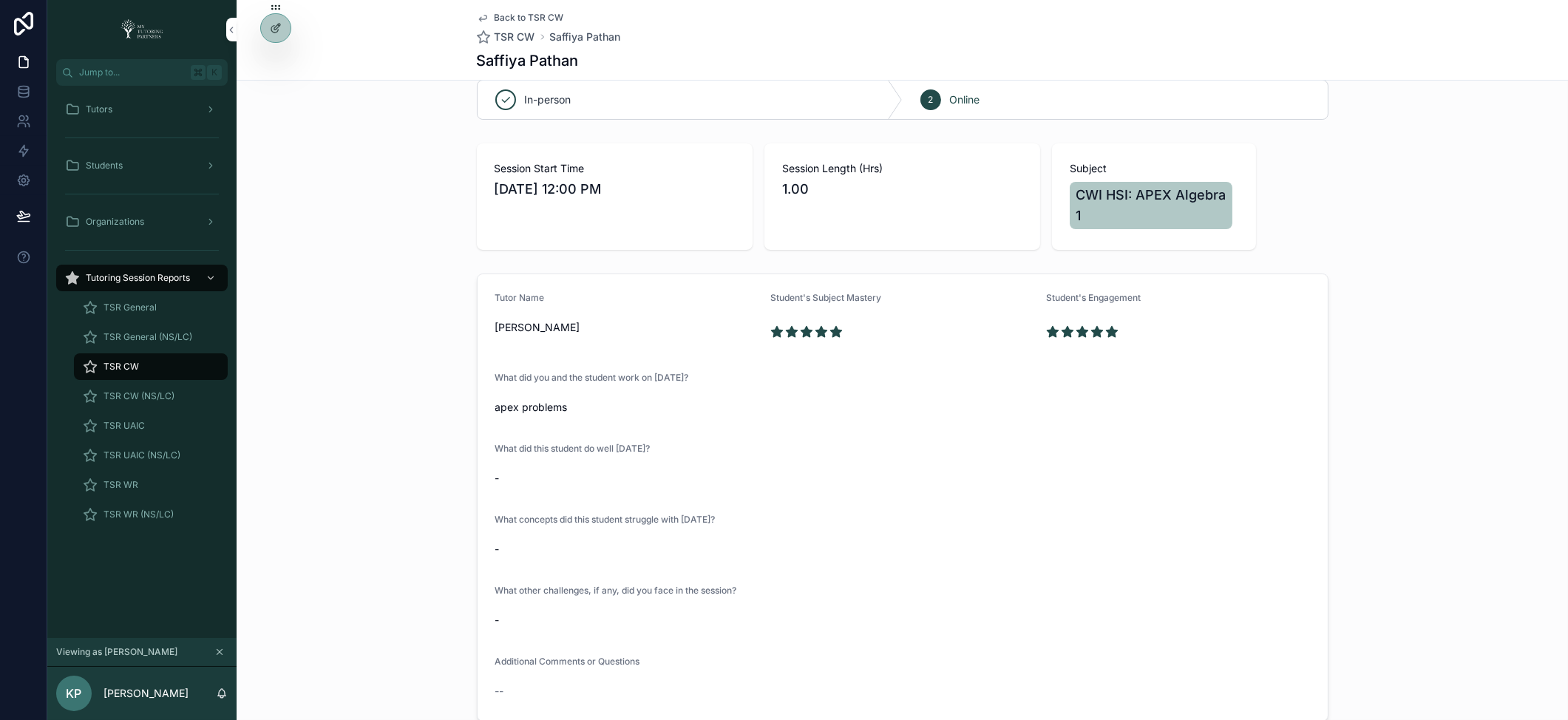
scroll to position [126, 0]
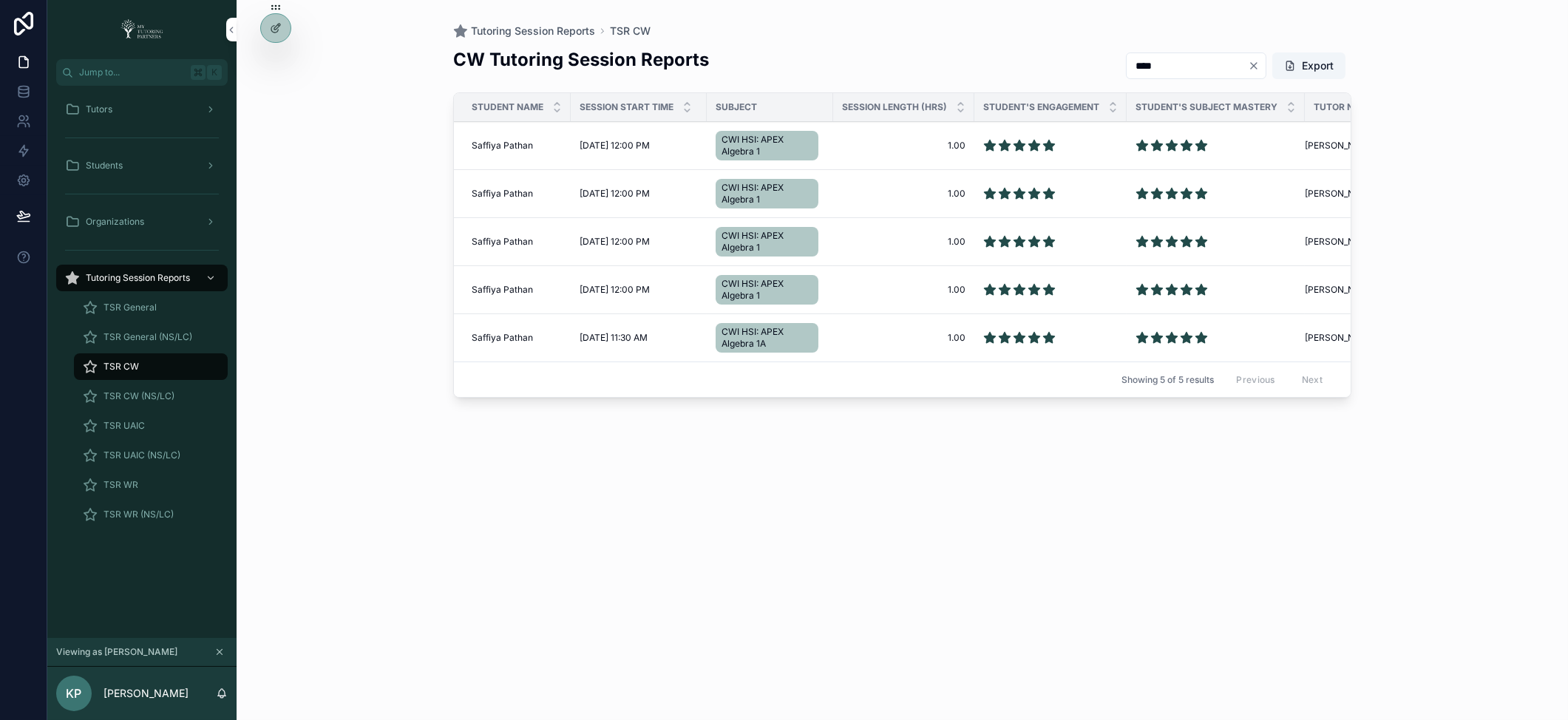
click at [508, 139] on span "Saffiya Pathan" at bounding box center [502, 145] width 61 height 12
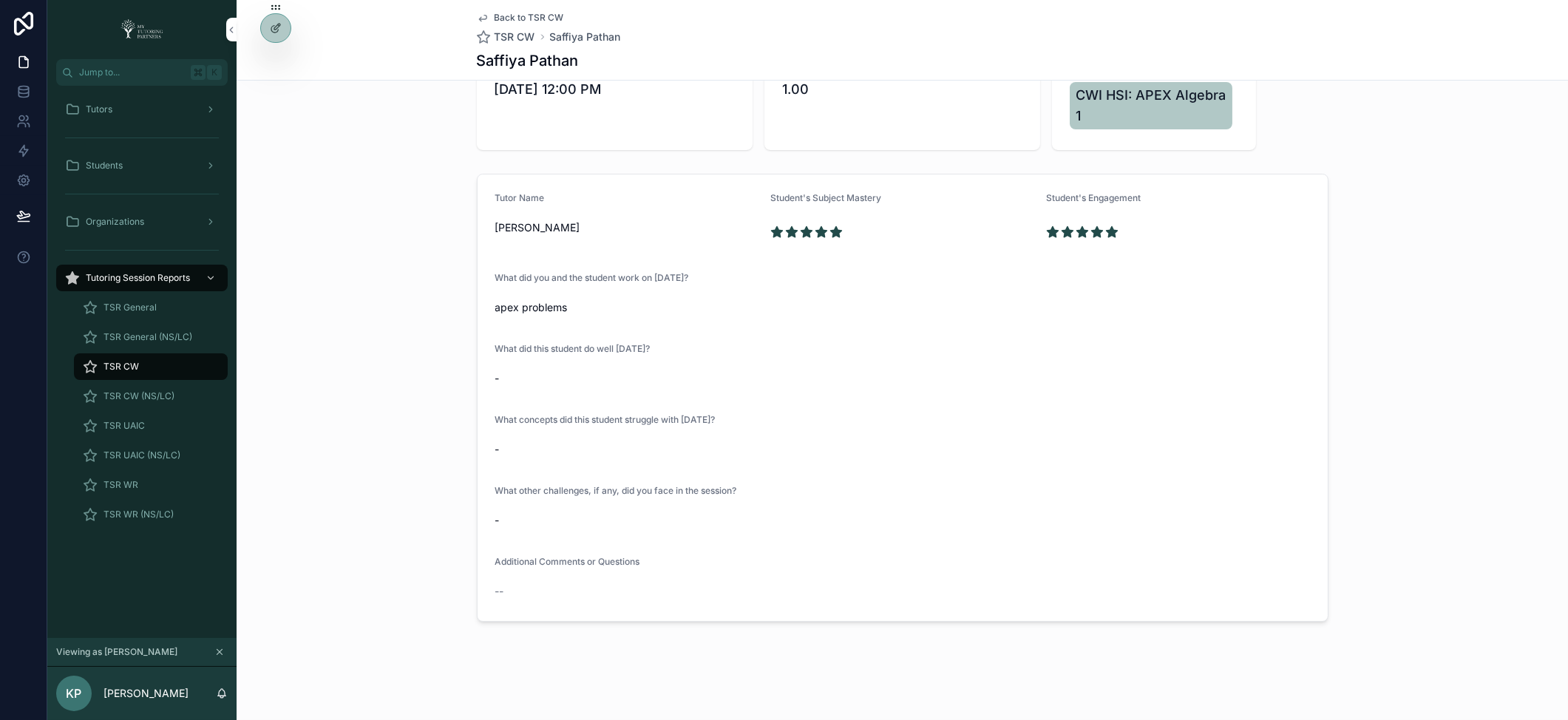
scroll to position [126, 0]
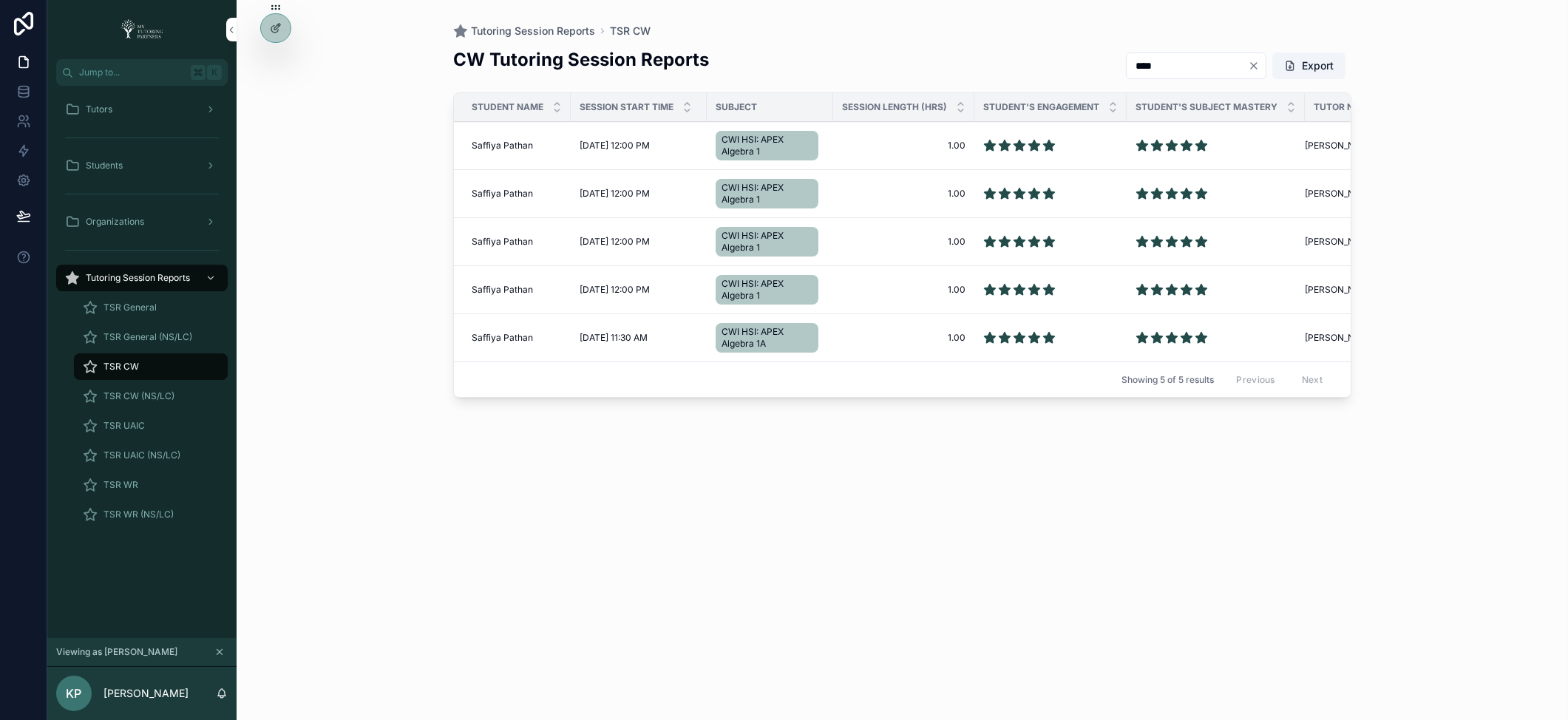
click at [487, 141] on span "Saffiya Pathan" at bounding box center [502, 145] width 61 height 12
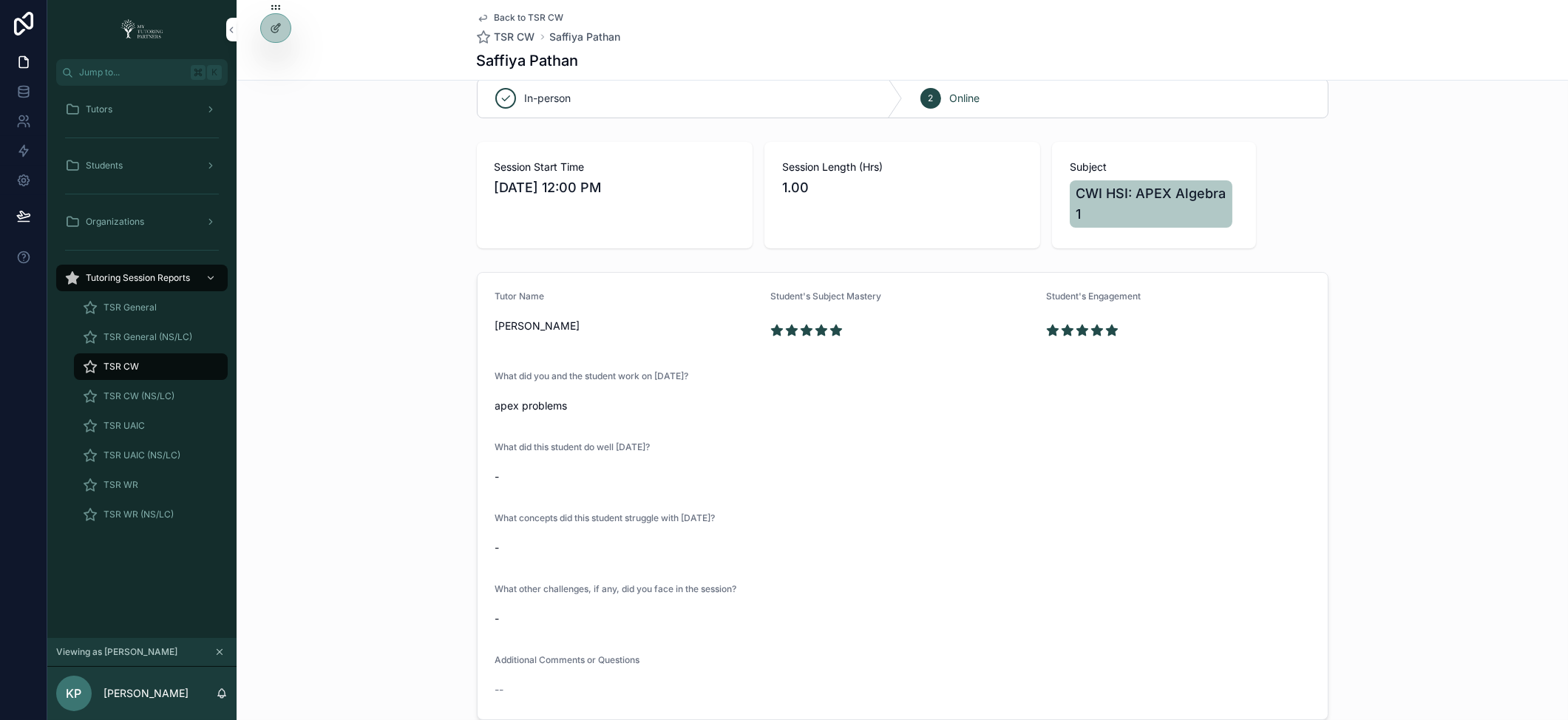
scroll to position [29, 0]
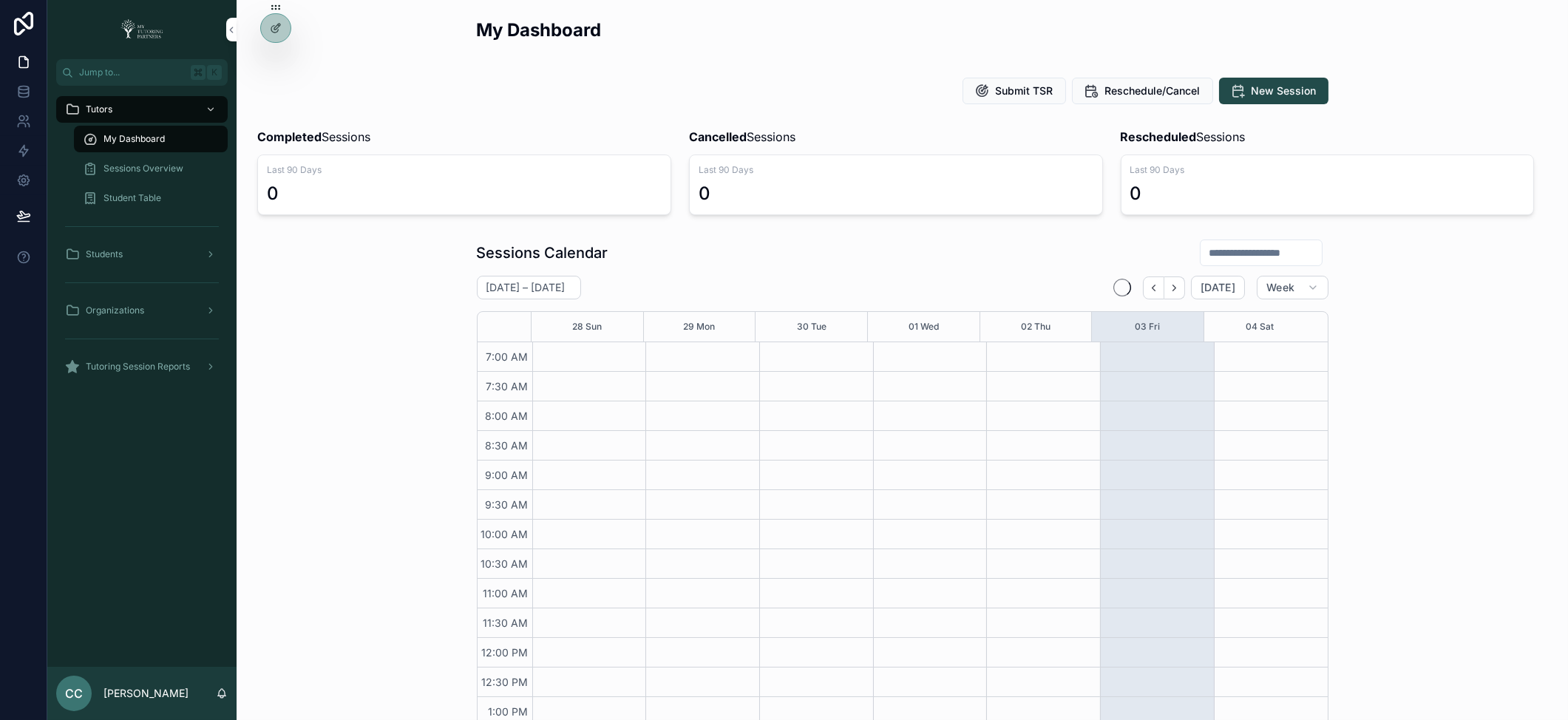
scroll to position [333, 0]
click at [0, 0] on icon at bounding box center [0, 0] width 0 height 0
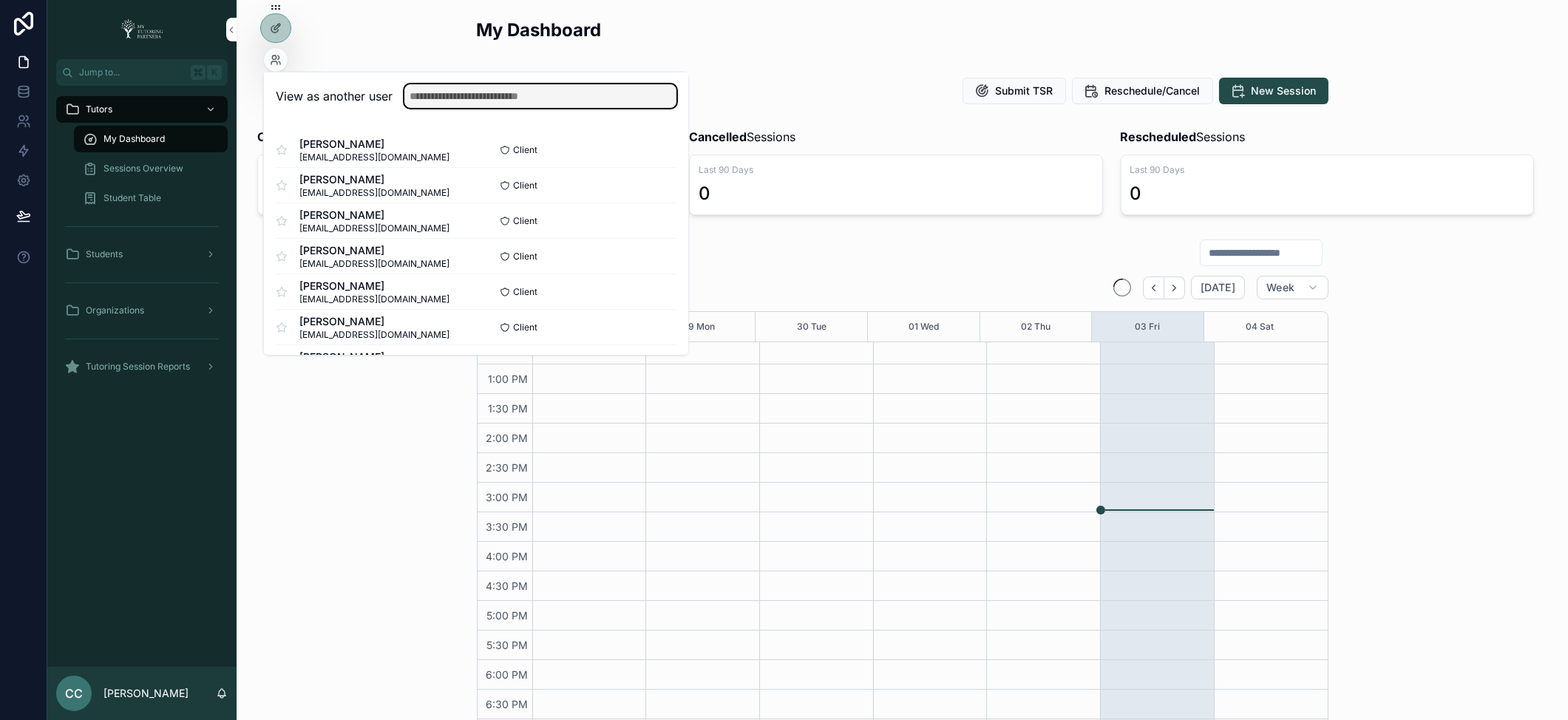
click at [475, 97] on input "text" at bounding box center [540, 96] width 272 height 24
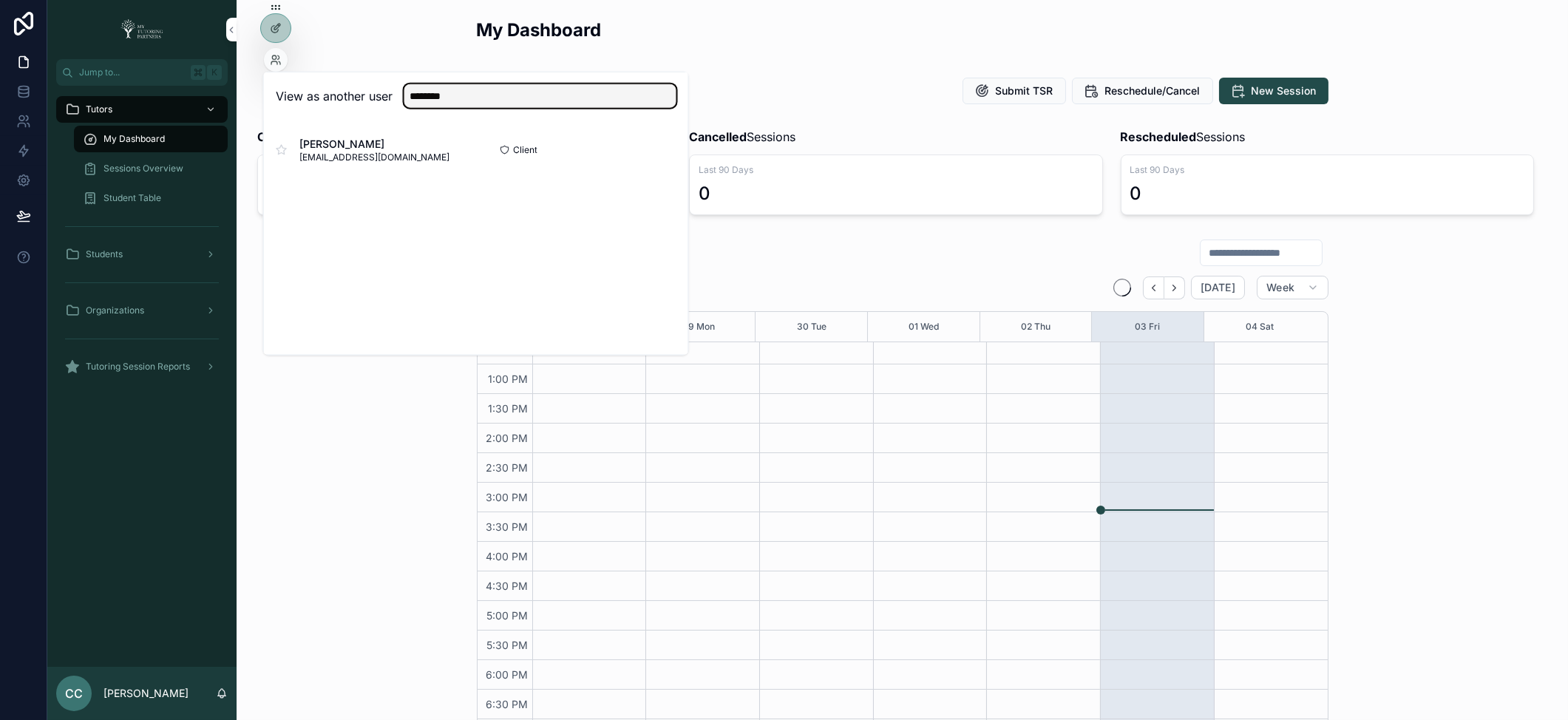
type input "********"
click at [0, 0] on button "Select" at bounding box center [0, 0] width 0 height 0
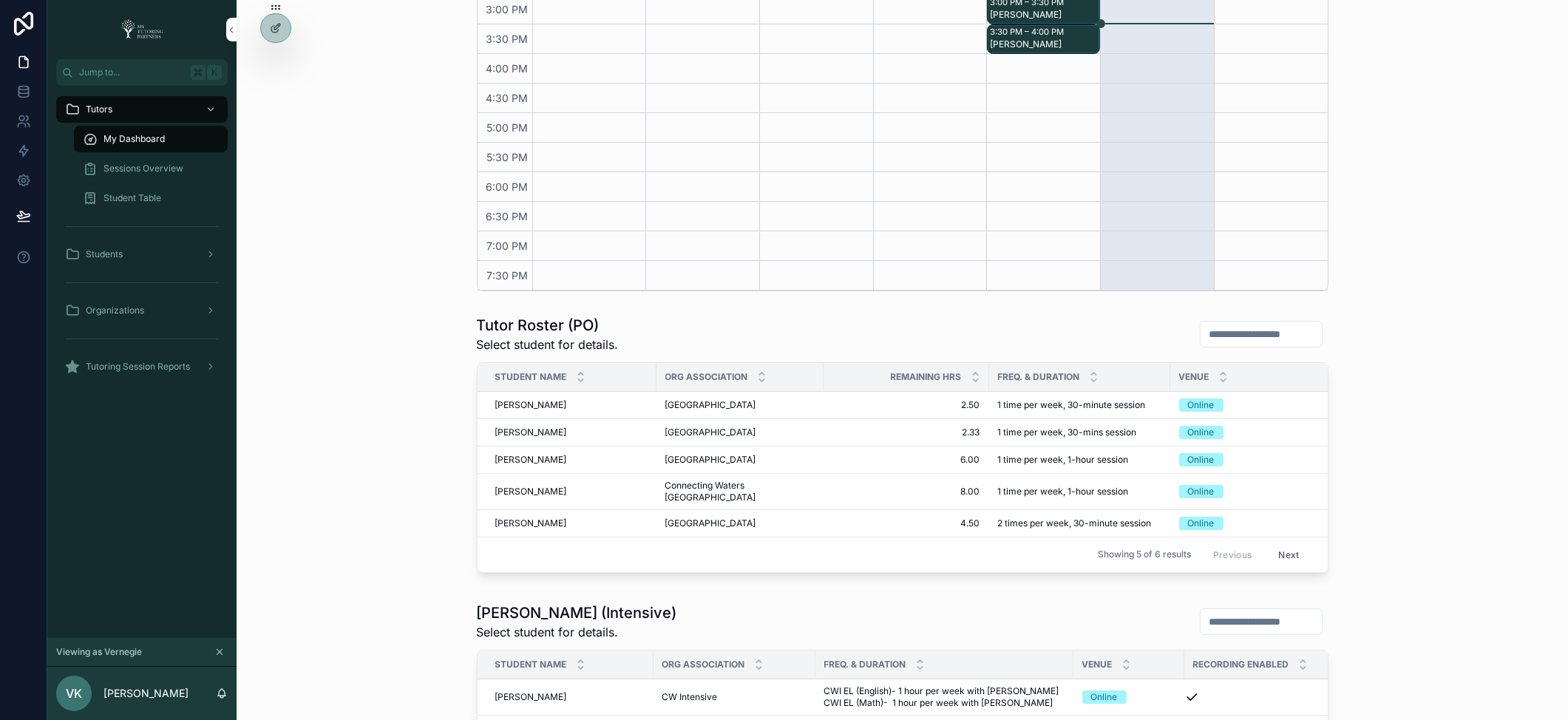
scroll to position [535, 0]
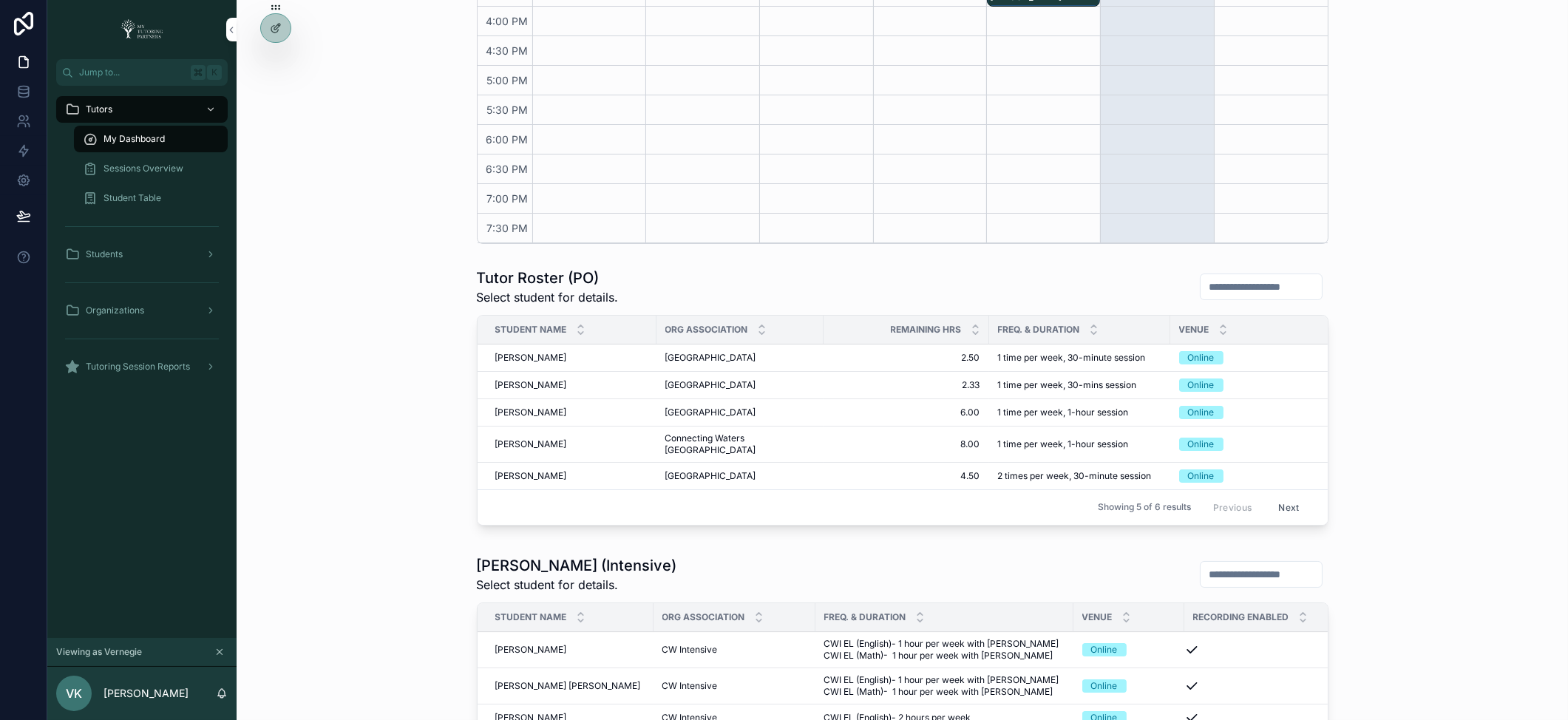
click at [176, 367] on span "Tutoring Session Reports" at bounding box center [138, 366] width 104 height 12
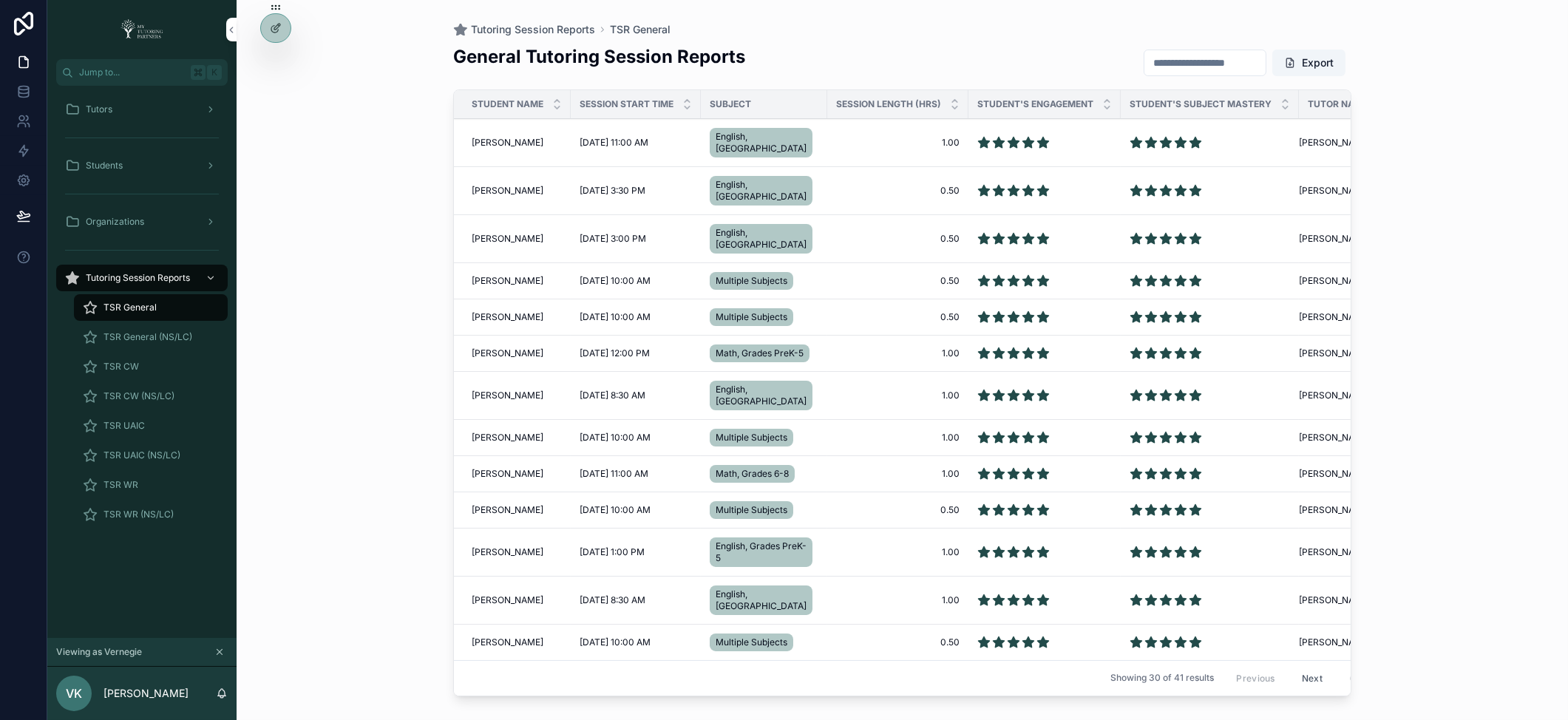
click at [1188, 64] on input "scrollable content" at bounding box center [1205, 62] width 122 height 20
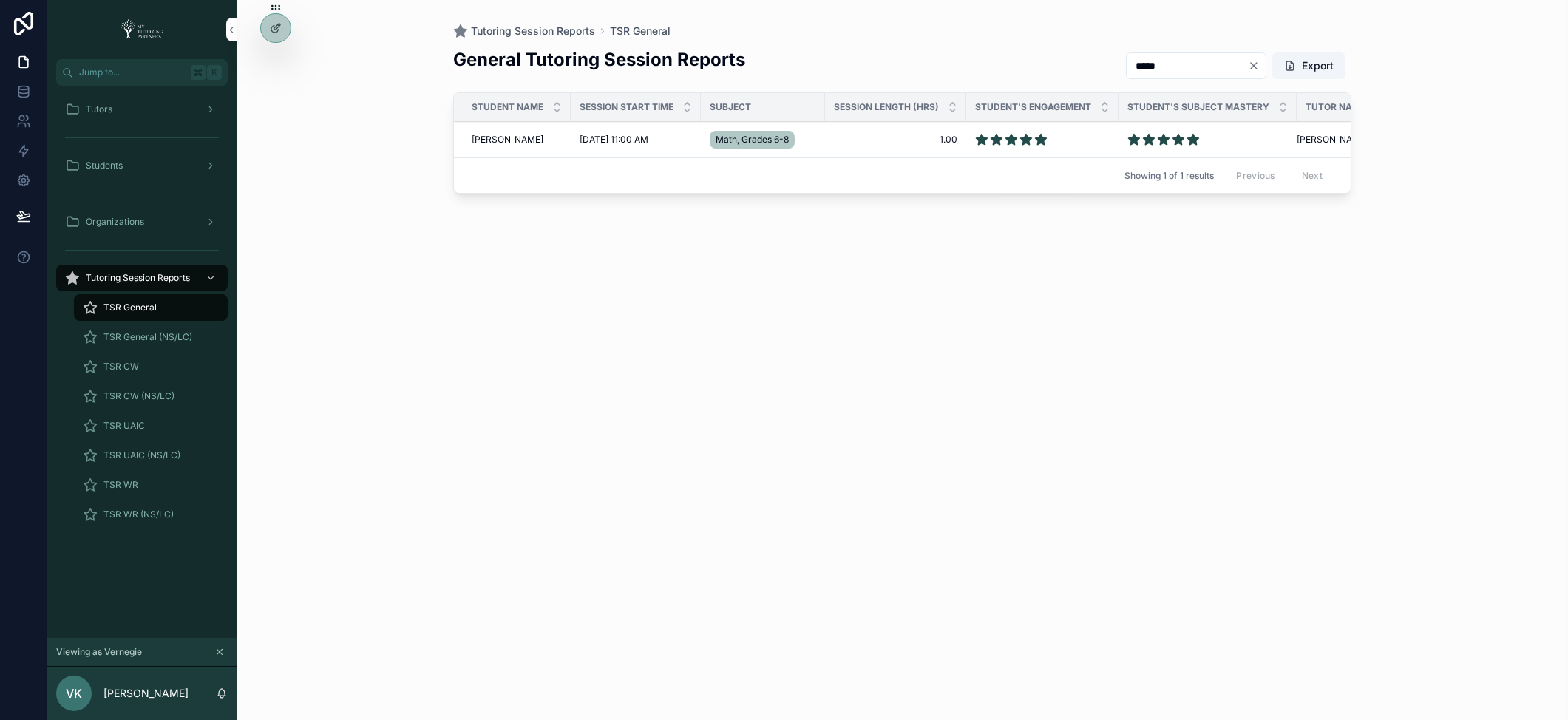
type input "*****"
